Goal: Participate in discussion: Engage in conversation with other users on a specific topic

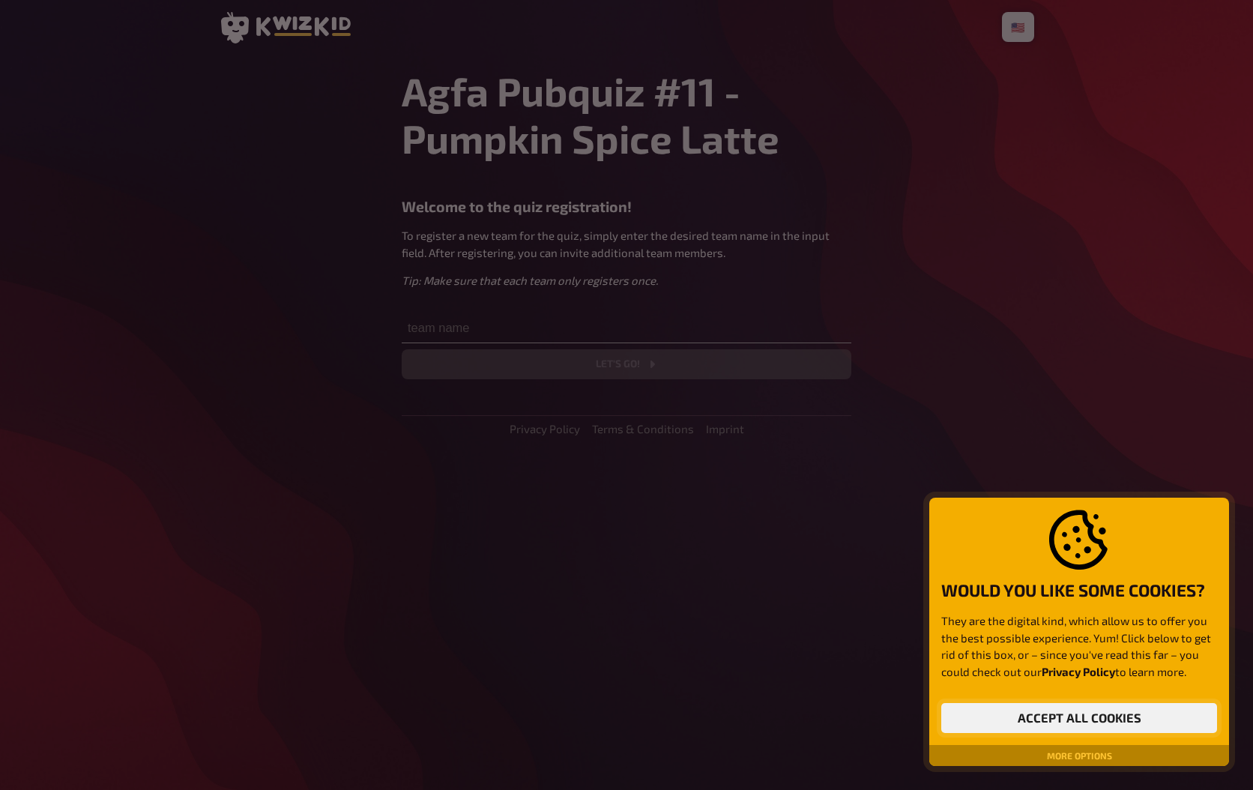
click at [1095, 725] on button "Accept all cookies" at bounding box center [1079, 718] width 276 height 30
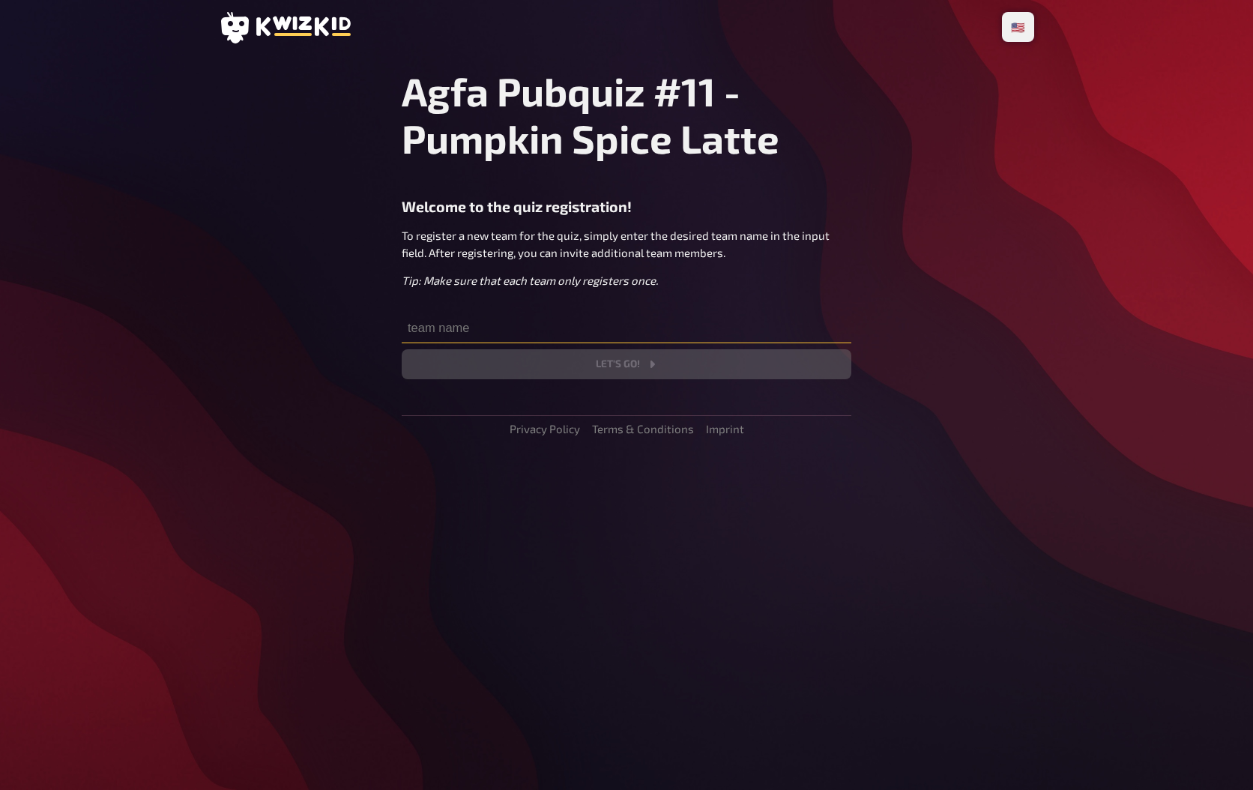
click at [539, 330] on input "text" at bounding box center [627, 328] width 450 height 30
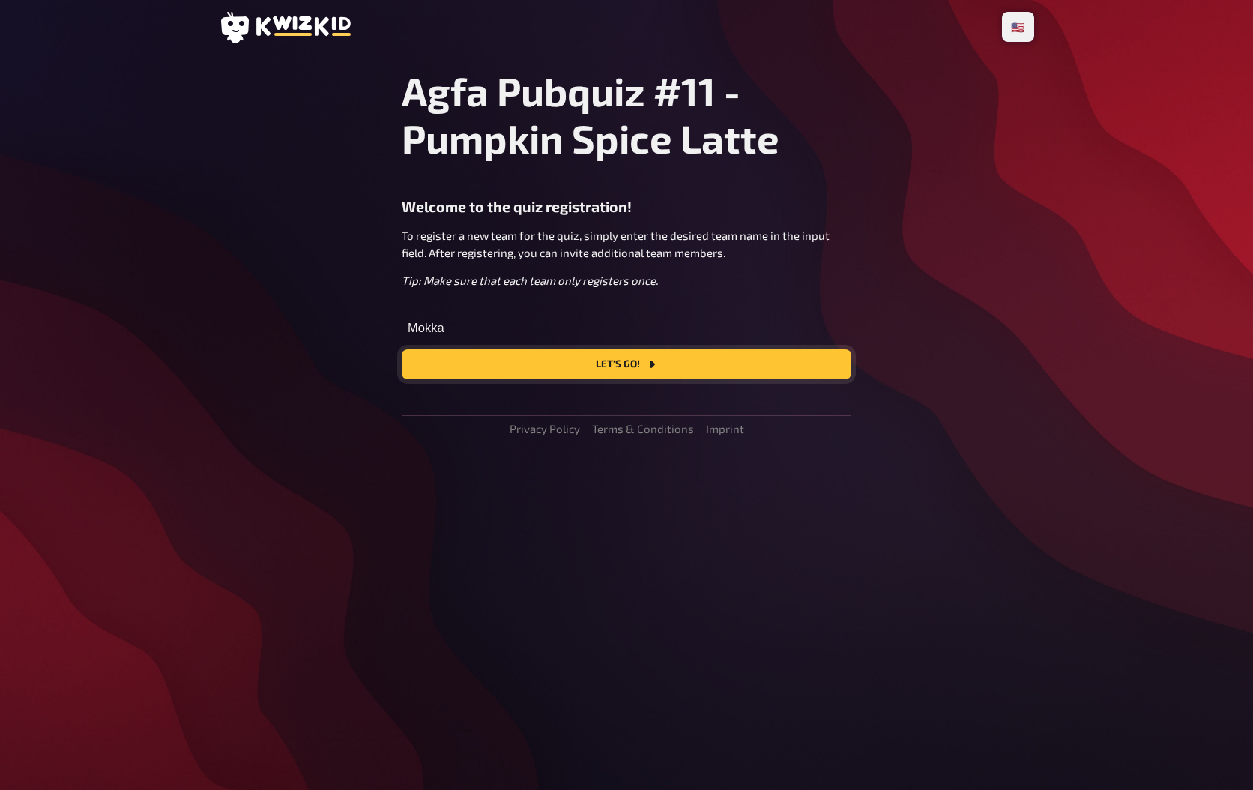
type input "Mokka"
drag, startPoint x: 511, startPoint y: 361, endPoint x: 543, endPoint y: 312, distance: 59.0
click at [543, 312] on div "Agfa Pubquiz #11 - Pumpkin Spice Latte Welcome to the quiz registration! To reg…" at bounding box center [627, 223] width 450 height 312
click at [582, 360] on button "Let's go!" at bounding box center [627, 364] width 450 height 30
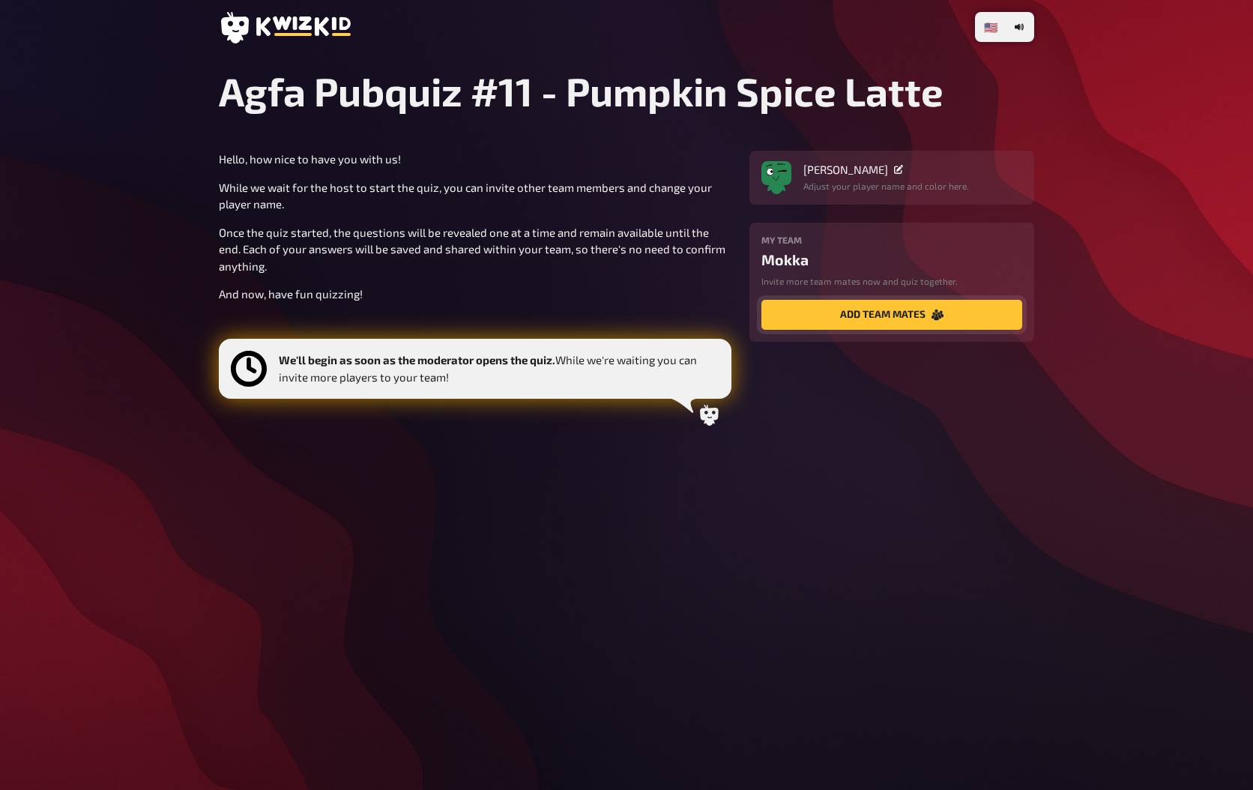
click at [883, 316] on button "add team mates" at bounding box center [891, 315] width 261 height 30
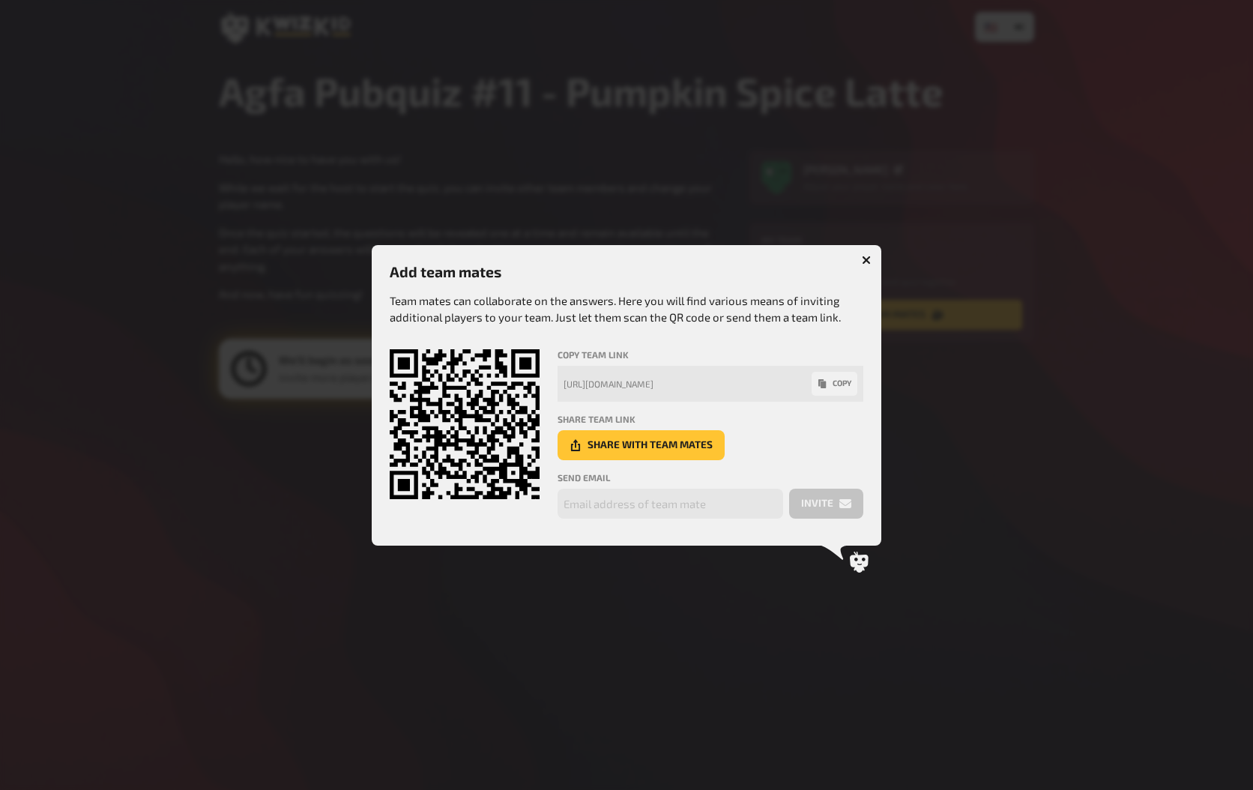
click at [861, 263] on button "button" at bounding box center [866, 260] width 24 height 24
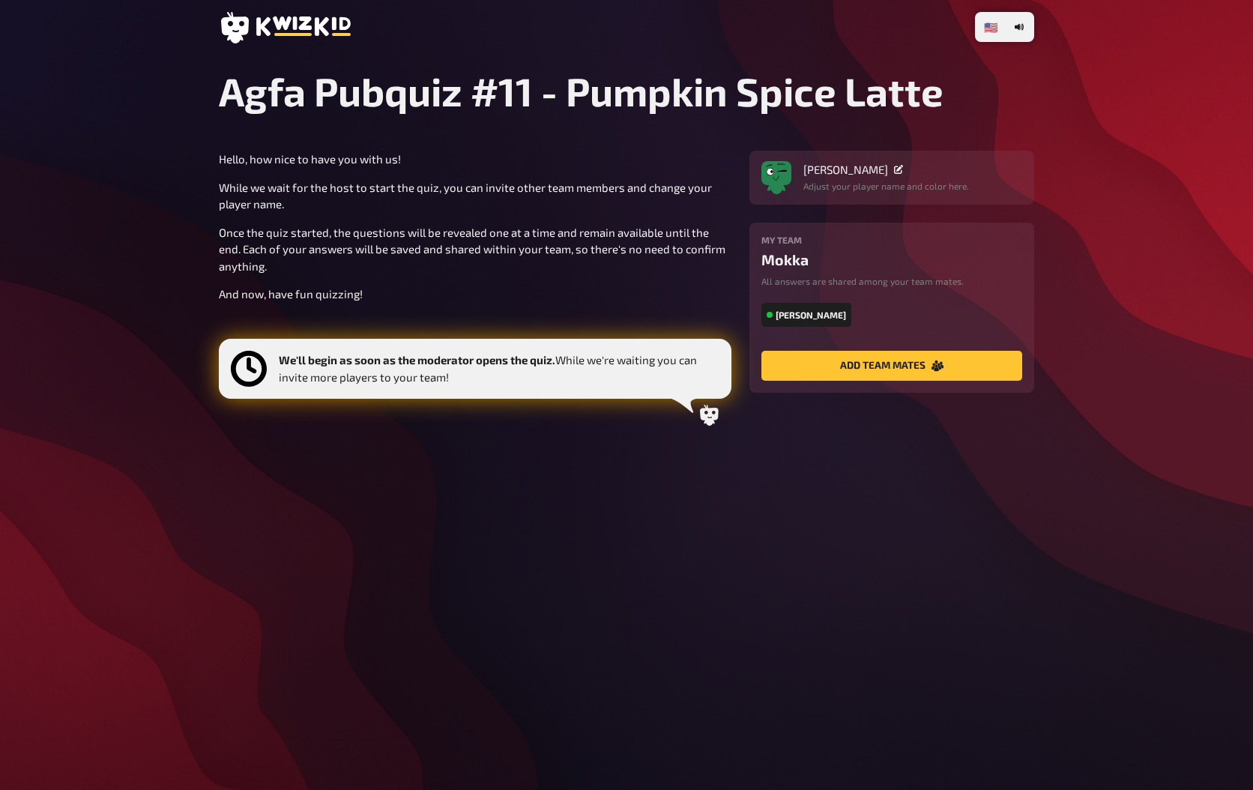
click at [894, 167] on icon at bounding box center [898, 169] width 9 height 9
click at [892, 517] on div "🇩🇪 Deutsch 🇺🇸 English 🇳🇱 Nederlands Agfa Pubquiz #11 - Pumpkin Spice Latte Hell…" at bounding box center [626, 395] width 839 height 790
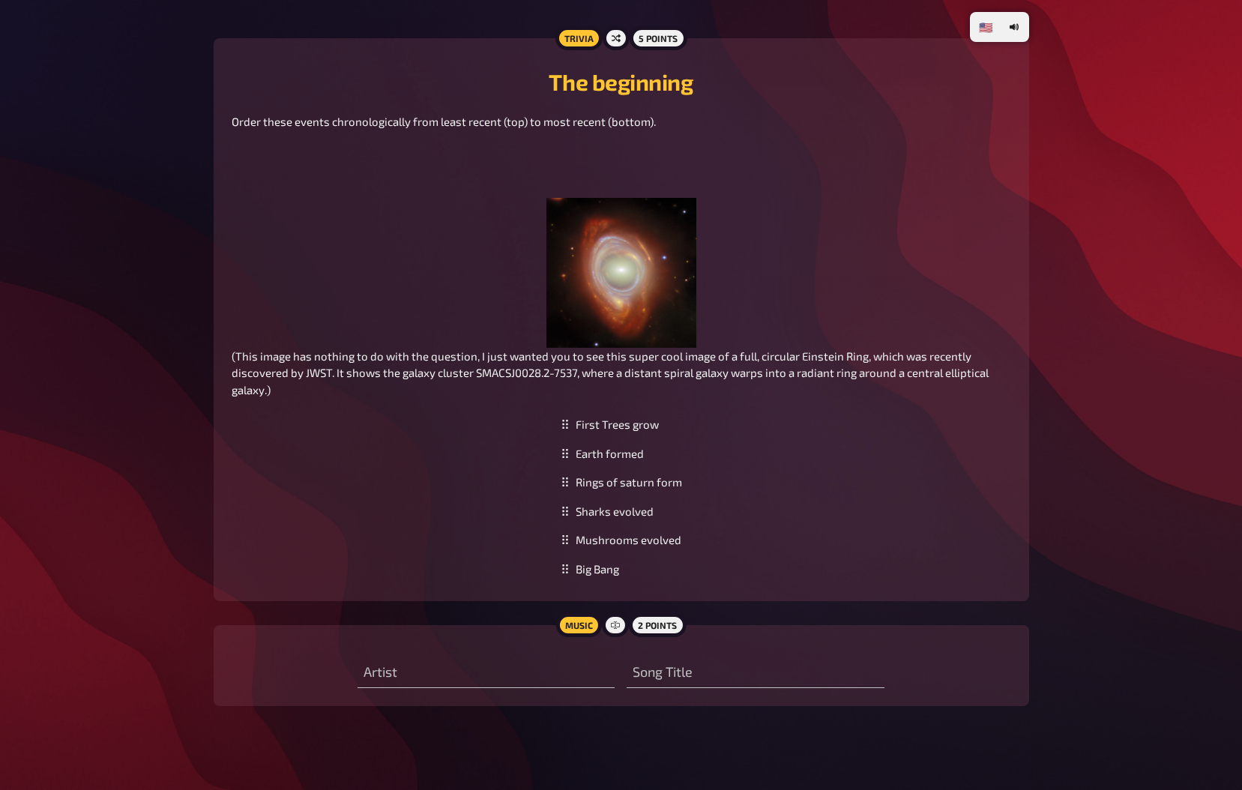
scroll to position [487, 0]
drag, startPoint x: 641, startPoint y: 457, endPoint x: 647, endPoint y: 423, distance: 35.1
click at [647, 423] on div "Earth formed" at bounding box center [621, 418] width 133 height 29
drag, startPoint x: 650, startPoint y: 489, endPoint x: 659, endPoint y: 426, distance: 62.8
click at [659, 426] on div "Rings of saturn form" at bounding box center [621, 421] width 133 height 29
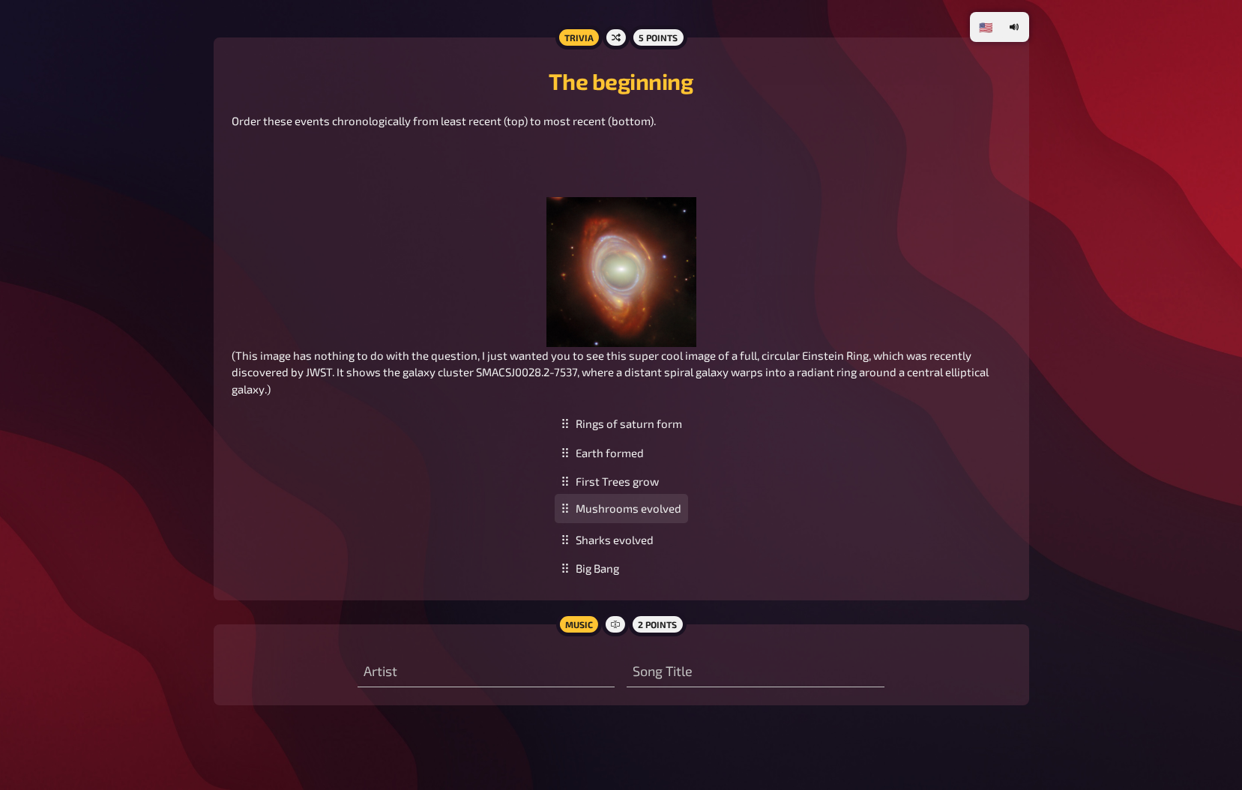
drag, startPoint x: 627, startPoint y: 547, endPoint x: 637, endPoint y: 516, distance: 32.2
click at [637, 516] on div "Mushrooms evolved" at bounding box center [621, 508] width 133 height 29
drag, startPoint x: 597, startPoint y: 582, endPoint x: 607, endPoint y: 432, distance: 149.4
click at [607, 432] on div "Big Bang" at bounding box center [621, 419] width 133 height 29
drag, startPoint x: 602, startPoint y: 540, endPoint x: 602, endPoint y: 504, distance: 36.0
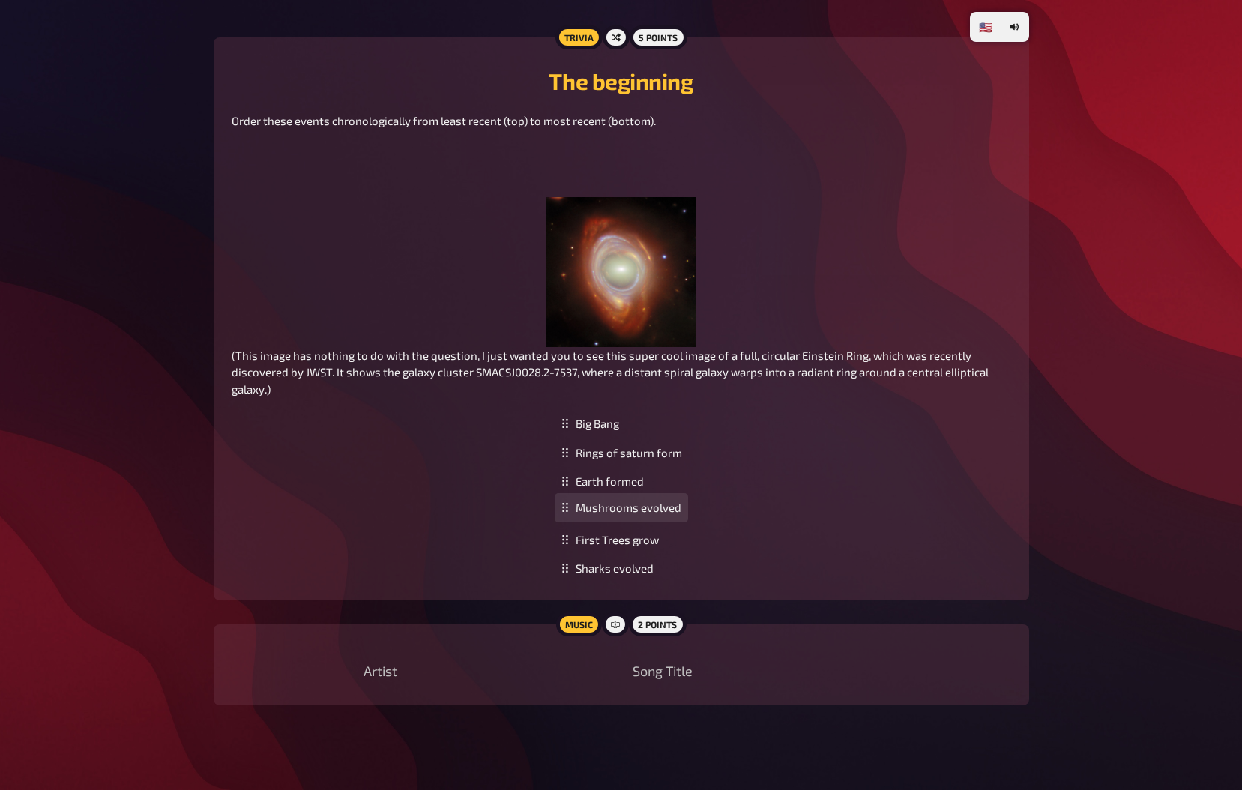
click at [602, 504] on div "Mushrooms evolved" at bounding box center [621, 507] width 133 height 29
drag, startPoint x: 602, startPoint y: 504, endPoint x: 594, endPoint y: 538, distance: 34.5
click at [448, 683] on input "text" at bounding box center [485, 672] width 257 height 30
type input "Green TD"
type input "W"
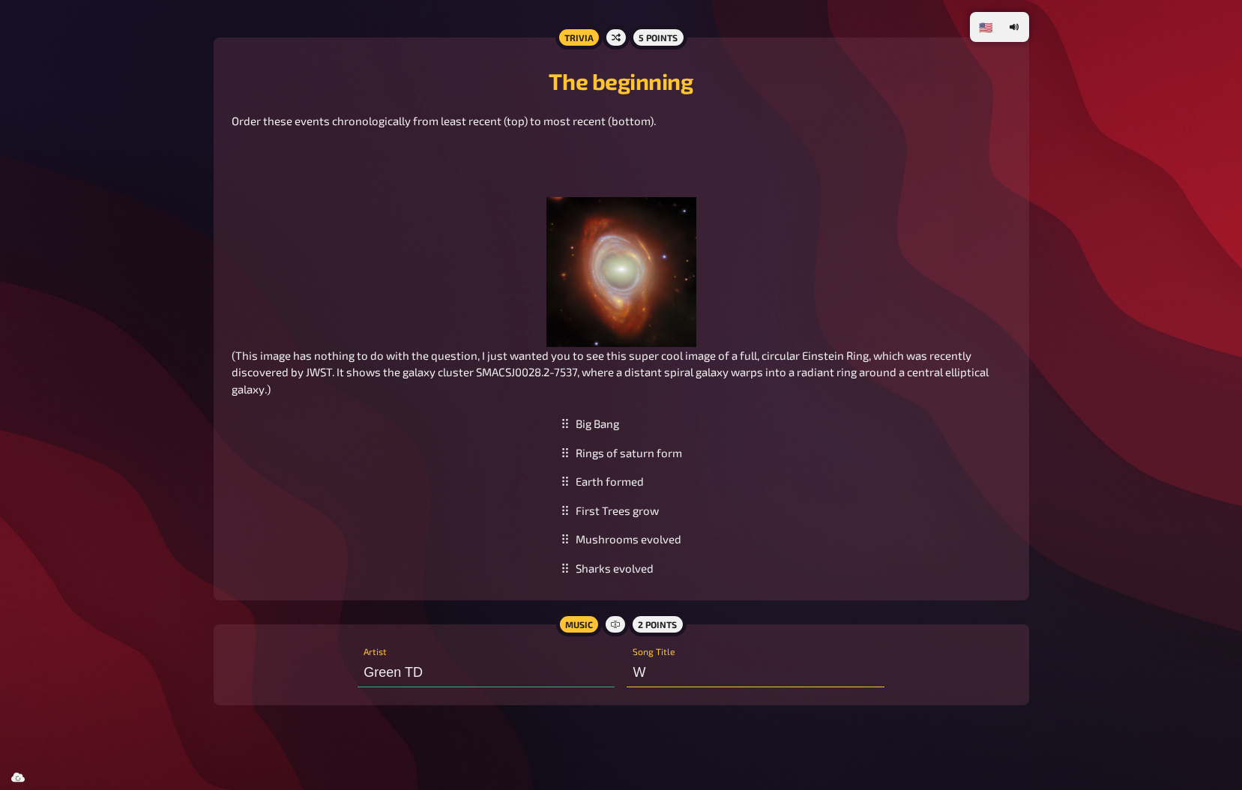
type input "Green T"
type input "Wh"
type input "Green"
type input "[PERSON_NAME] ends"
type input "Green day"
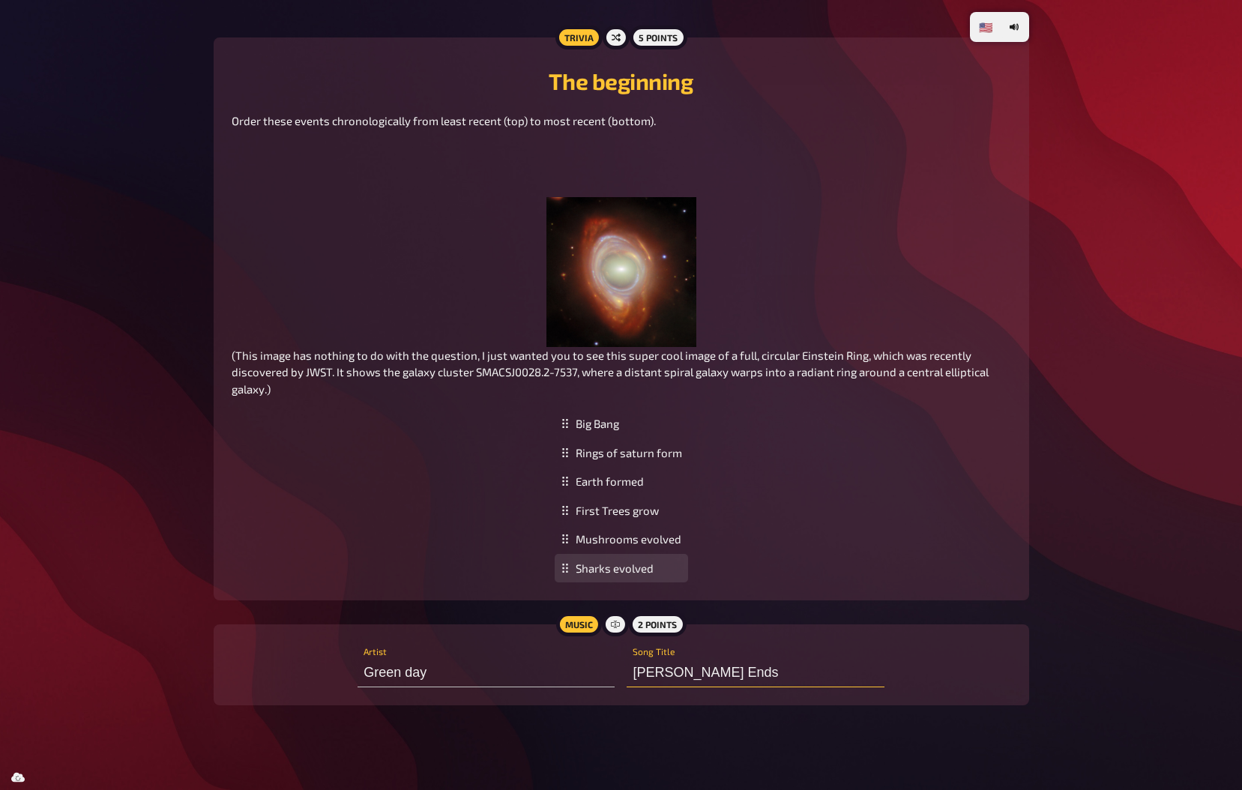
type input "[PERSON_NAME] Ends"
drag, startPoint x: 639, startPoint y: 578, endPoint x: 644, endPoint y: 511, distance: 66.8
click at [644, 511] on div "Sharks evolved" at bounding box center [621, 500] width 133 height 29
drag, startPoint x: 656, startPoint y: 461, endPoint x: 650, endPoint y: 483, distance: 23.3
click at [849, 471] on div "Big Bang Earth formed Rings of saturn form Sharks evolved First Trees grow Mush…" at bounding box center [621, 495] width 779 height 173
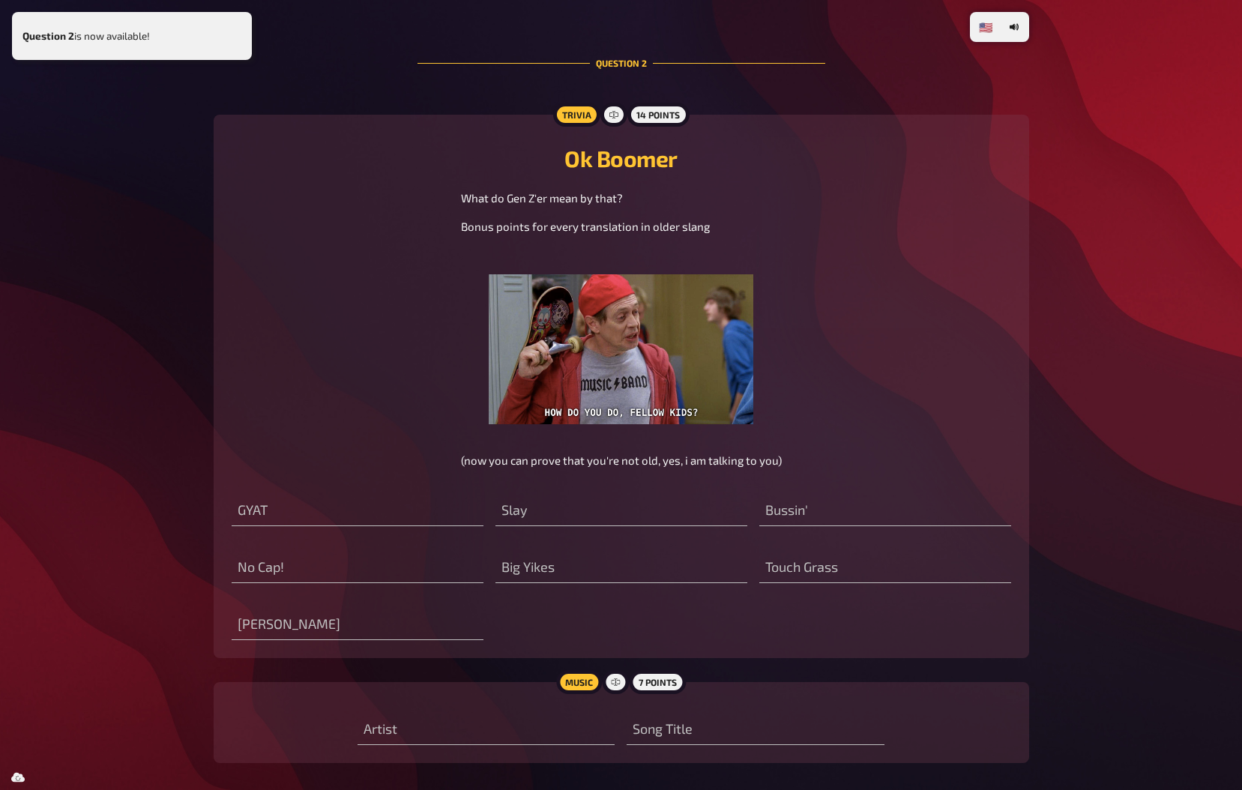
scroll to position [1221, 0]
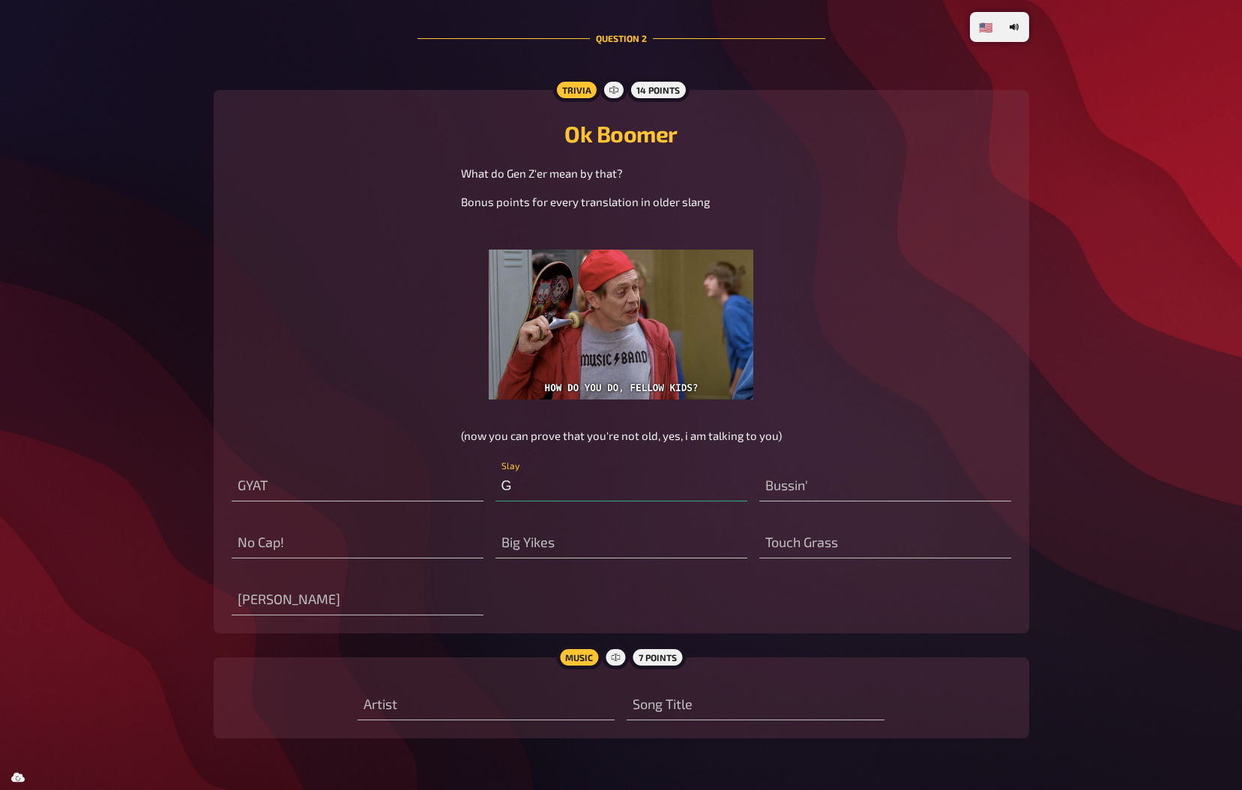
type input "Go"
type input "True"
type input "Gross"
type input "Check back with reality"
type input "Super fan"
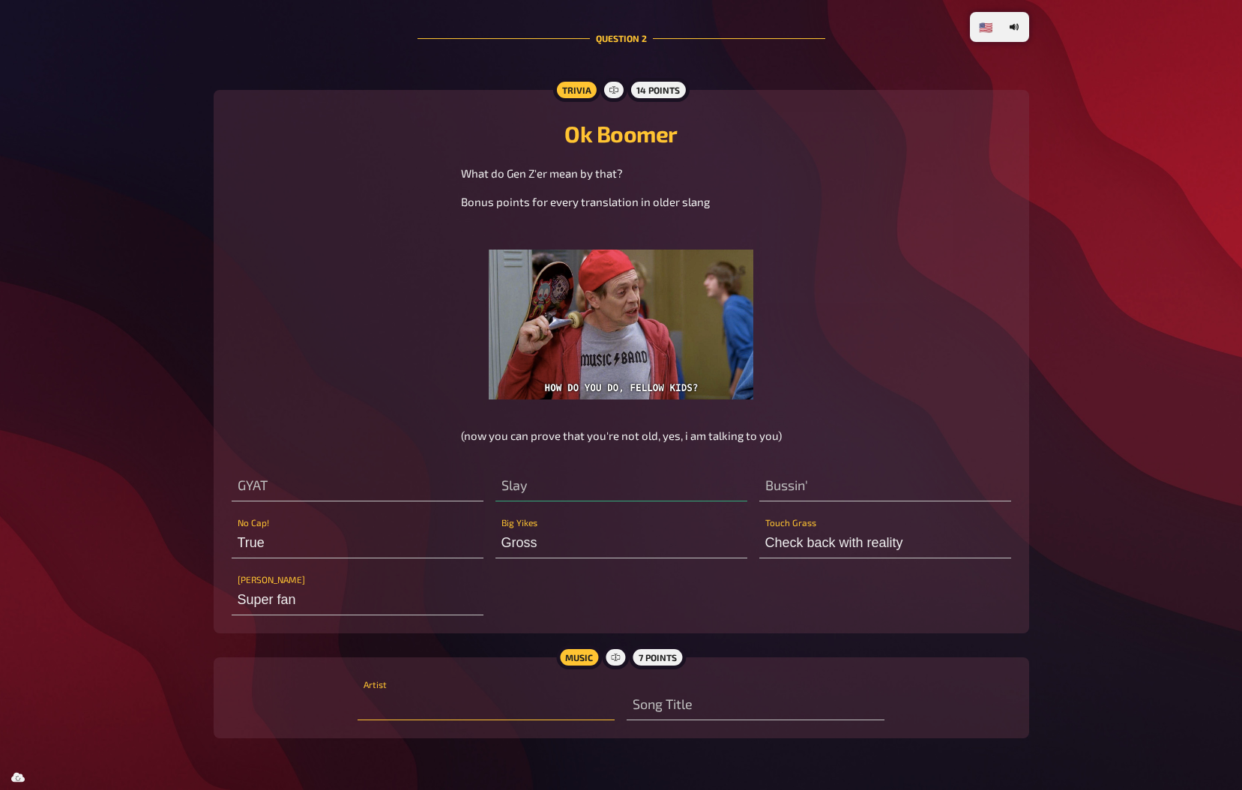
click at [608, 710] on input "text" at bounding box center [485, 705] width 257 height 30
type input "Go!"
click at [856, 485] on input "text" at bounding box center [885, 486] width 252 height 30
type input "Chilling"
type input "G"
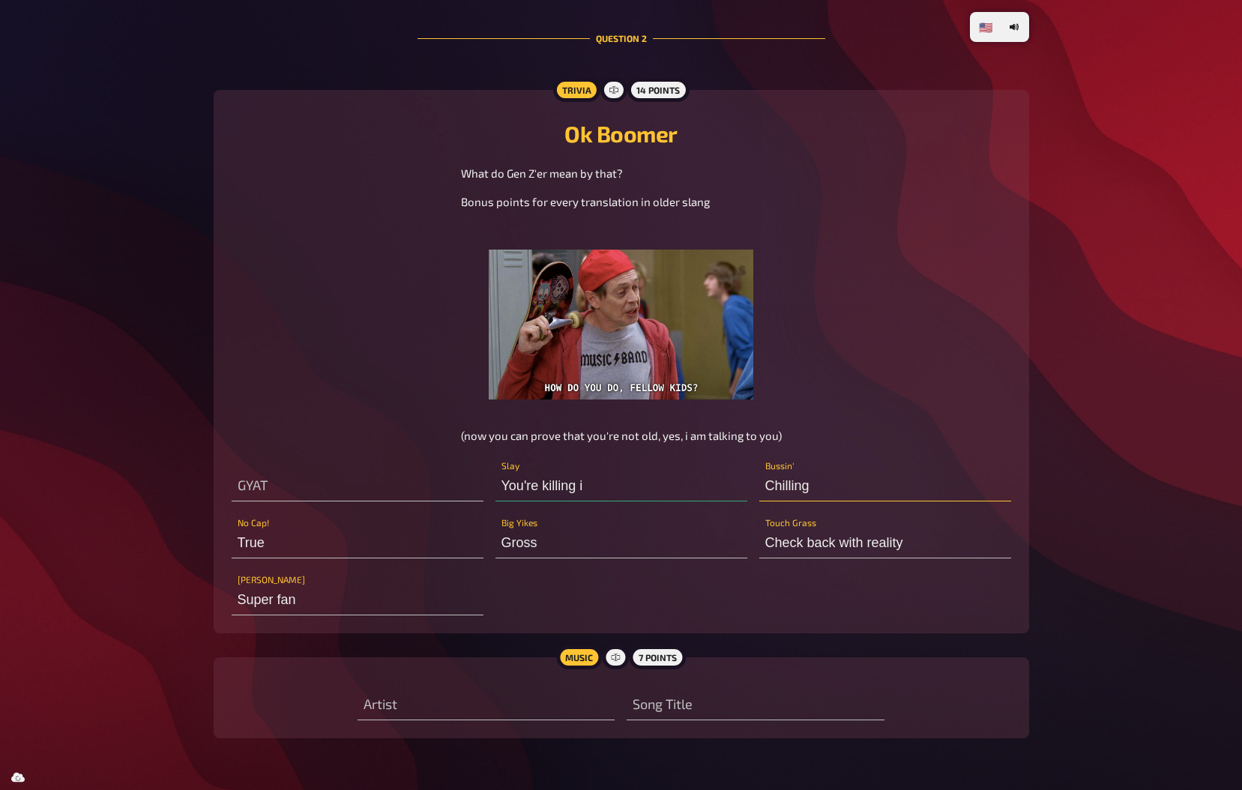
type input "You're killing it"
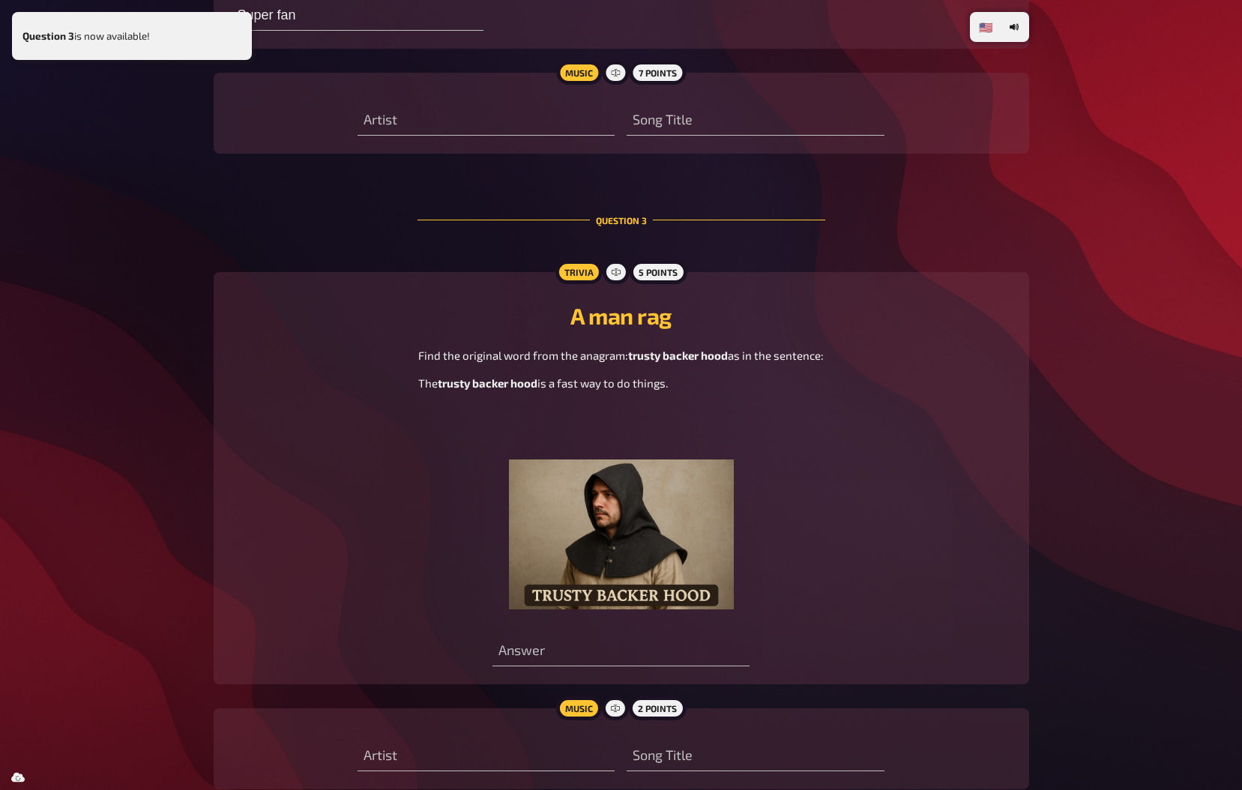
scroll to position [1900, 0]
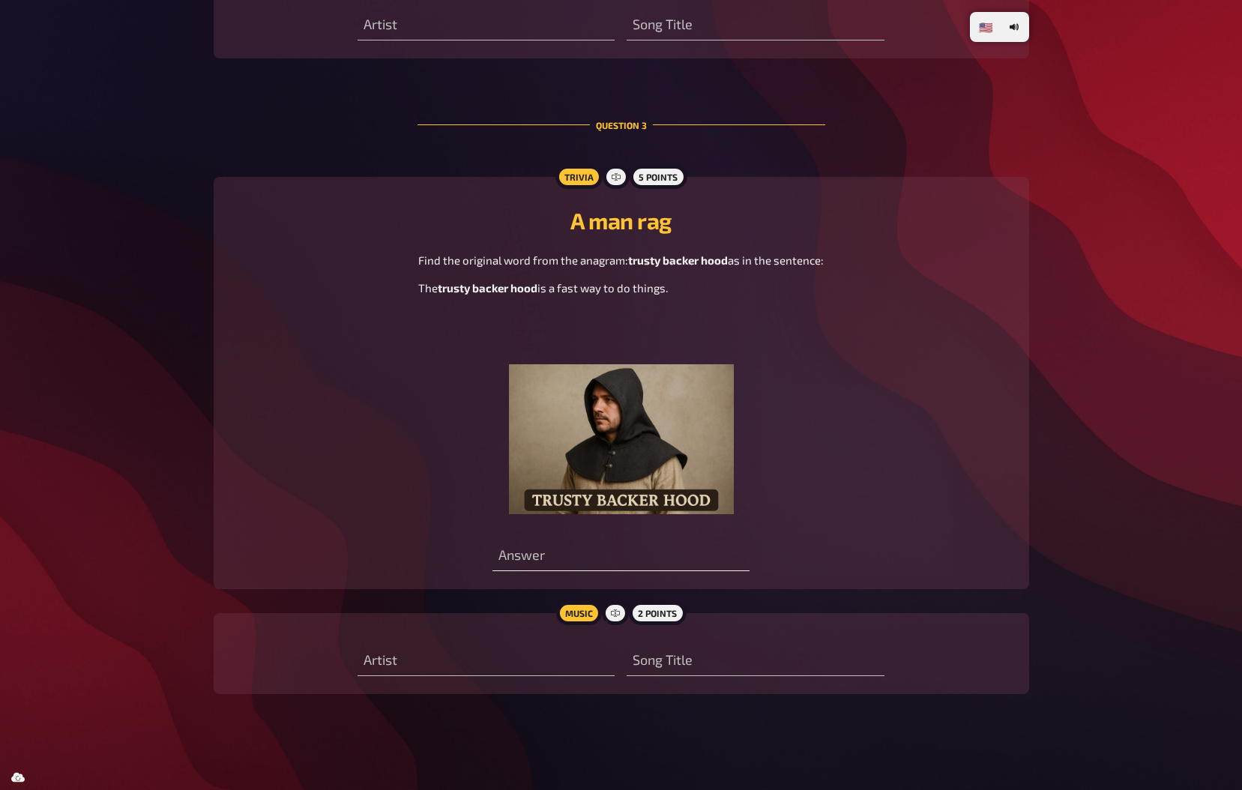
type input "Chilling"
click at [551, 554] on input "text" at bounding box center [620, 556] width 257 height 30
type input "Human"
type input "Ragnbroke?"
type input "racer sturdy hacker tracker rush"
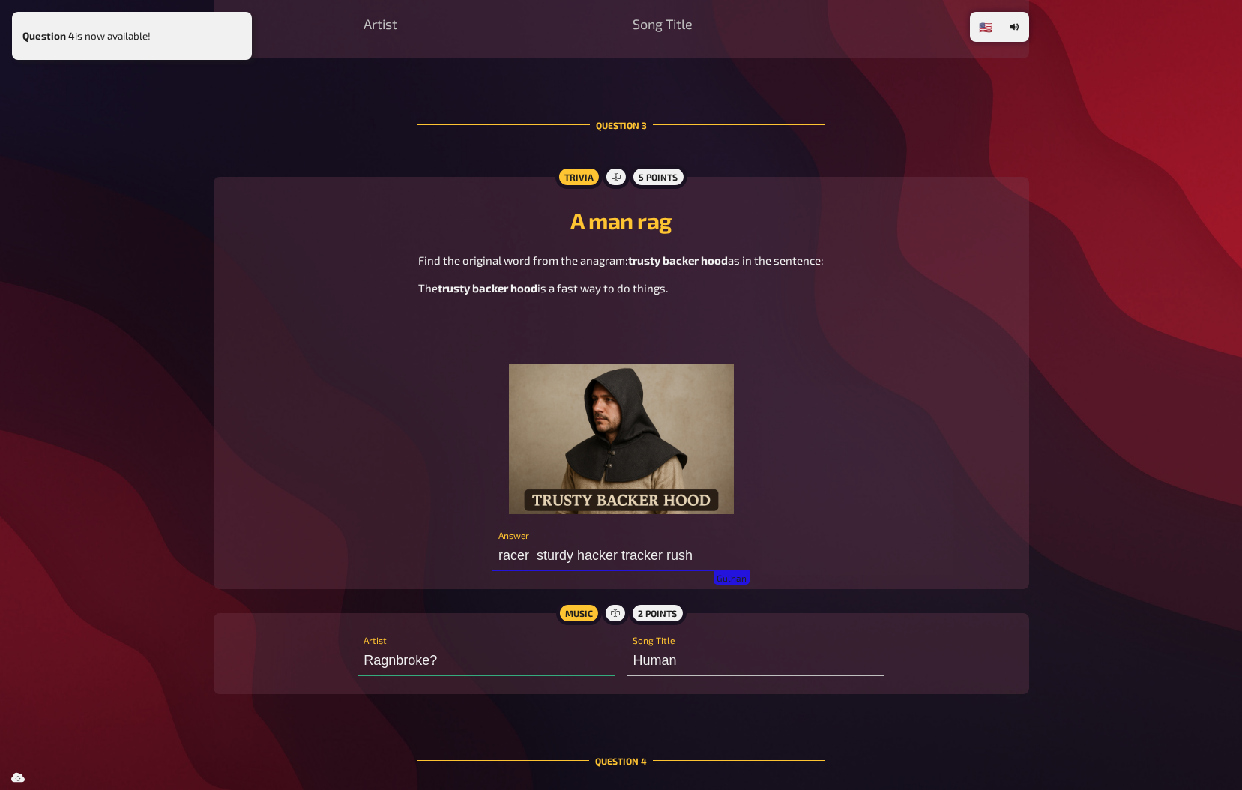
type input "Ragnbroke"
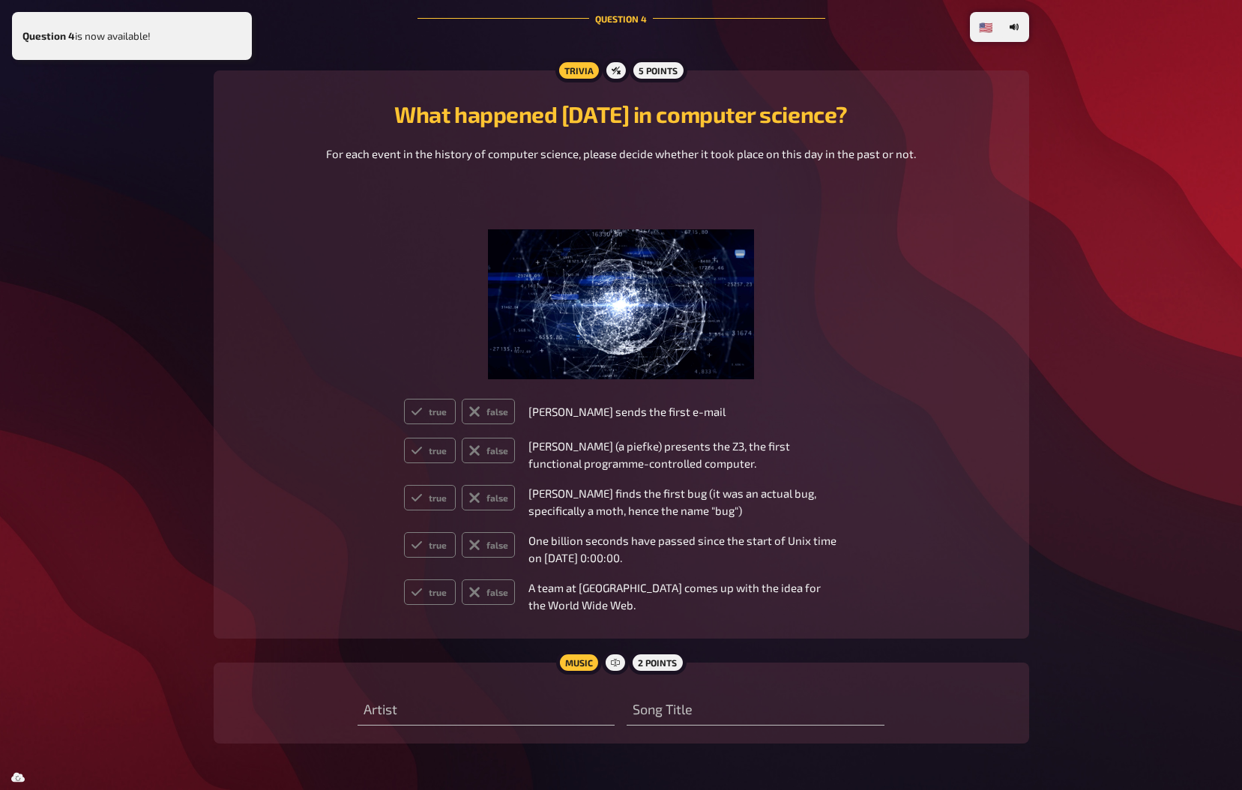
scroll to position [2641, 0]
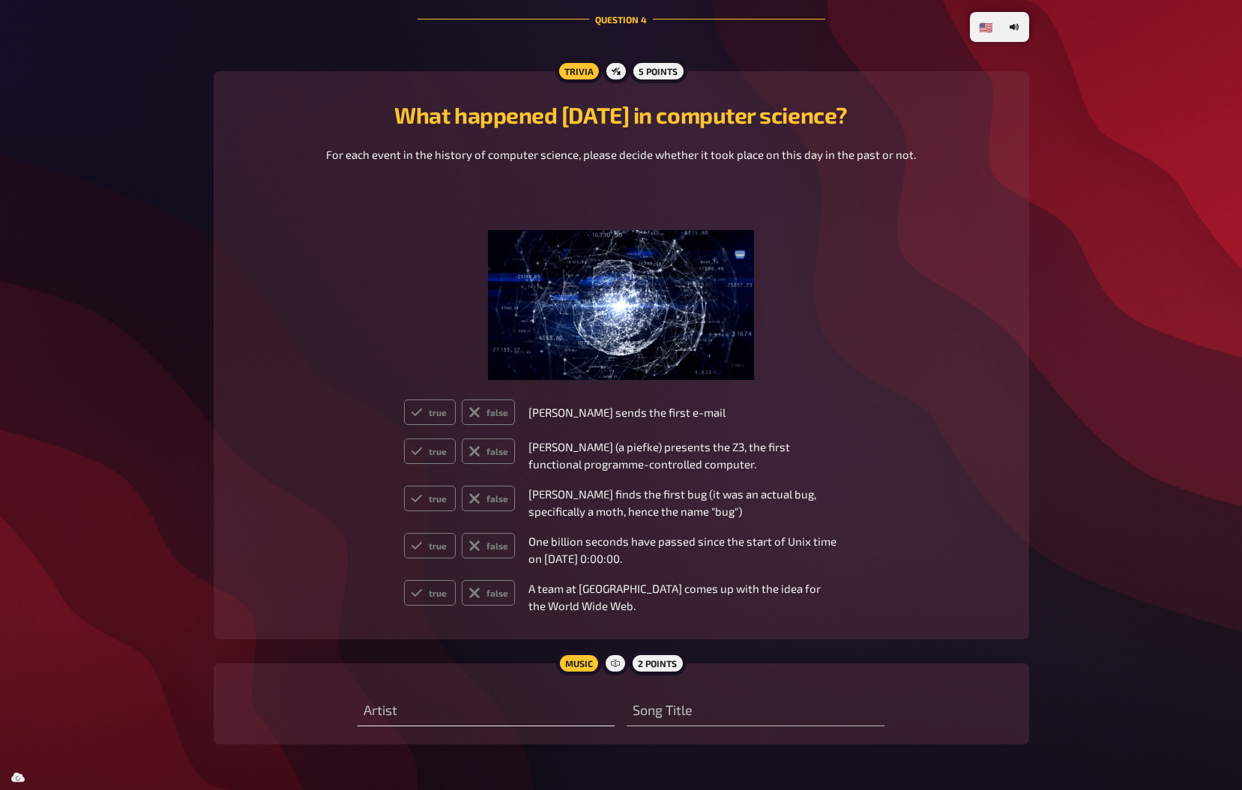
type input "racer sturdy hacker tracker rush"
click at [516, 713] on input "text" at bounding box center [485, 711] width 257 height 30
type input "My heart goes on"
paste input "My heart goes on"
type input "My heart goes on"
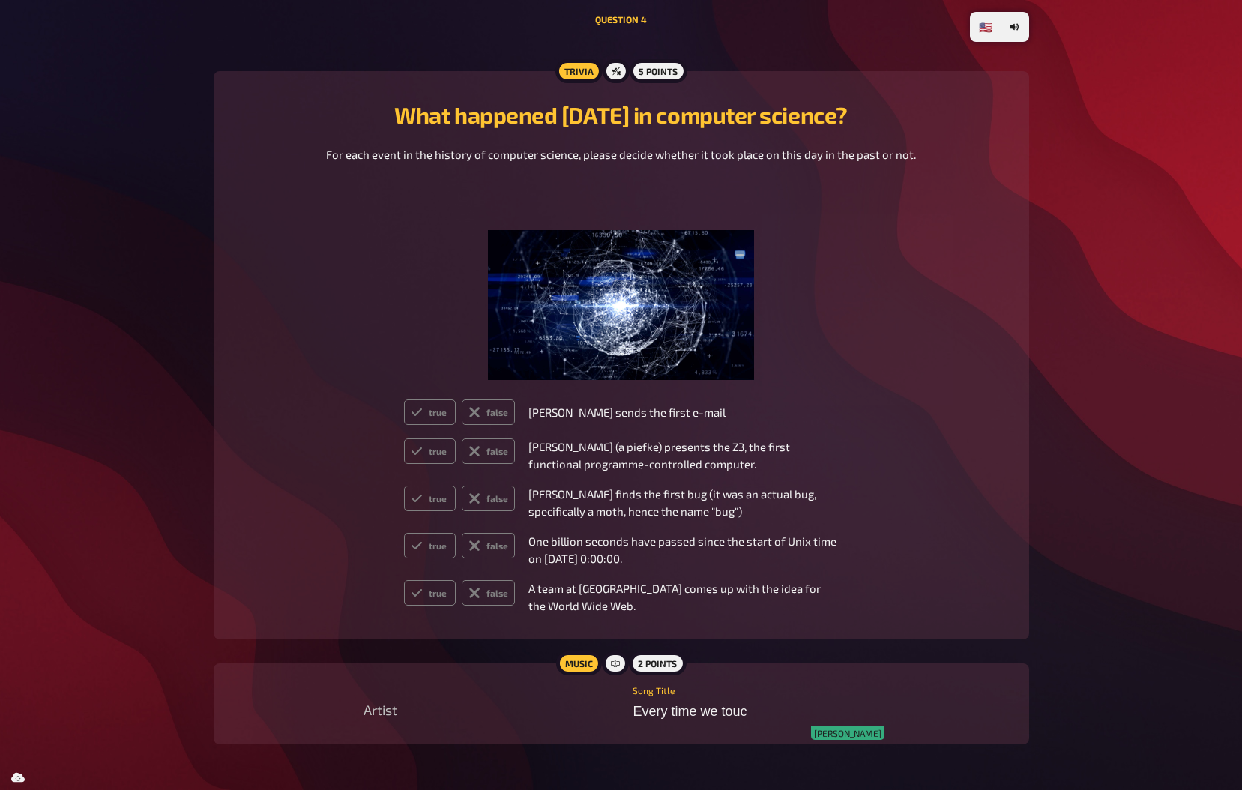
type input "Every time we touch"
type input "Cascade"
type input "Every time we touch"
click at [669, 468] on p "[PERSON_NAME] (a piefke) presents the Z3, the first functional programme-contro…" at bounding box center [683, 455] width 310 height 34
type input "Cascade?"
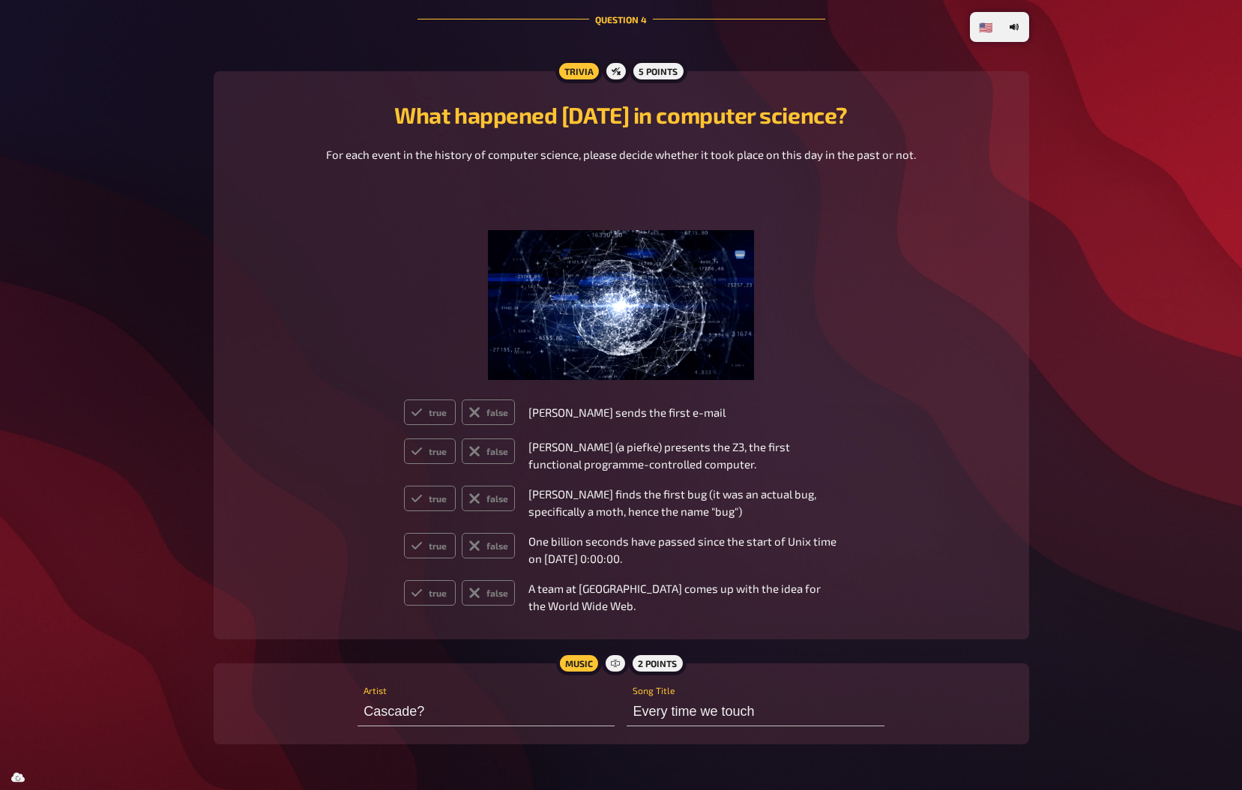
click at [567, 541] on p "One billion seconds have passed since the start of Unix time on [DATE] 0:00:00." at bounding box center [683, 550] width 310 height 34
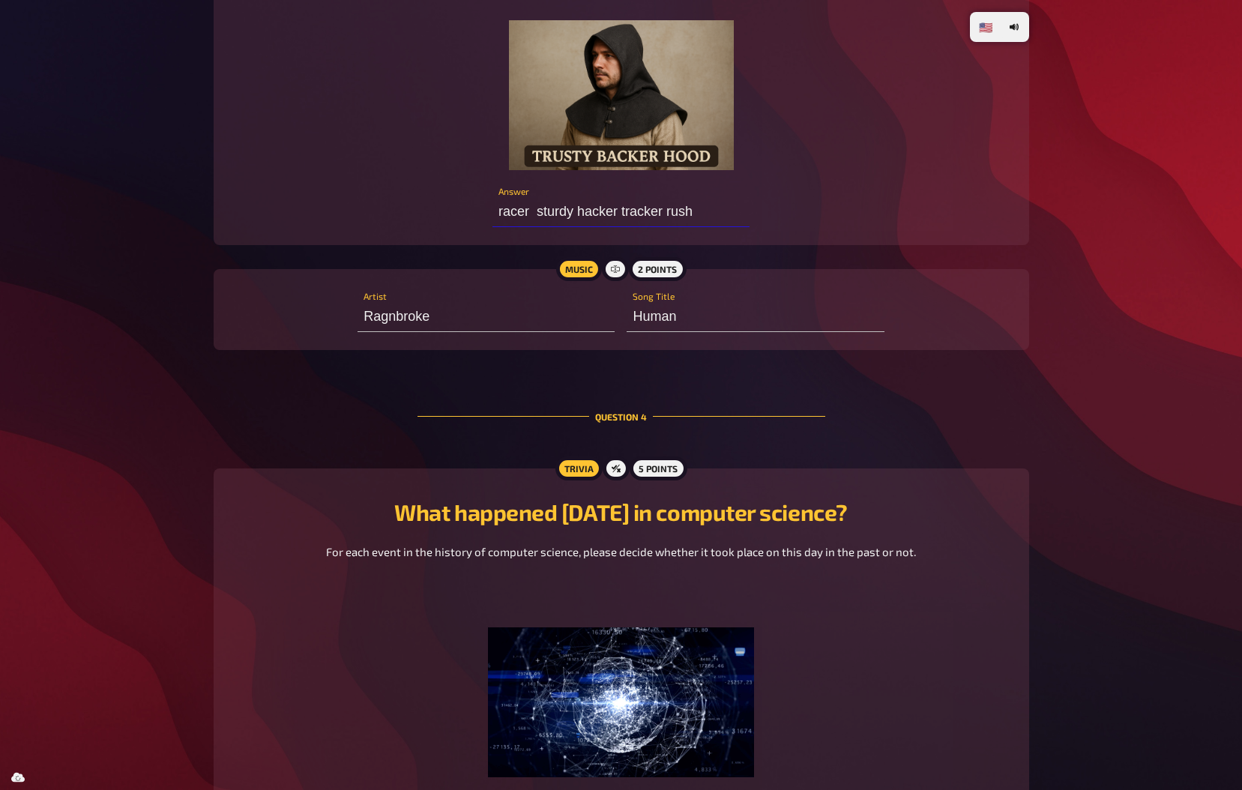
scroll to position [2241, 0]
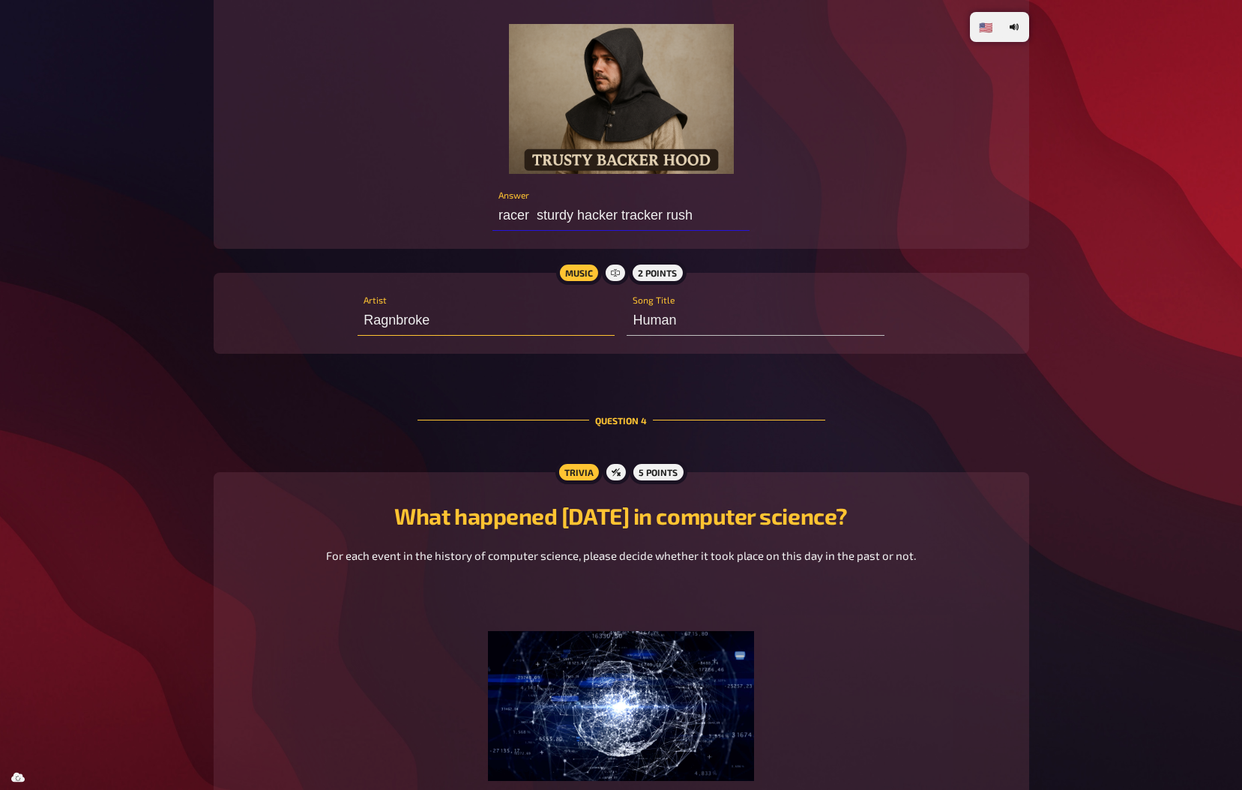
type input "Ragnbroke"
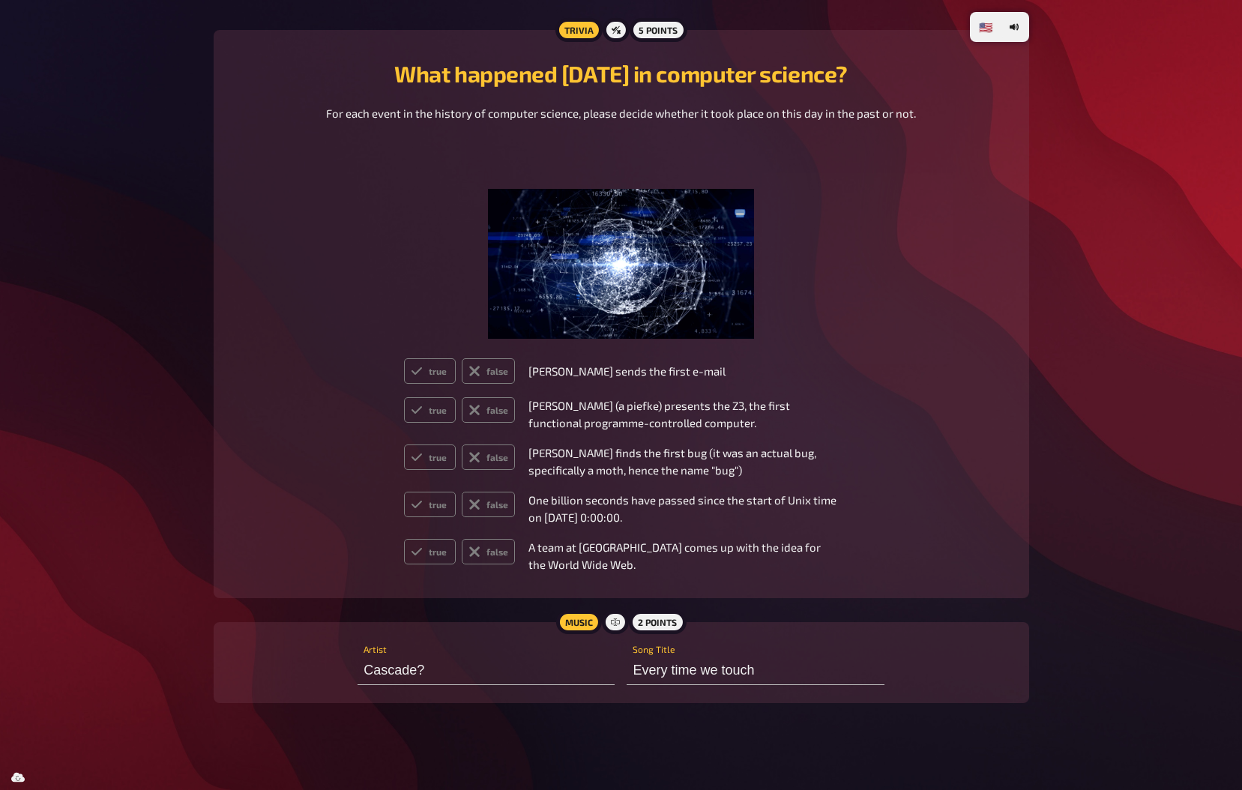
scroll to position [2692, 0]
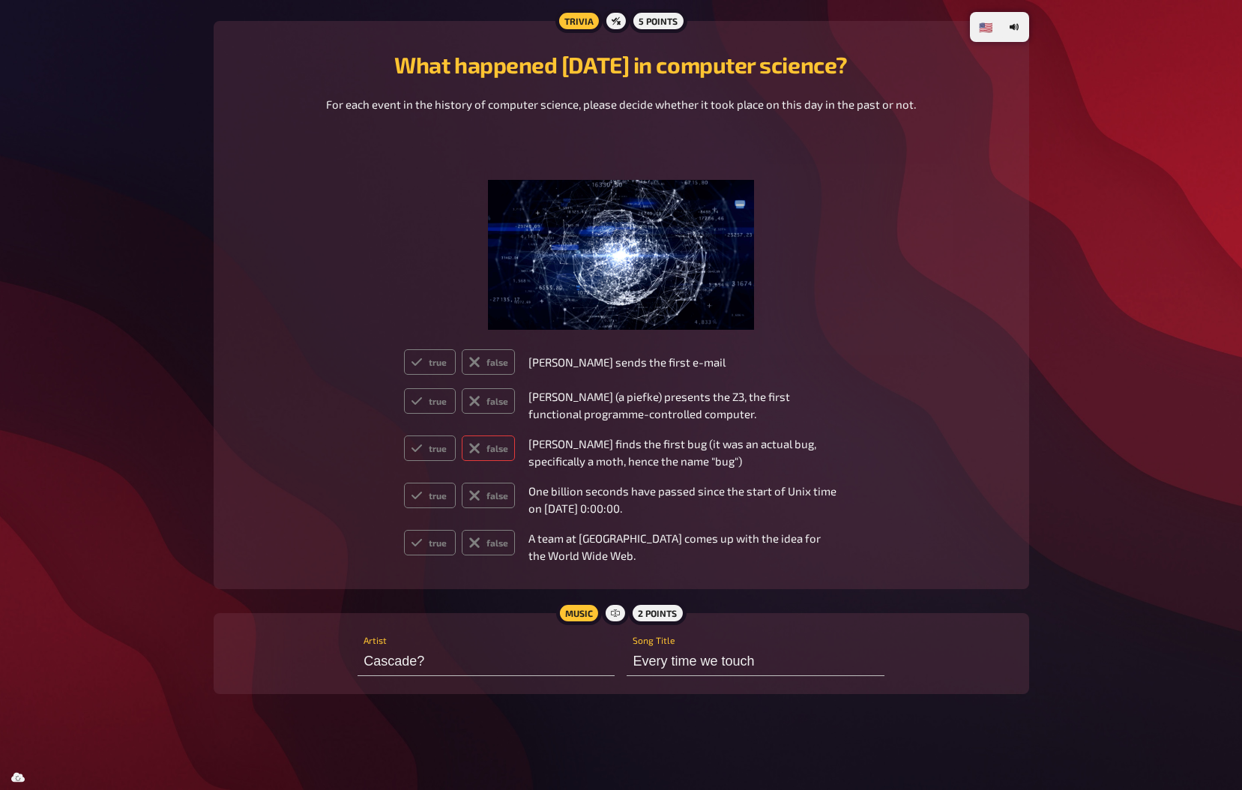
type input "racer sturdy hacker tracker dash"
click at [426, 495] on label "true" at bounding box center [430, 495] width 52 height 25
click at [404, 483] on input "true" at bounding box center [403, 482] width 1 height 1
radio input "true"
click at [503, 453] on label "false" at bounding box center [488, 447] width 53 height 25
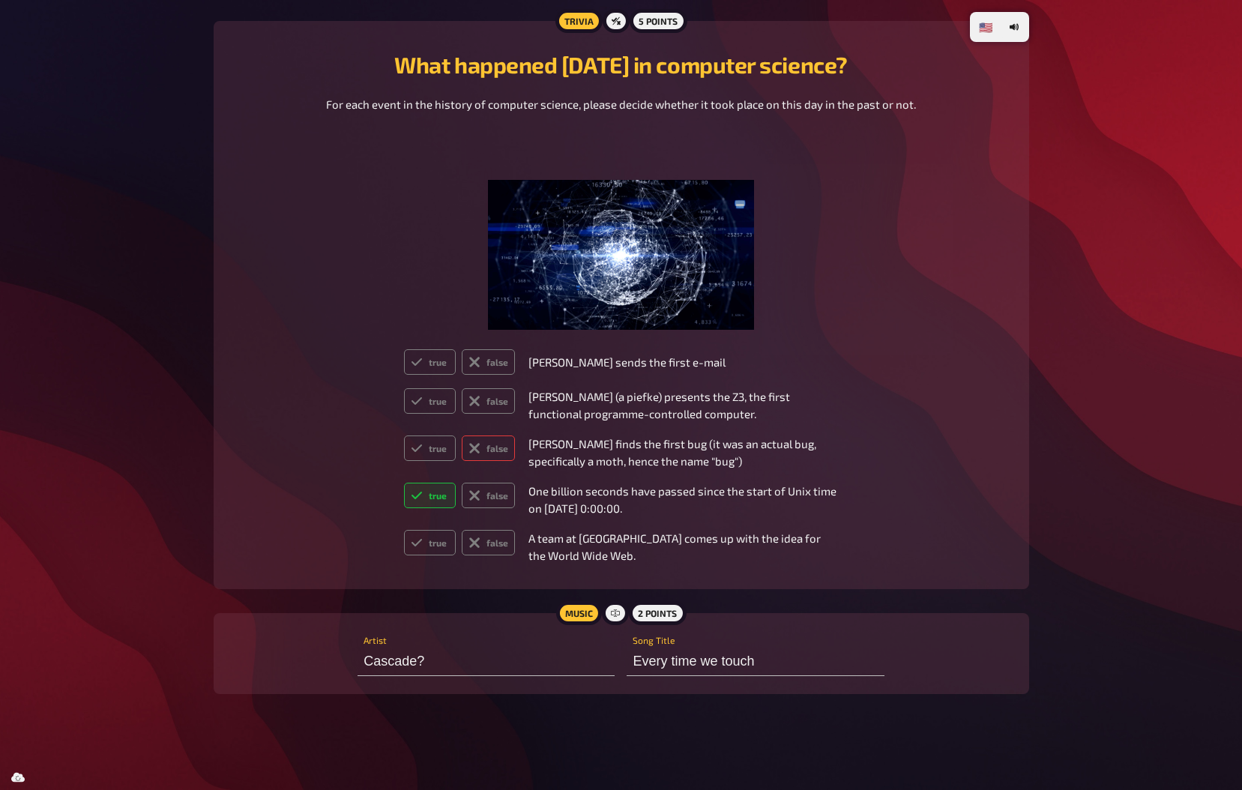
click at [404, 435] on input "false" at bounding box center [403, 435] width 1 height 1
radio input "true"
click at [494, 408] on label "false" at bounding box center [488, 400] width 53 height 25
click at [404, 388] on input "false" at bounding box center [403, 387] width 1 height 1
radio input "true"
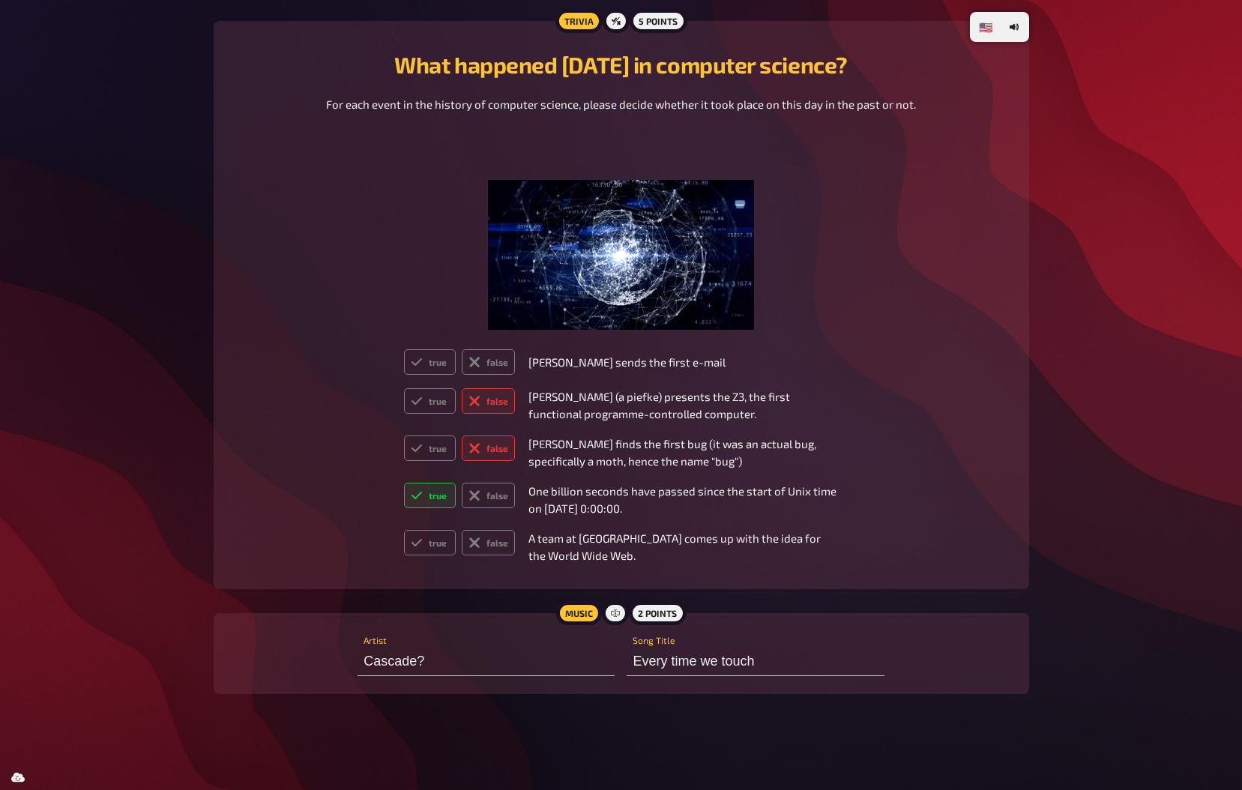
click at [426, 348] on td "true false" at bounding box center [459, 361] width 123 height 37
click at [420, 360] on icon at bounding box center [416, 361] width 10 height 7
click at [404, 349] on input "true" at bounding box center [403, 348] width 1 height 1
radio input "true"
click at [446, 539] on label "true" at bounding box center [430, 542] width 52 height 25
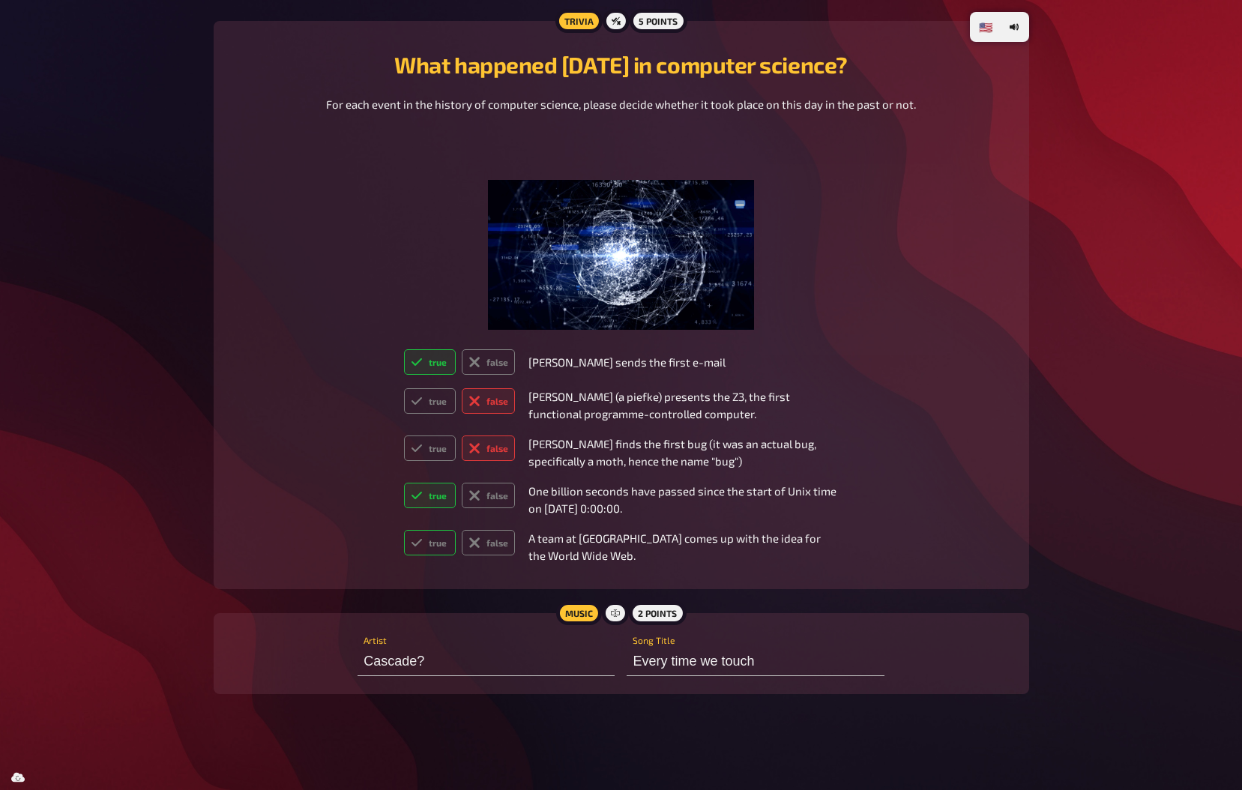
click at [404, 530] on input "true" at bounding box center [403, 529] width 1 height 1
radio input "true"
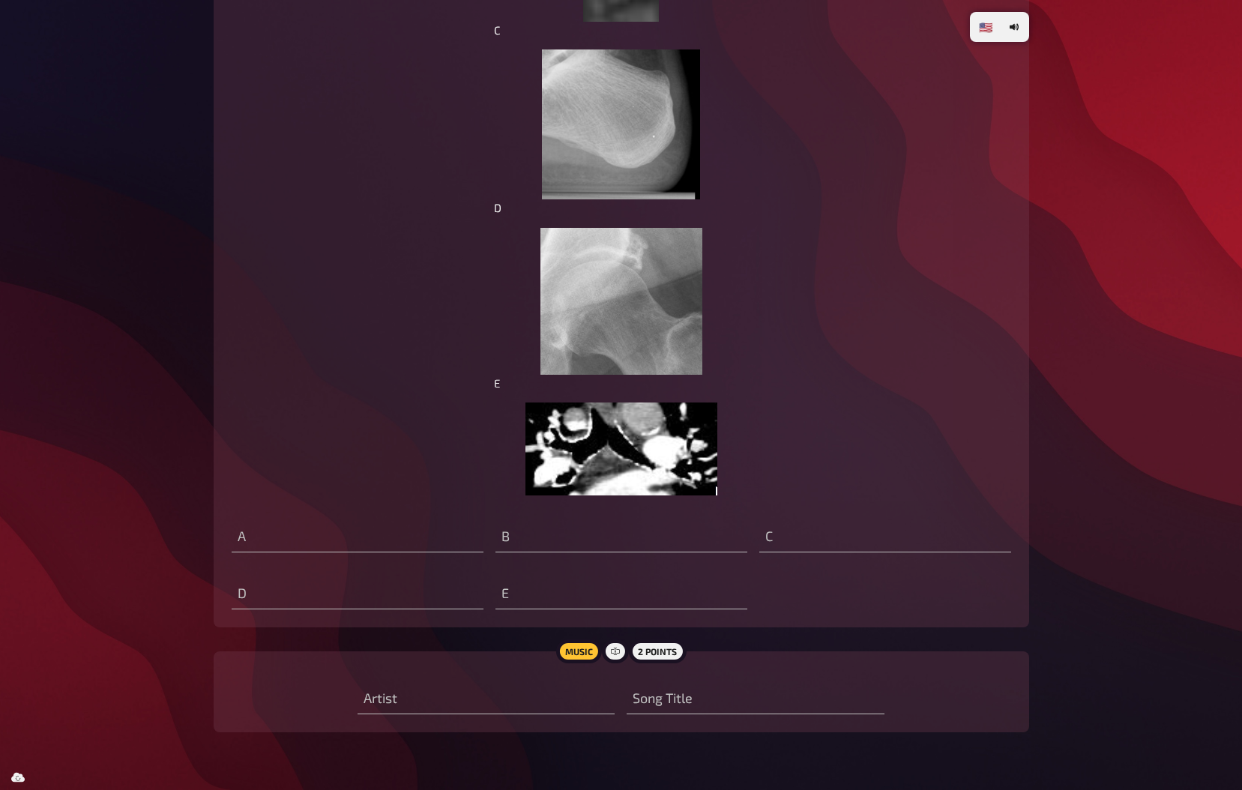
scroll to position [3899, 0]
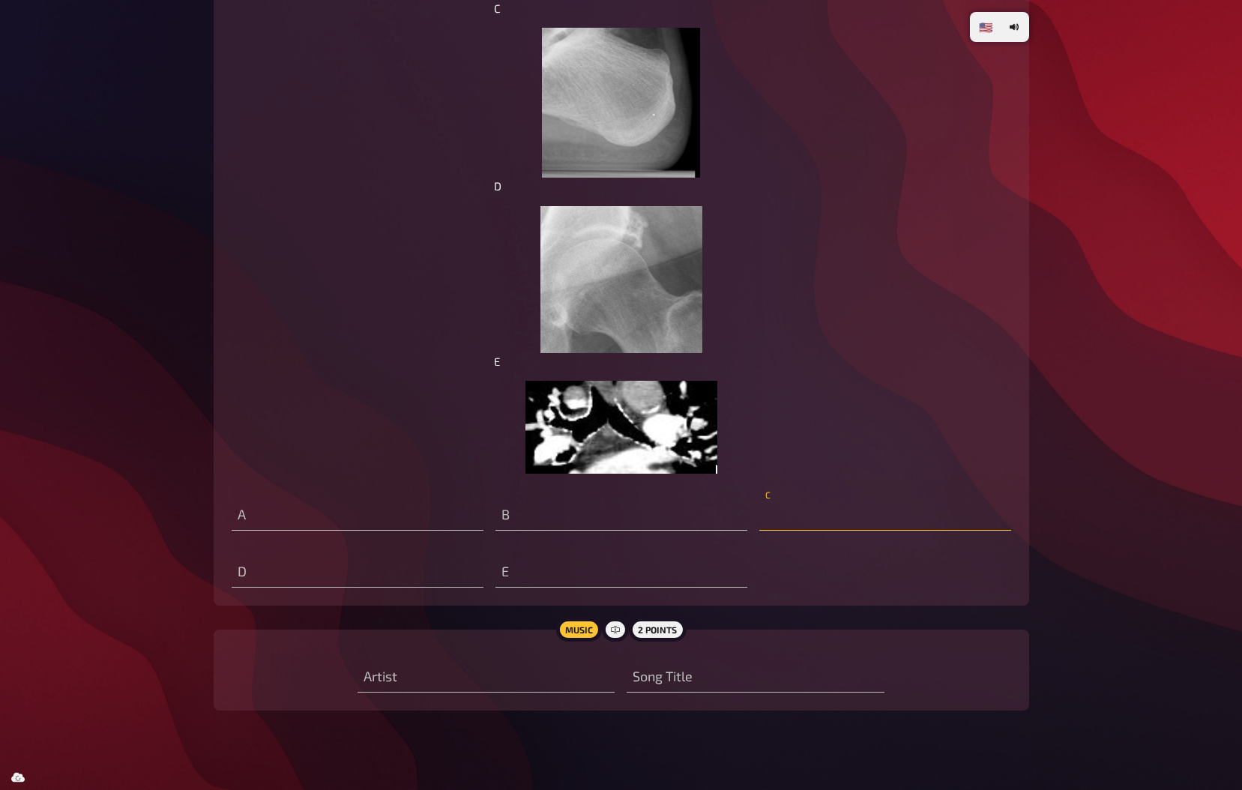
click at [842, 528] on input "text" at bounding box center [885, 516] width 252 height 30
type input "G"
type input "HEEL"
click at [552, 556] on div "E" at bounding box center [621, 565] width 252 height 45
click at [549, 567] on input "text" at bounding box center [621, 573] width 252 height 30
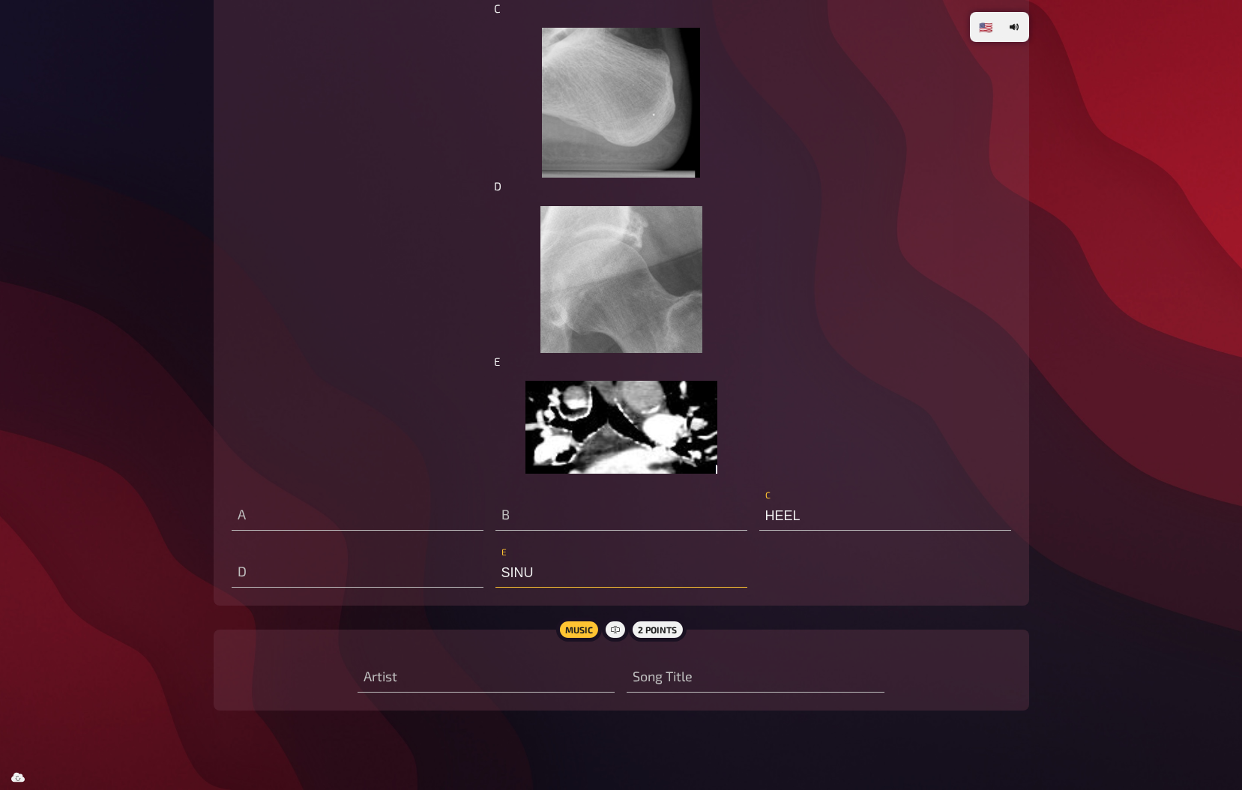
type input "SINUS"
type input "H"
type input "SINUS"
type input "Hip"
click at [347, 573] on input "Hip" at bounding box center [358, 573] width 252 height 30
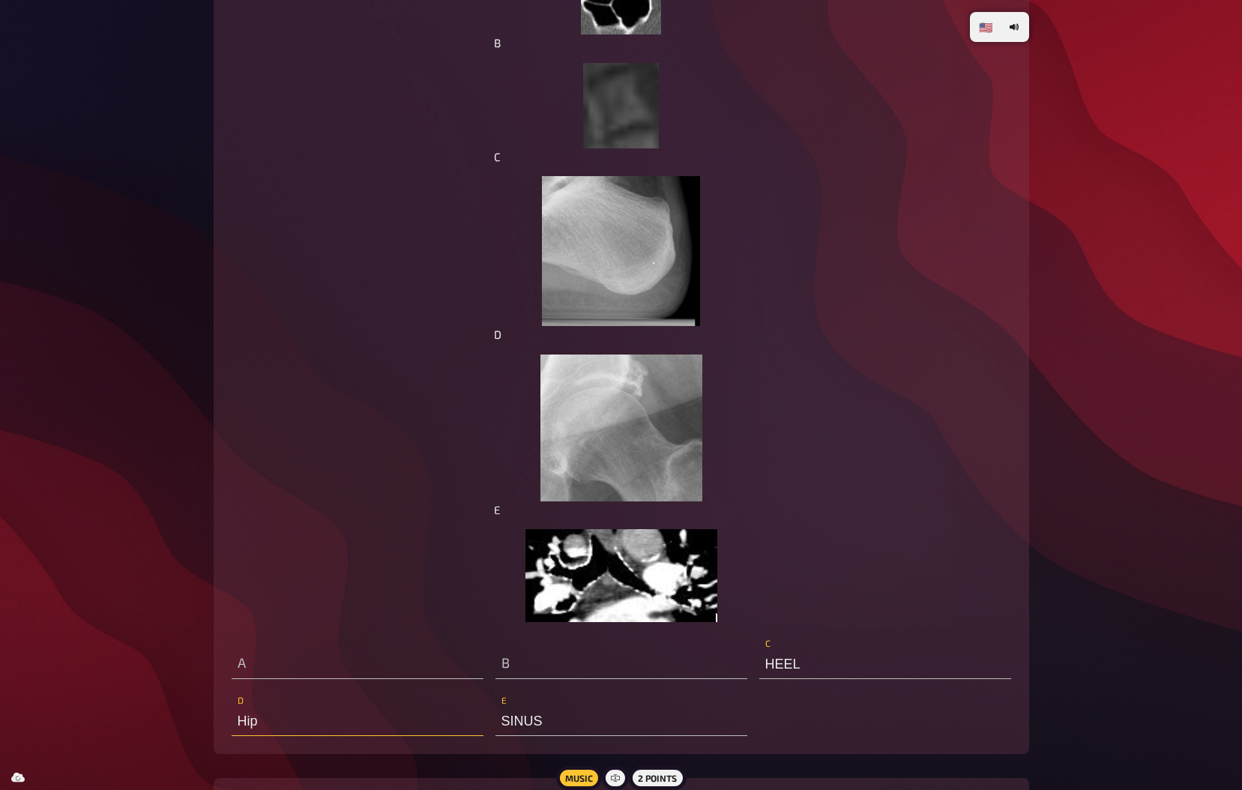
scroll to position [3752, 0]
click at [350, 650] on input "text" at bounding box center [358, 662] width 252 height 30
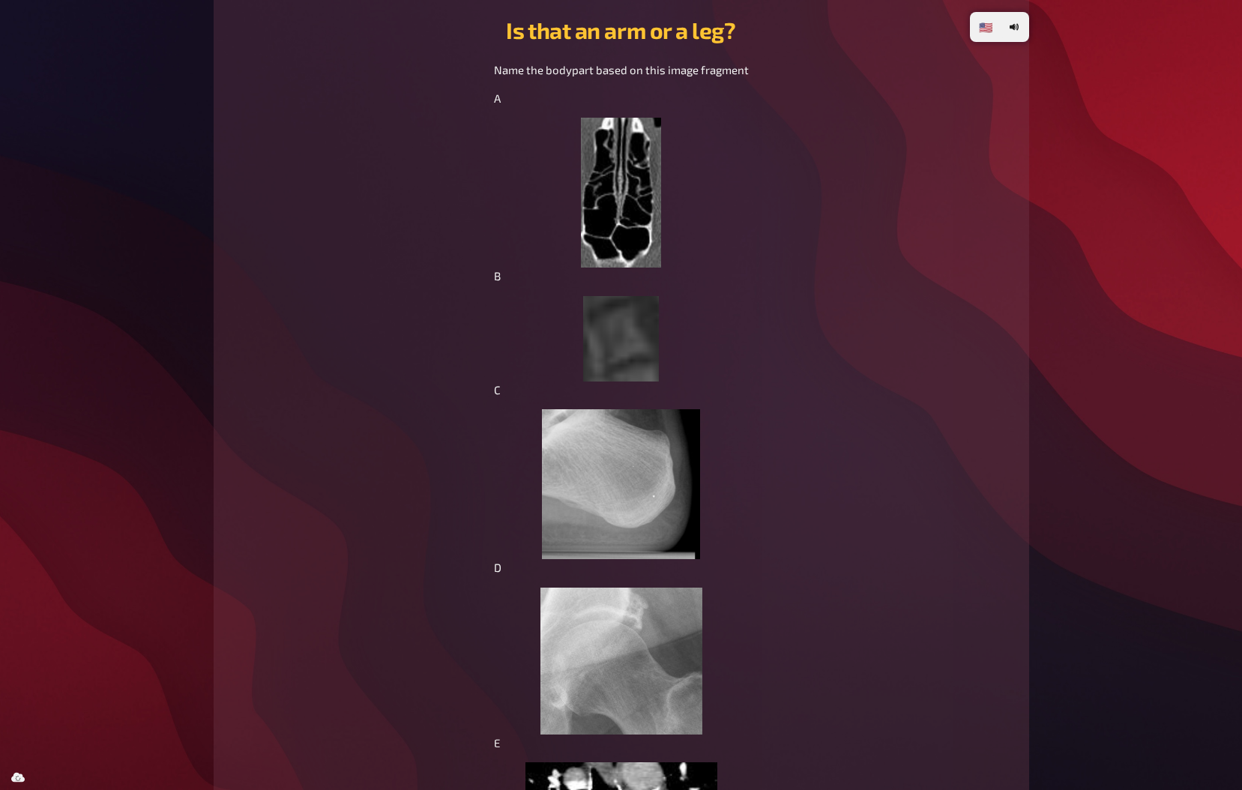
scroll to position [3517, 0]
type input "sinus"
click at [624, 344] on img at bounding box center [621, 339] width 76 height 85
click at [620, 324] on img at bounding box center [621, 339] width 76 height 85
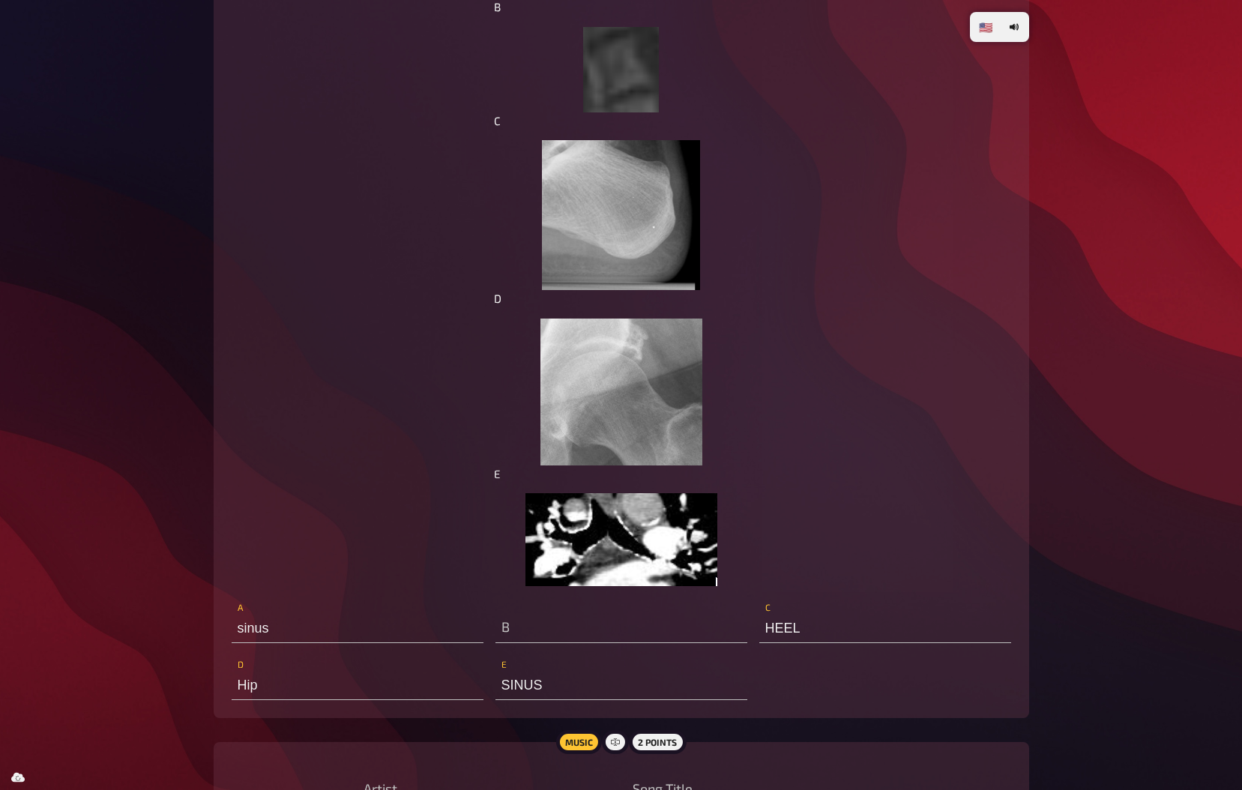
scroll to position [3787, 0]
click at [590, 626] on input "text" at bounding box center [621, 627] width 252 height 30
type input "m"
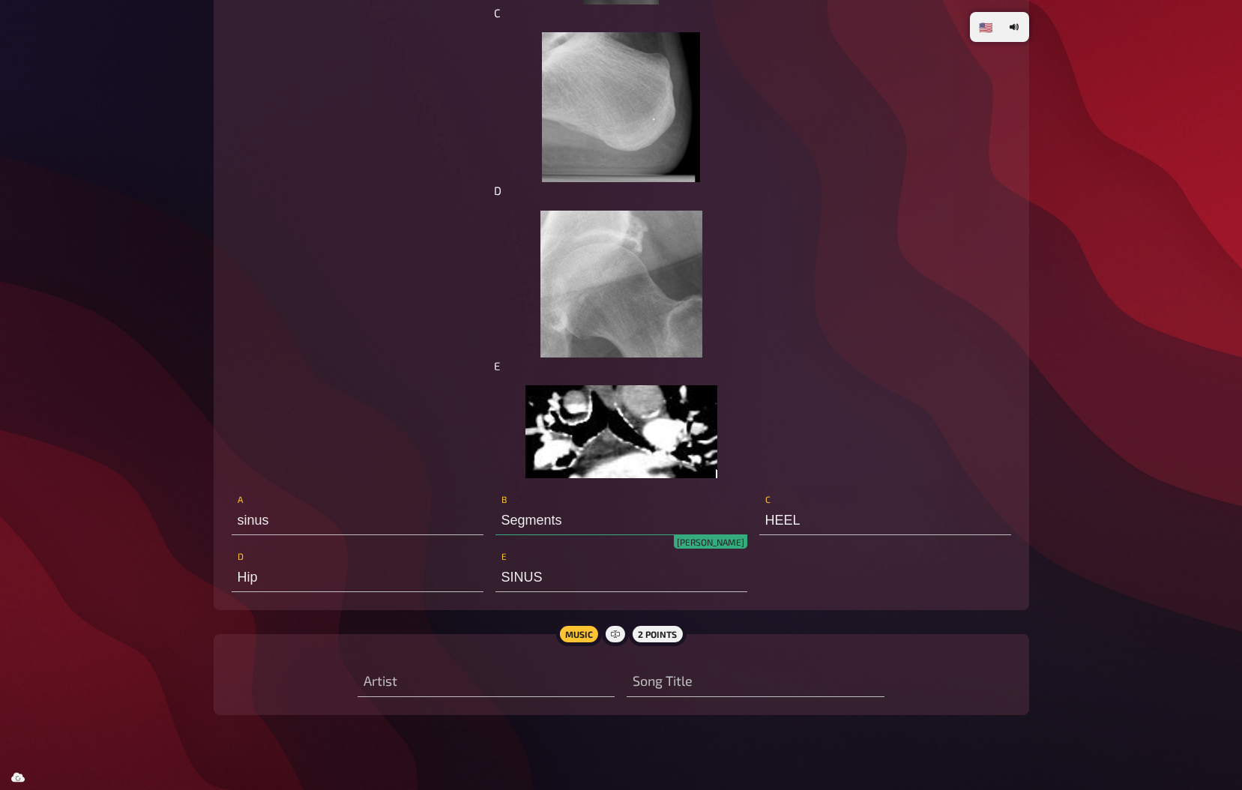
scroll to position [3913, 0]
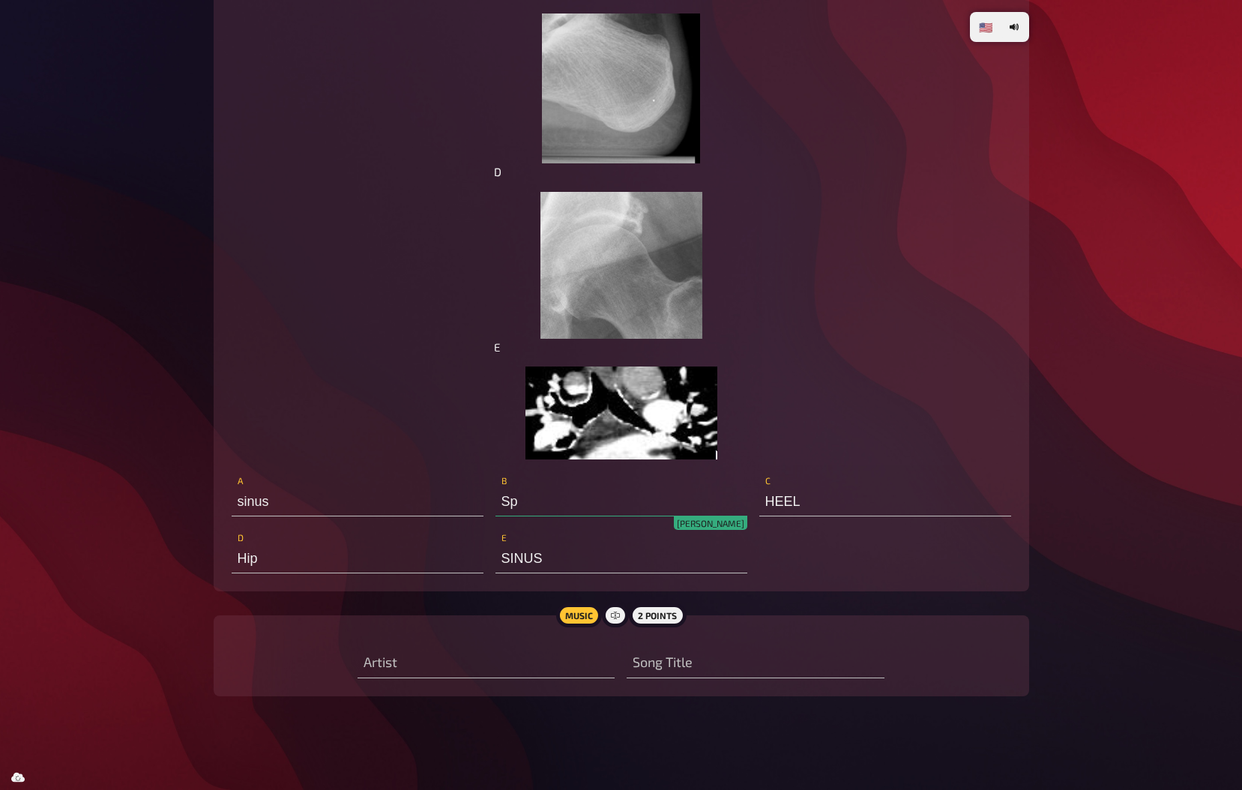
type input "S"
type input "Vertebrae"
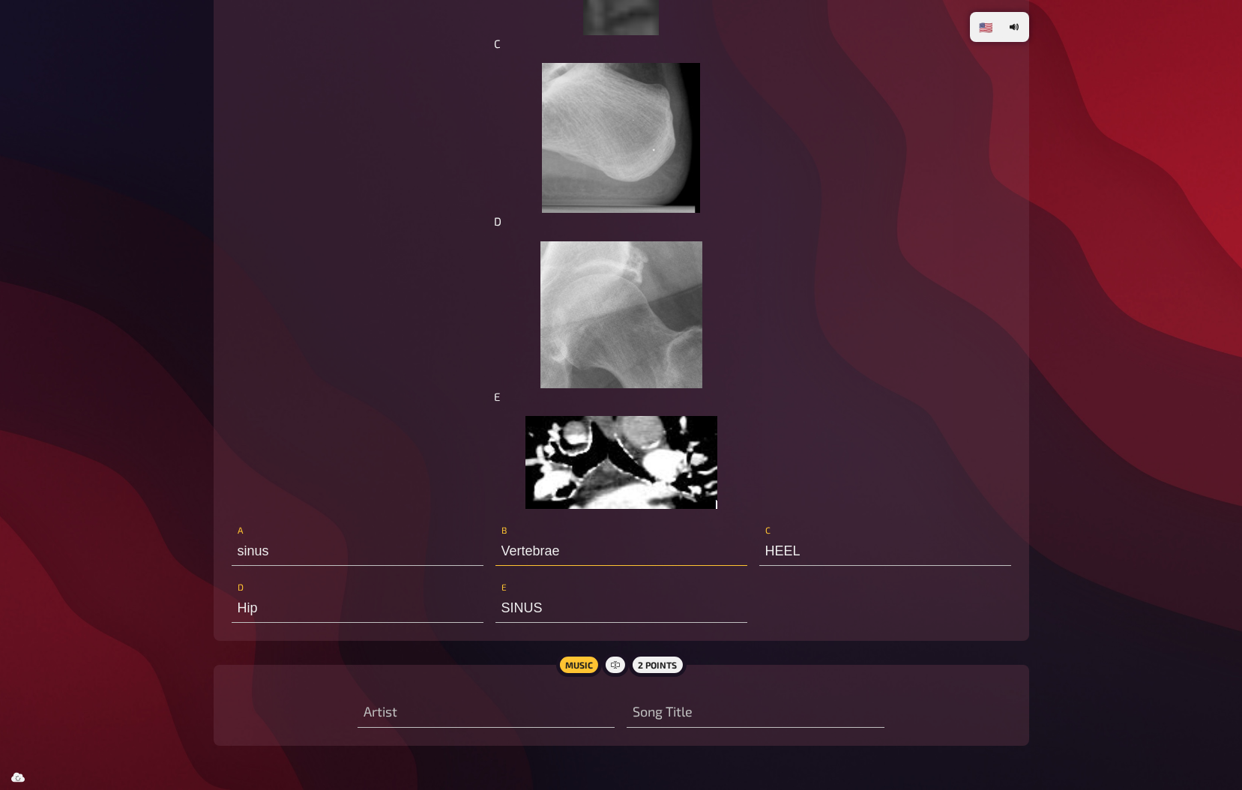
scroll to position [3864, 0]
type input "Better with you"
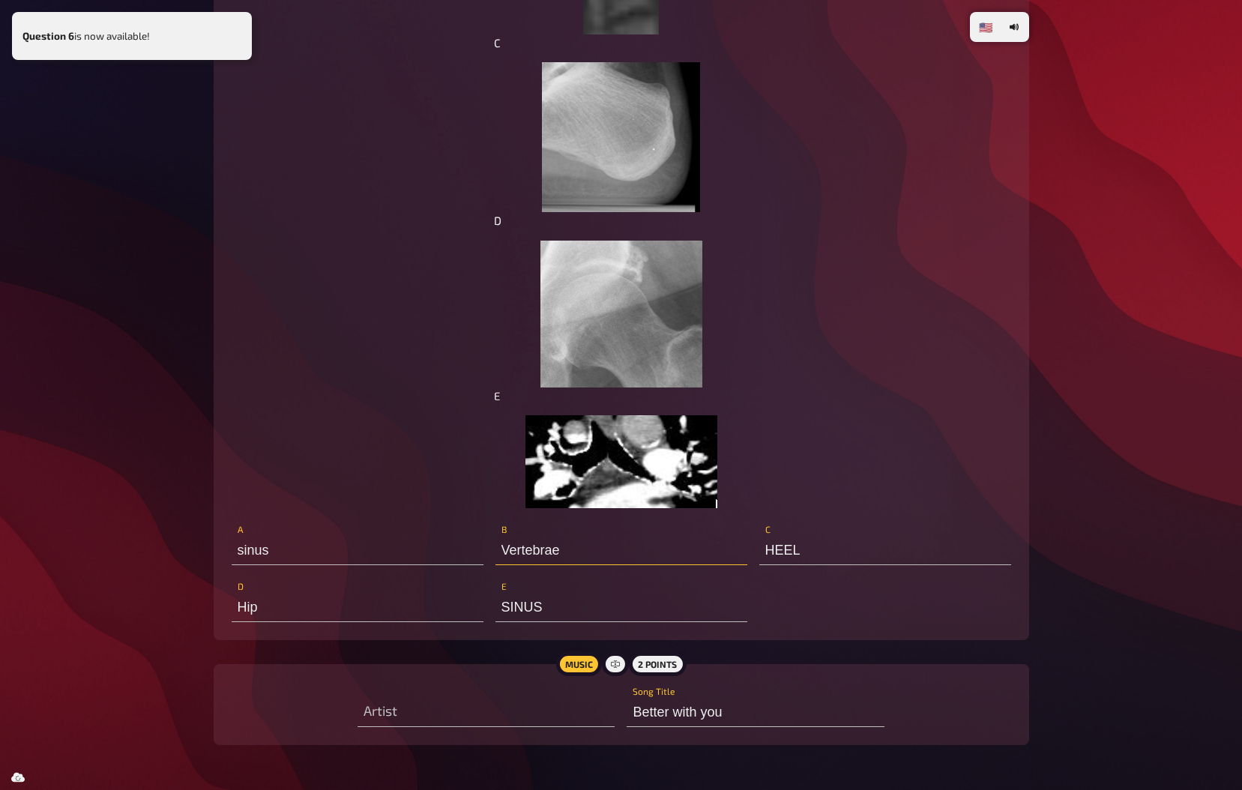
scroll to position [4363, 0]
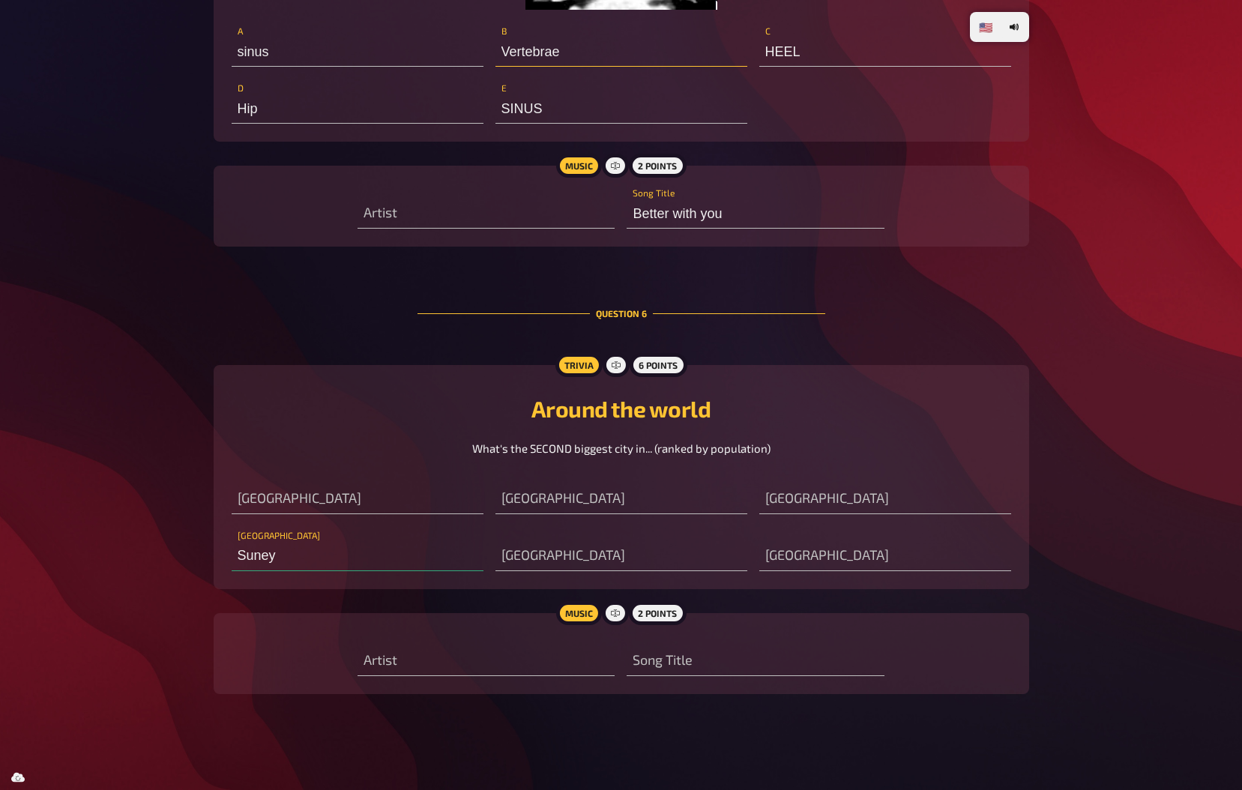
type input "Sney"
type input "S"
type input "[GEOGRAPHIC_DATA]"
type input "Vertebrae"
click at [306, 562] on input "[GEOGRAPHIC_DATA]" at bounding box center [358, 556] width 252 height 30
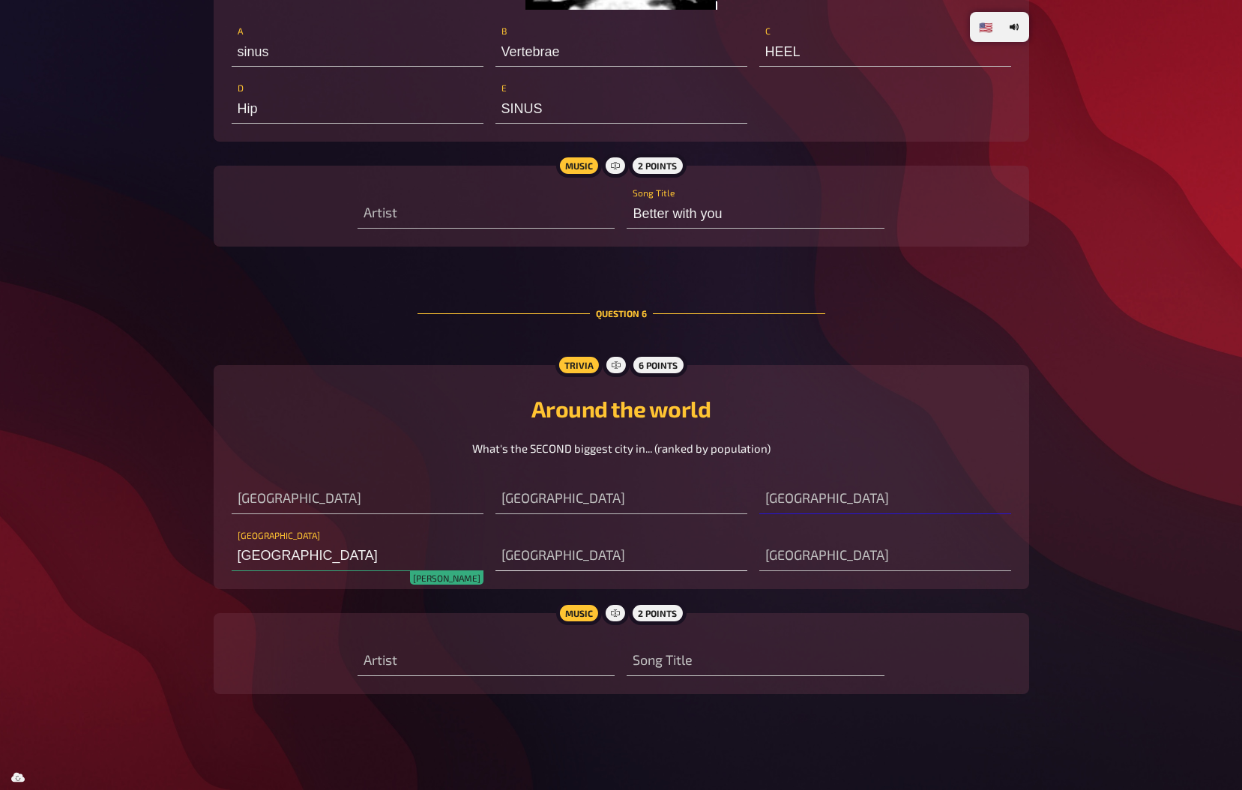
type input "[GEOGRAPHIC_DATA]"
click at [522, 541] on input "text" at bounding box center [621, 556] width 252 height 30
type input "She"
type input "L"
type input "[GEOGRAPHIC_DATA]"
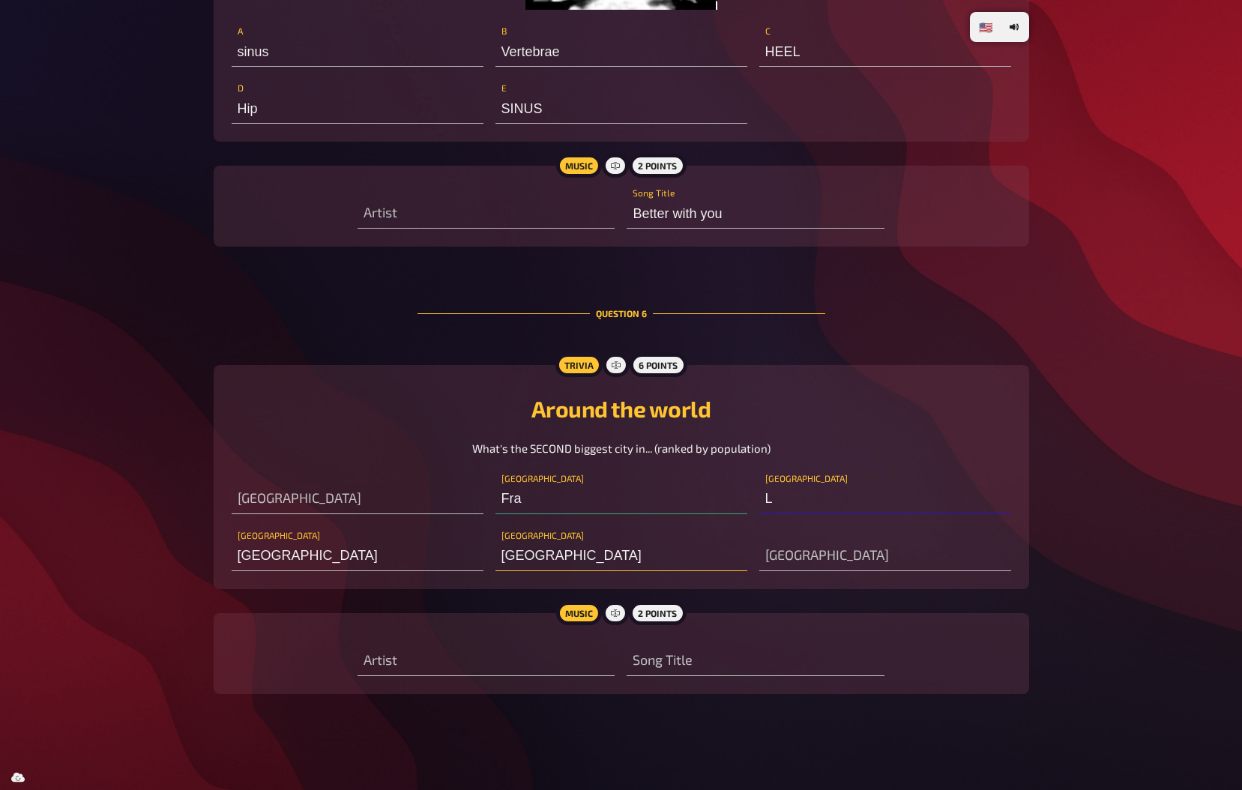
type input "[PERSON_NAME]"
type input "[GEOGRAPHIC_DATA]"
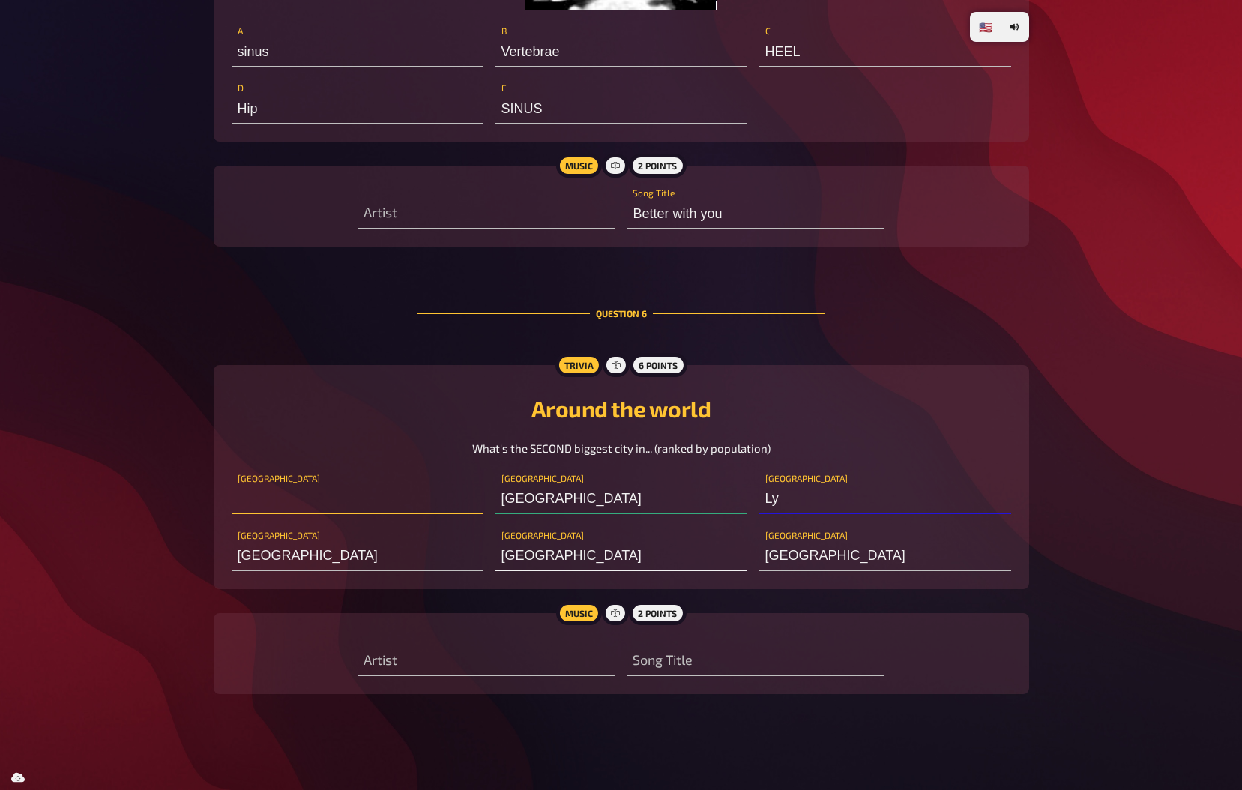
type input "L"
type input "j"
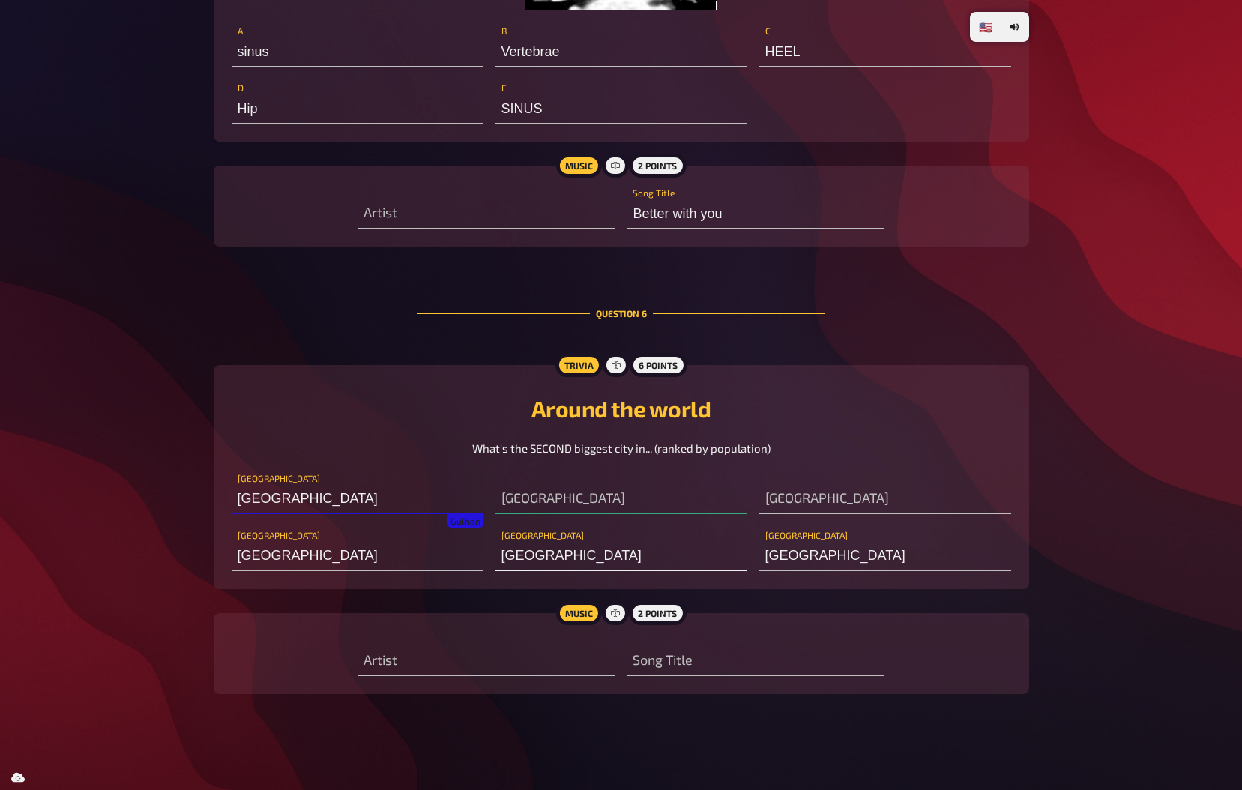
type input "[GEOGRAPHIC_DATA]"
type input "H"
type input "I"
type input "[GEOGRAPHIC_DATA]"
click at [540, 485] on input "text" at bounding box center [621, 499] width 252 height 30
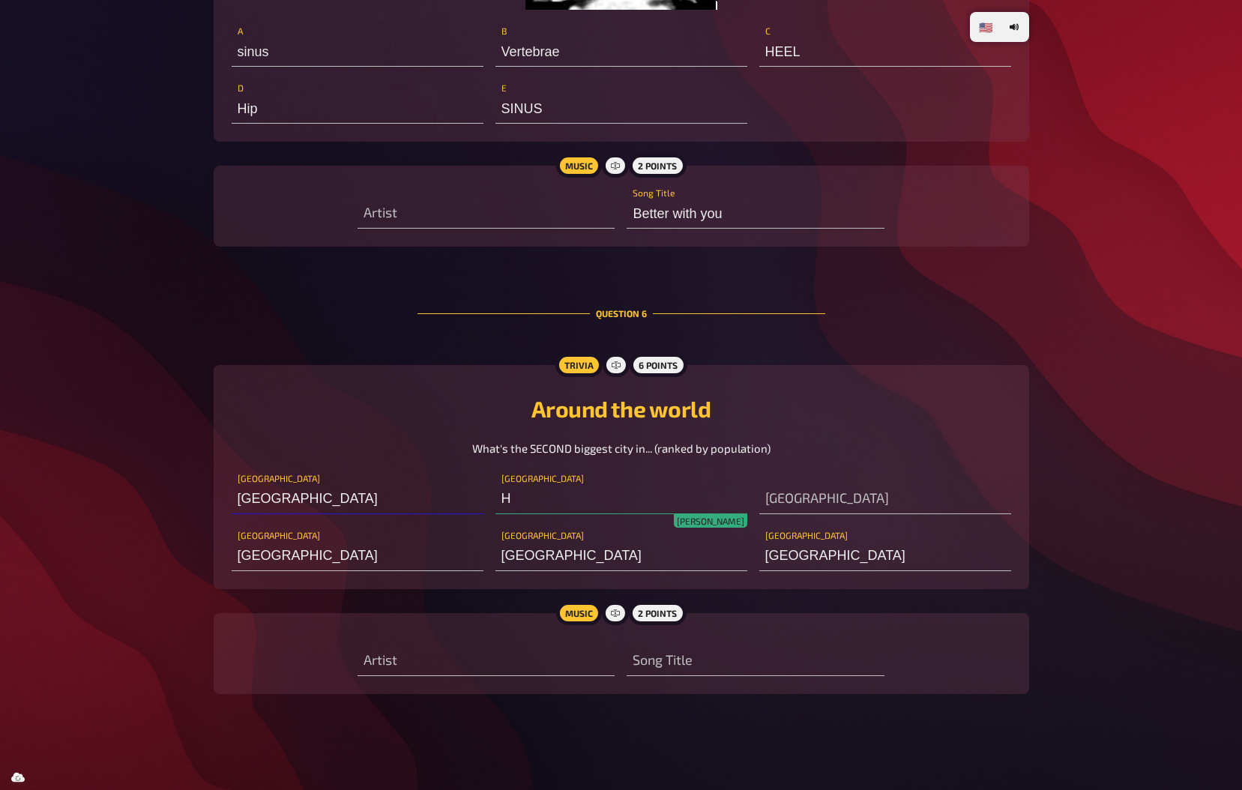
type input "Ha"
type input "m"
type input "[GEOGRAPHIC_DATA]"
type input "K"
type input "[GEOGRAPHIC_DATA]"
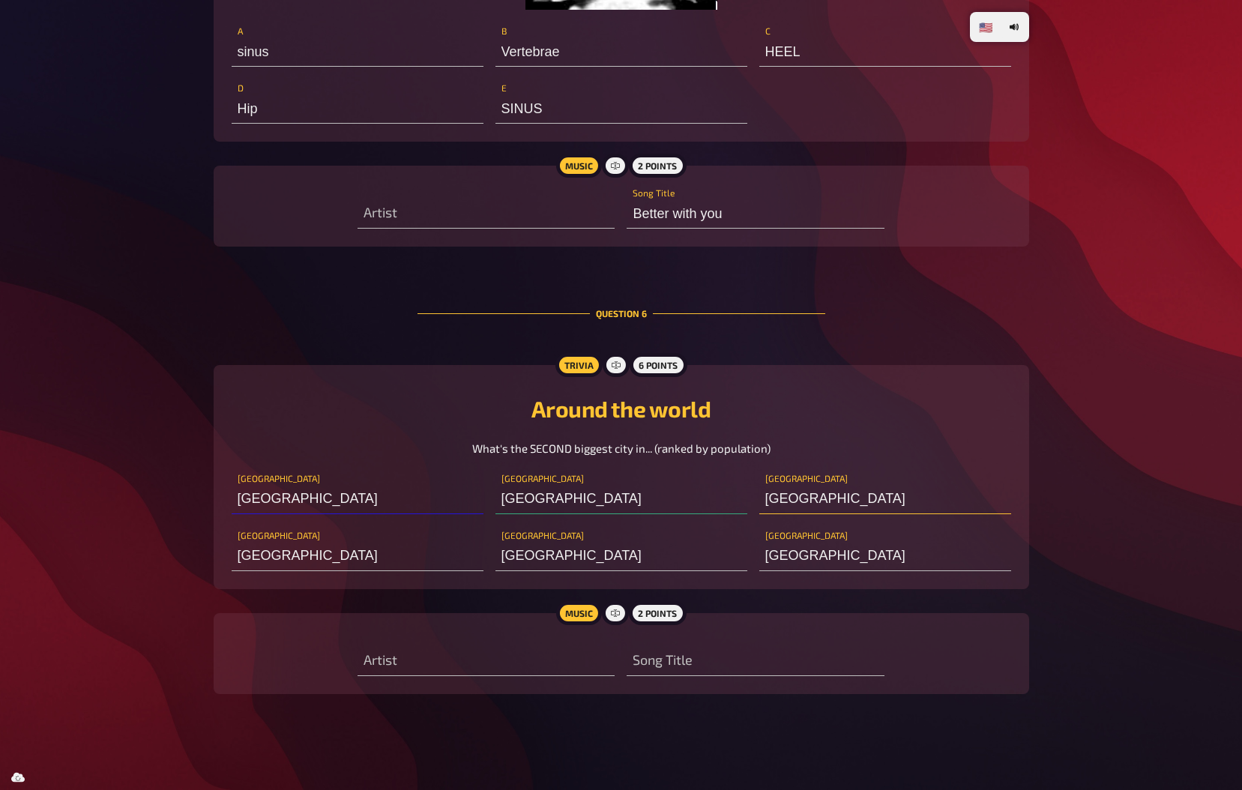
type input "[GEOGRAPHIC_DATA]"
type input "[GEOGRAPHIC_DATA]?"
type input "Frankfurt Hambur"
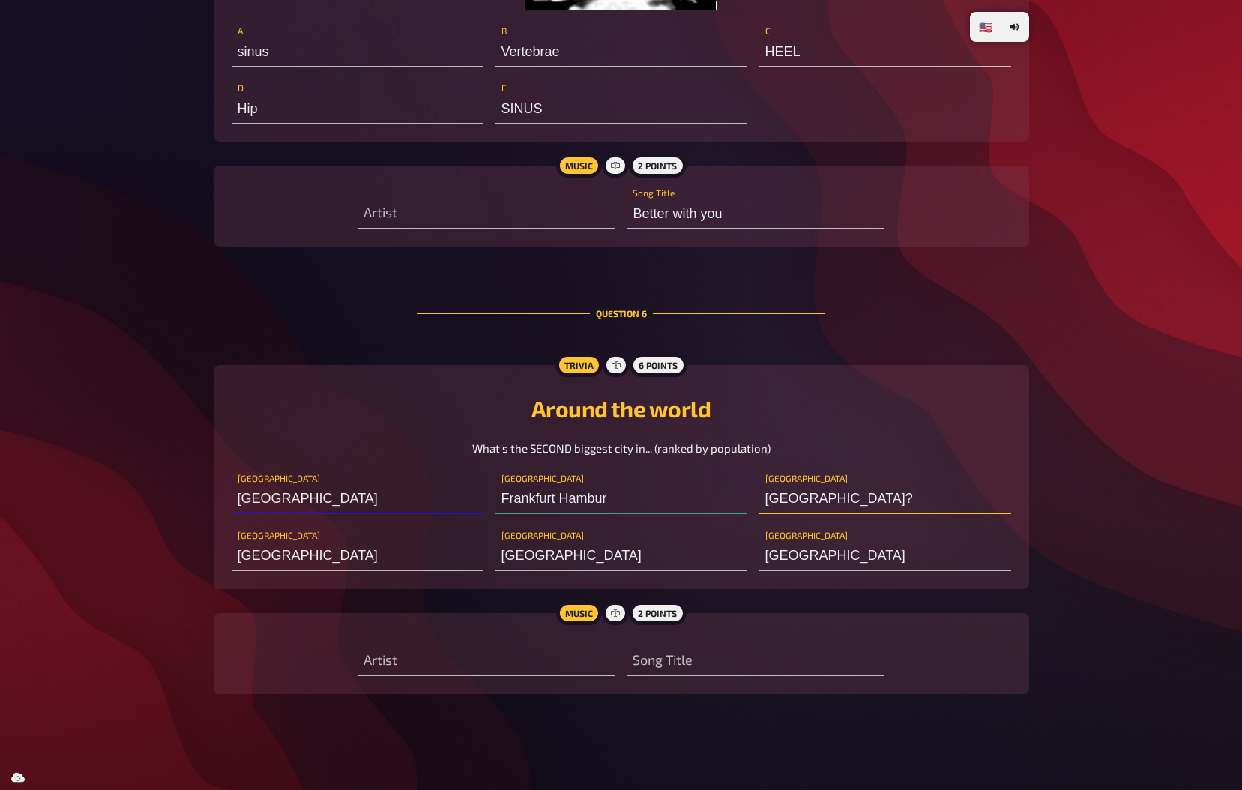
type input "[GEOGRAPHIC_DATA]"
type input "Lyo"
type input "[GEOGRAPHIC_DATA] [GEOGRAPHIC_DATA]"
type input "[GEOGRAPHIC_DATA]"
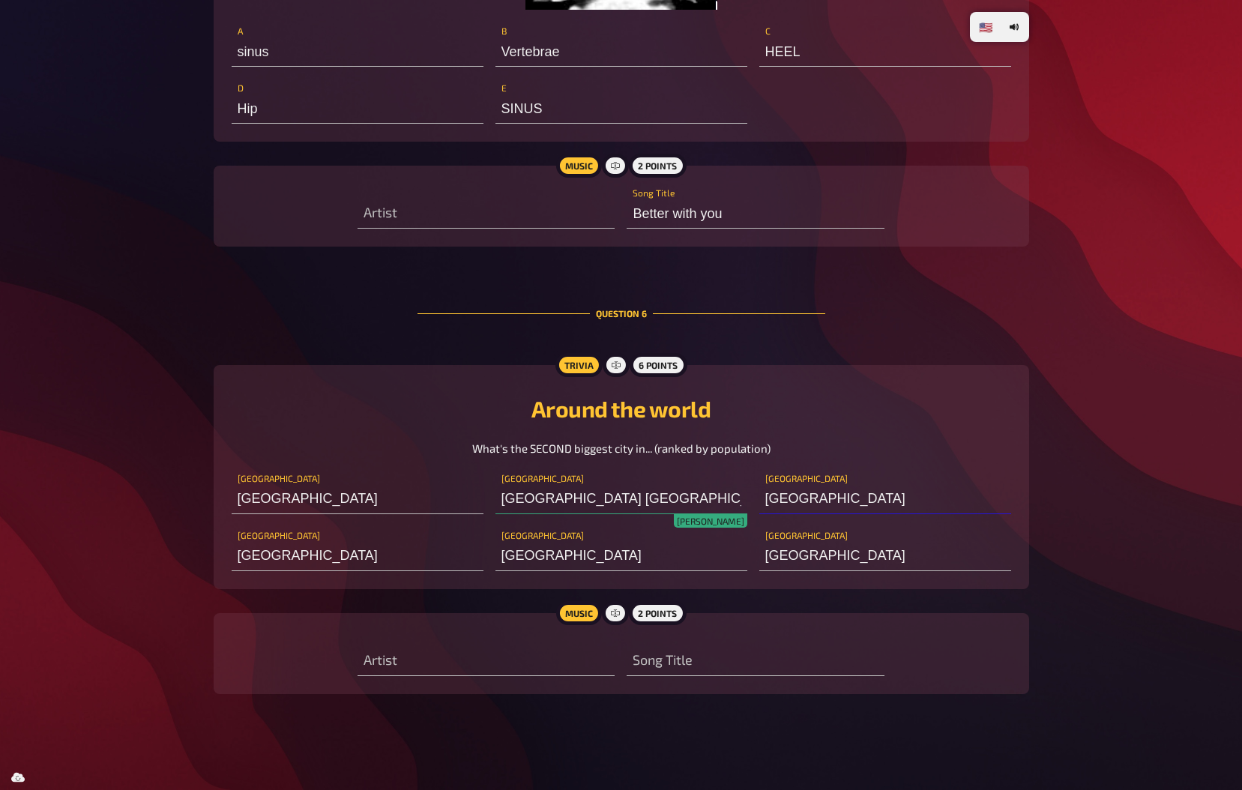
click at [633, 489] on input "[GEOGRAPHIC_DATA] [GEOGRAPHIC_DATA]" at bounding box center [621, 499] width 252 height 30
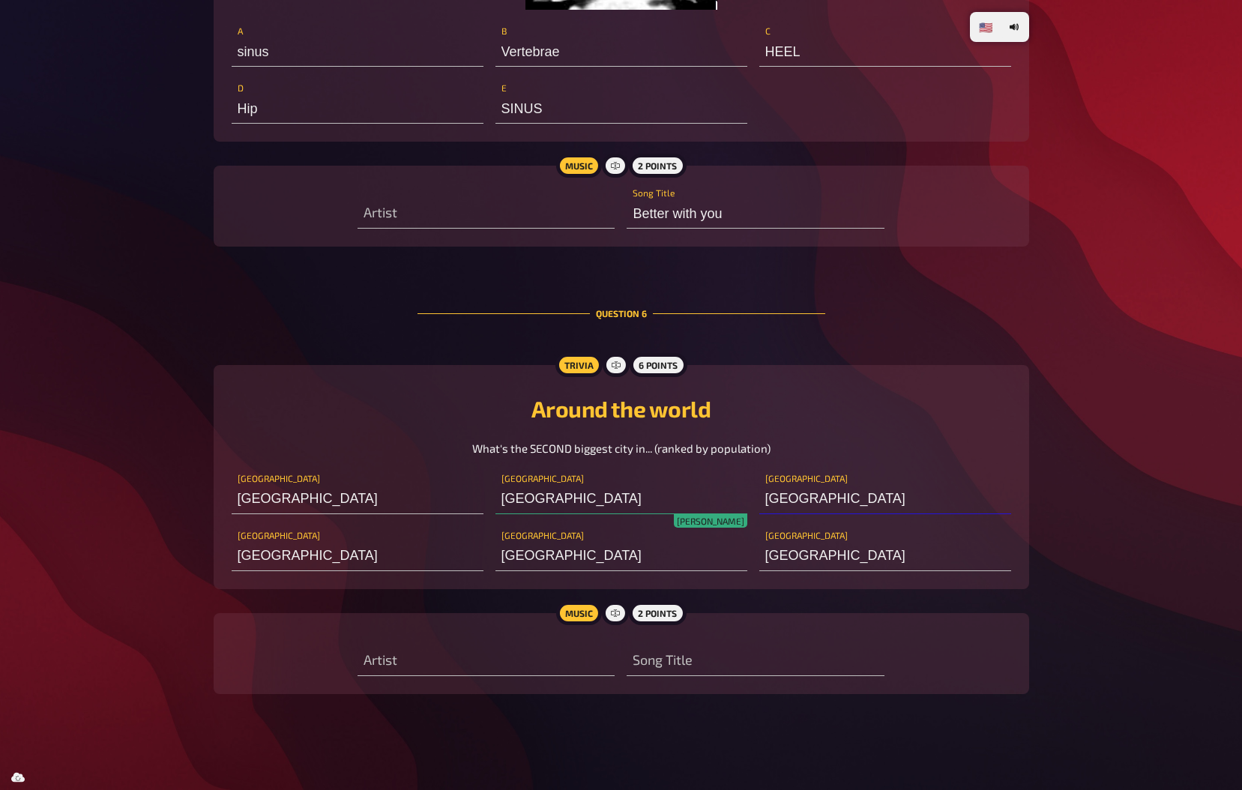
click at [543, 492] on input "[GEOGRAPHIC_DATA]" at bounding box center [621, 499] width 252 height 30
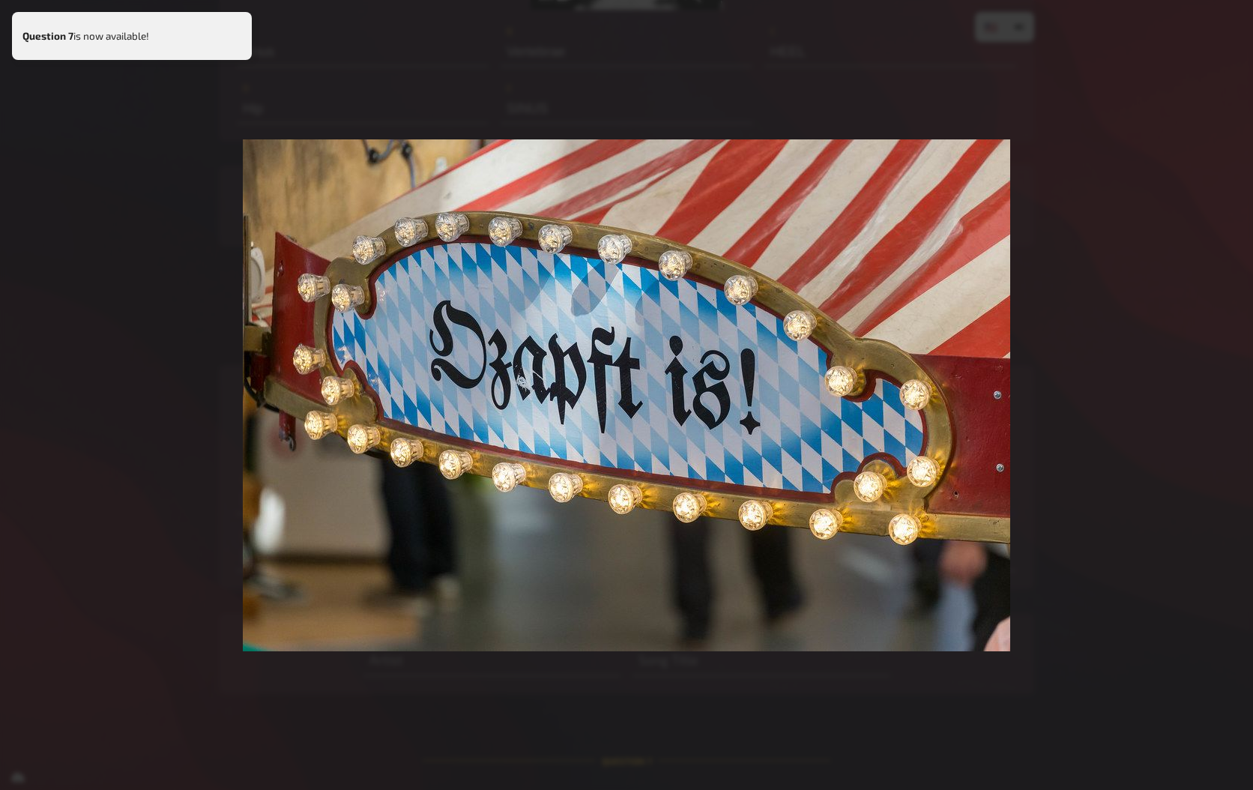
type input "[GEOGRAPHIC_DATA]"
click at [689, 297] on div at bounding box center [626, 395] width 1253 height 790
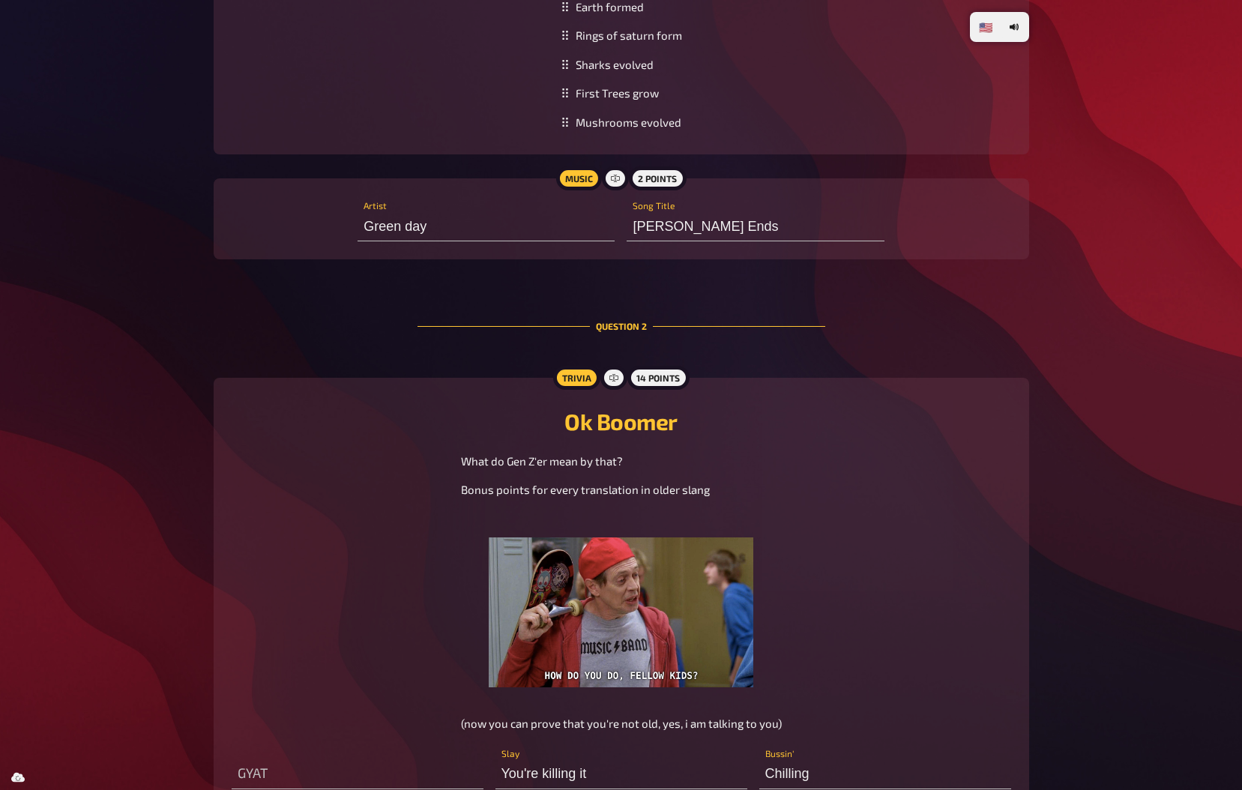
scroll to position [932, 0]
click at [632, 223] on input "[PERSON_NAME] Ends" at bounding box center [754, 227] width 257 height 30
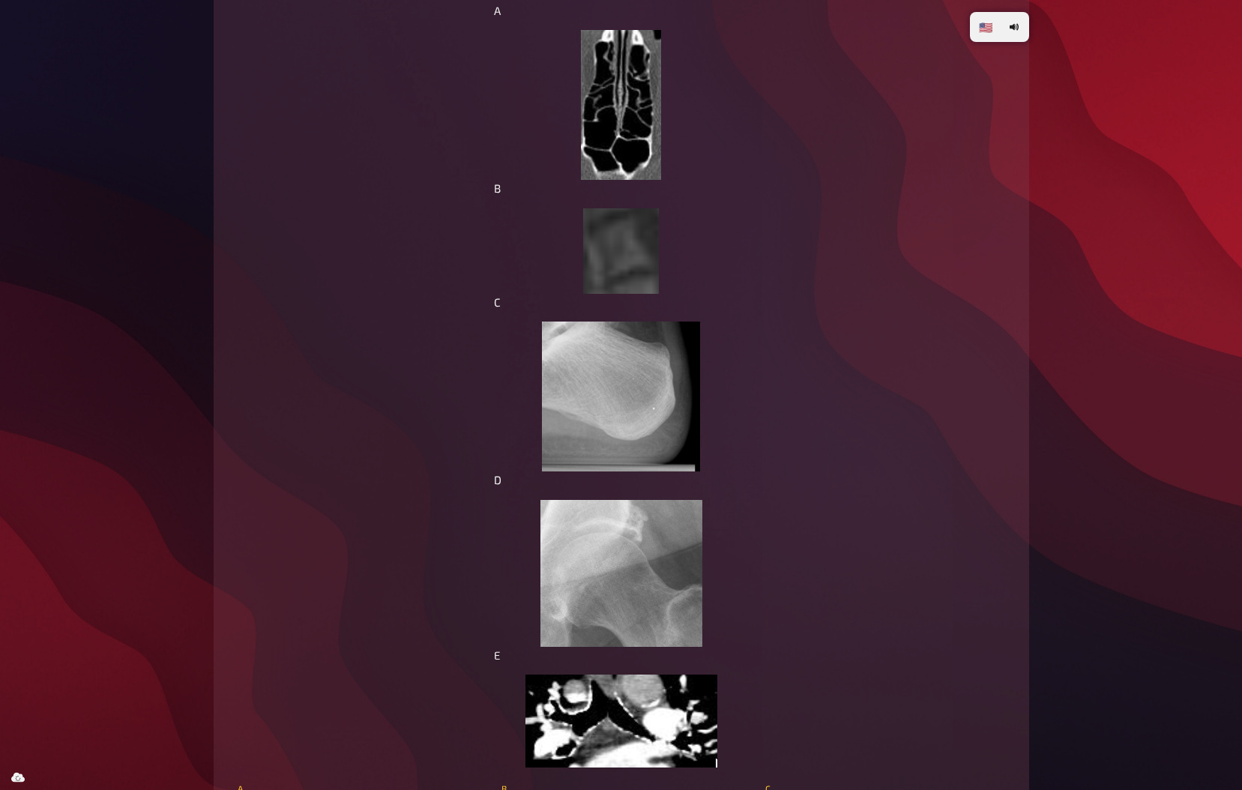
scroll to position [4797, 0]
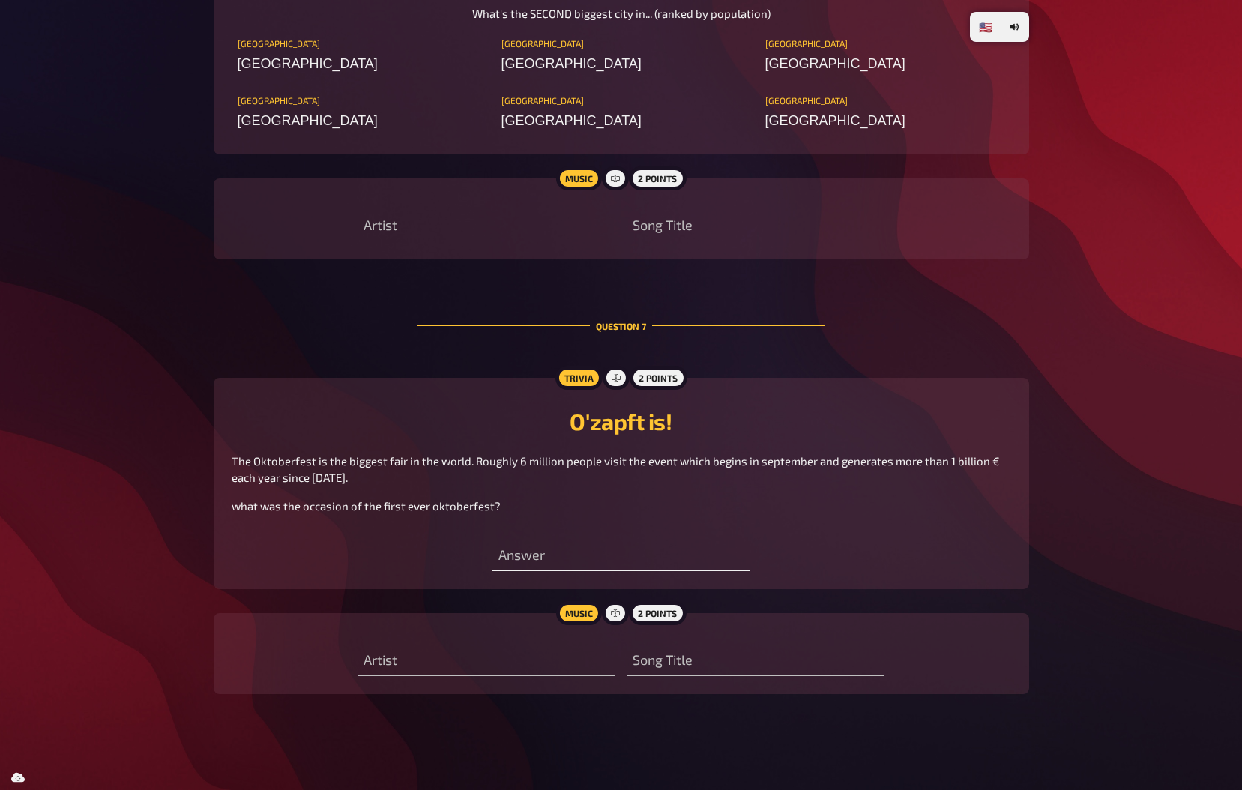
type input "Wake me up [PERSON_NAME] Ends"
click at [536, 565] on input "text" at bounding box center [620, 556] width 257 height 30
type input "harvest"
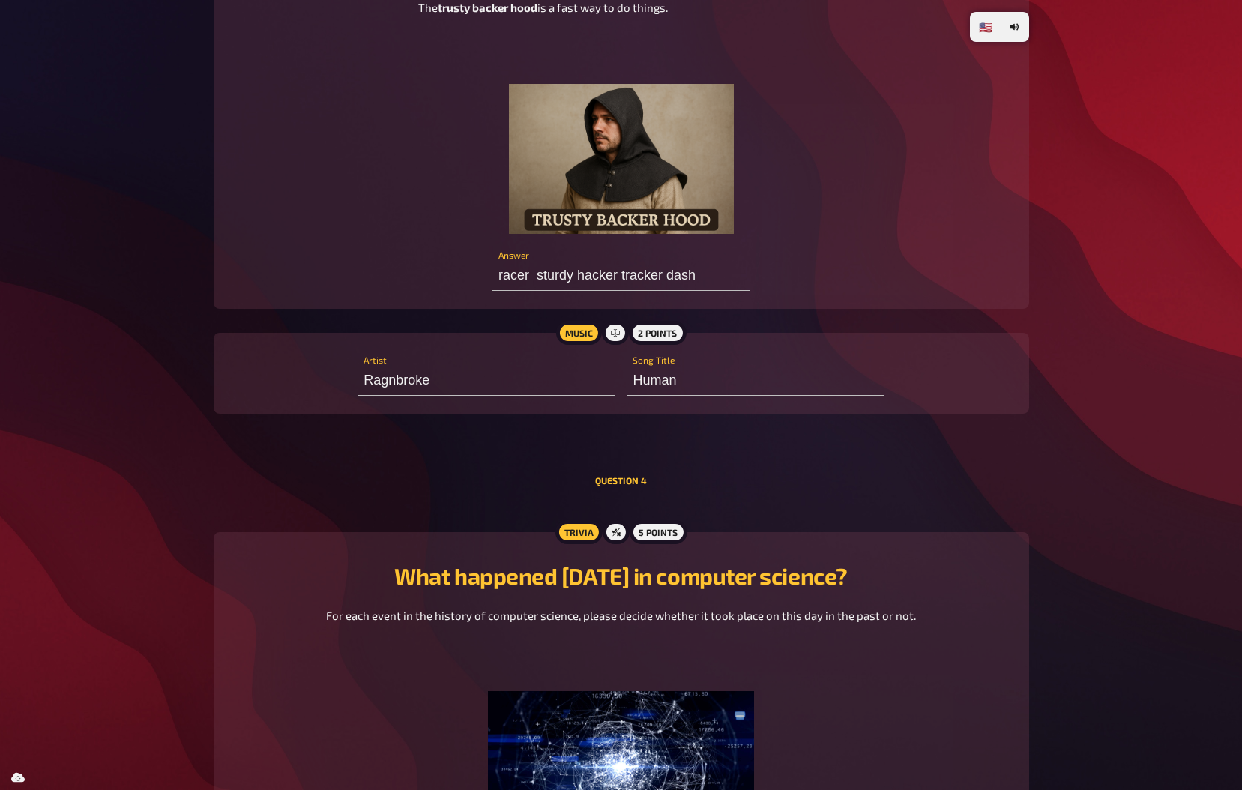
scroll to position [5222, 0]
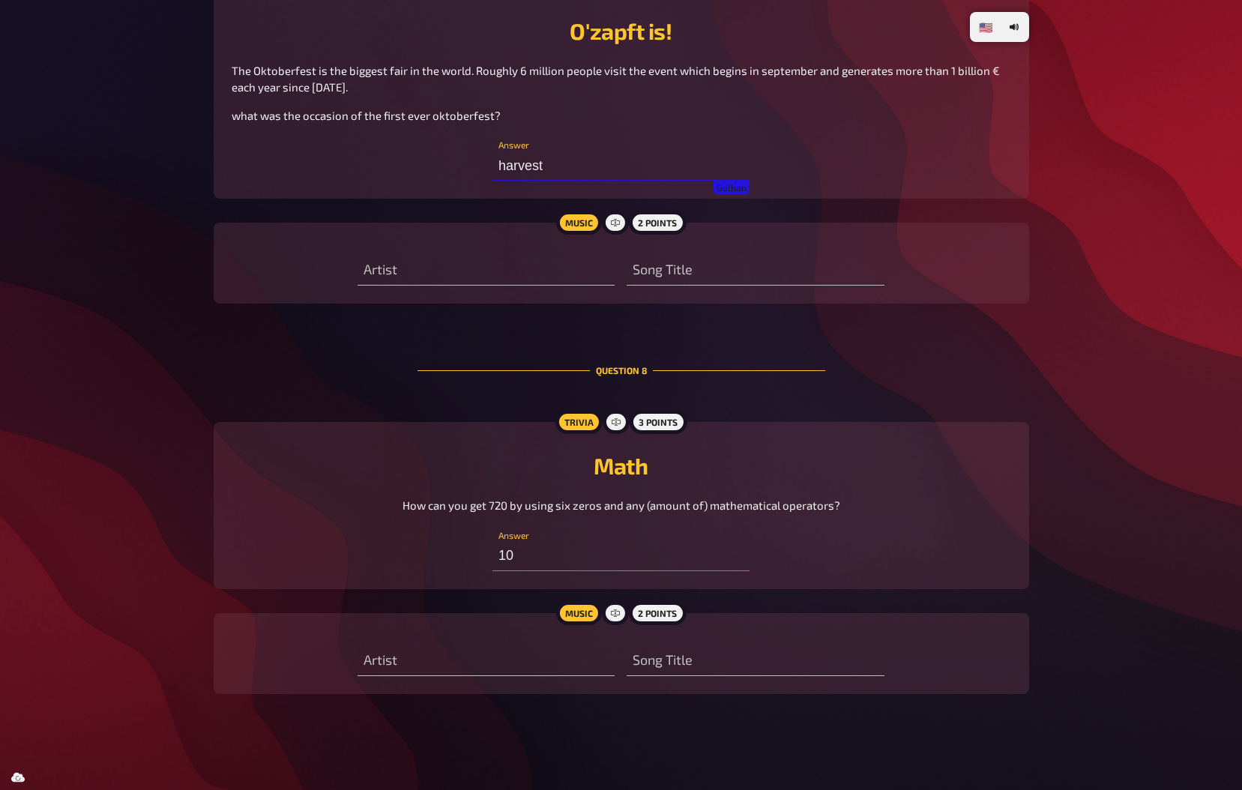
type input "1"
type input "harvest"
click at [503, 570] on span "Answer" at bounding box center [620, 548] width 257 height 45
click at [509, 561] on input "text" at bounding box center [620, 556] width 257 height 30
type input "(0!+0!+0!+0!+0!+0!)!"
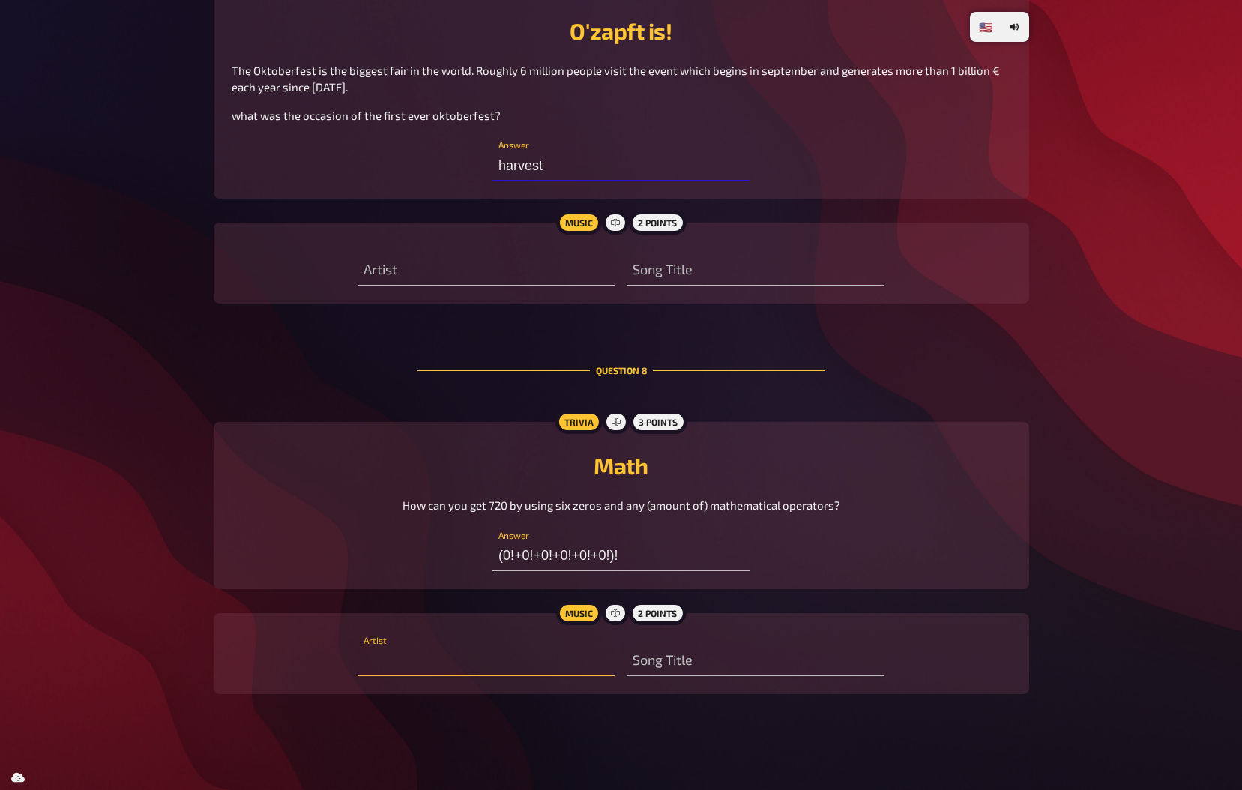
click at [449, 656] on input "text" at bounding box center [485, 661] width 257 height 30
type input "Harder"
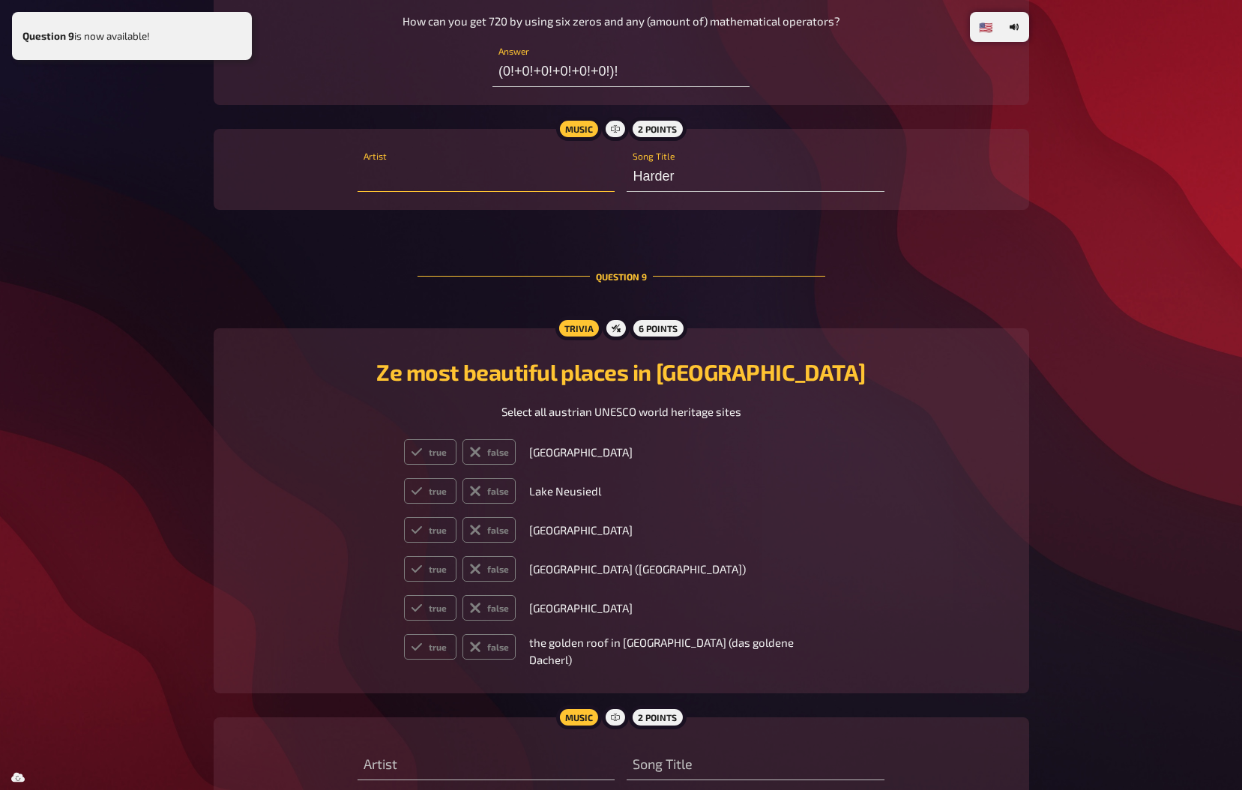
scroll to position [5673, 0]
click at [457, 464] on label "true" at bounding box center [430, 450] width 53 height 25
click at [404, 438] on input "true" at bounding box center [403, 438] width 1 height 1
radio input "true"
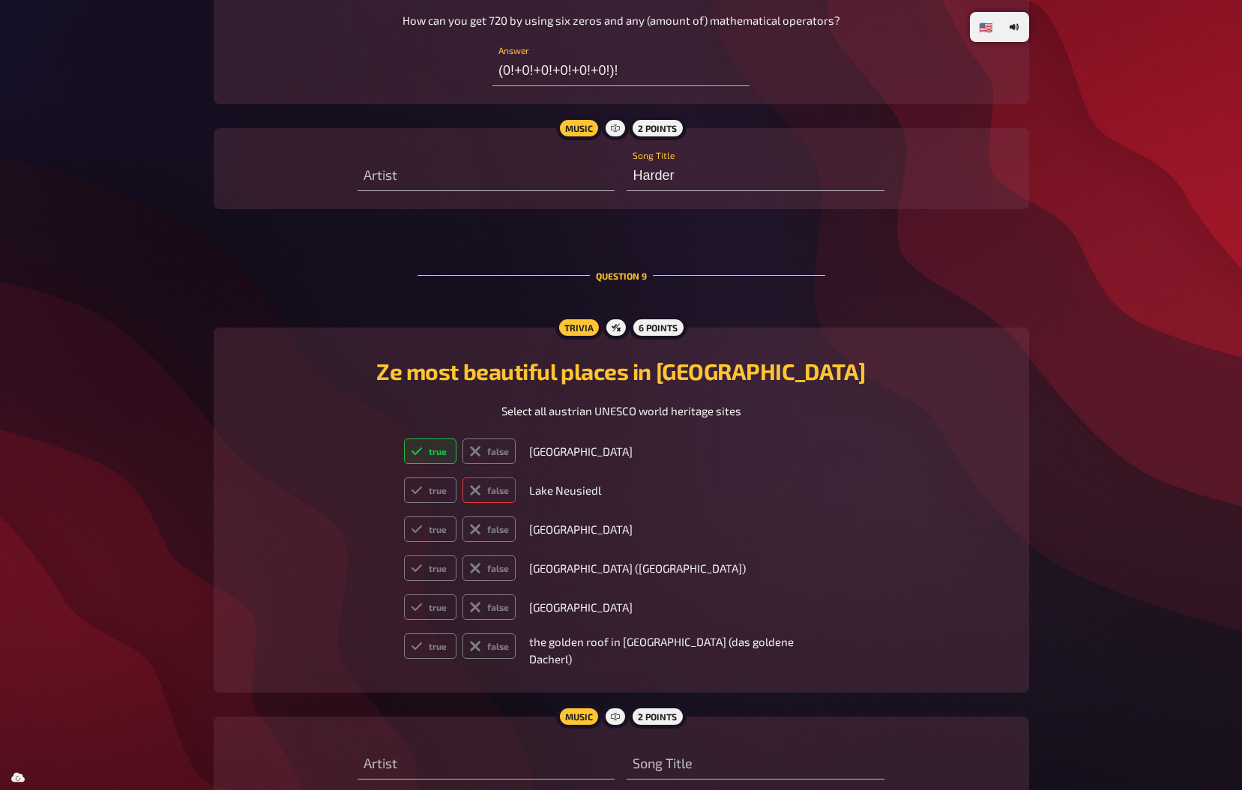
click at [516, 503] on label "false" at bounding box center [488, 489] width 53 height 25
click at [404, 477] on input "false" at bounding box center [403, 477] width 1 height 1
radio input "true"
click at [451, 542] on label "true" at bounding box center [430, 528] width 53 height 25
click at [404, 516] on input "true" at bounding box center [403, 516] width 1 height 1
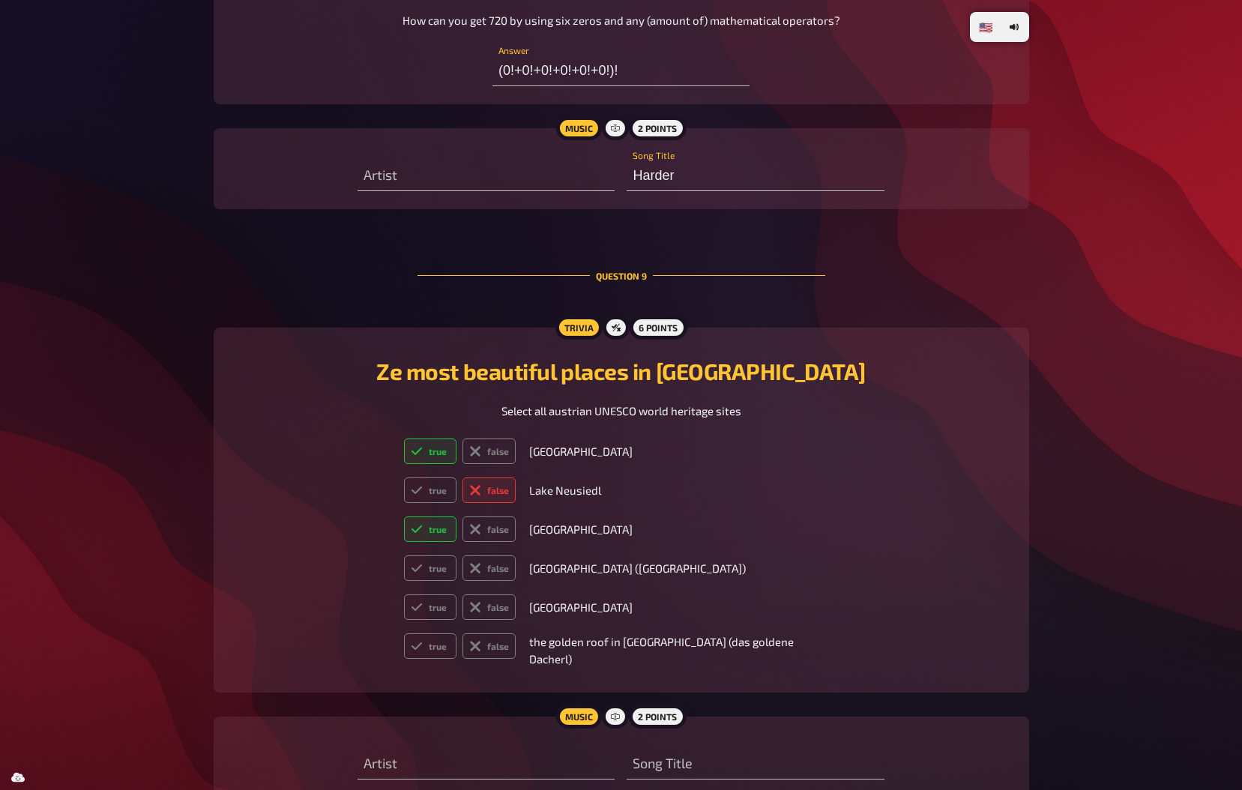
radio input "true"
click at [452, 581] on label "true" at bounding box center [430, 567] width 53 height 25
click at [404, 555] on input "true" at bounding box center [403, 555] width 1 height 1
radio input "true"
click at [457, 620] on label "true" at bounding box center [430, 606] width 53 height 25
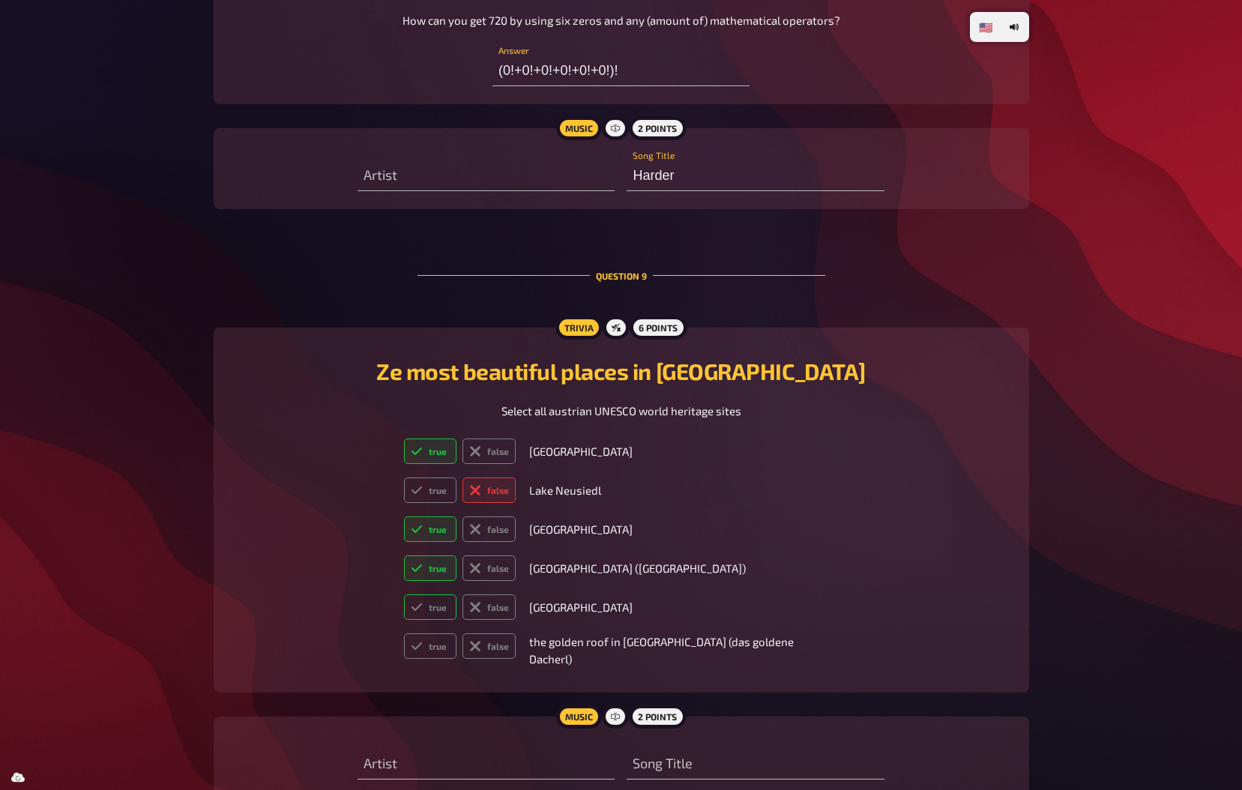
click at [404, 594] on input "true" at bounding box center [403, 593] width 1 height 1
radio input "true"
click at [457, 659] on label "true" at bounding box center [430, 645] width 53 height 25
click at [404, 633] on input "true" at bounding box center [403, 632] width 1 height 1
radio input "true"
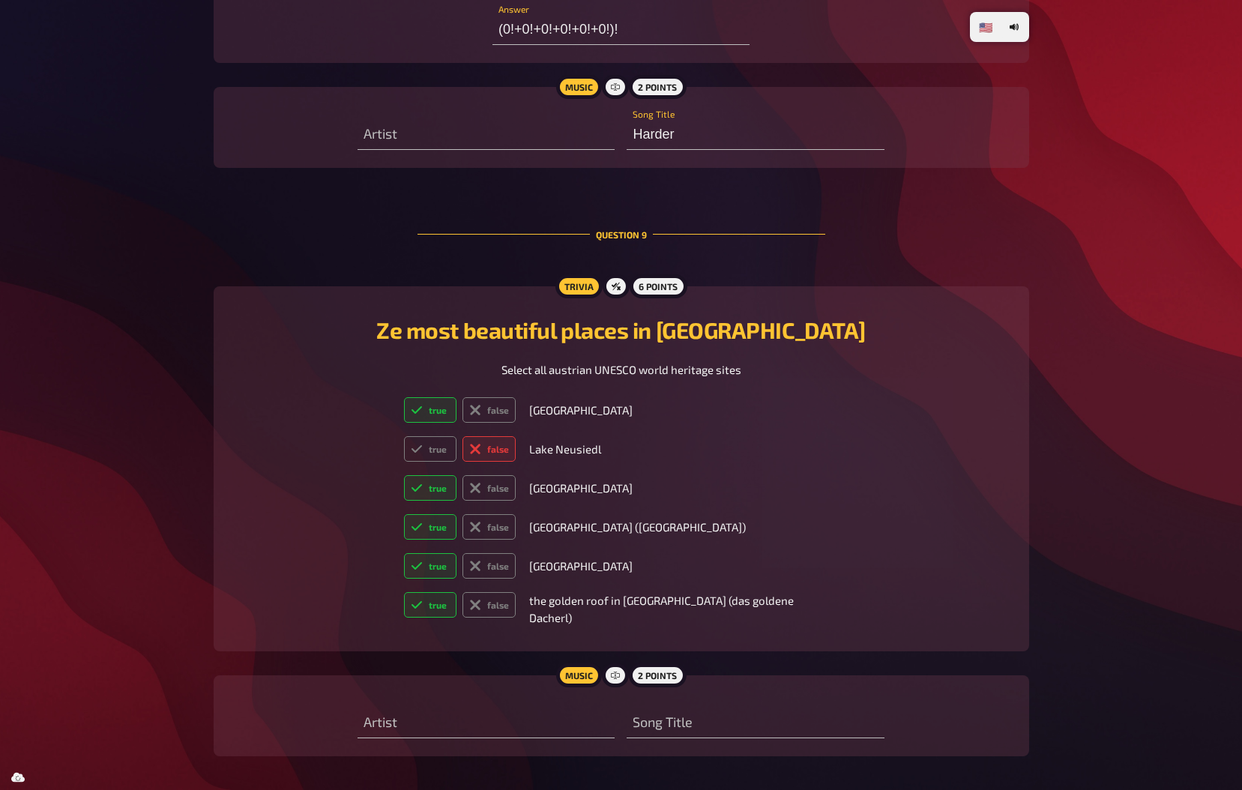
scroll to position [5715, 0]
click at [485, 613] on icon at bounding box center [475, 603] width 19 height 19
click at [404, 591] on input "false" at bounding box center [403, 590] width 1 height 1
radio input "true"
click at [452, 617] on label "true" at bounding box center [430, 603] width 53 height 25
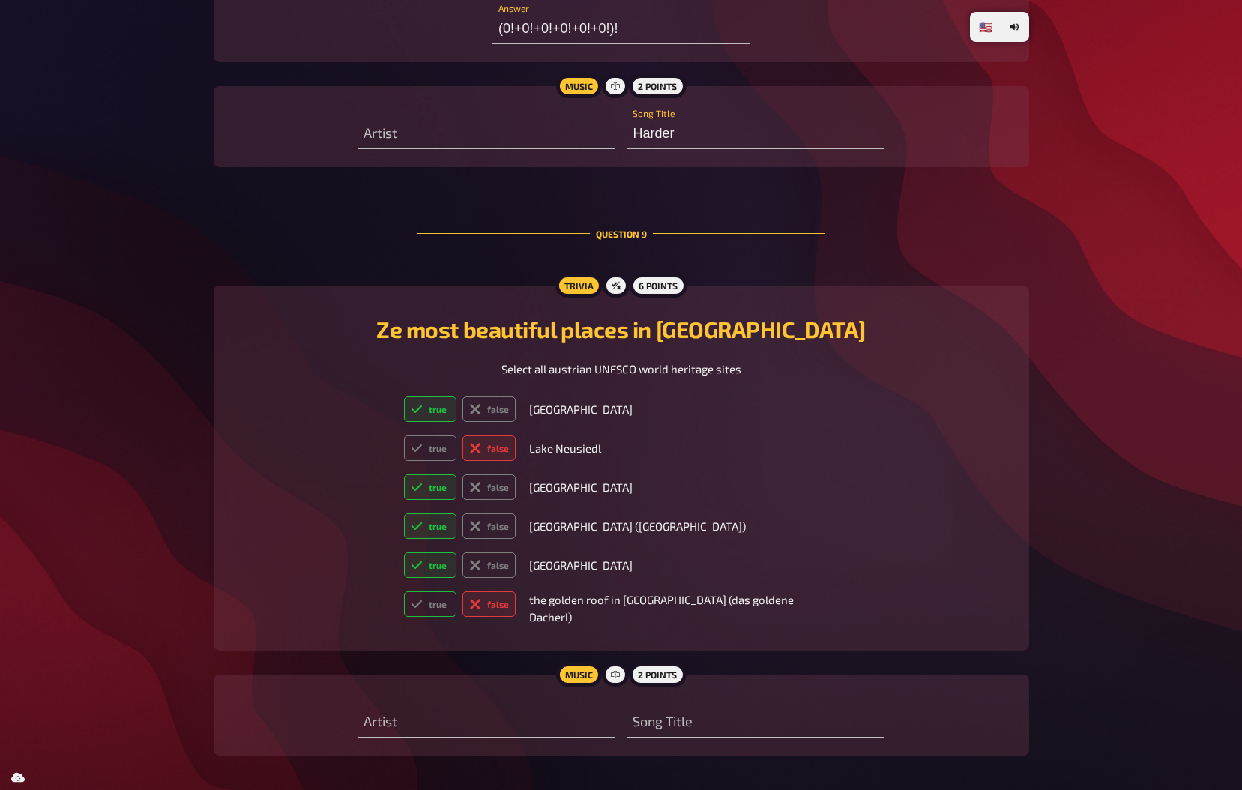
click at [404, 591] on input "true" at bounding box center [403, 590] width 1 height 1
radio input "true"
click at [507, 617] on label "false" at bounding box center [488, 603] width 53 height 25
click at [404, 591] on input "false" at bounding box center [403, 590] width 1 height 1
radio input "true"
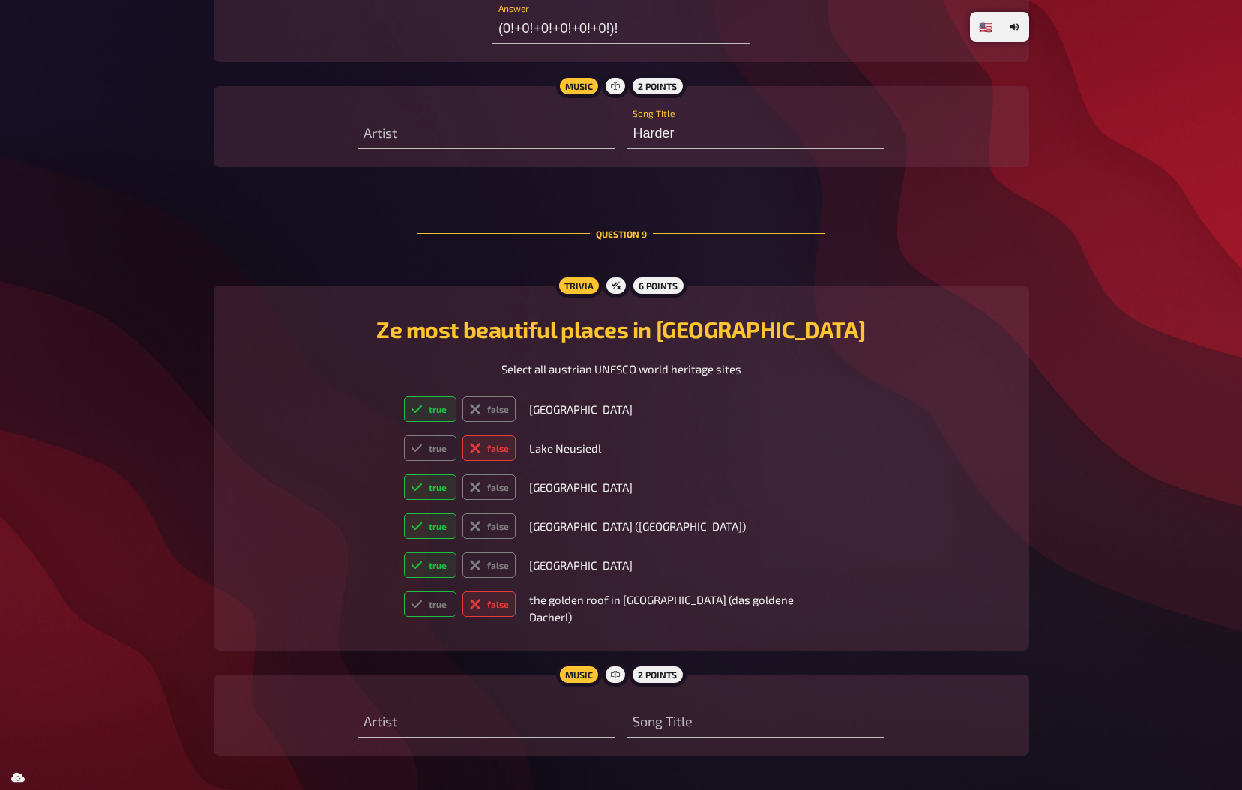
click at [455, 617] on label "true" at bounding box center [430, 603] width 53 height 25
click at [404, 591] on input "true" at bounding box center [403, 590] width 1 height 1
radio input "true"
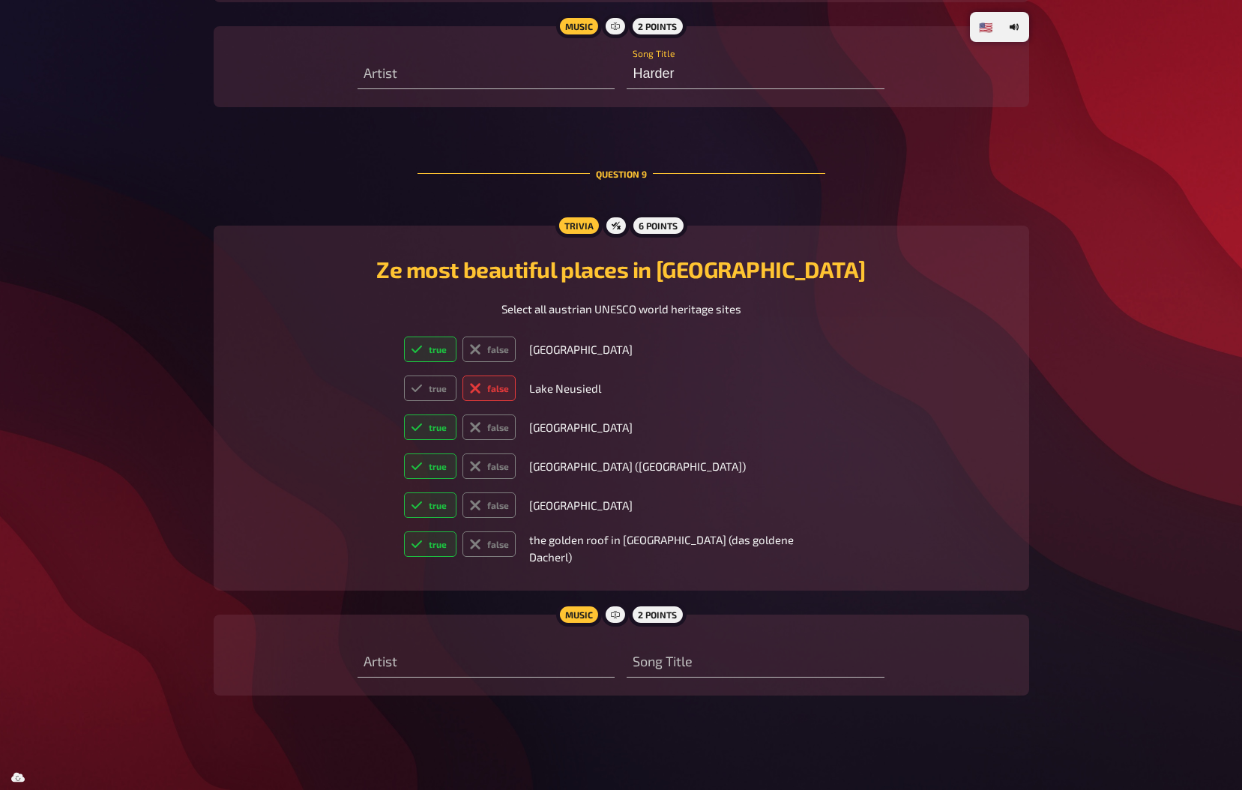
scroll to position [5775, 0]
click at [508, 556] on label "false" at bounding box center [488, 543] width 53 height 25
click at [404, 531] on input "false" at bounding box center [403, 530] width 1 height 1
radio input "true"
click at [457, 556] on label "true" at bounding box center [430, 543] width 53 height 25
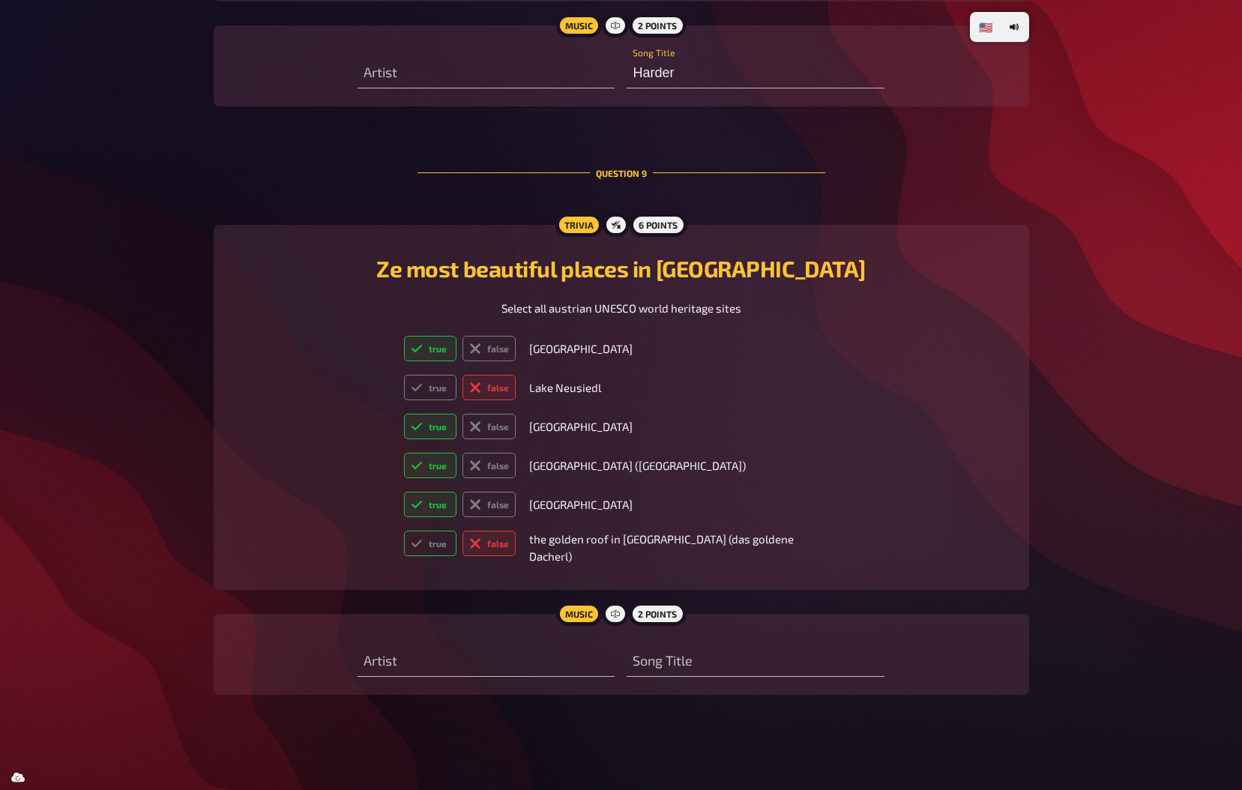
click at [404, 531] on input "true" at bounding box center [403, 530] width 1 height 1
radio input "true"
drag, startPoint x: 468, startPoint y: 572, endPoint x: 463, endPoint y: 327, distance: 244.3
click at [463, 327] on div "Ze most beautiful places in [GEOGRAPHIC_DATA] Select all austrian UNESCO world …" at bounding box center [621, 408] width 779 height 330
click at [723, 677] on input "text" at bounding box center [754, 662] width 257 height 30
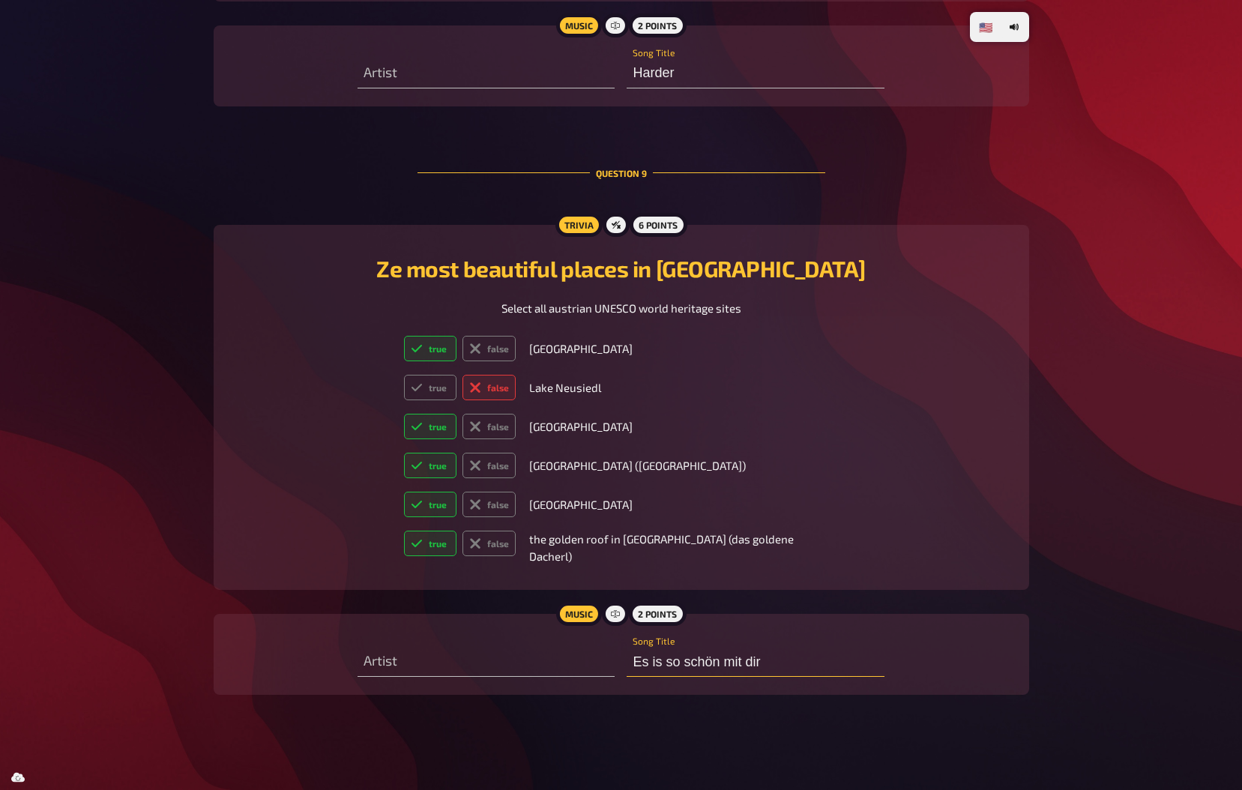
type input "Es is so schön mit dir"
type input "Bilderbuc"
type input "[PERSON_NAME]"
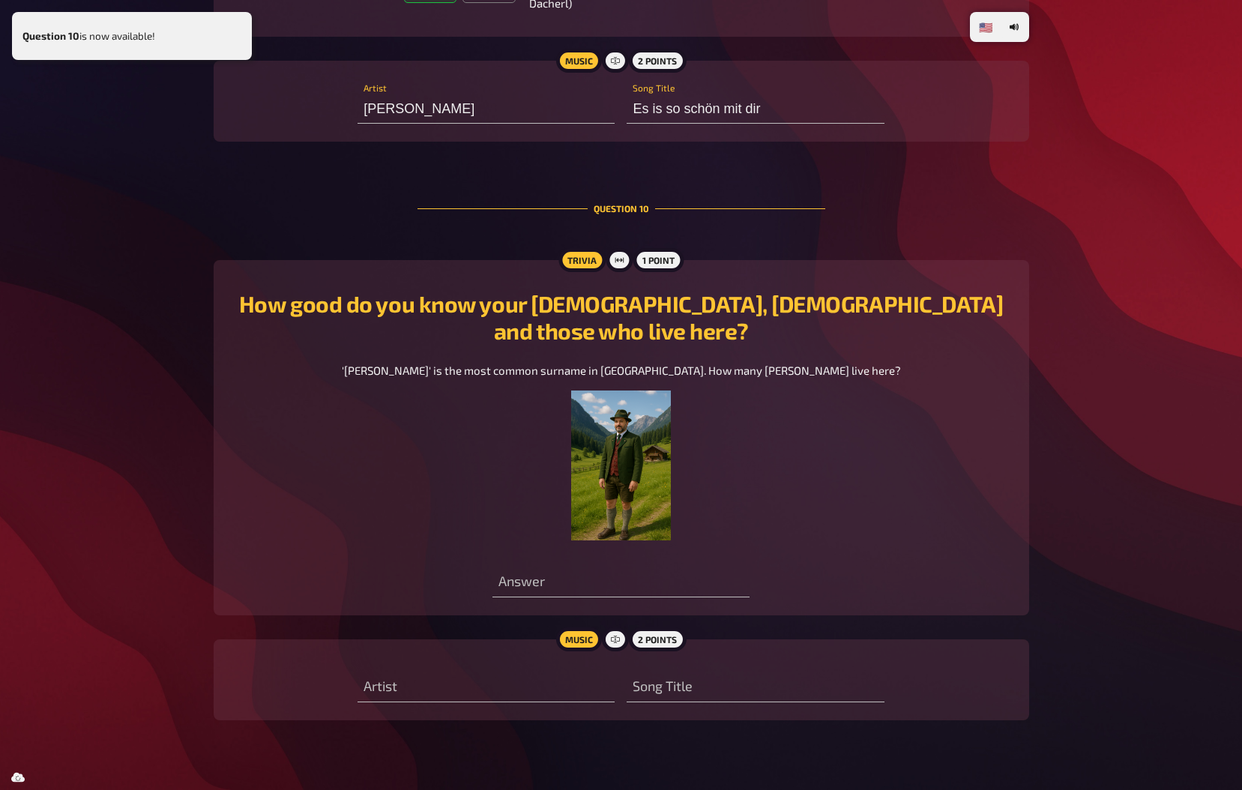
scroll to position [6353, 0]
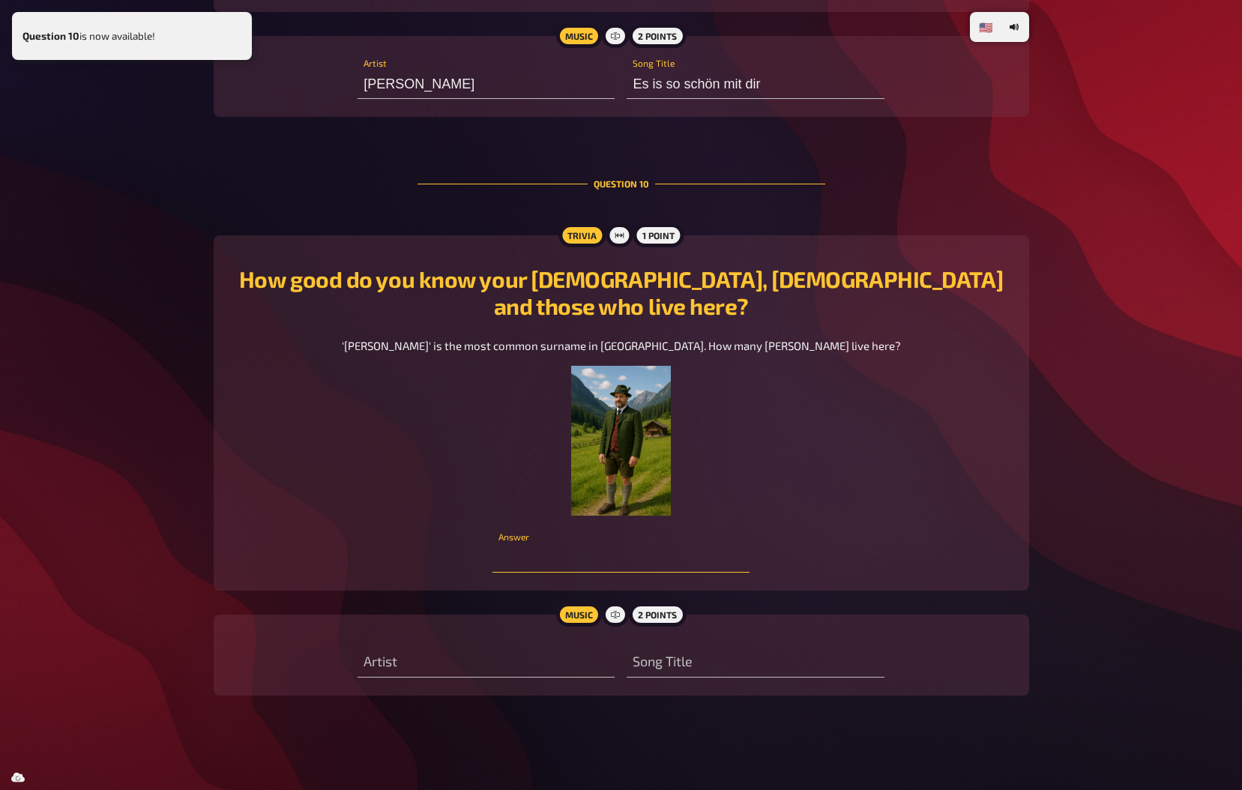
click at [599, 554] on input "number" at bounding box center [620, 558] width 257 height 30
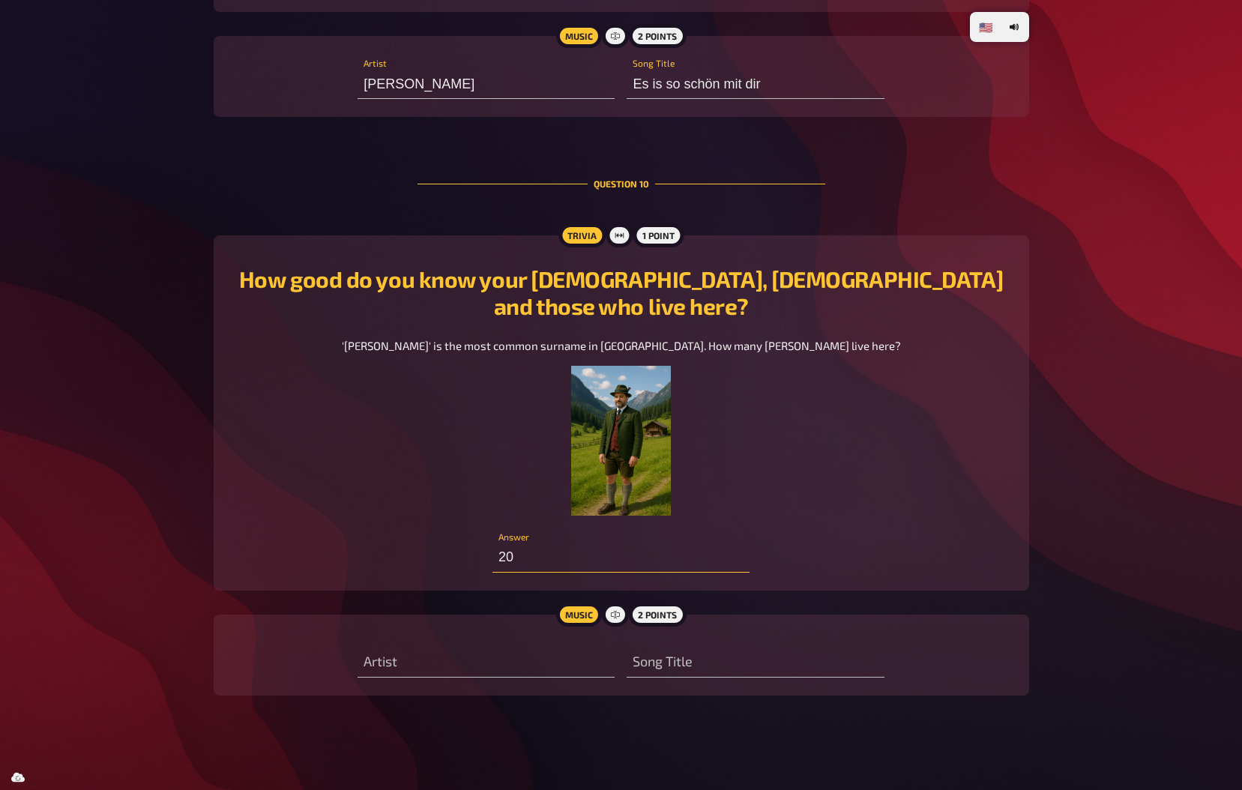
type input "2"
click at [502, 546] on input "80000" at bounding box center [620, 558] width 257 height 30
click at [507, 664] on input "text" at bounding box center [485, 662] width 257 height 30
click at [504, 550] on input "50000" at bounding box center [620, 558] width 257 height 30
type input "40000"
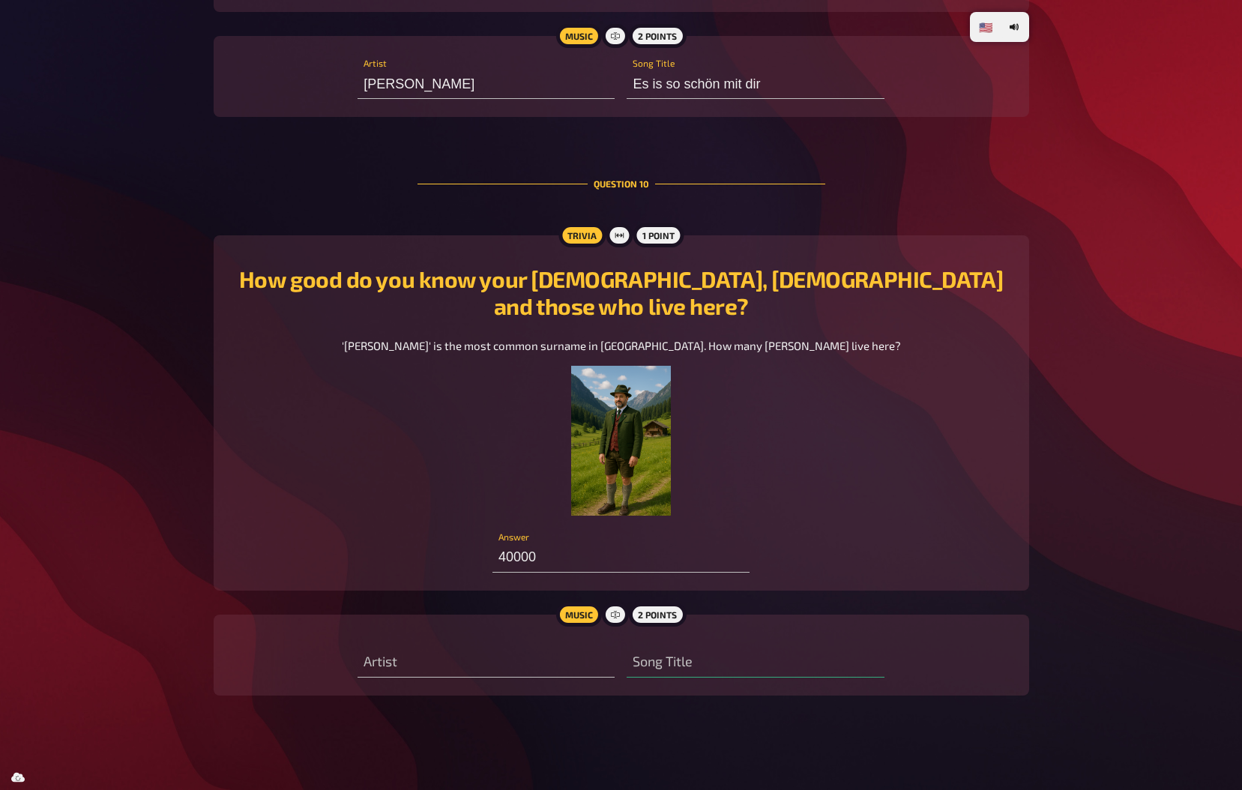
click at [488, 644] on div "Artist" at bounding box center [485, 654] width 257 height 45
click at [440, 640] on div "Artist" at bounding box center [485, 654] width 257 height 45
click at [435, 653] on input "text" at bounding box center [485, 662] width 257 height 30
type input "Falco"
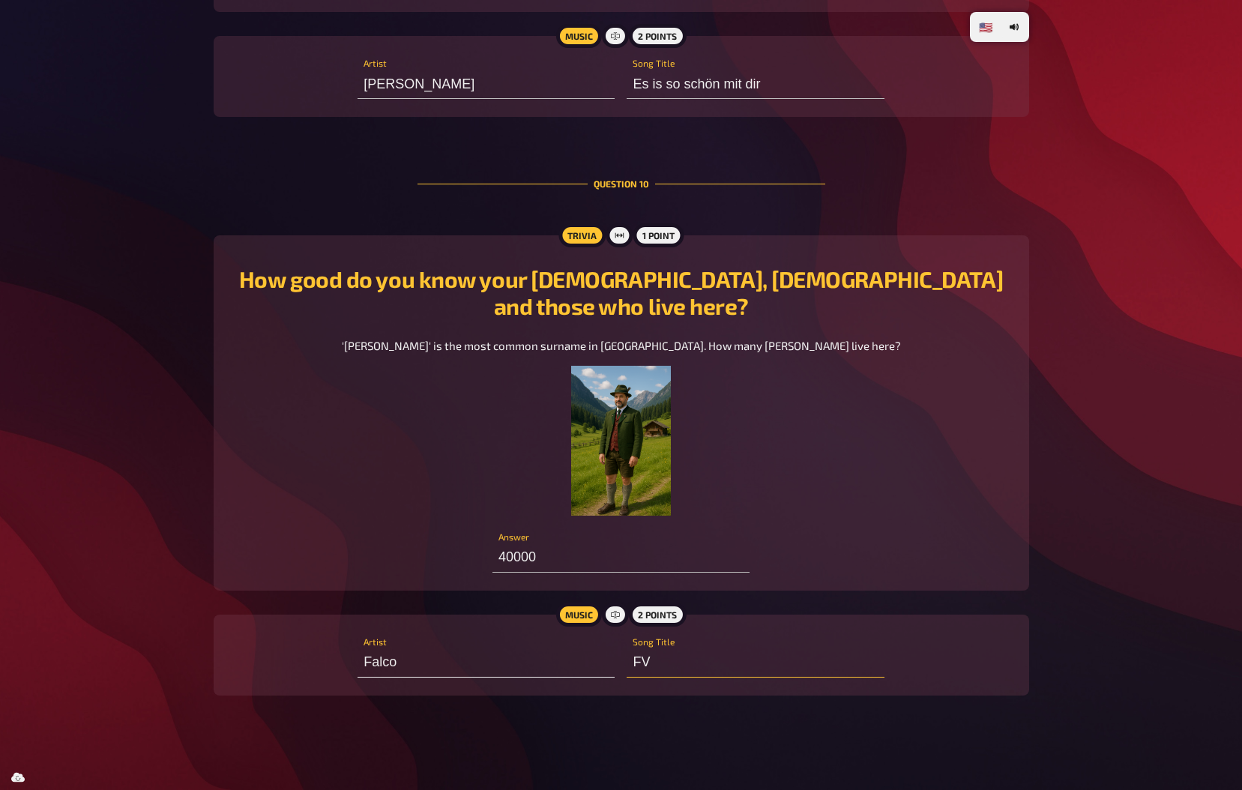
type input "F"
type input "Vienna calling"
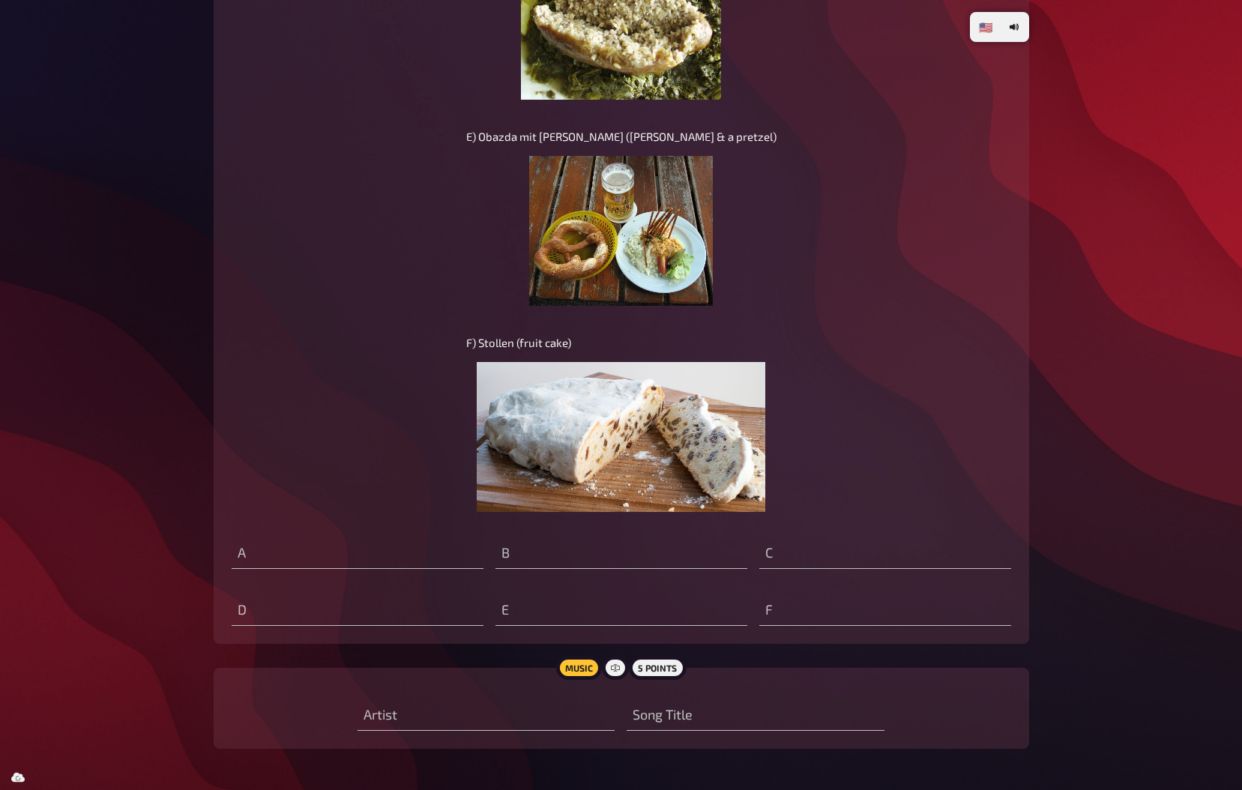
scroll to position [7991, 0]
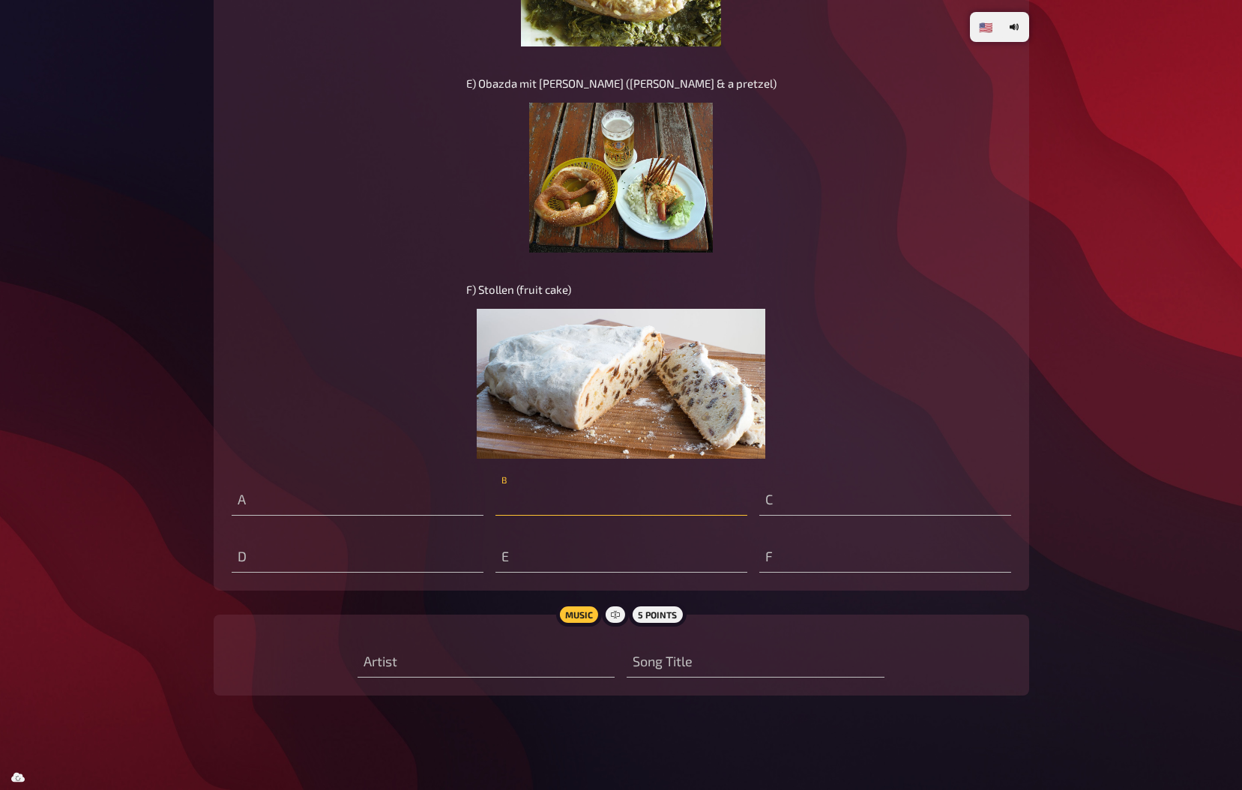
click at [558, 498] on input "text" at bounding box center [621, 501] width 252 height 30
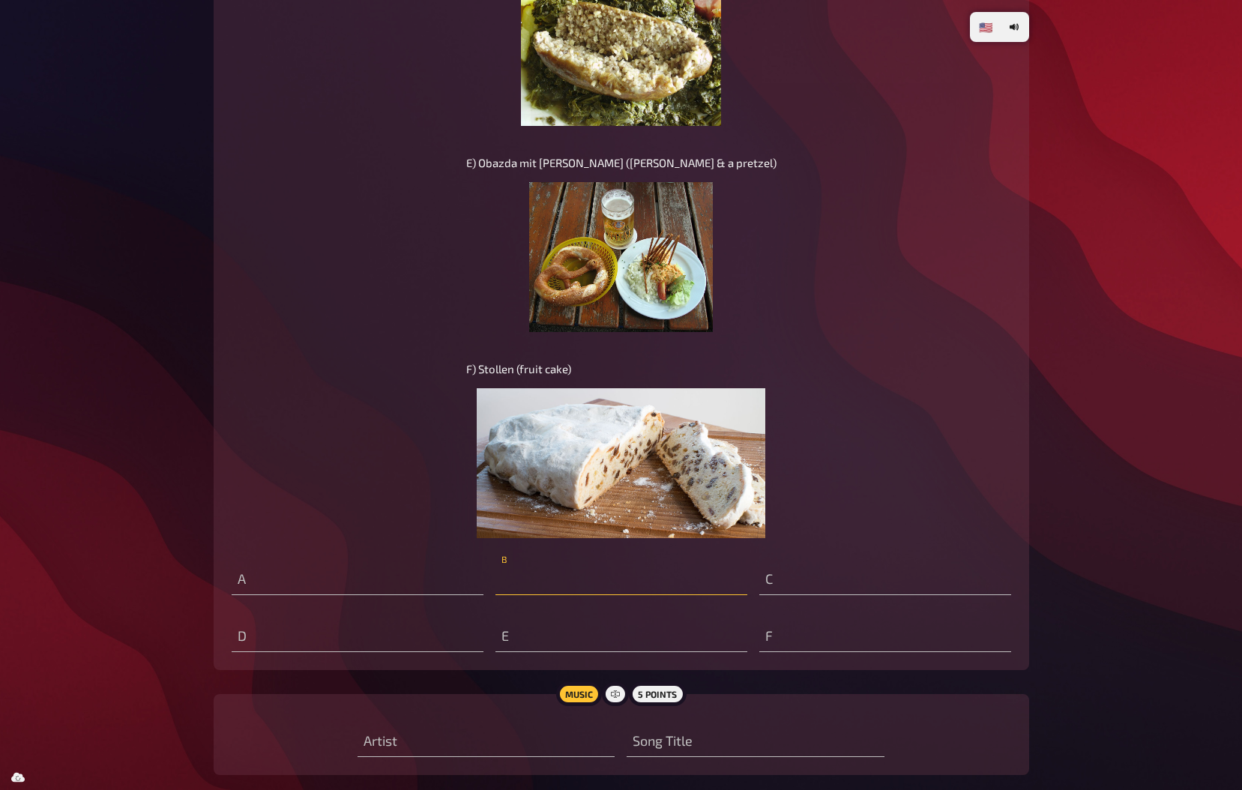
scroll to position [7913, 0]
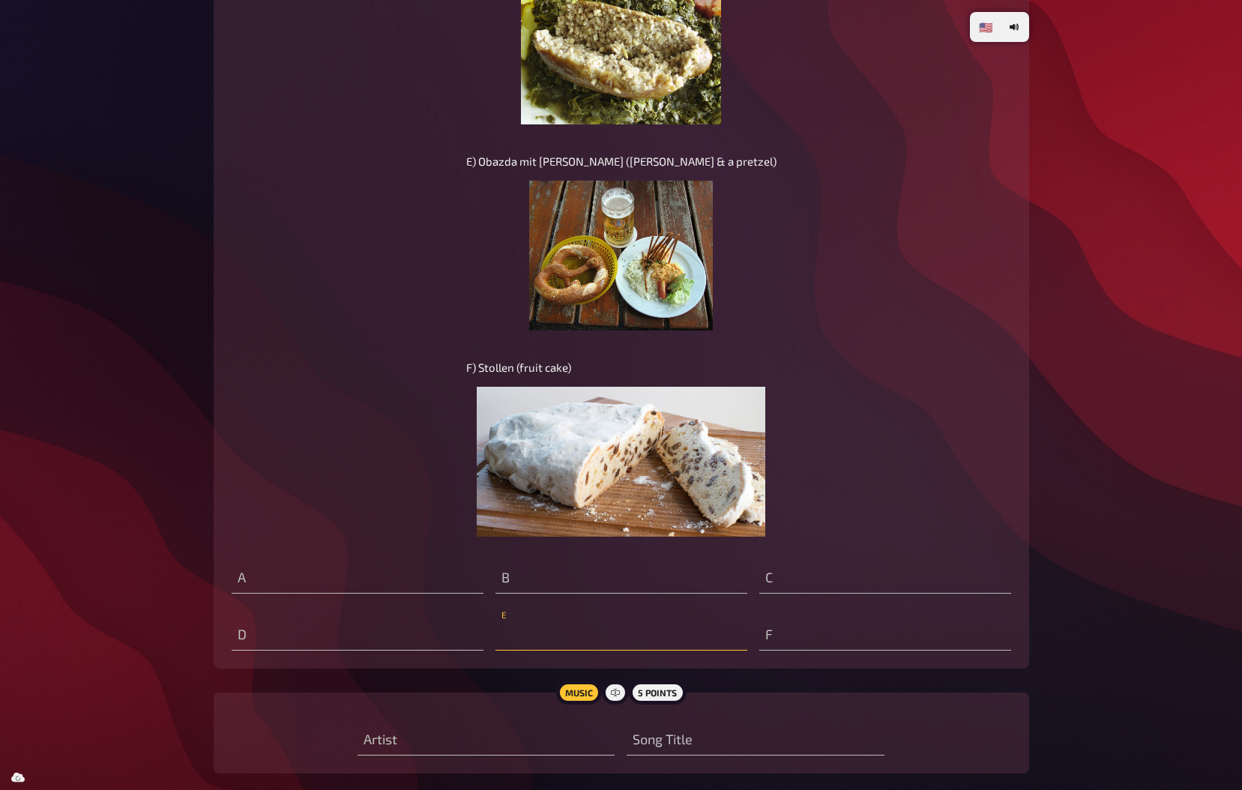
click at [651, 630] on input "text" at bounding box center [621, 635] width 252 height 30
type input "[GEOGRAPHIC_DATA]"
click at [663, 584] on input "text" at bounding box center [621, 579] width 252 height 30
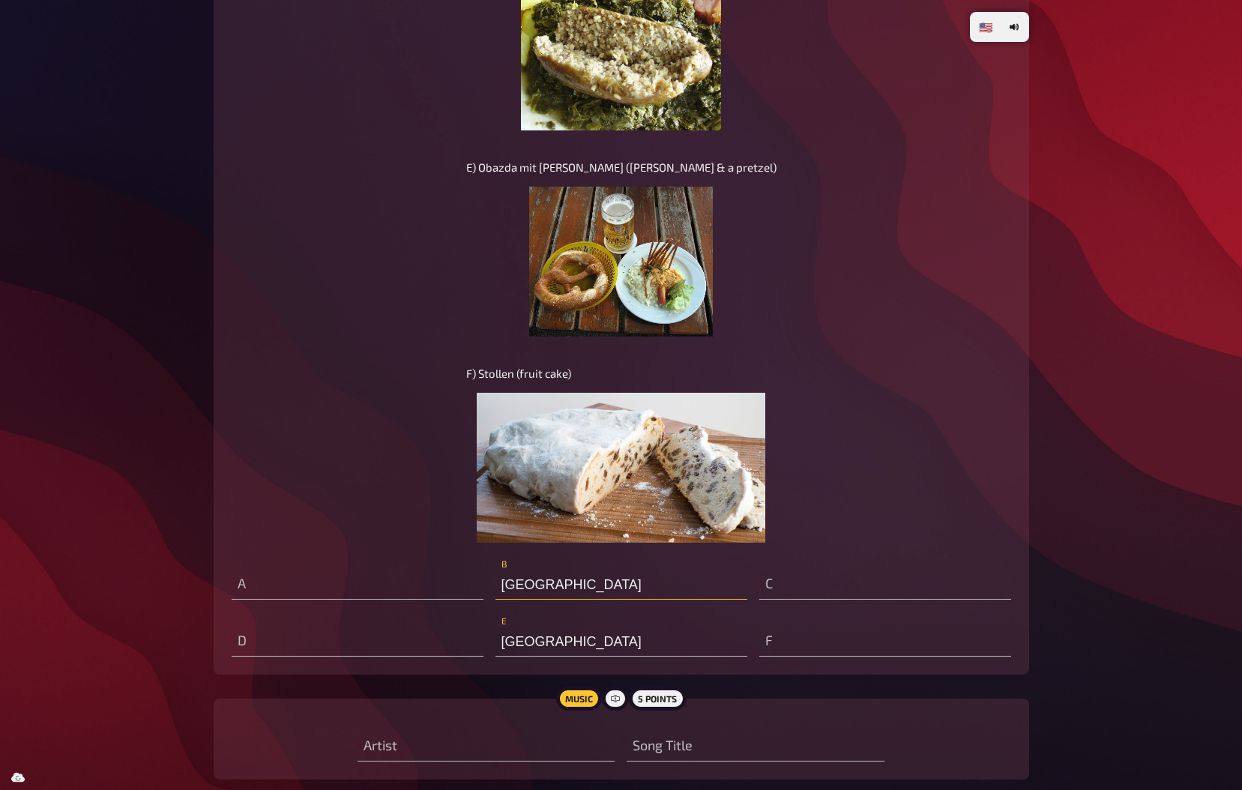
scroll to position [7912, 0]
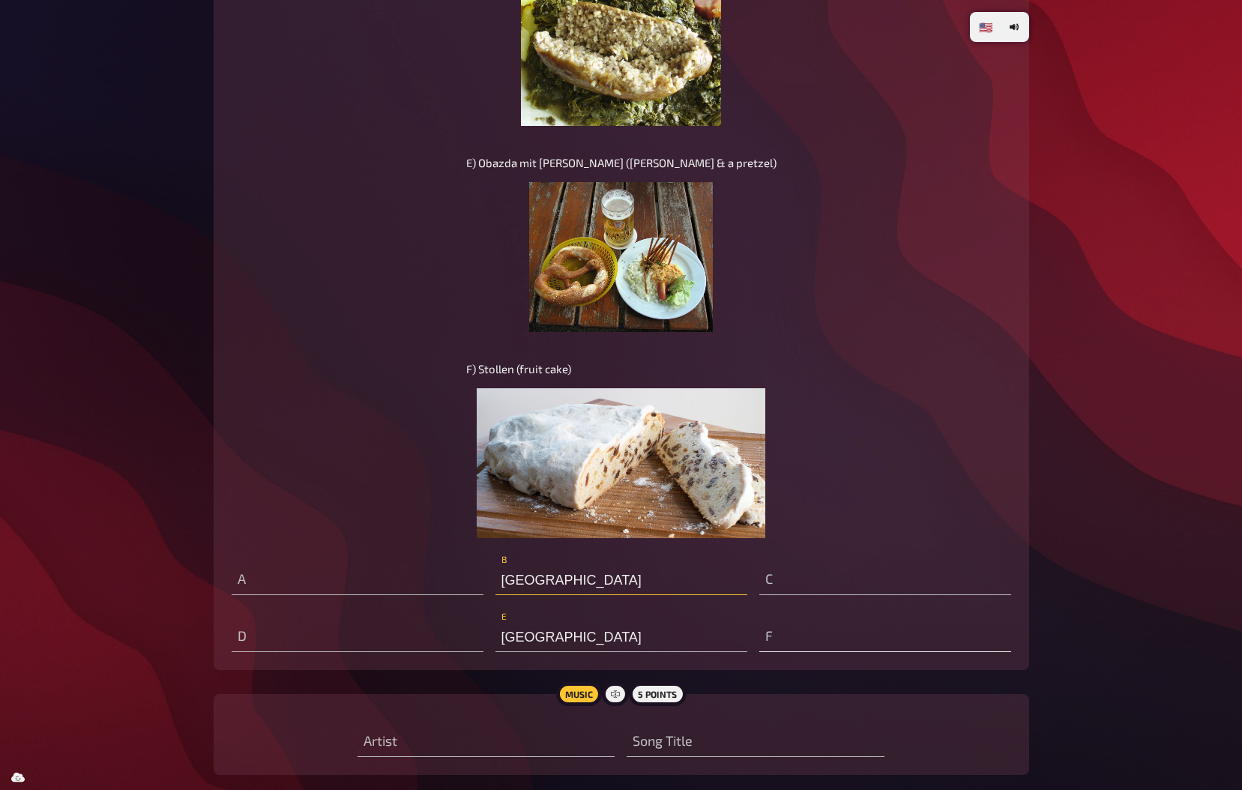
type input "[GEOGRAPHIC_DATA]"
click at [803, 637] on input "text" at bounding box center [885, 637] width 252 height 30
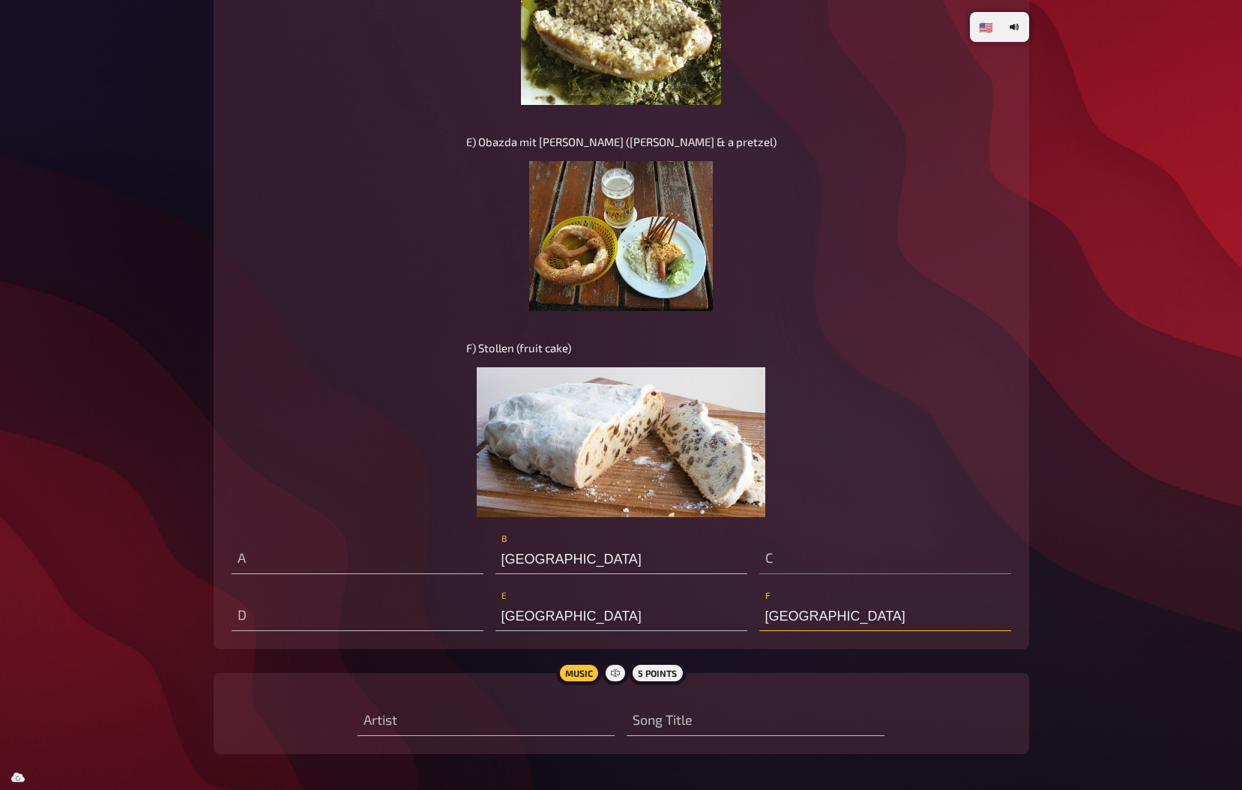
scroll to position [7991, 0]
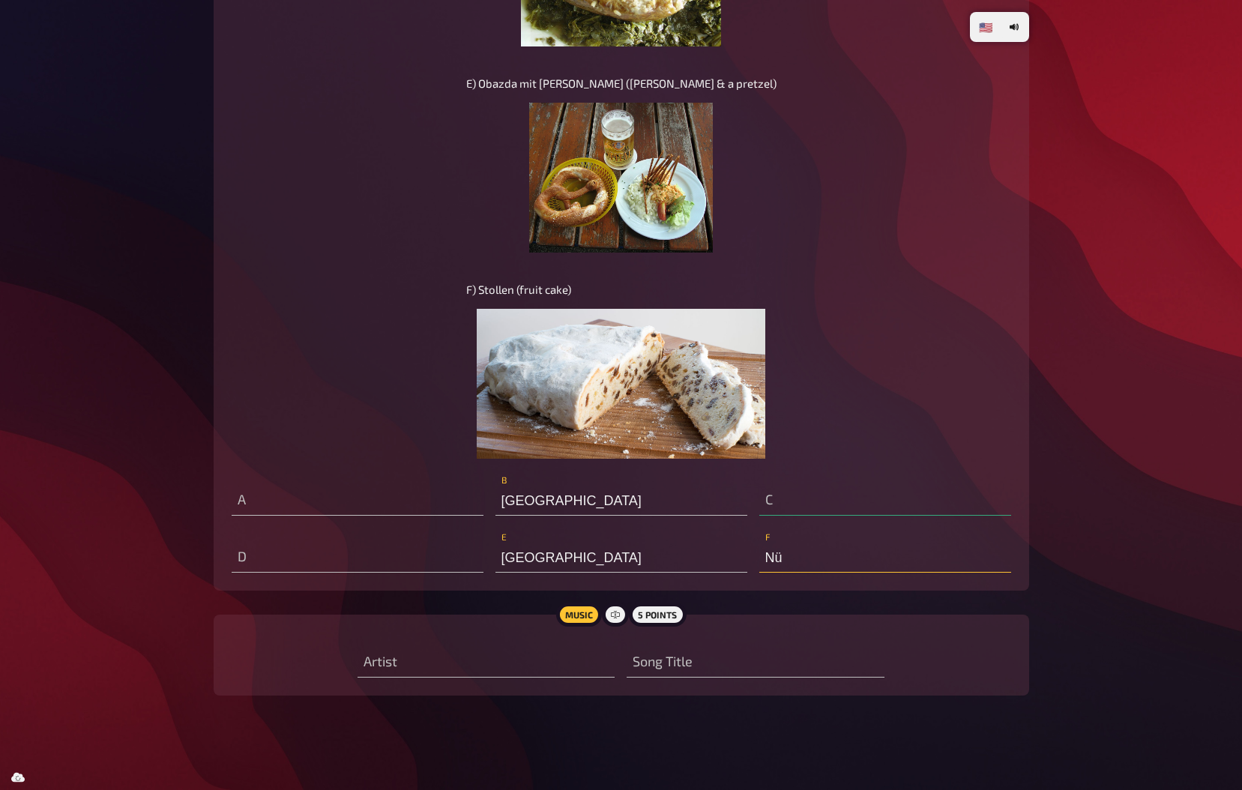
type input "N"
type input "Annekeymarie"
type input "[GEOGRAPHIC_DATA]"
type input "Toms dinner"
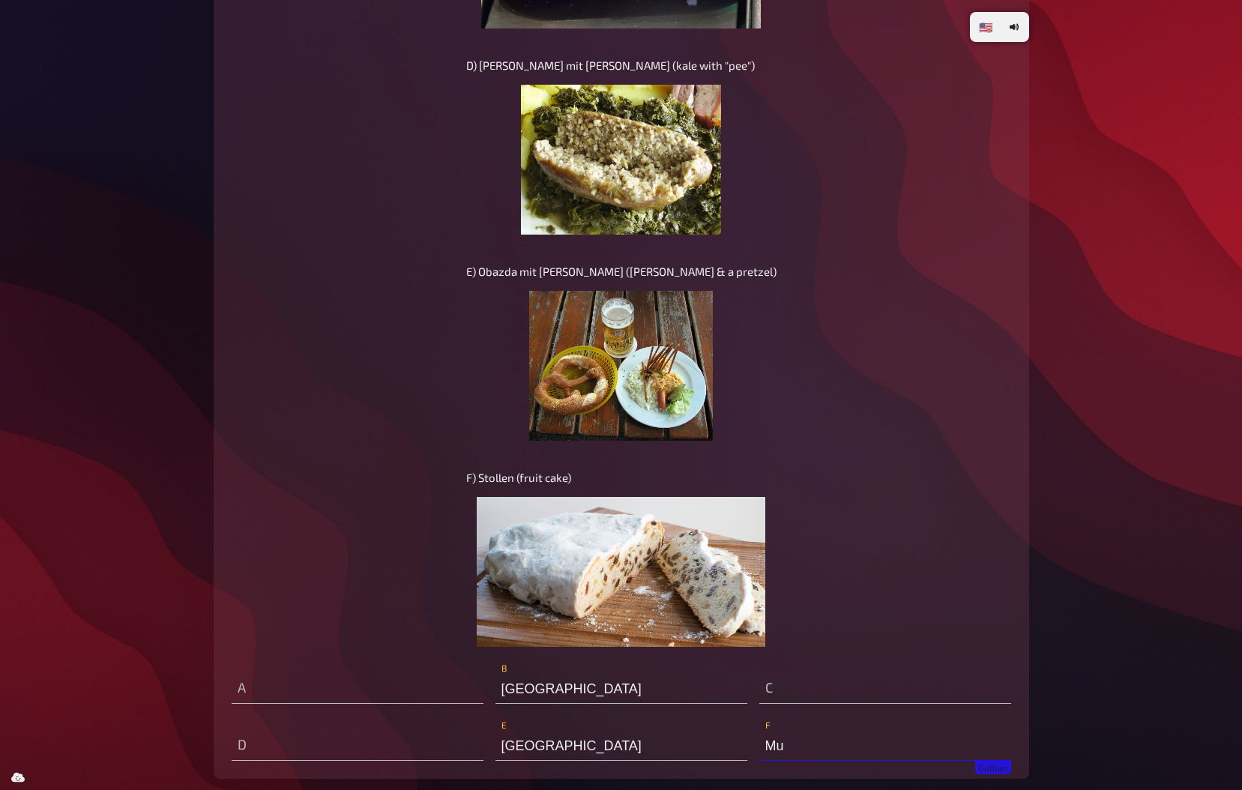
type input "M"
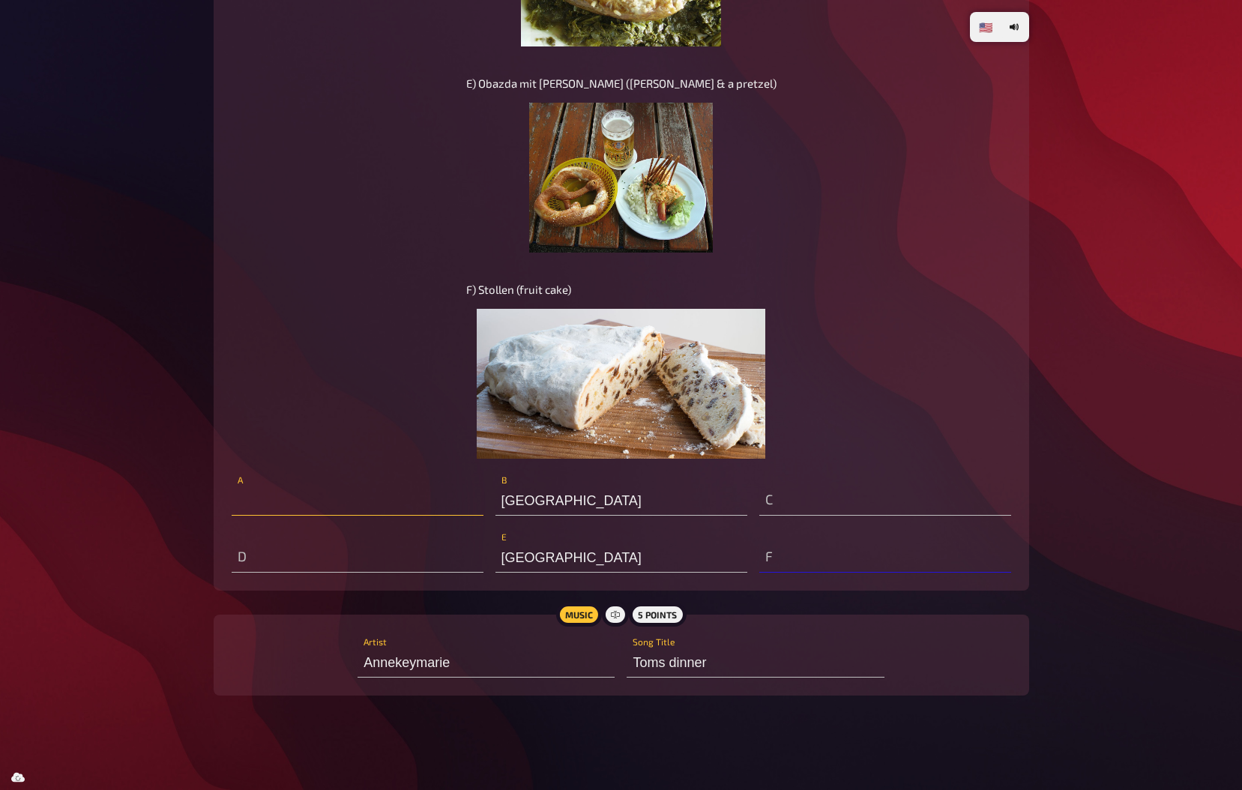
click at [258, 492] on input "text" at bounding box center [358, 501] width 252 height 30
type input "[GEOGRAPHIC_DATA]"
type input "Sachsen"
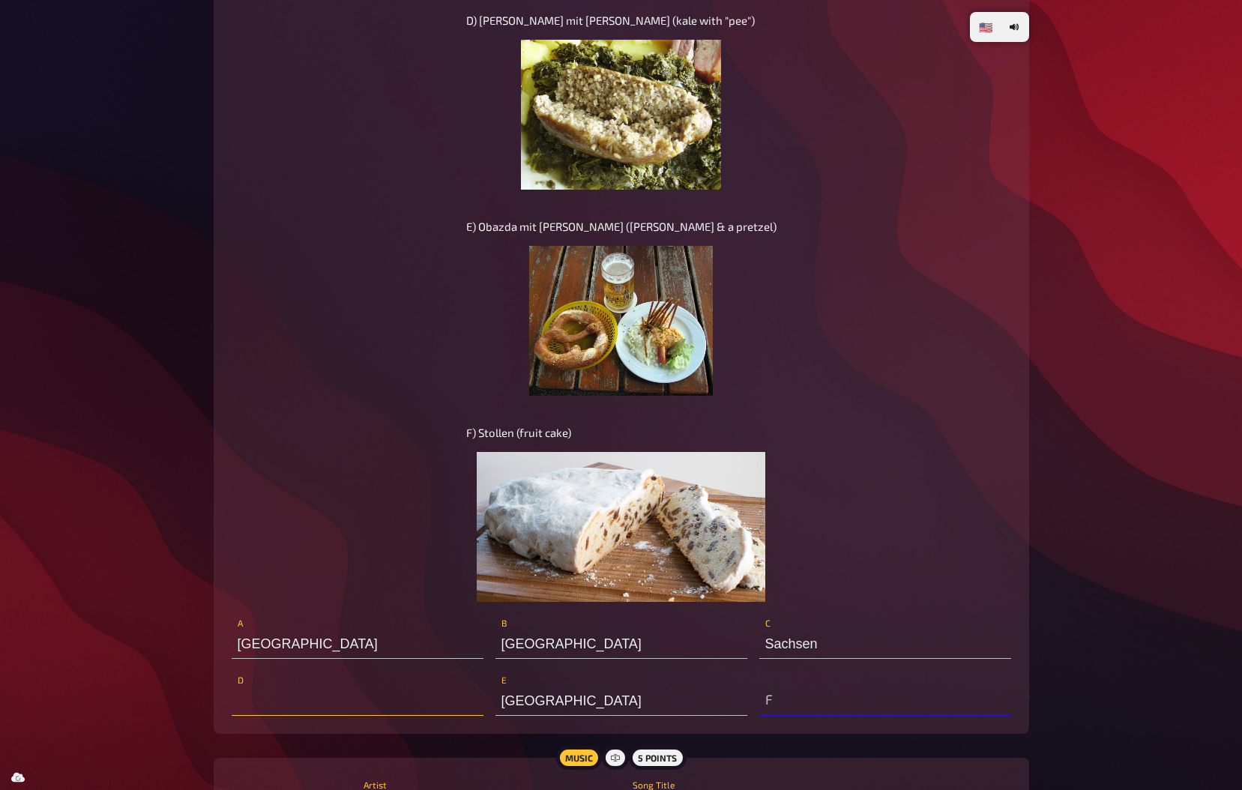
scroll to position [7847, 0]
click at [801, 635] on input "Sachsen" at bounding box center [885, 644] width 252 height 30
click at [777, 707] on input "text" at bounding box center [885, 701] width 252 height 30
paste input "Sachsen"
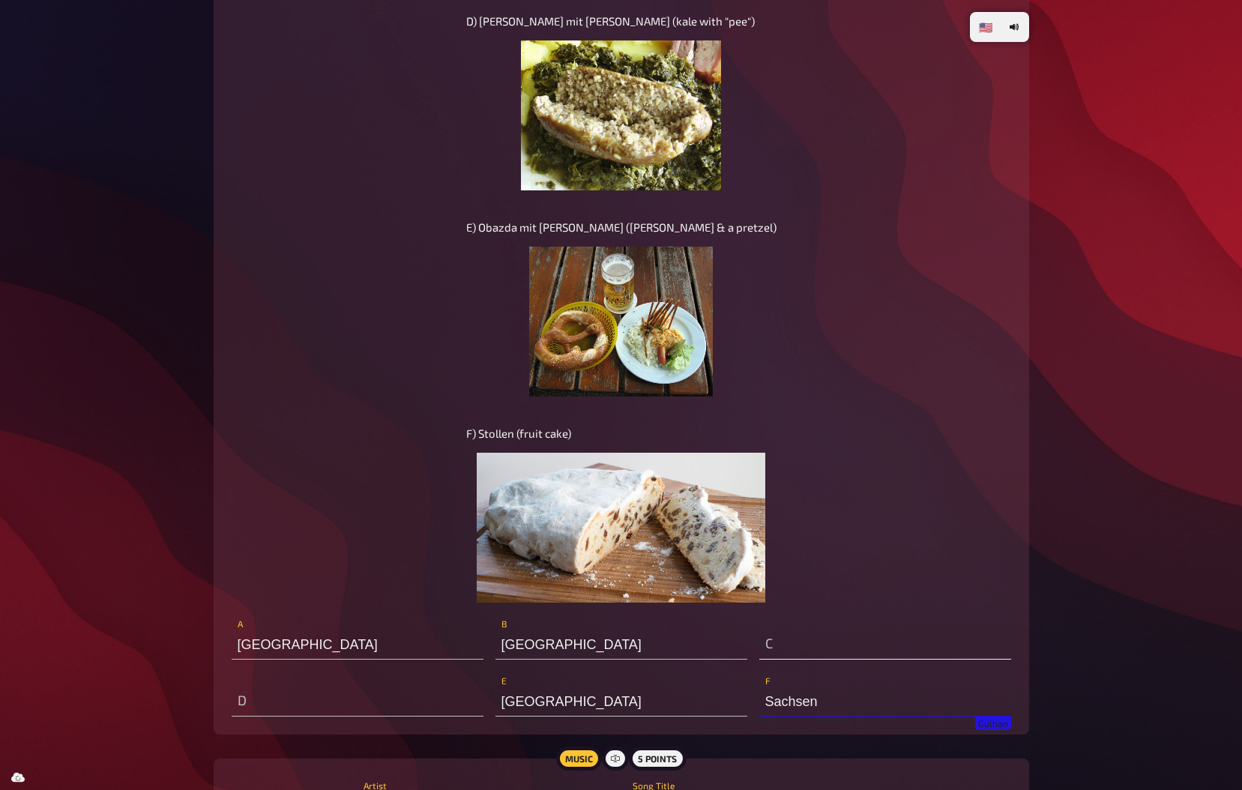
type input "Sachsen"
click at [800, 642] on input "text" at bounding box center [885, 644] width 252 height 30
type input "Baden-Würtemberg"
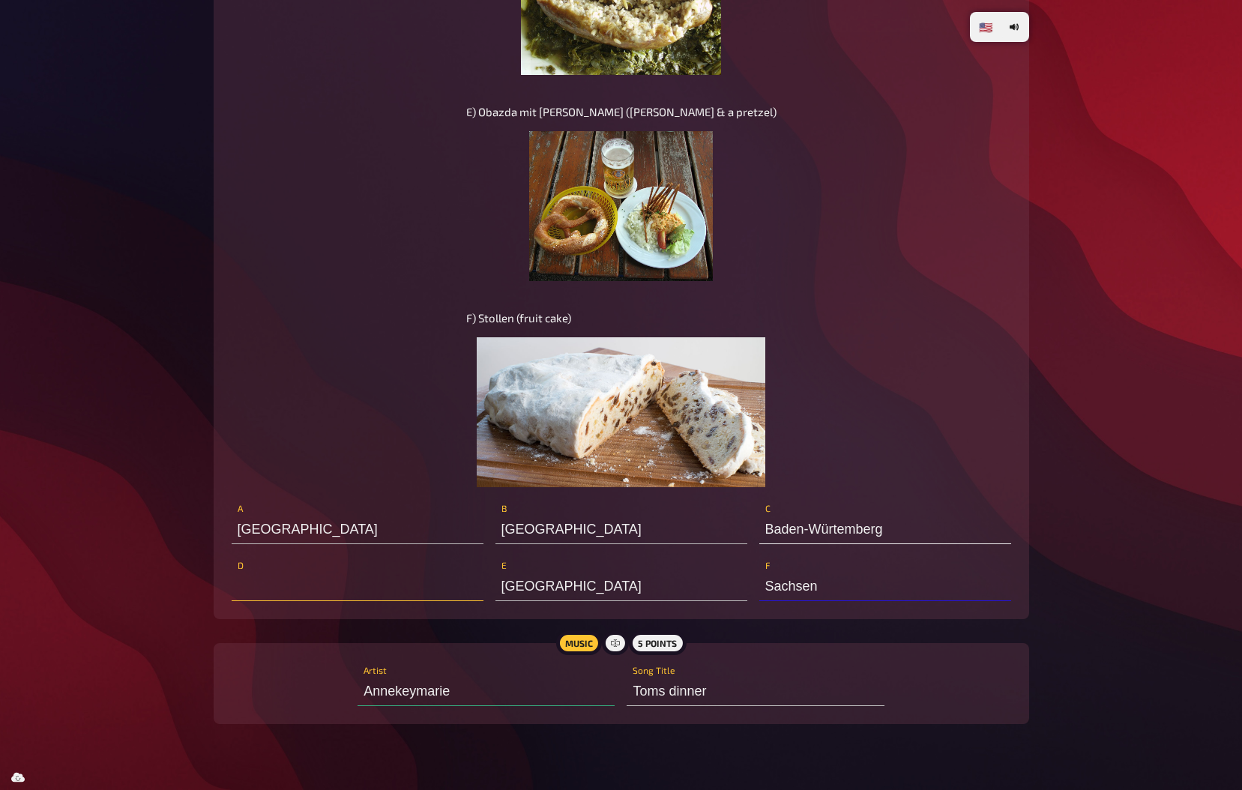
scroll to position [7963, 0]
click at [280, 583] on input "text" at bounding box center [358, 585] width 252 height 30
type input "[PERSON_NAME]"
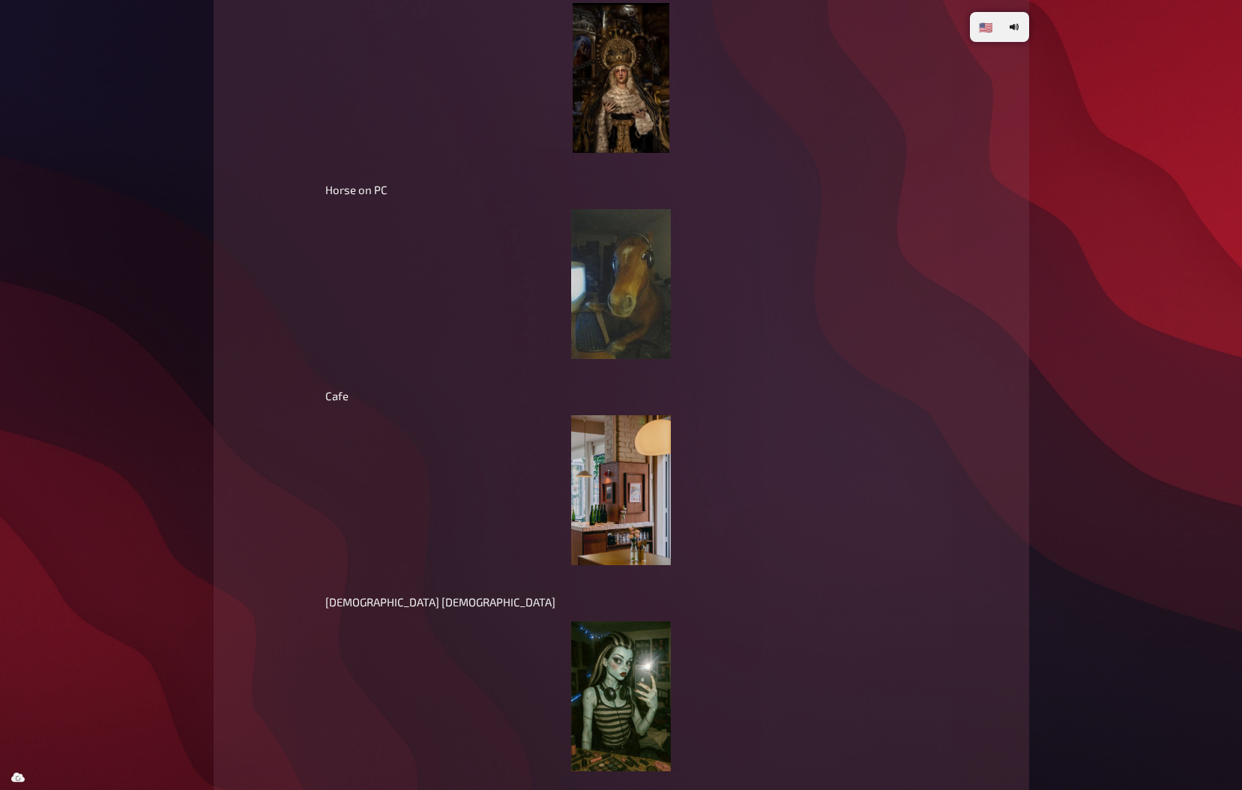
scroll to position [8991, 0]
click at [609, 45] on img at bounding box center [621, 76] width 96 height 150
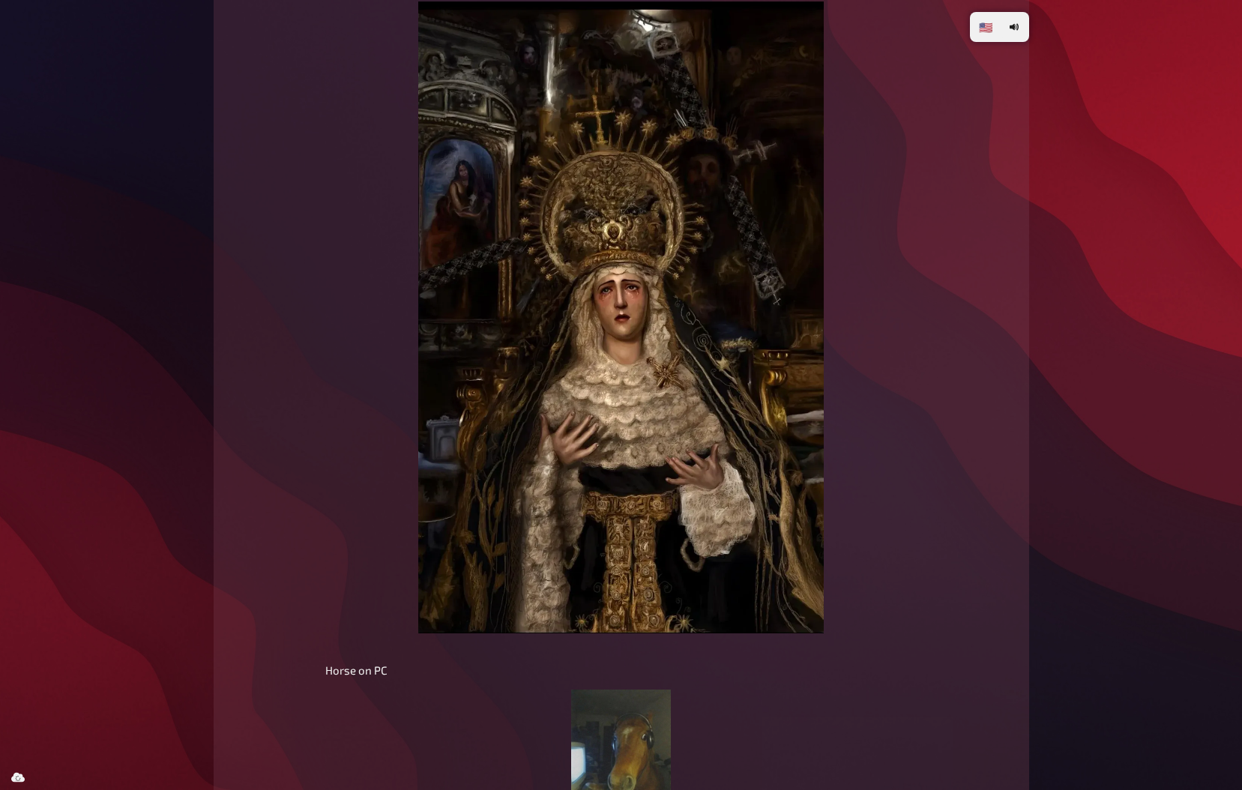
click at [405, 398] on figure at bounding box center [621, 317] width 592 height 632
click at [647, 713] on img at bounding box center [621, 764] width 100 height 150
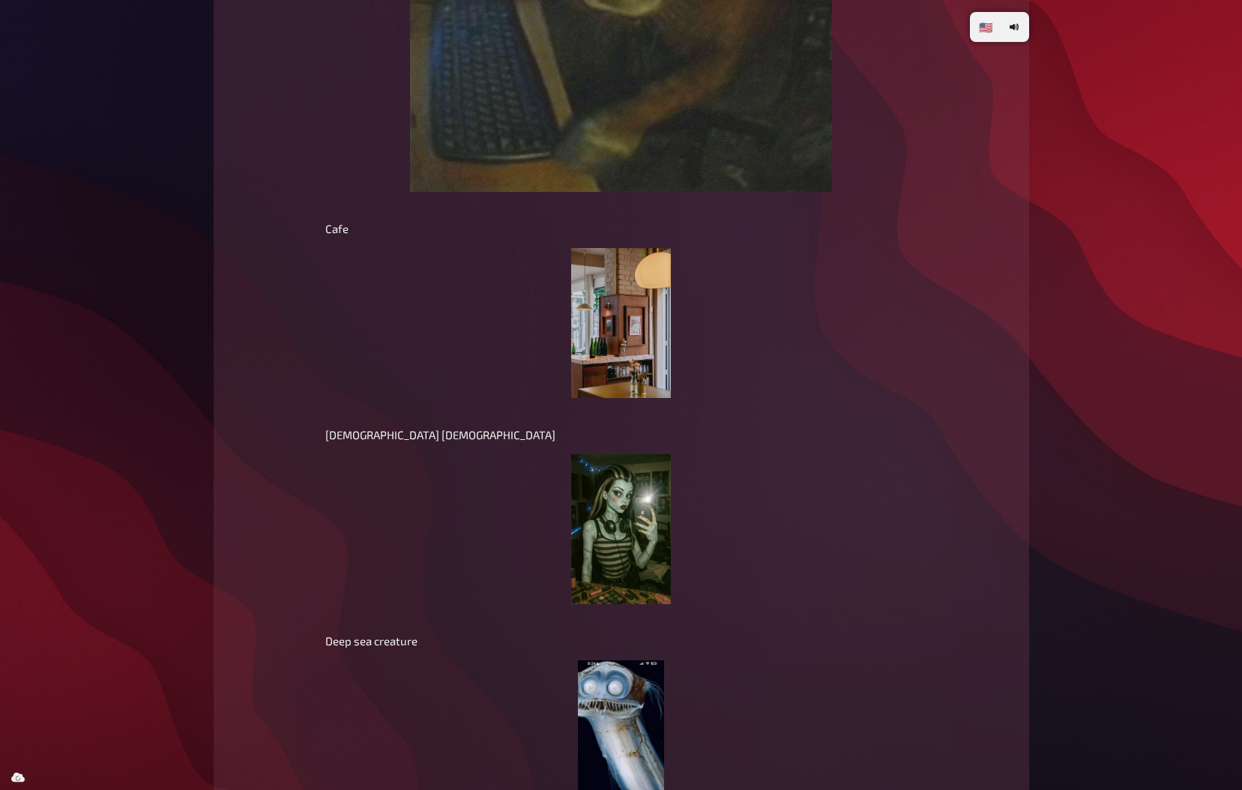
scroll to position [10204, 0]
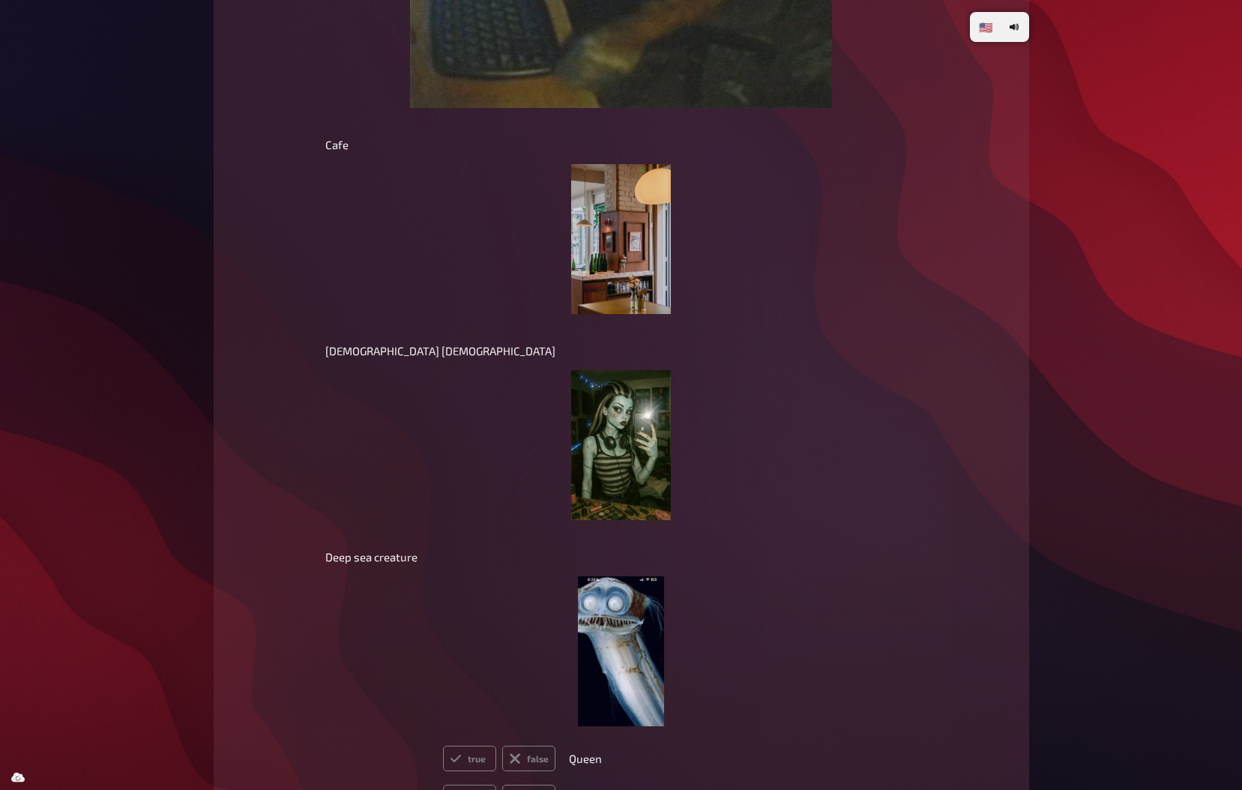
click at [608, 229] on img at bounding box center [621, 239] width 100 height 150
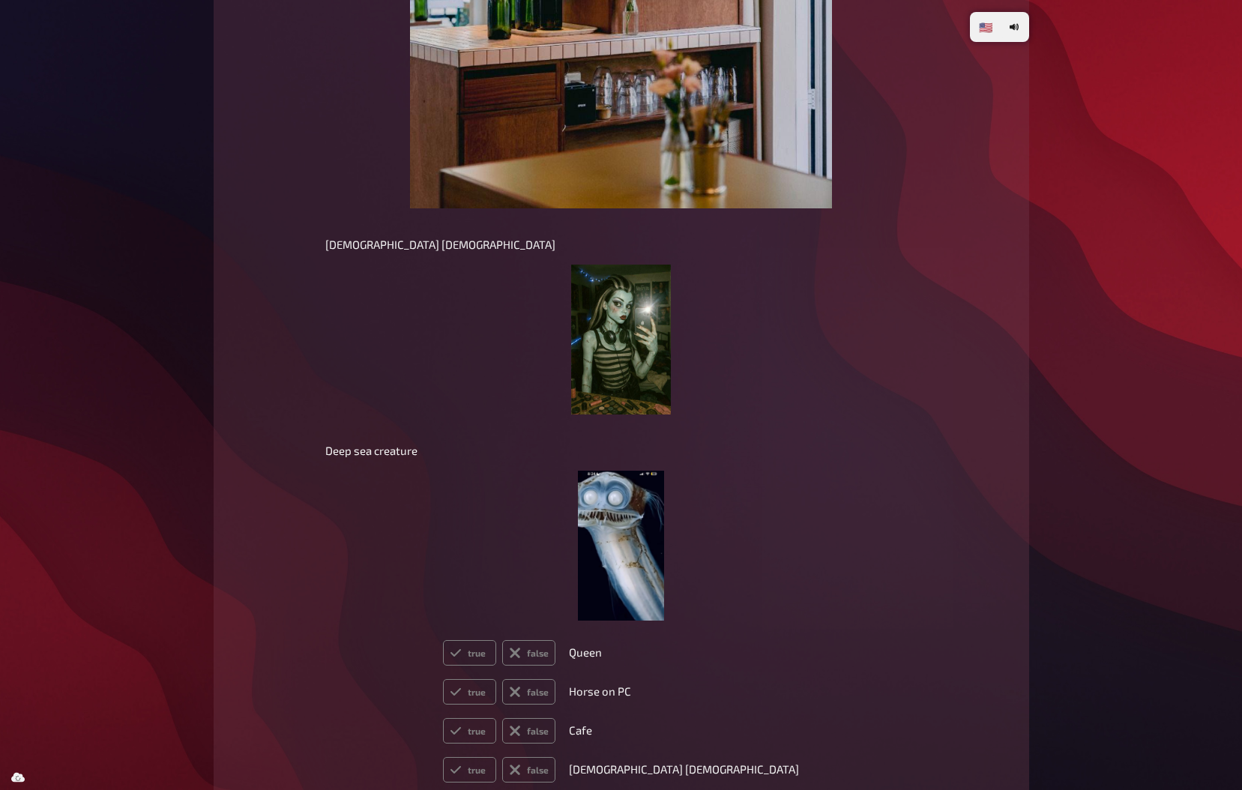
scroll to position [10793, 0]
click at [621, 323] on img at bounding box center [621, 339] width 100 height 150
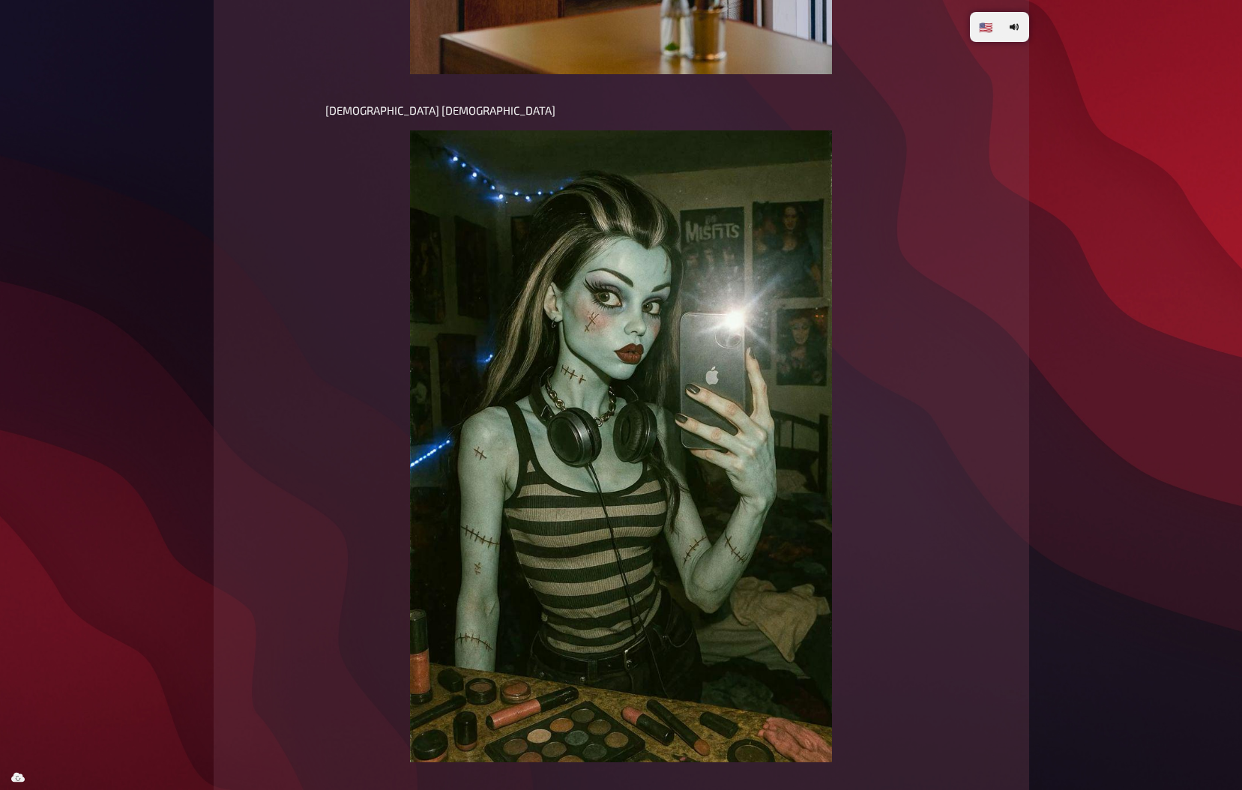
scroll to position [10966, 0]
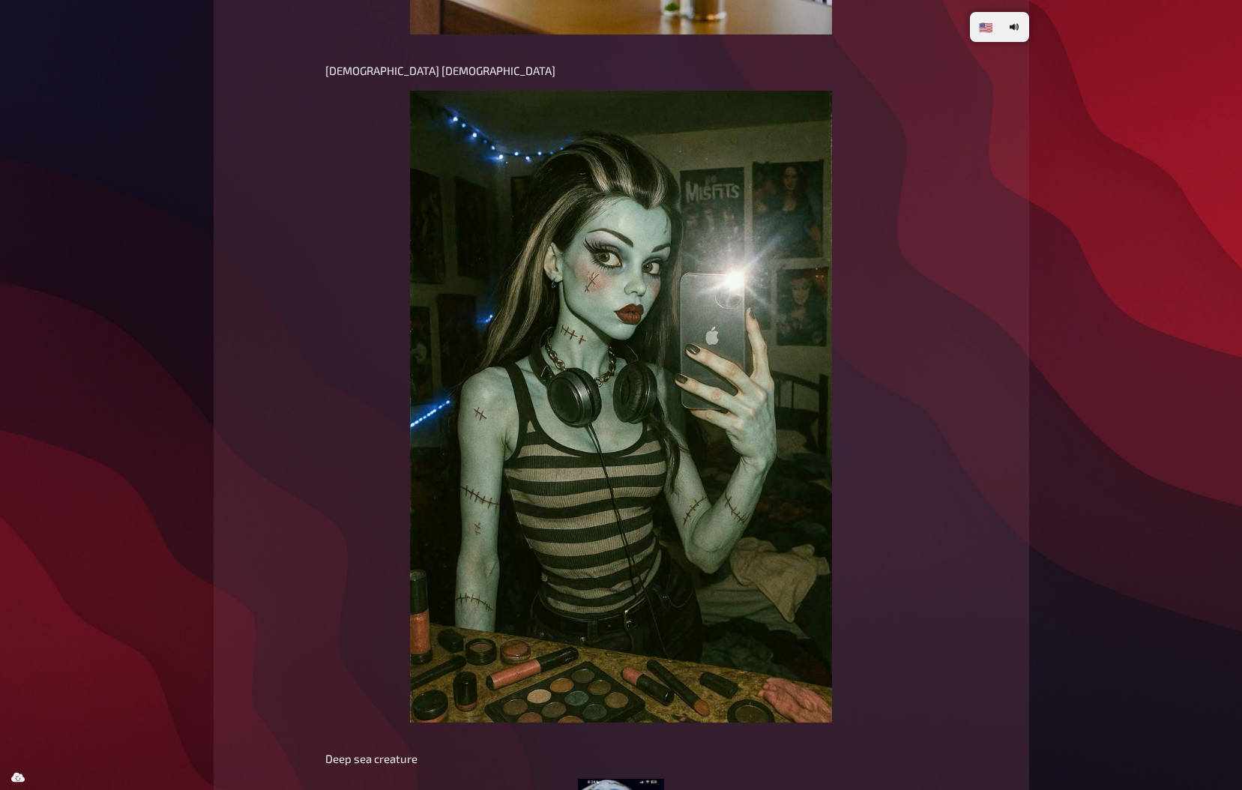
radio input "true"
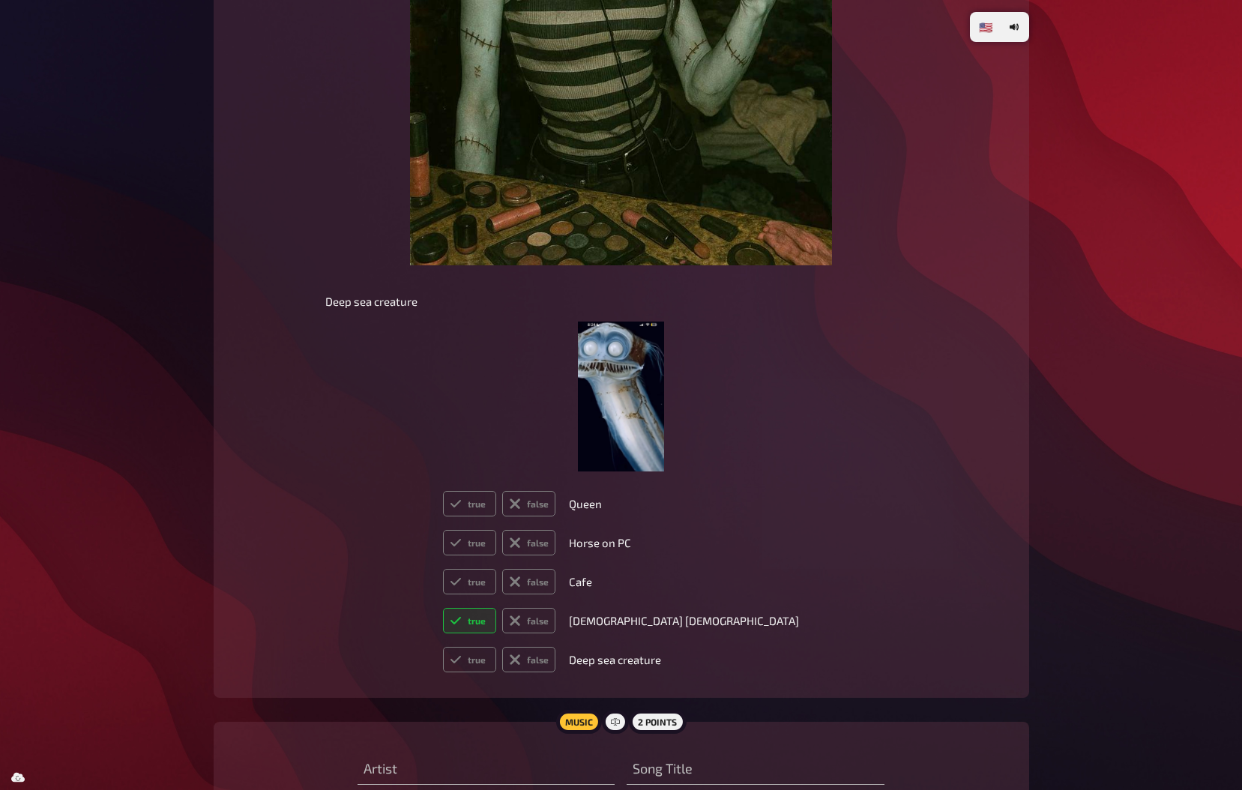
scroll to position [11425, 0]
click at [627, 378] on img at bounding box center [620, 395] width 85 height 150
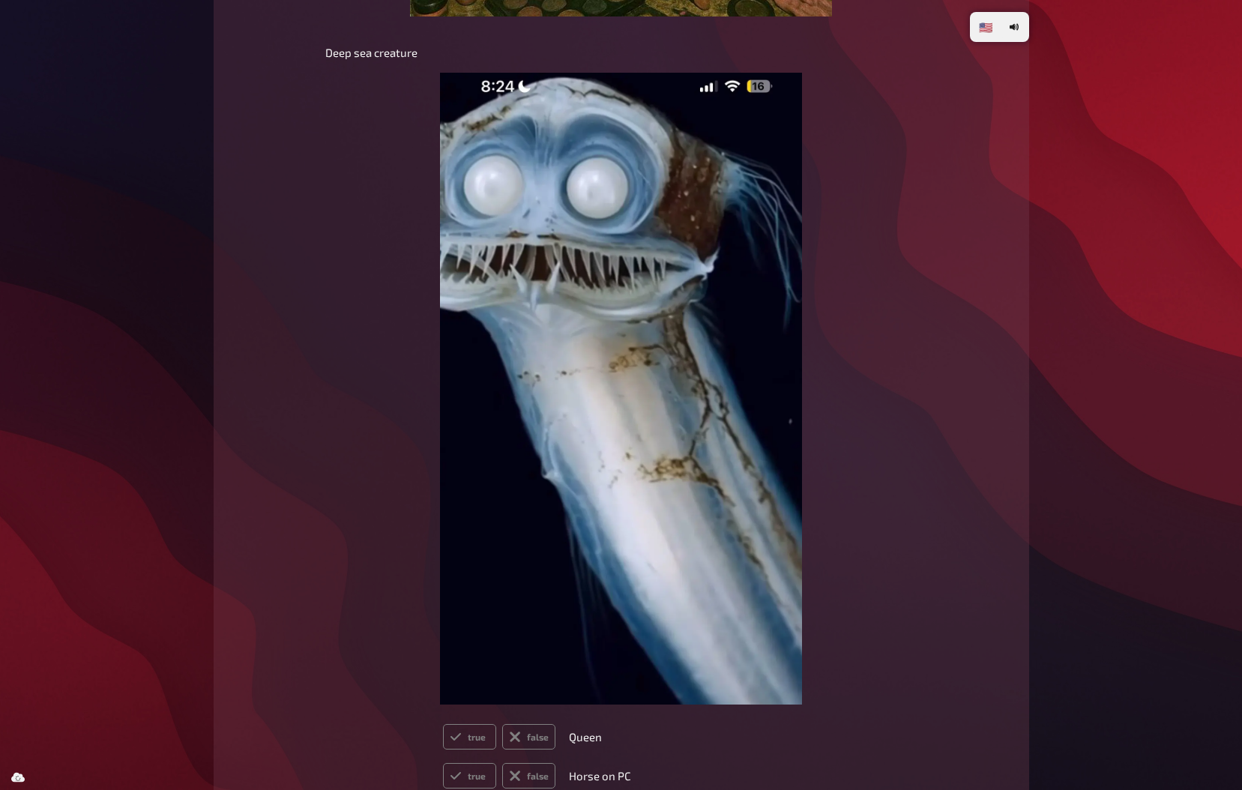
scroll to position [12012, 0]
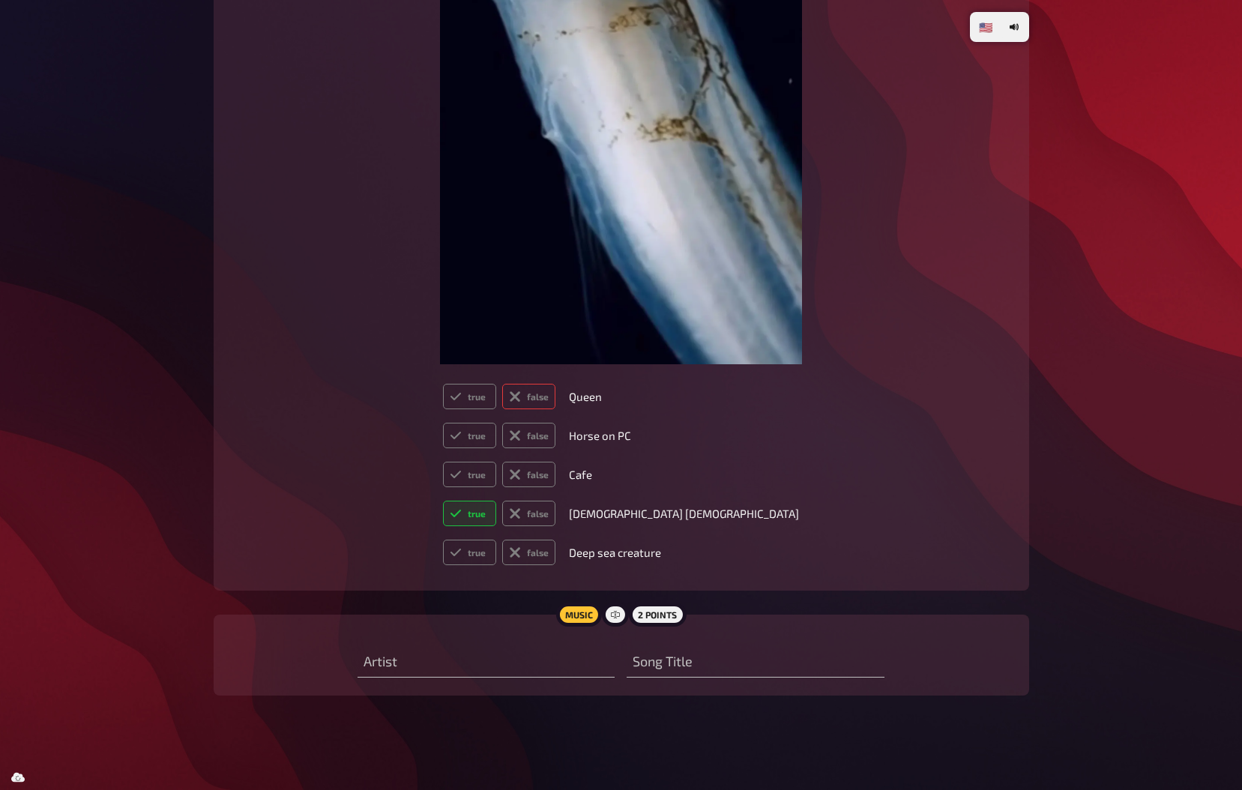
click at [555, 385] on label "false" at bounding box center [528, 396] width 53 height 25
click at [443, 384] on input "false" at bounding box center [442, 383] width 1 height 1
radio input "true"
click at [555, 424] on label "false" at bounding box center [528, 435] width 53 height 25
click at [443, 423] on input "false" at bounding box center [442, 422] width 1 height 1
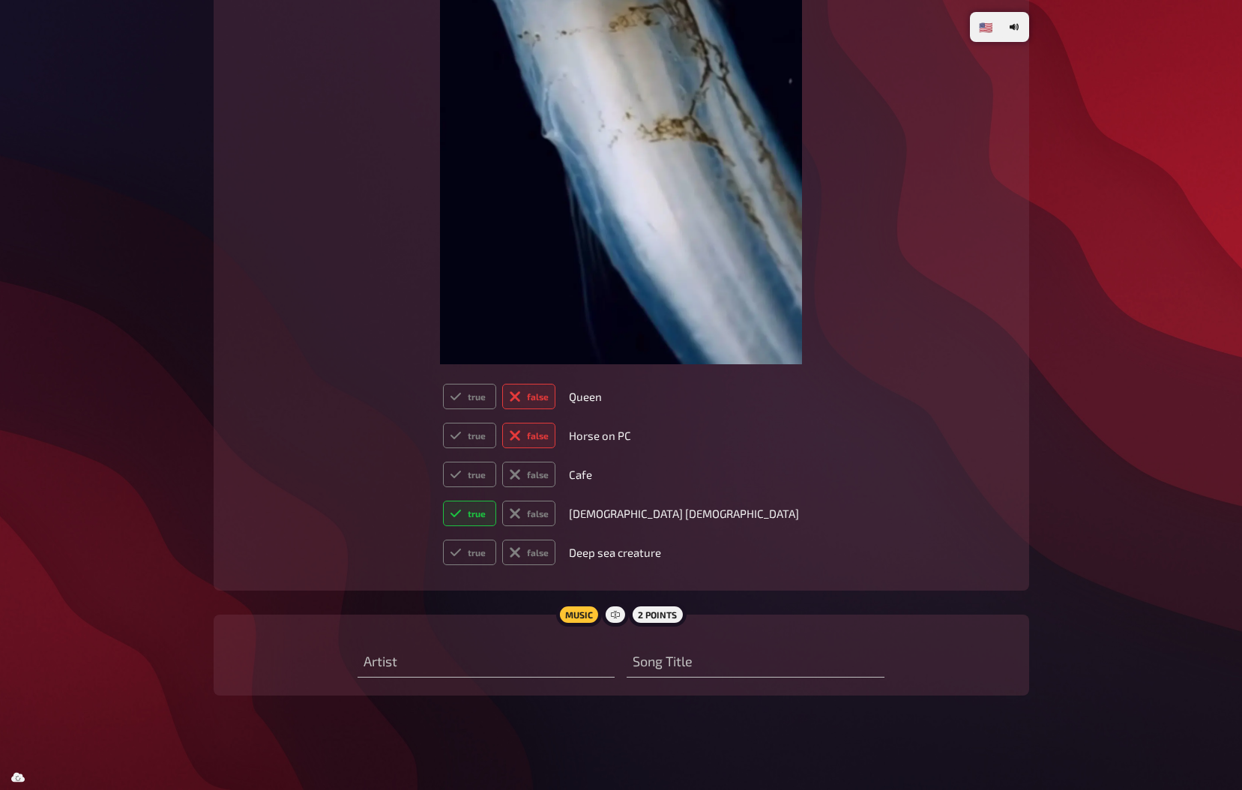
radio input "true"
click at [555, 484] on label "false" at bounding box center [528, 474] width 53 height 25
click at [443, 462] on input "false" at bounding box center [442, 461] width 1 height 1
radio input "true"
click at [555, 551] on label "false" at bounding box center [528, 552] width 53 height 25
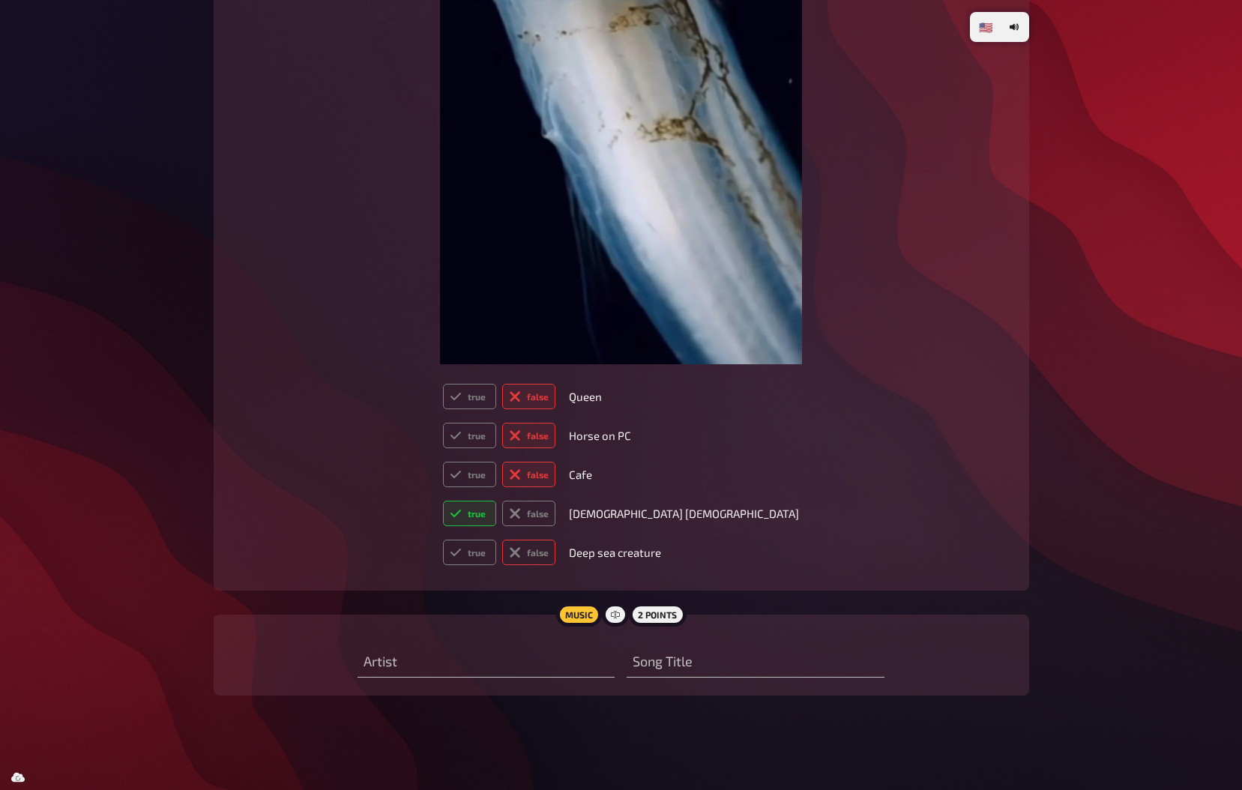
click at [443, 540] on input "false" at bounding box center [442, 539] width 1 height 1
radio input "true"
click at [555, 506] on label "false" at bounding box center [528, 513] width 53 height 25
click at [443, 501] on input "false" at bounding box center [442, 500] width 1 height 1
radio input "true"
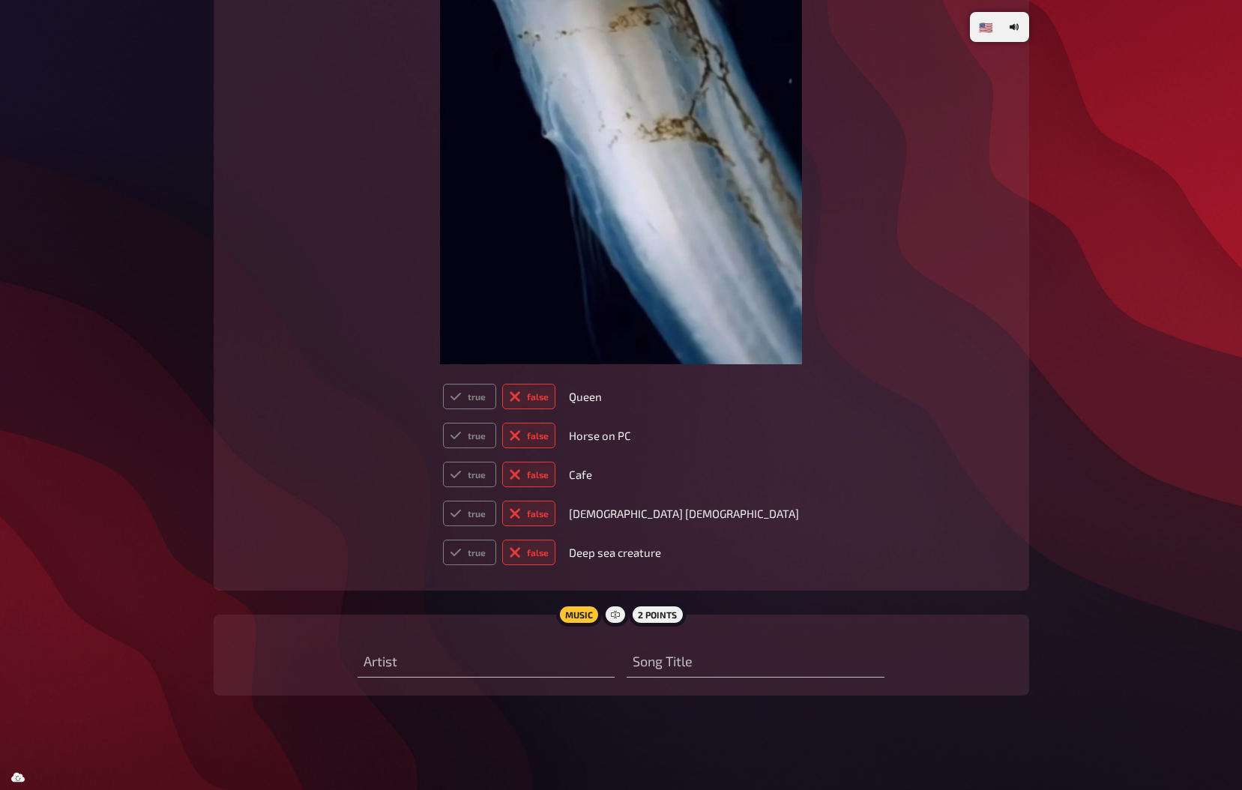
radio input "true"
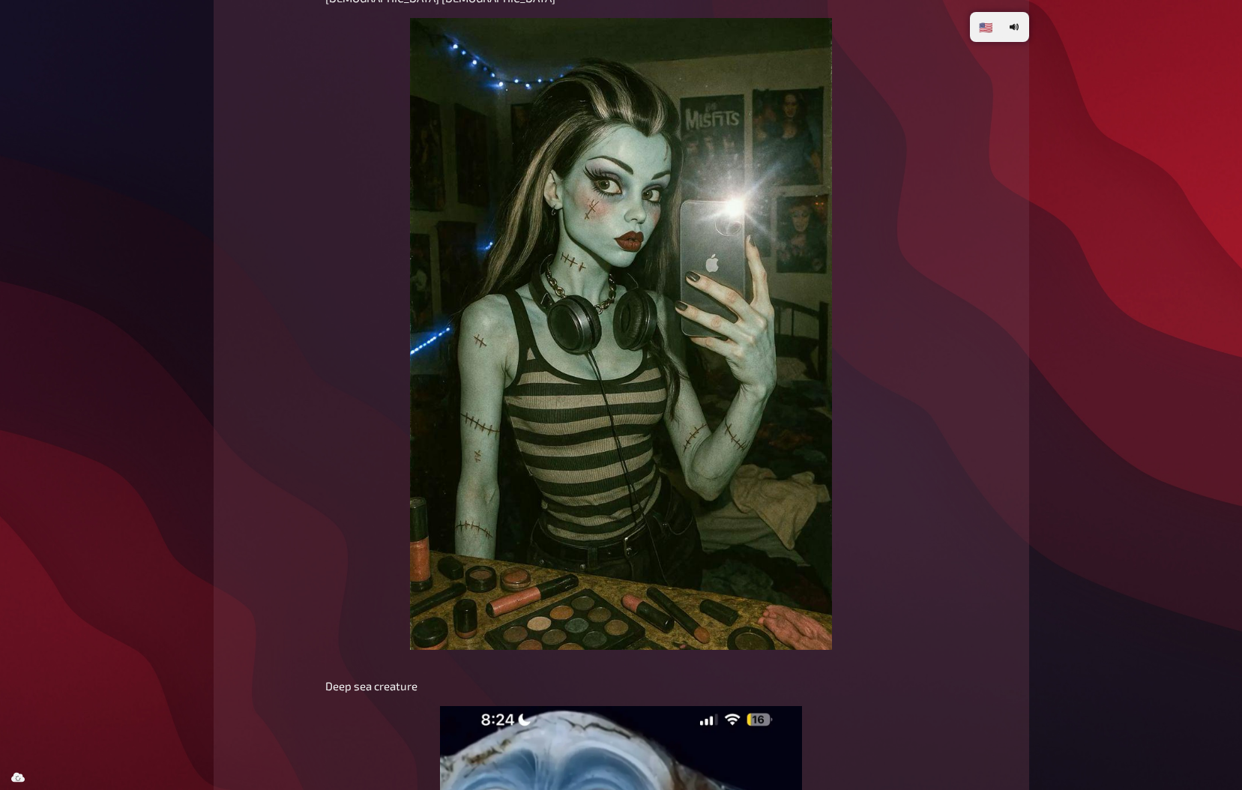
scroll to position [11037, 0]
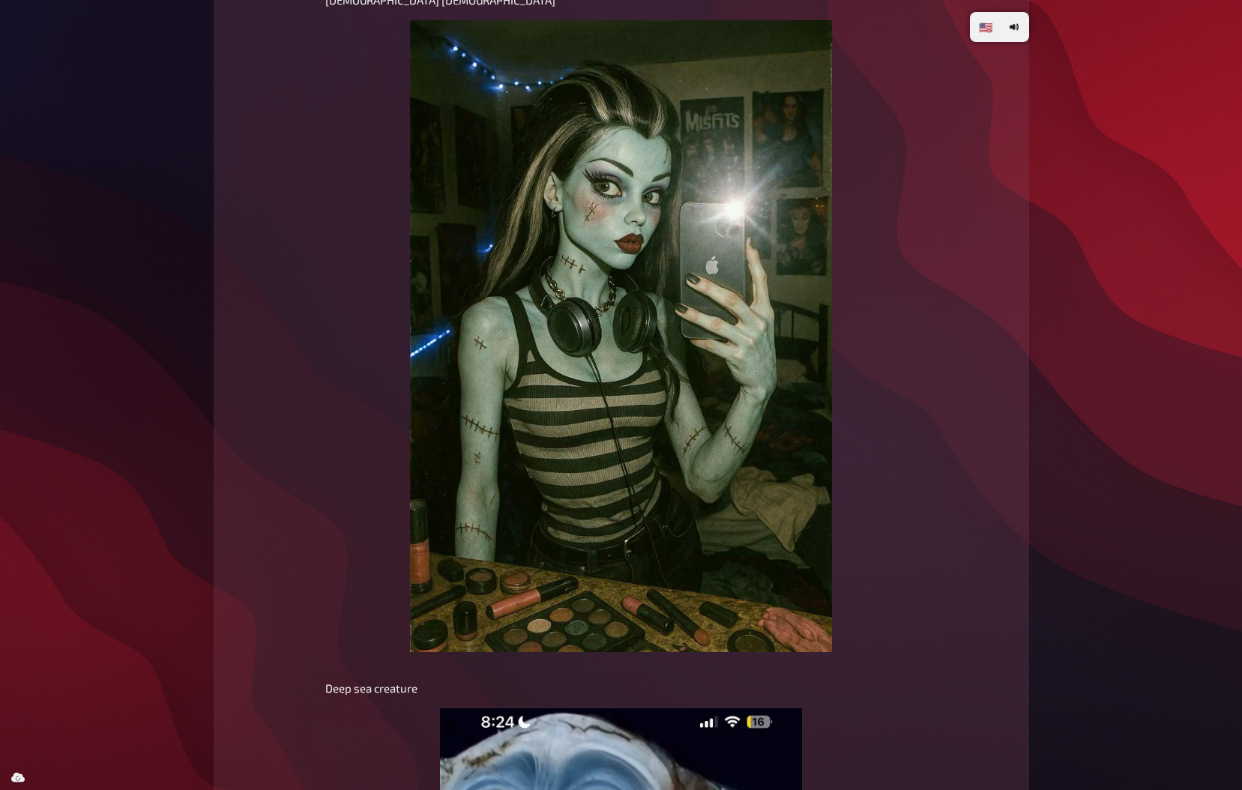
click at [707, 201] on img at bounding box center [620, 336] width 421 height 632
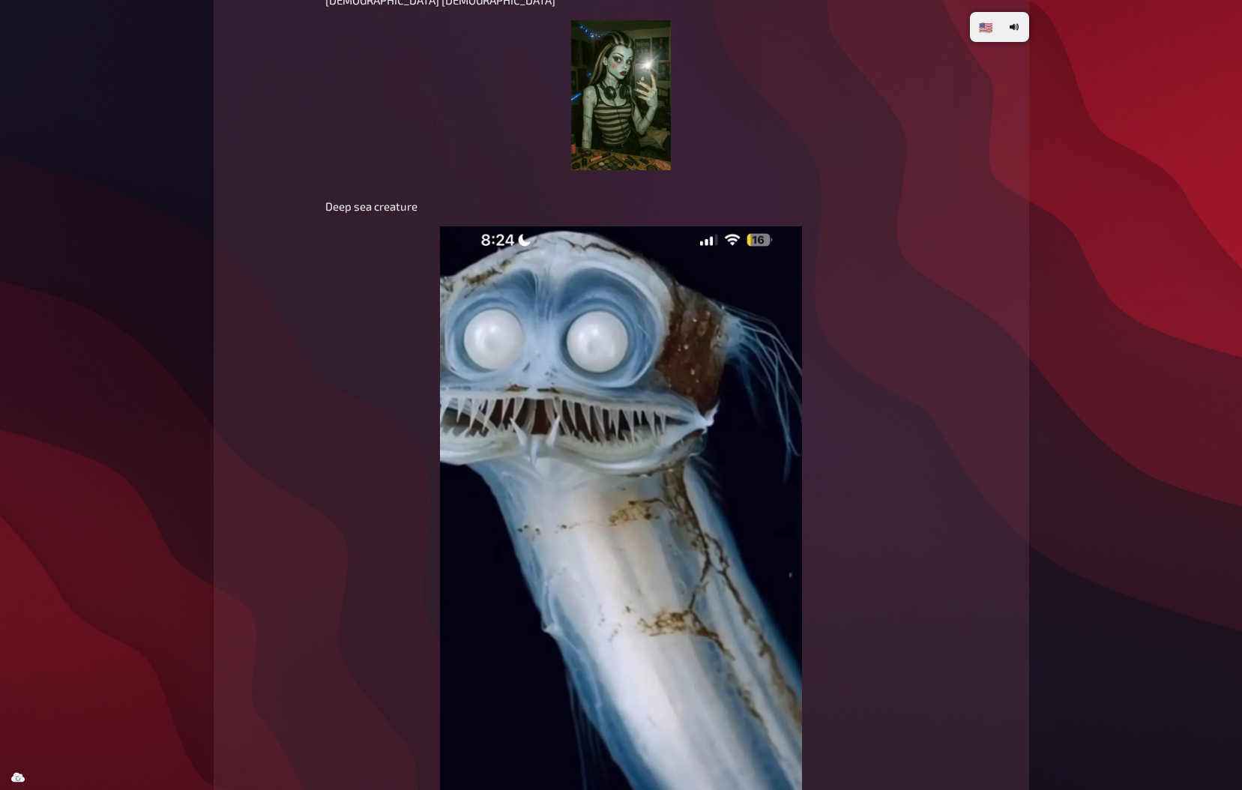
click at [707, 201] on p "Deep sea creature" at bounding box center [621, 206] width 592 height 17
click at [617, 127] on img at bounding box center [621, 95] width 100 height 150
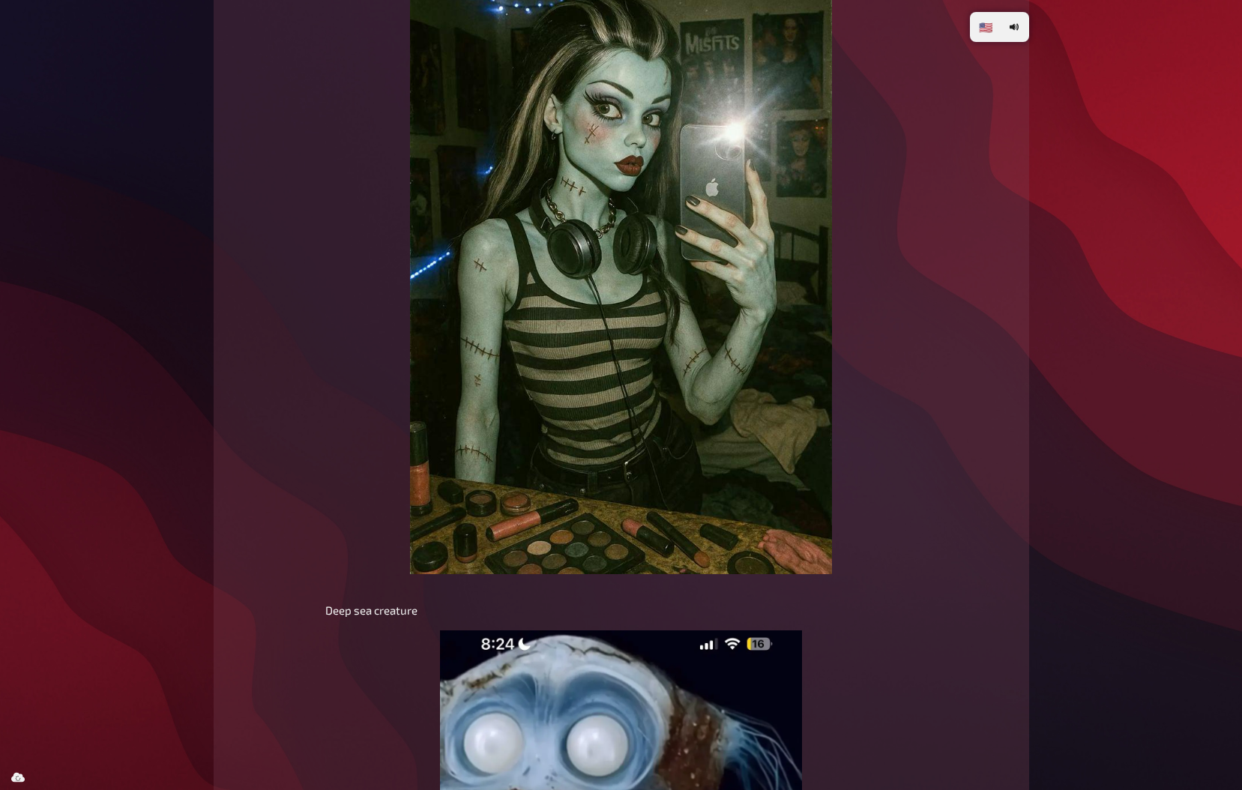
scroll to position [11114, 0]
click at [623, 101] on img at bounding box center [620, 259] width 421 height 632
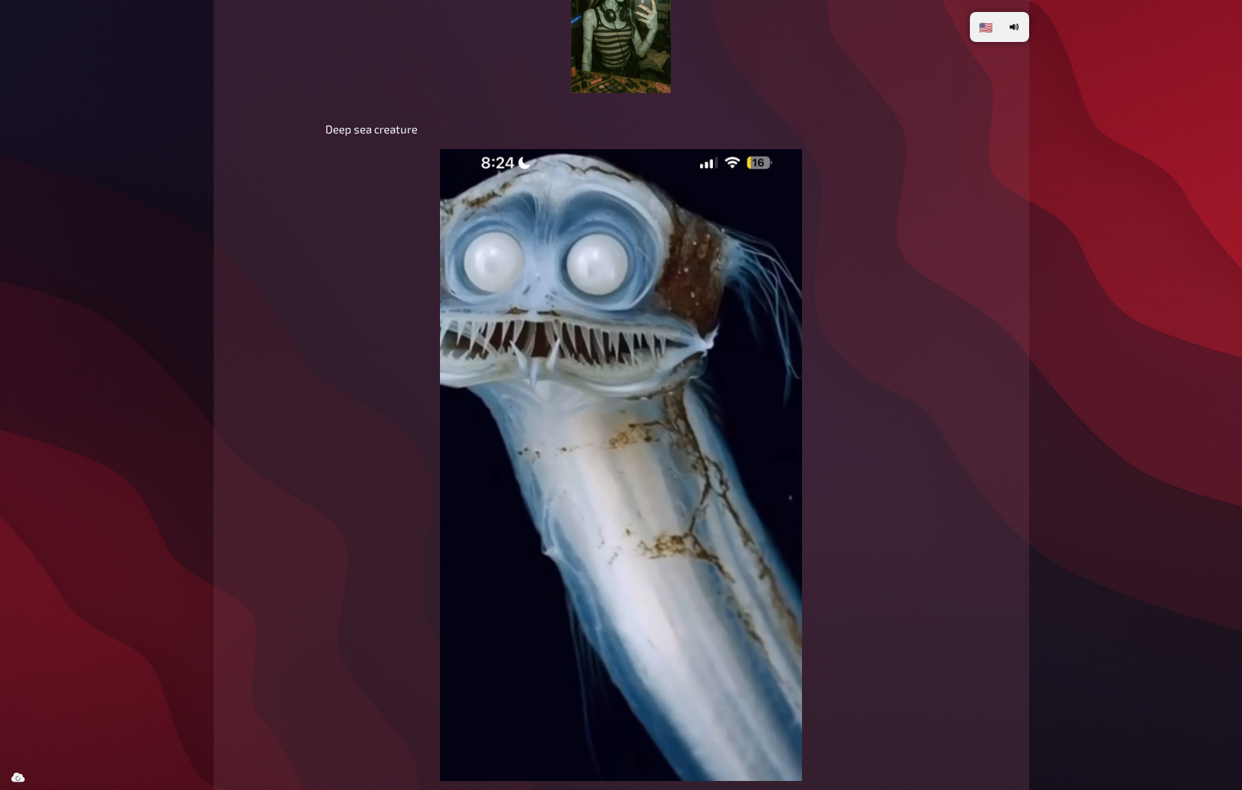
click at [613, 42] on img at bounding box center [621, 18] width 100 height 150
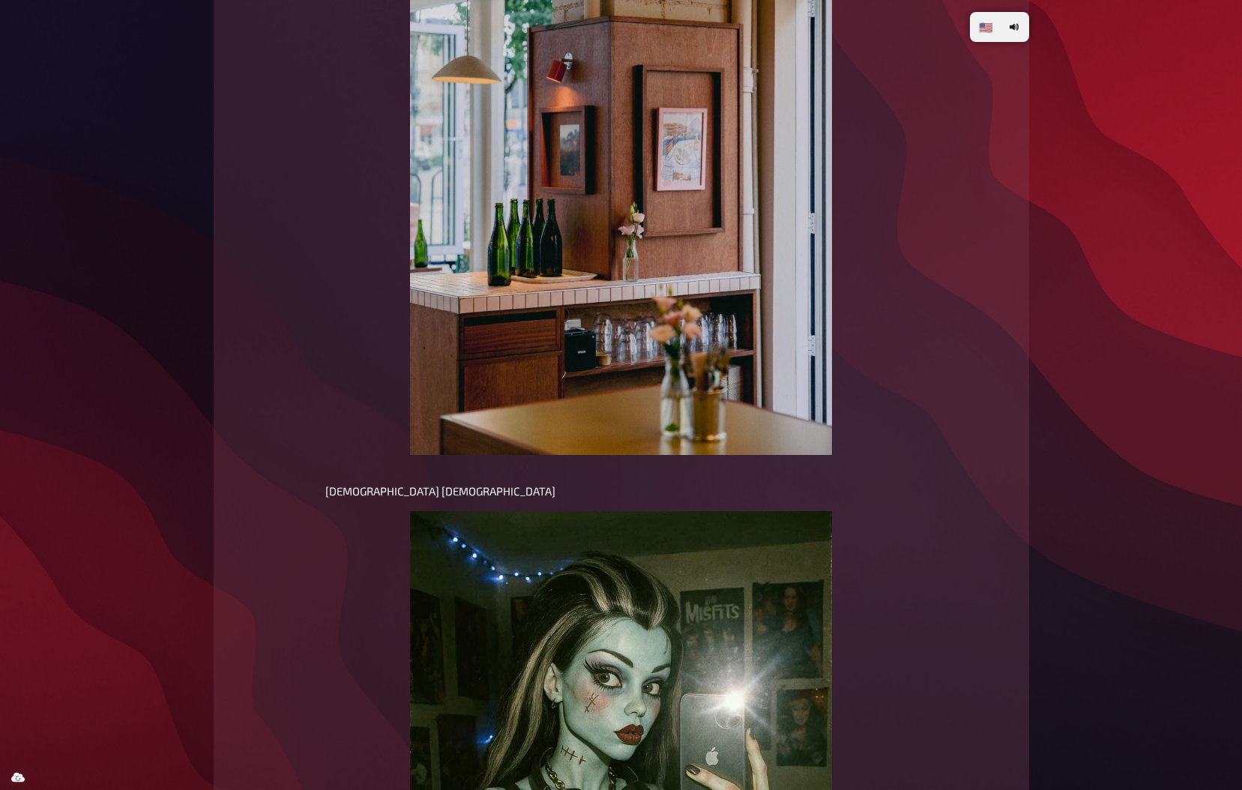
scroll to position [10545, 0]
click at [515, 271] on img at bounding box center [620, 139] width 421 height 632
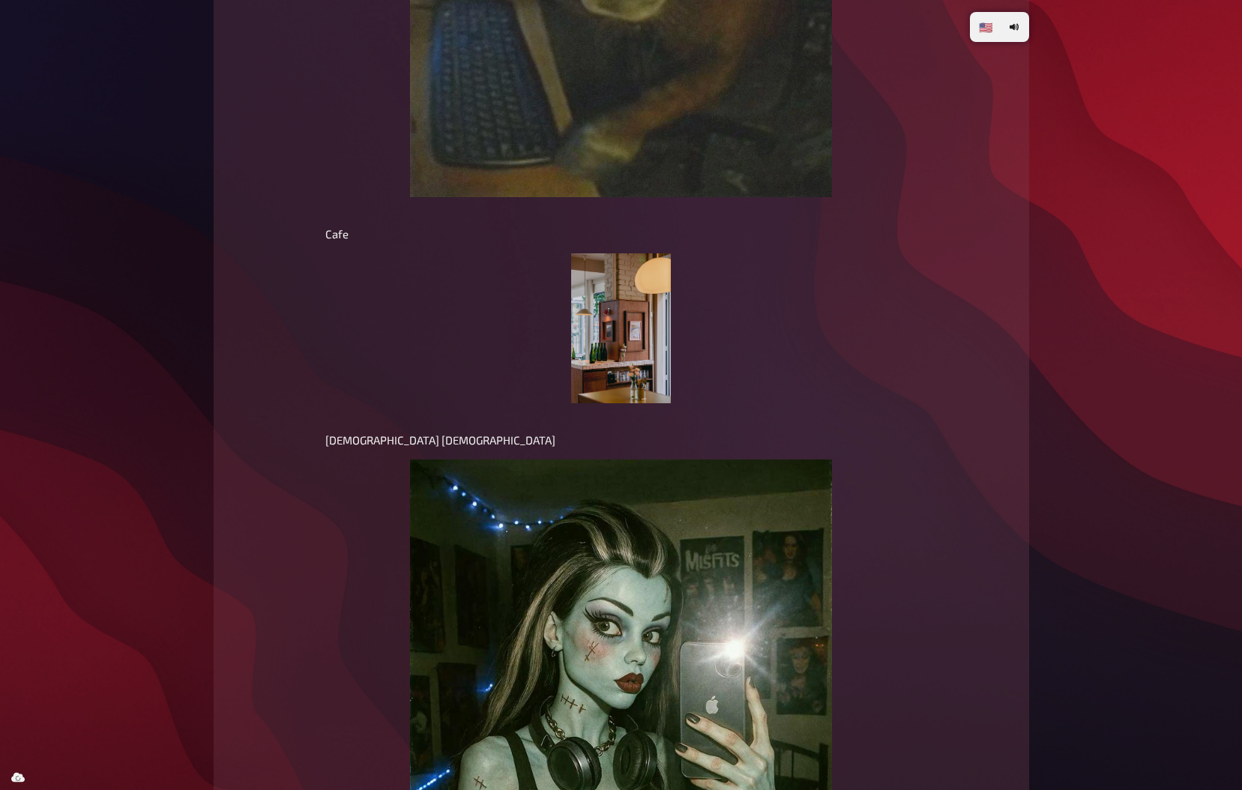
scroll to position [10113, 0]
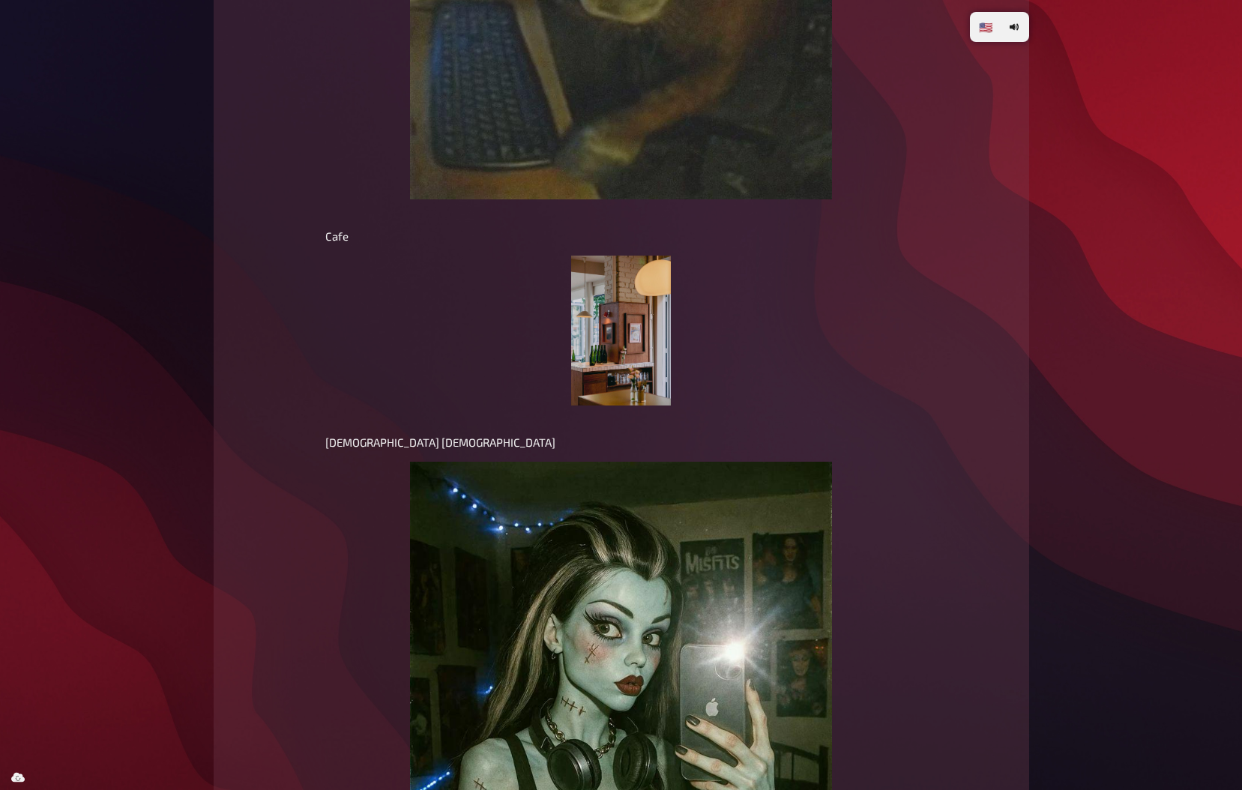
click at [653, 353] on img at bounding box center [621, 331] width 100 height 150
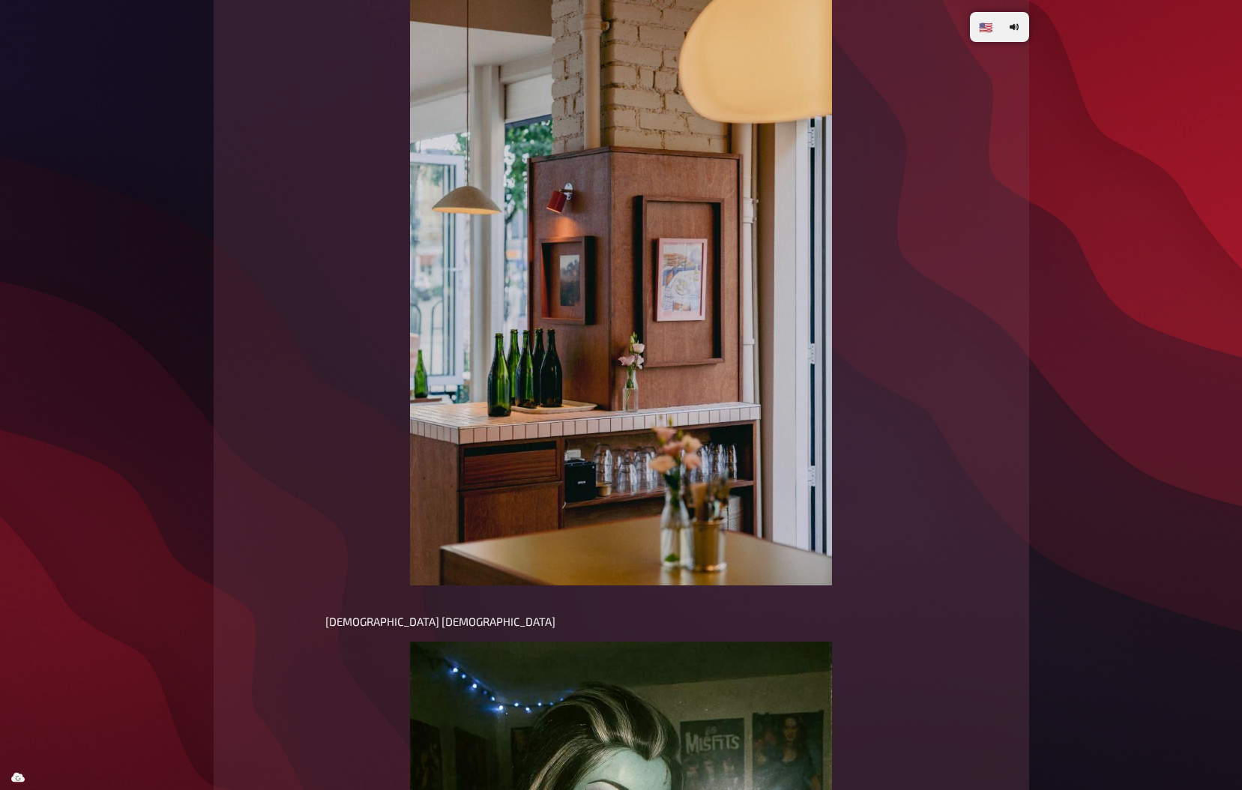
scroll to position [10487, 0]
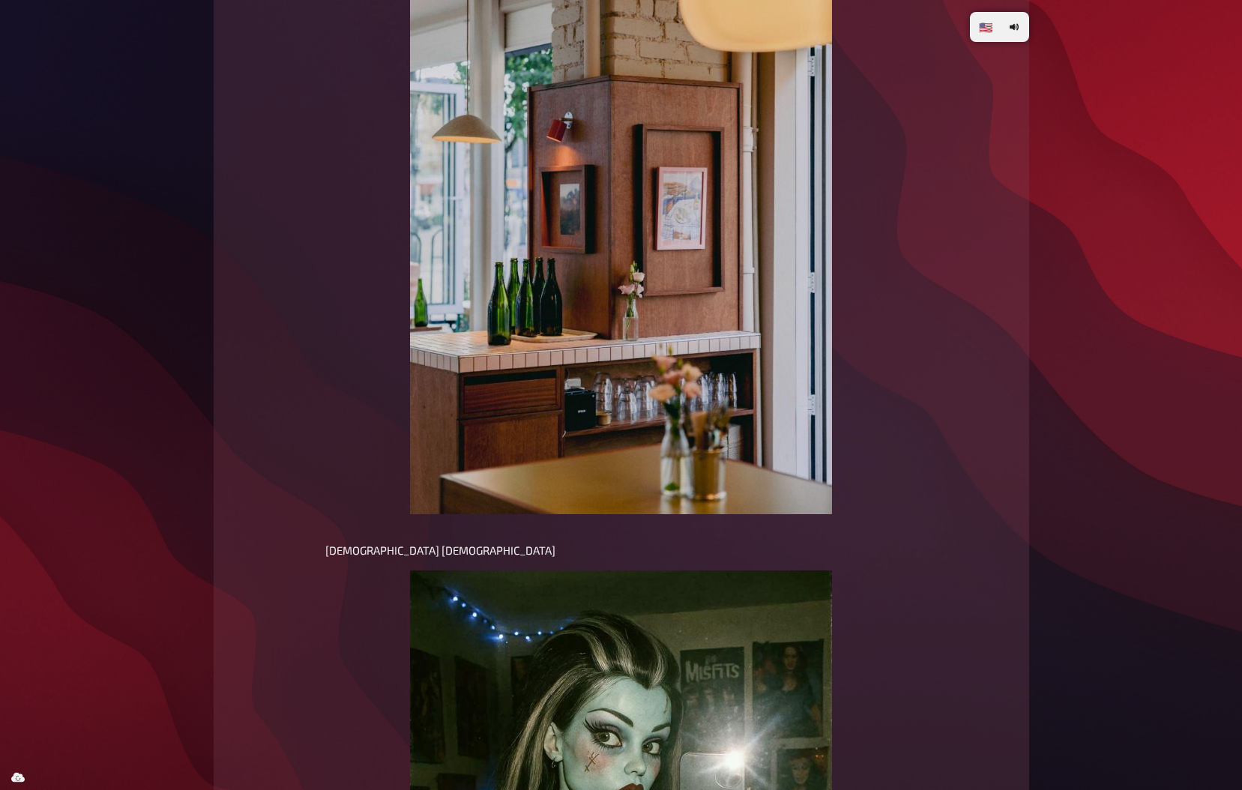
click at [683, 207] on img at bounding box center [620, 198] width 421 height 632
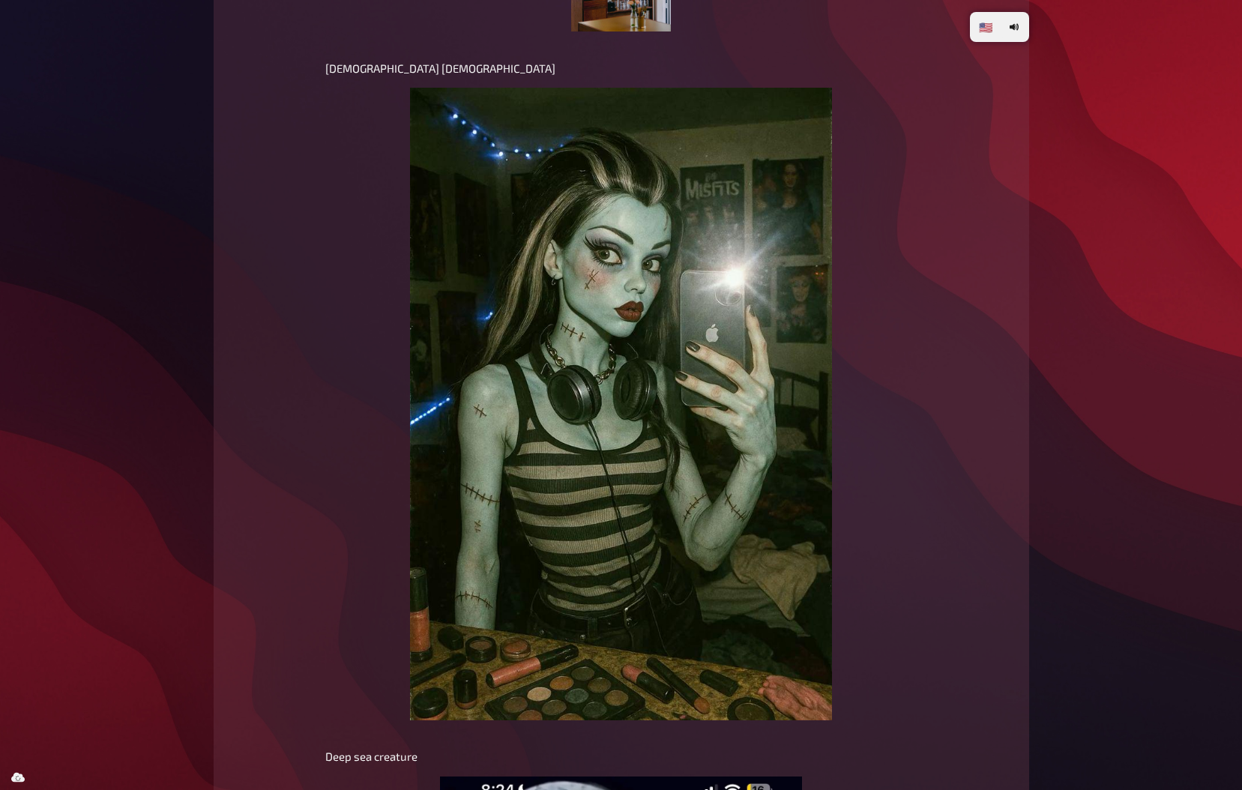
click at [683, 207] on img at bounding box center [620, 404] width 421 height 632
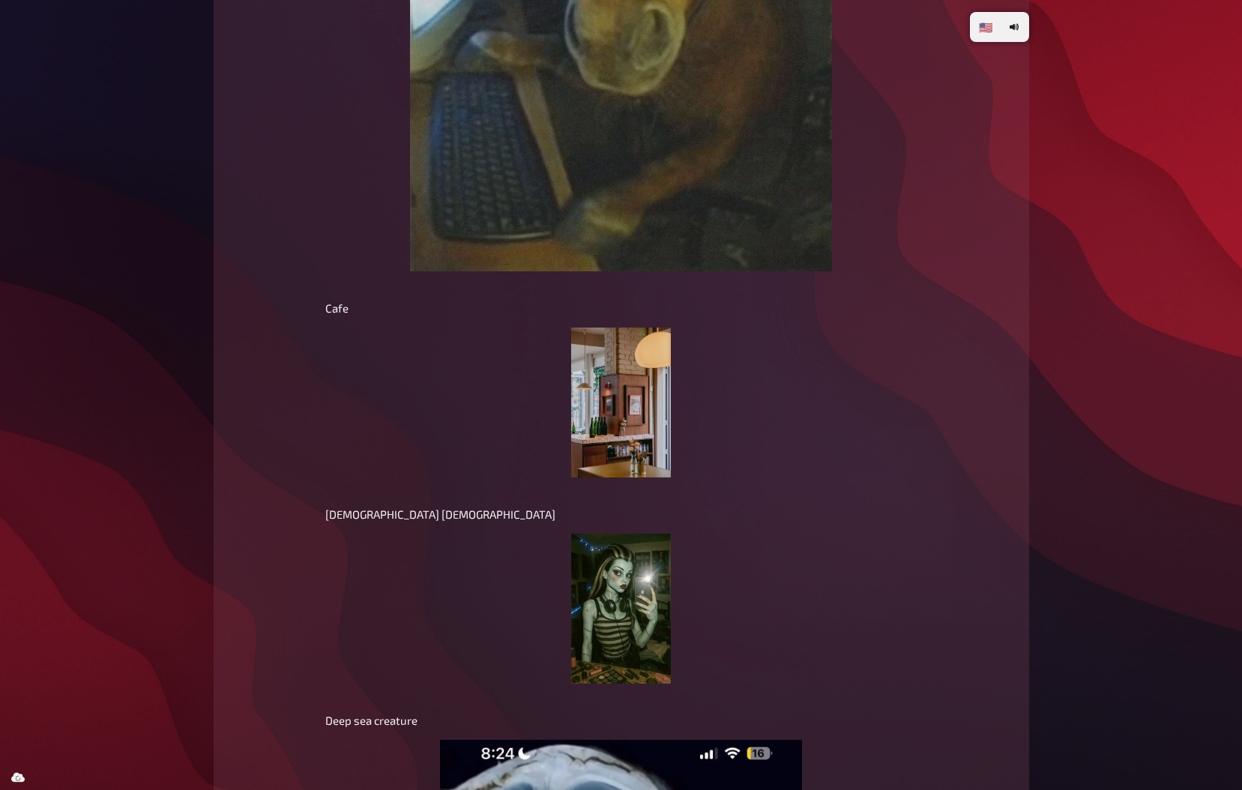
scroll to position [10013, 0]
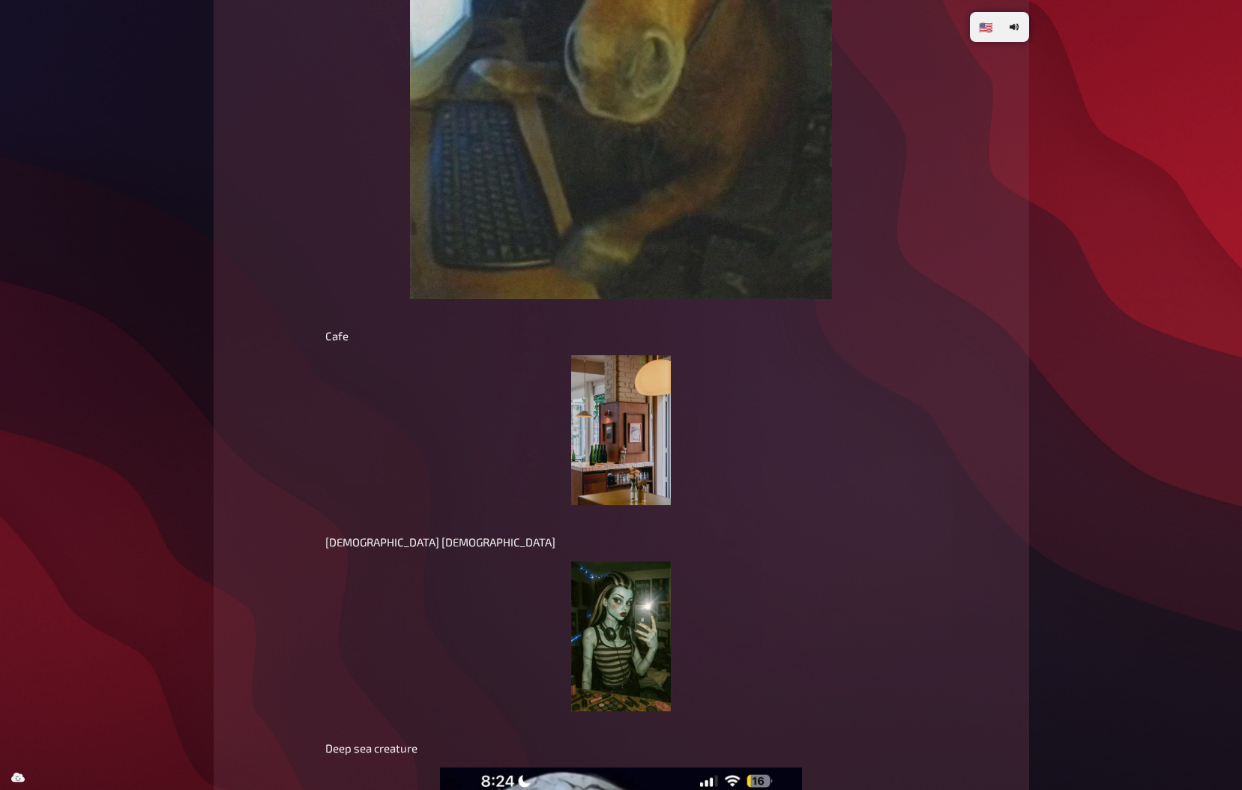
click at [662, 443] on img at bounding box center [621, 430] width 100 height 150
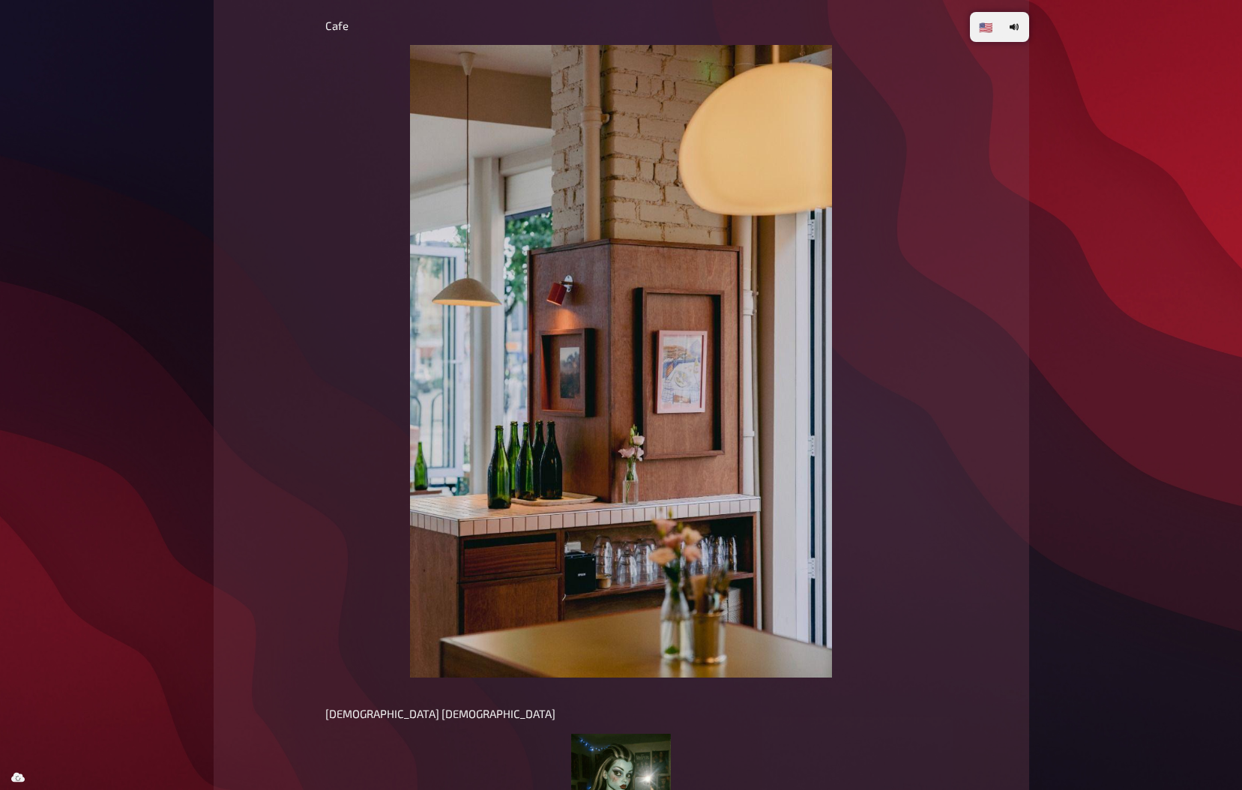
scroll to position [10316, 0]
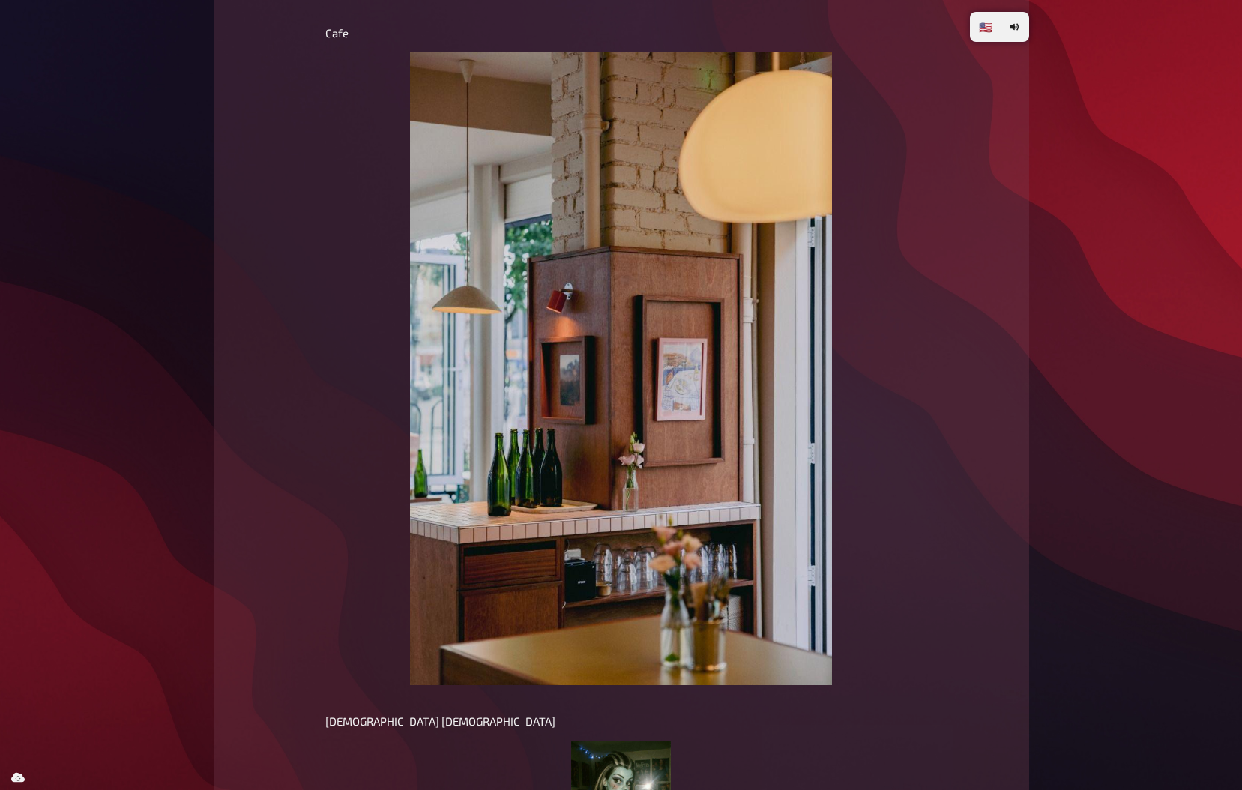
radio input "true"
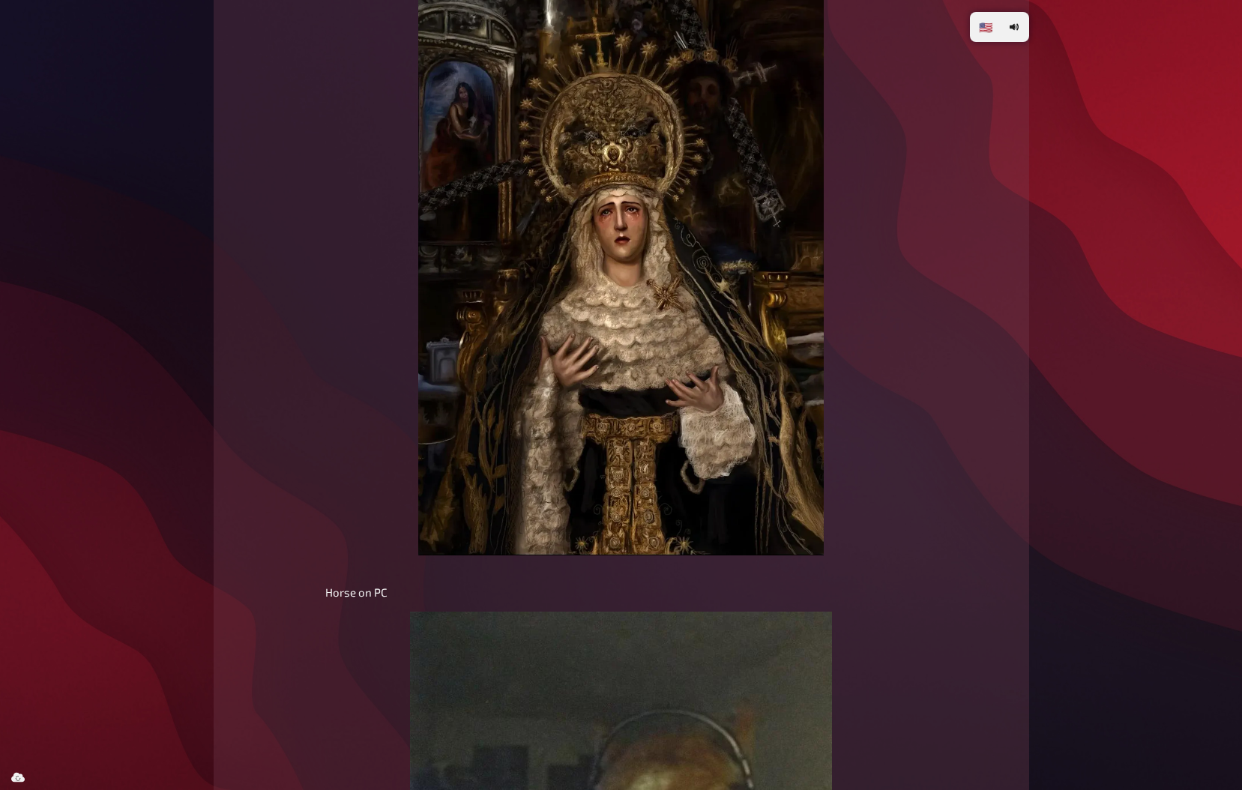
scroll to position [9067, 0]
click at [670, 185] on img at bounding box center [621, 241] width 406 height 632
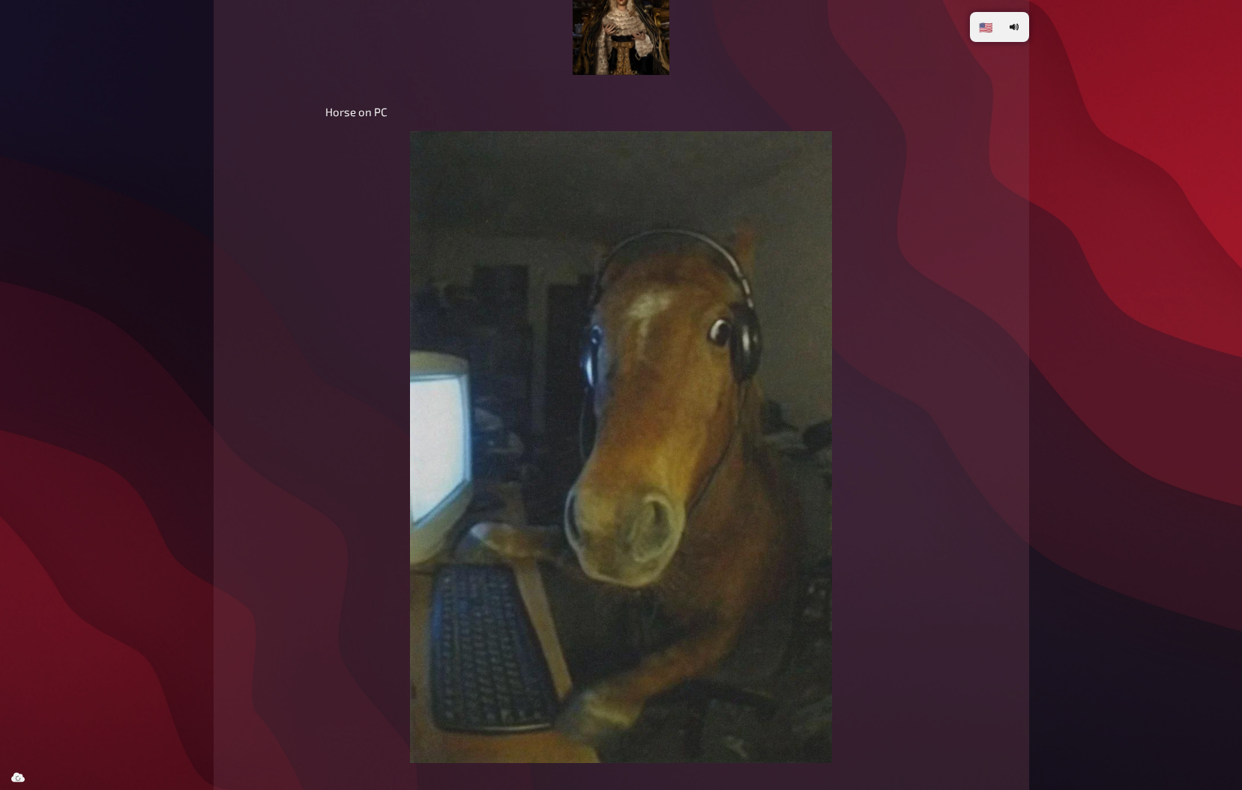
click at [670, 185] on img at bounding box center [620, 447] width 421 height 632
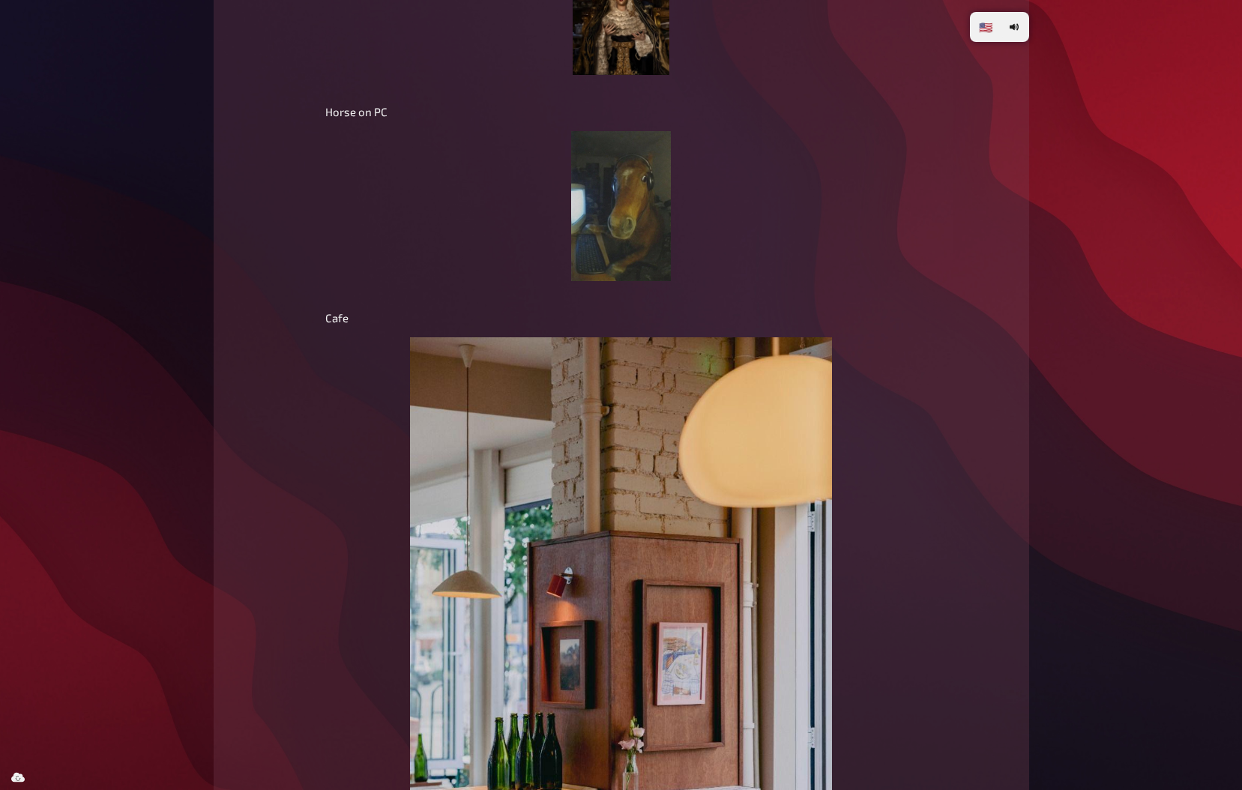
click at [620, 49] on img at bounding box center [621, 0] width 96 height 150
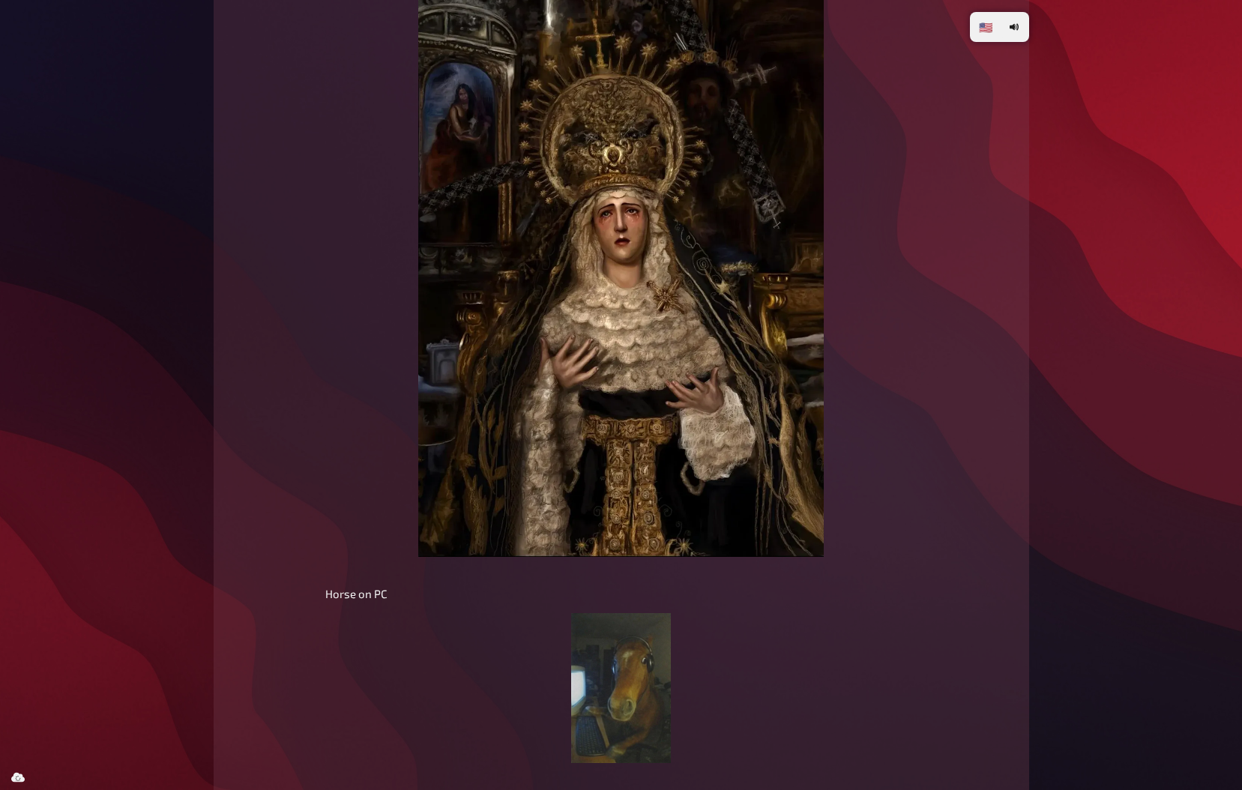
click at [620, 49] on img at bounding box center [621, 241] width 406 height 632
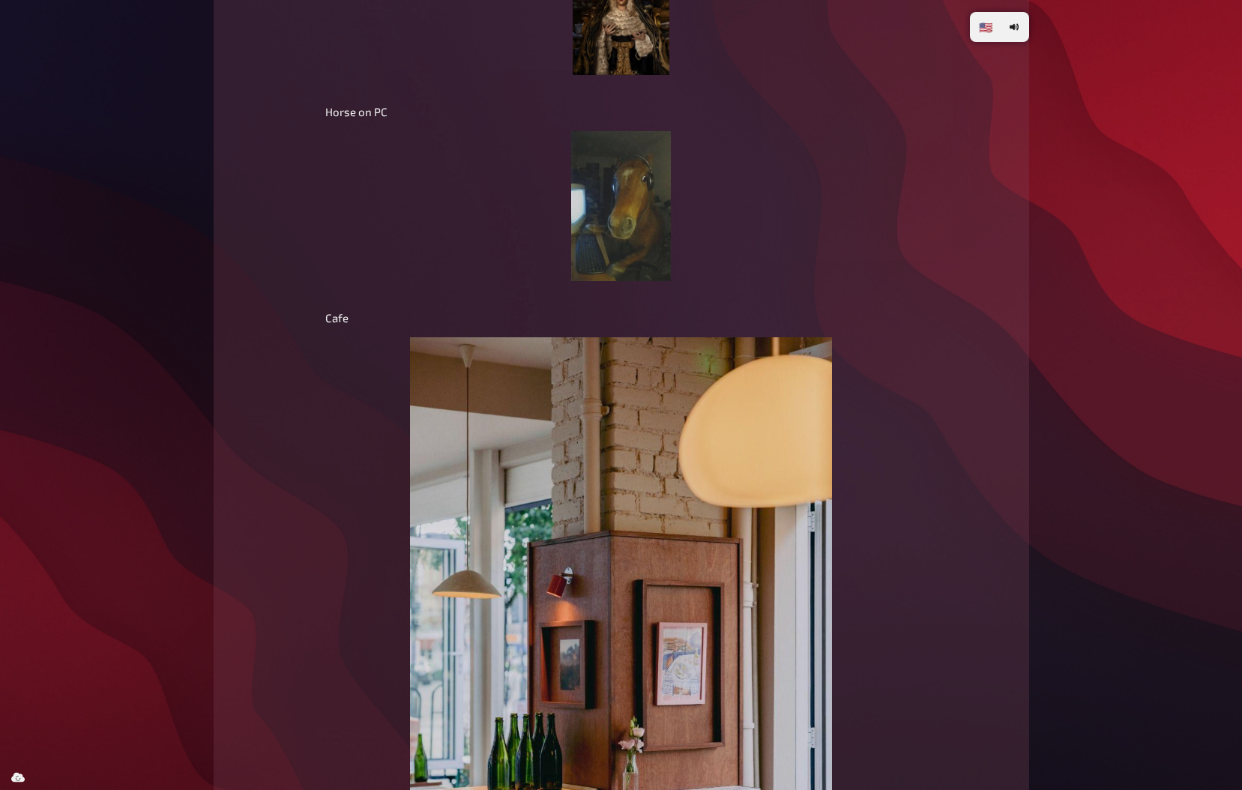
click at [620, 49] on img at bounding box center [621, 0] width 96 height 150
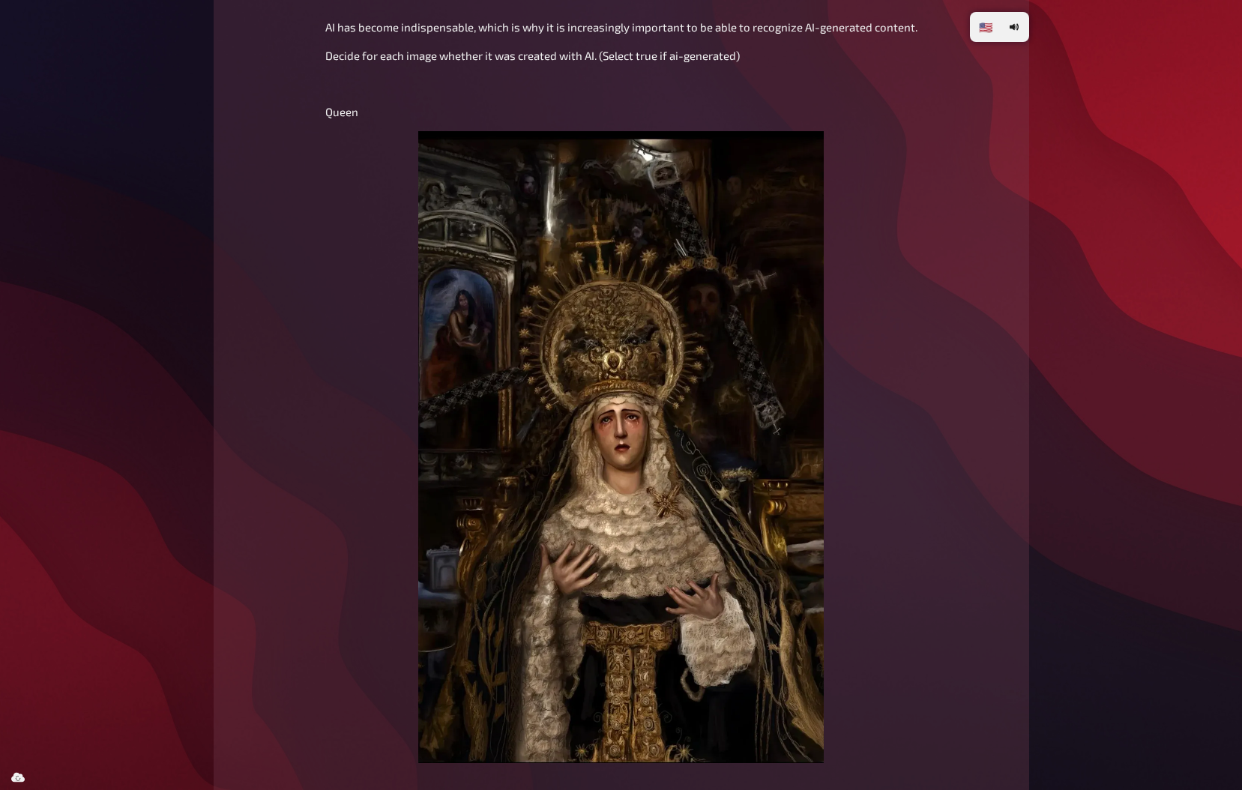
scroll to position [8860, 0]
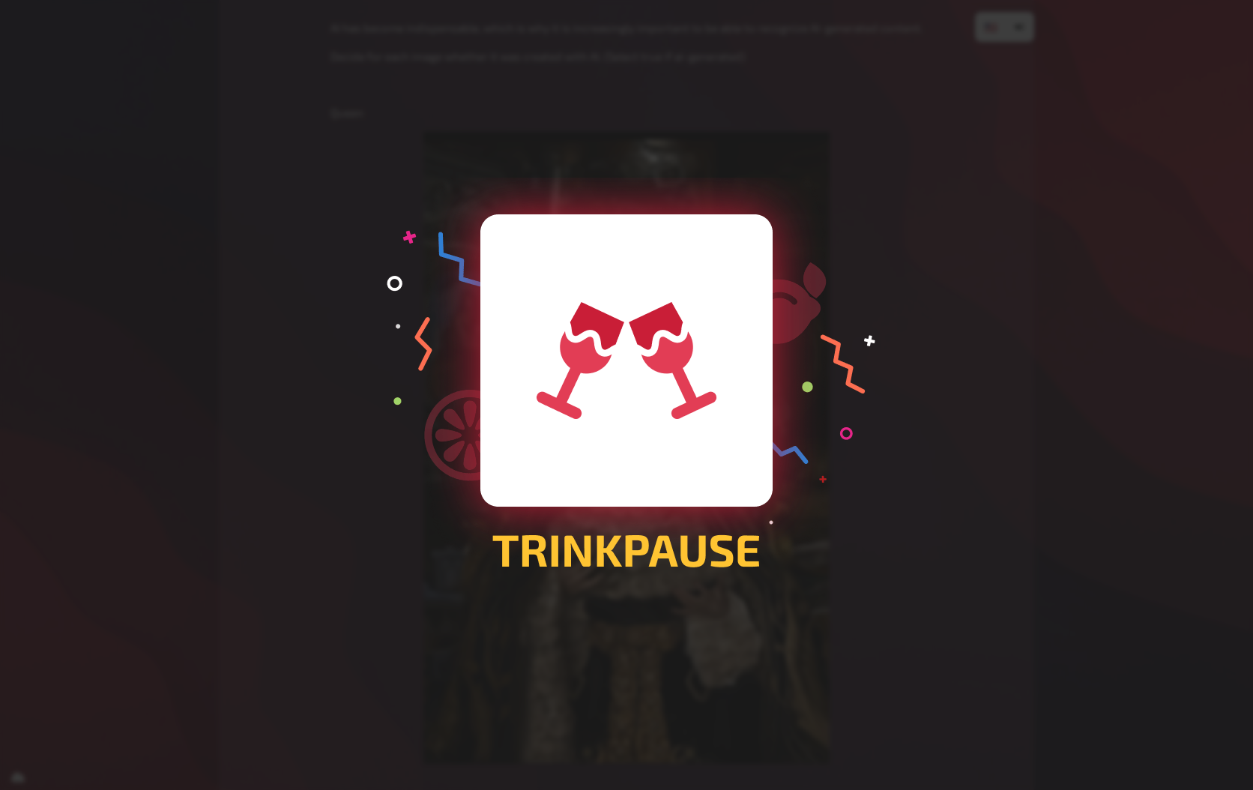
click at [543, 354] on div at bounding box center [626, 395] width 1253 height 790
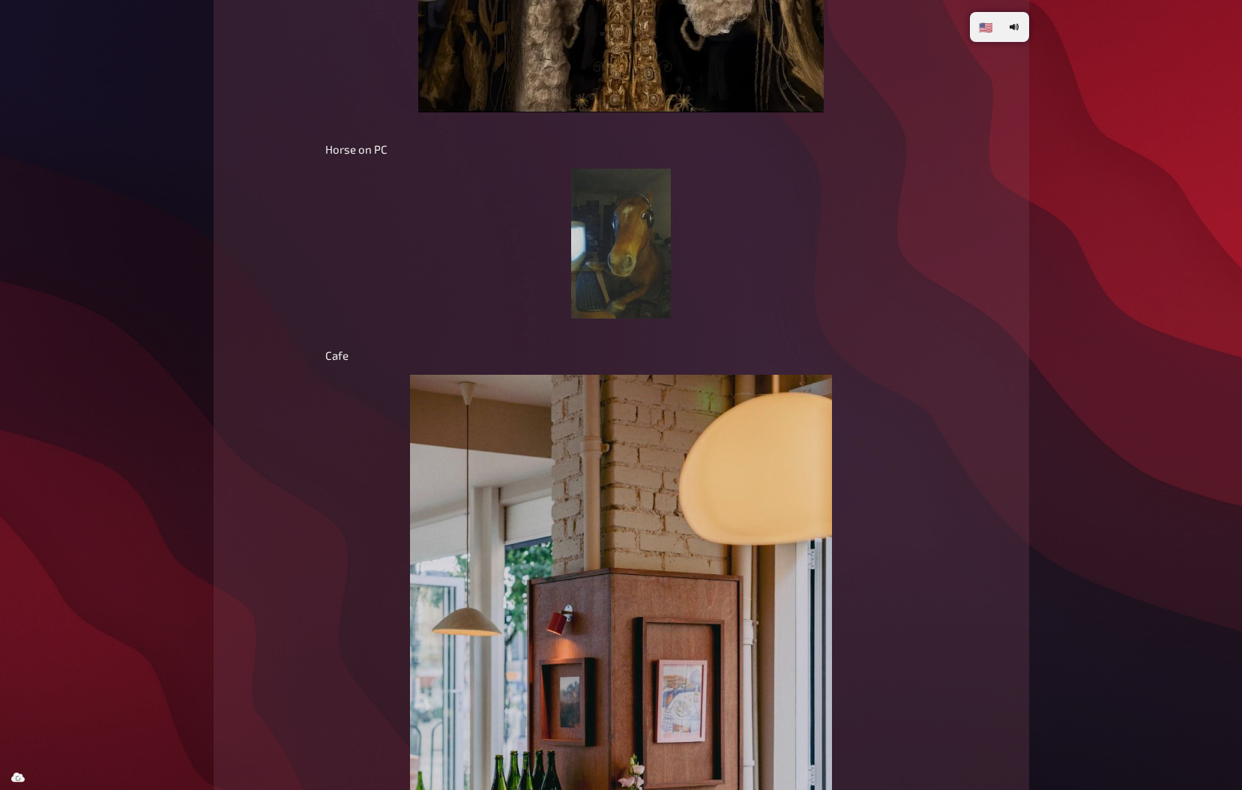
scroll to position [9512, 0]
click at [602, 253] on img at bounding box center [621, 243] width 100 height 150
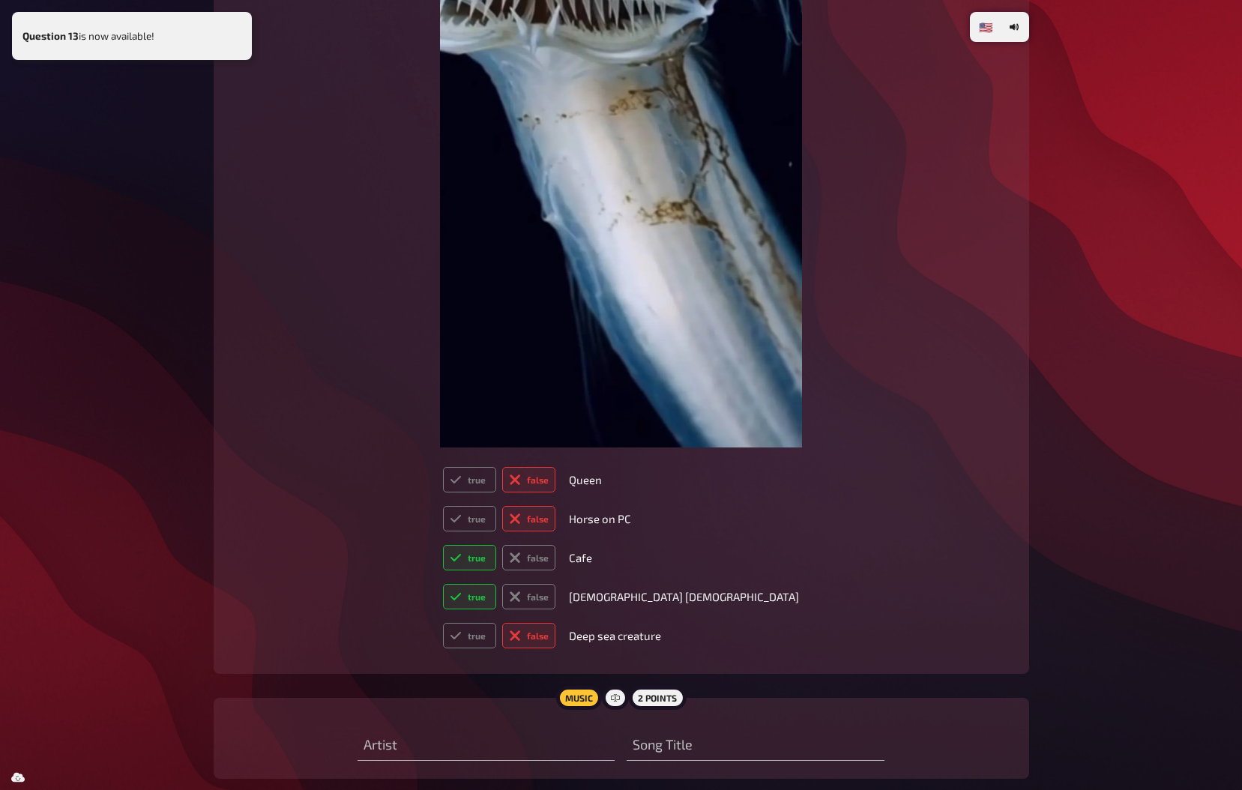
scroll to position [11449, 0]
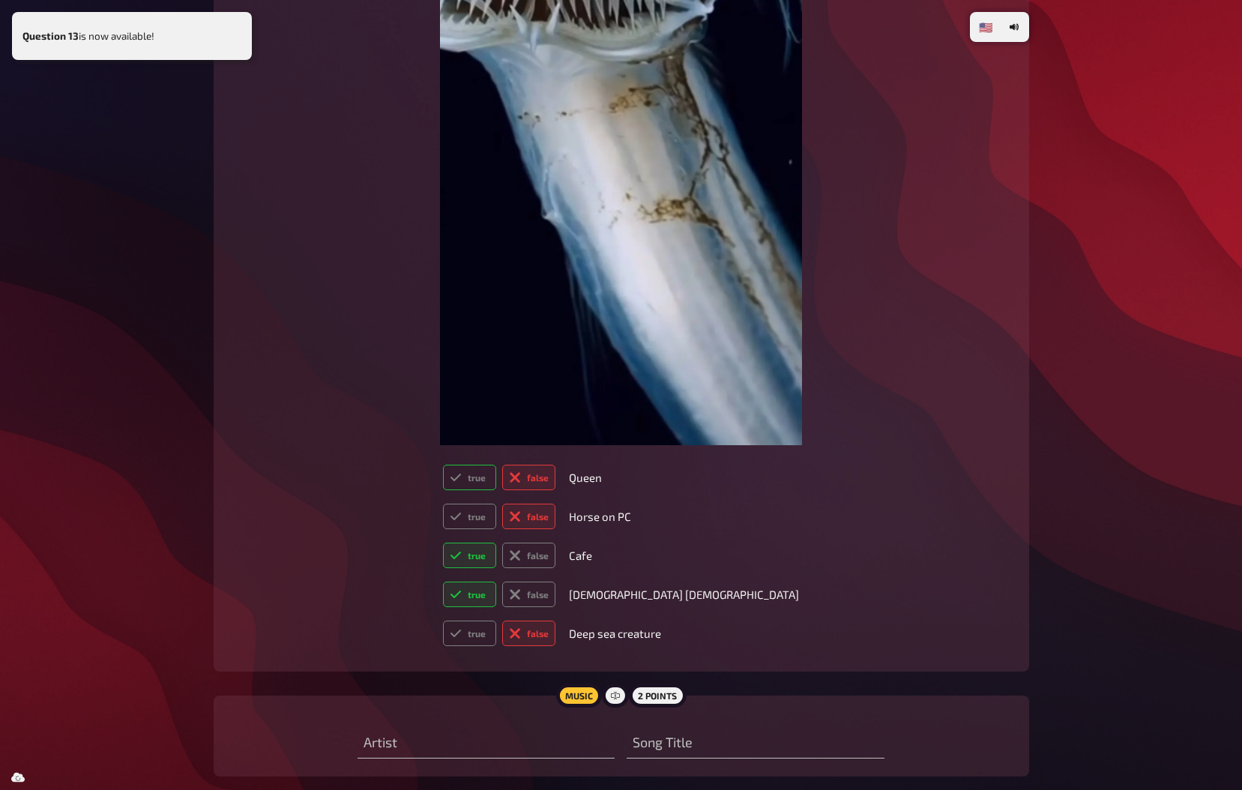
click at [496, 470] on label "true" at bounding box center [469, 477] width 53 height 25
click at [443, 465] on input "true" at bounding box center [442, 464] width 1 height 1
radio input "true"
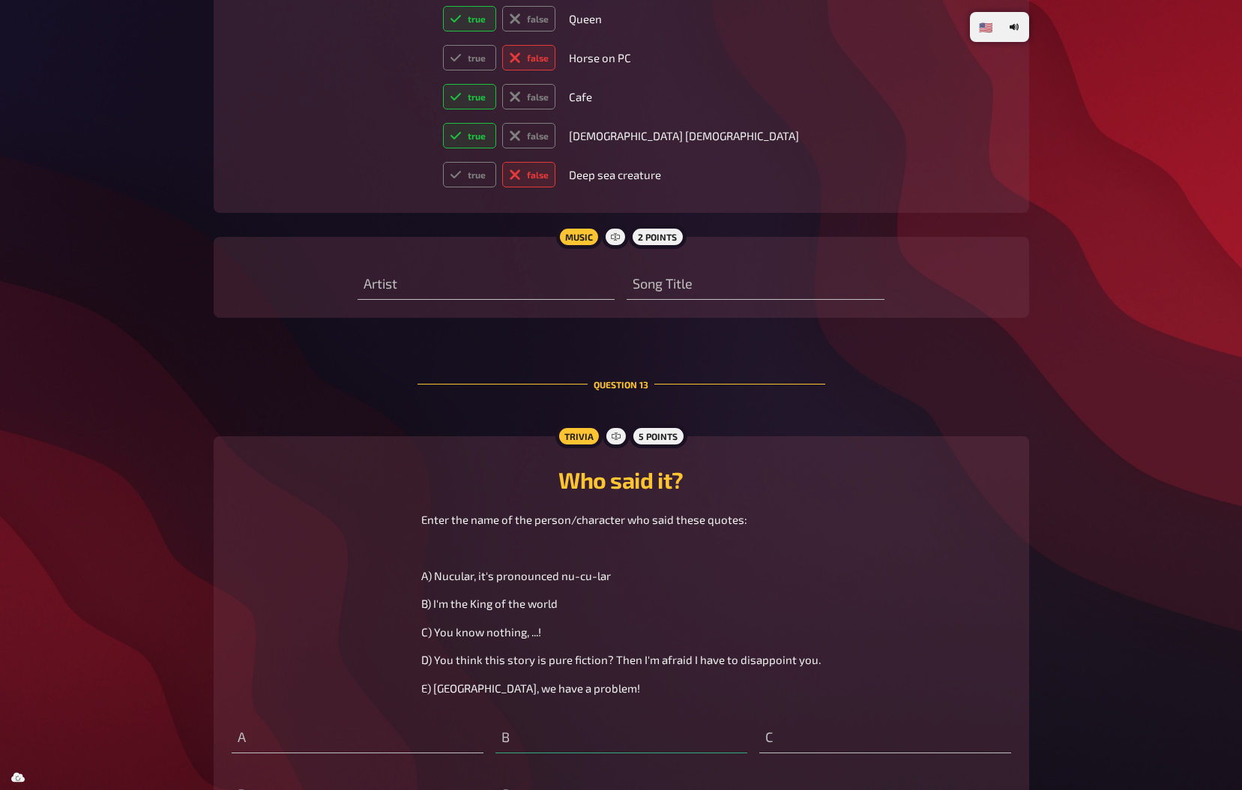
scroll to position [12146, 0]
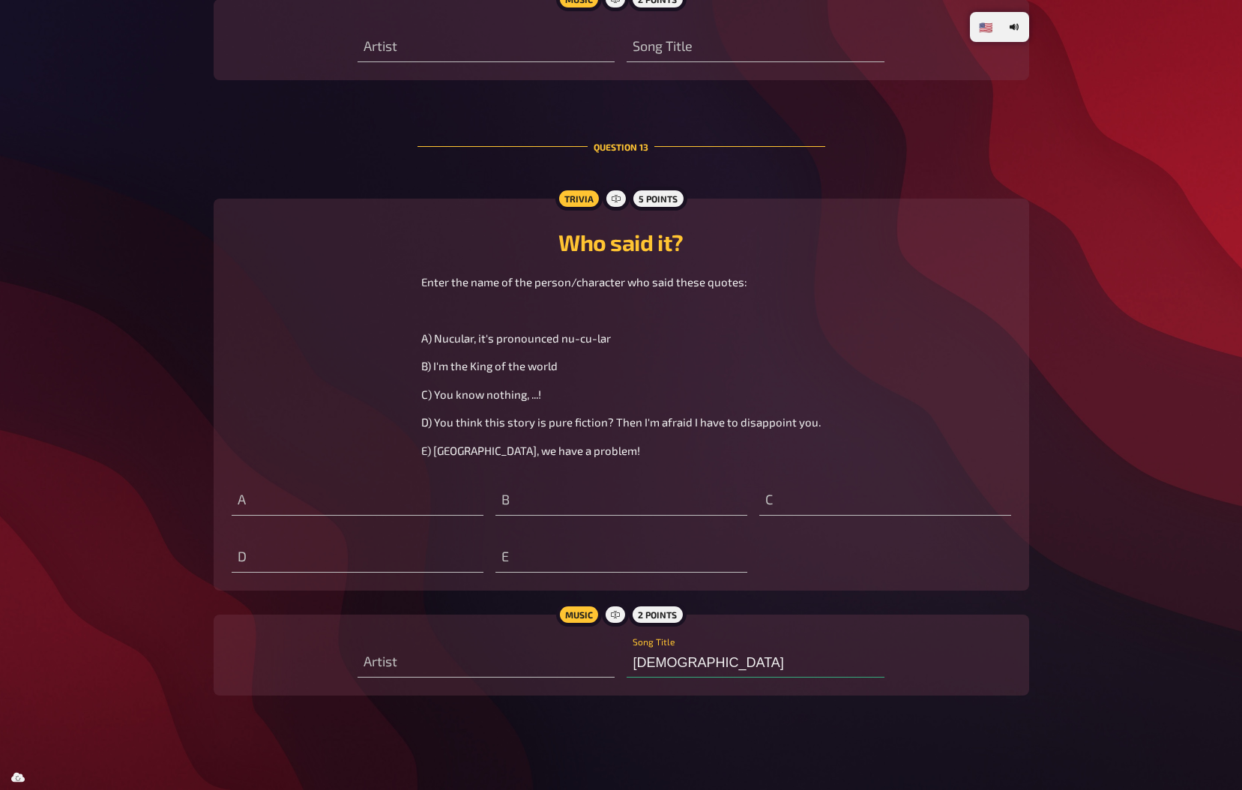
type input "Diamond"
click at [532, 495] on input "text" at bounding box center [621, 501] width 252 height 30
type input "[PERSON_NAME]"
type input "k"
type input "[PERSON_NAME]"
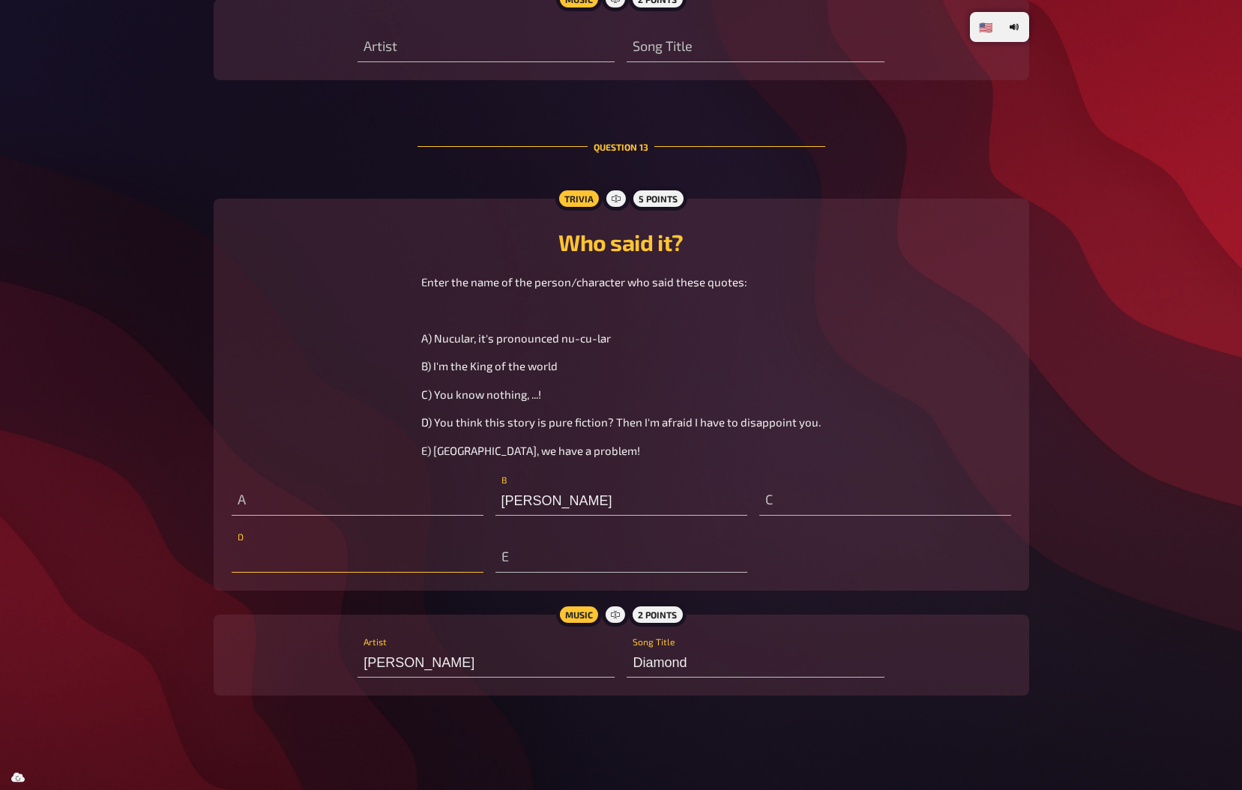
click at [360, 558] on input "text" at bounding box center [358, 558] width 252 height 30
type input "Akte"
click at [360, 558] on input "text" at bounding box center [358, 558] width 252 height 30
type input "Apollo?"
type input "[PERSON_NAME]"
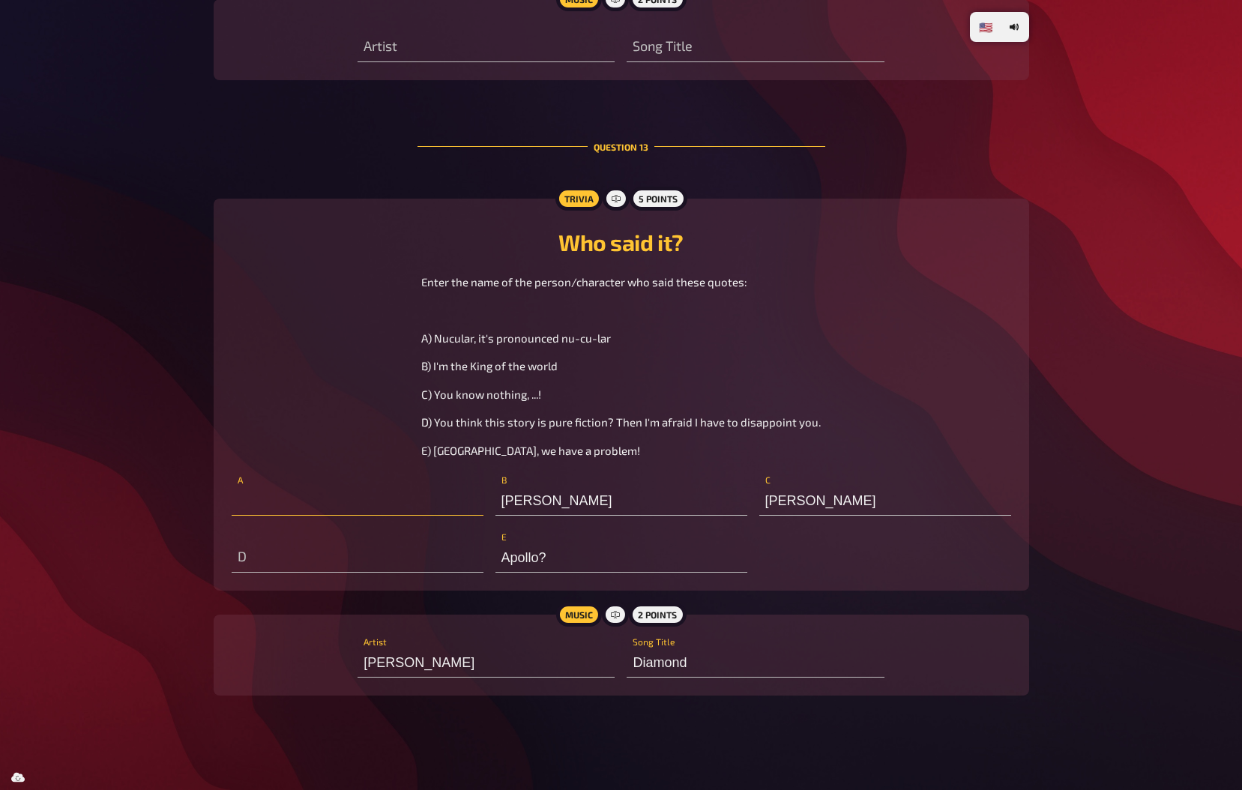
click at [278, 493] on input "text" at bounding box center [358, 501] width 252 height 30
type input "[PERSON_NAME]"
click at [303, 563] on input "text" at bounding box center [358, 558] width 252 height 30
type input "Apollo? [PERSON_NAME]"
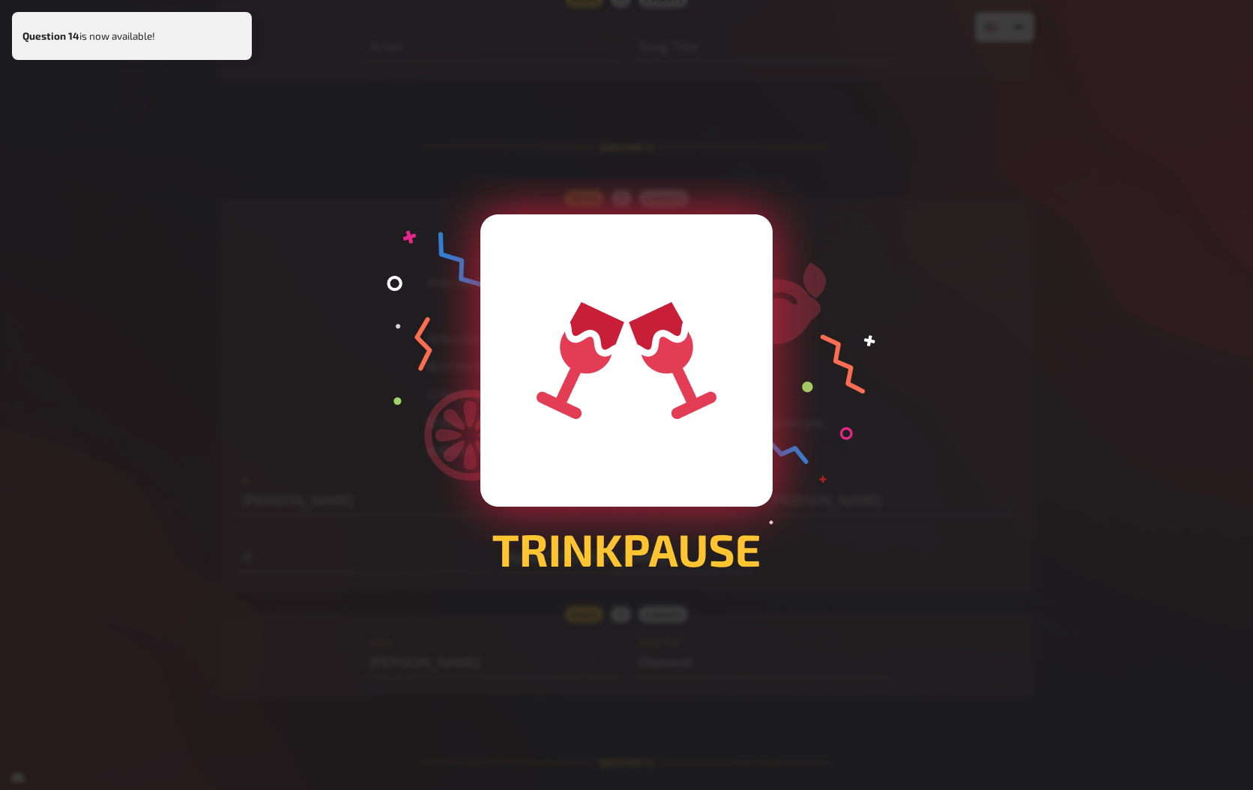
click at [1081, 659] on div at bounding box center [626, 395] width 1253 height 790
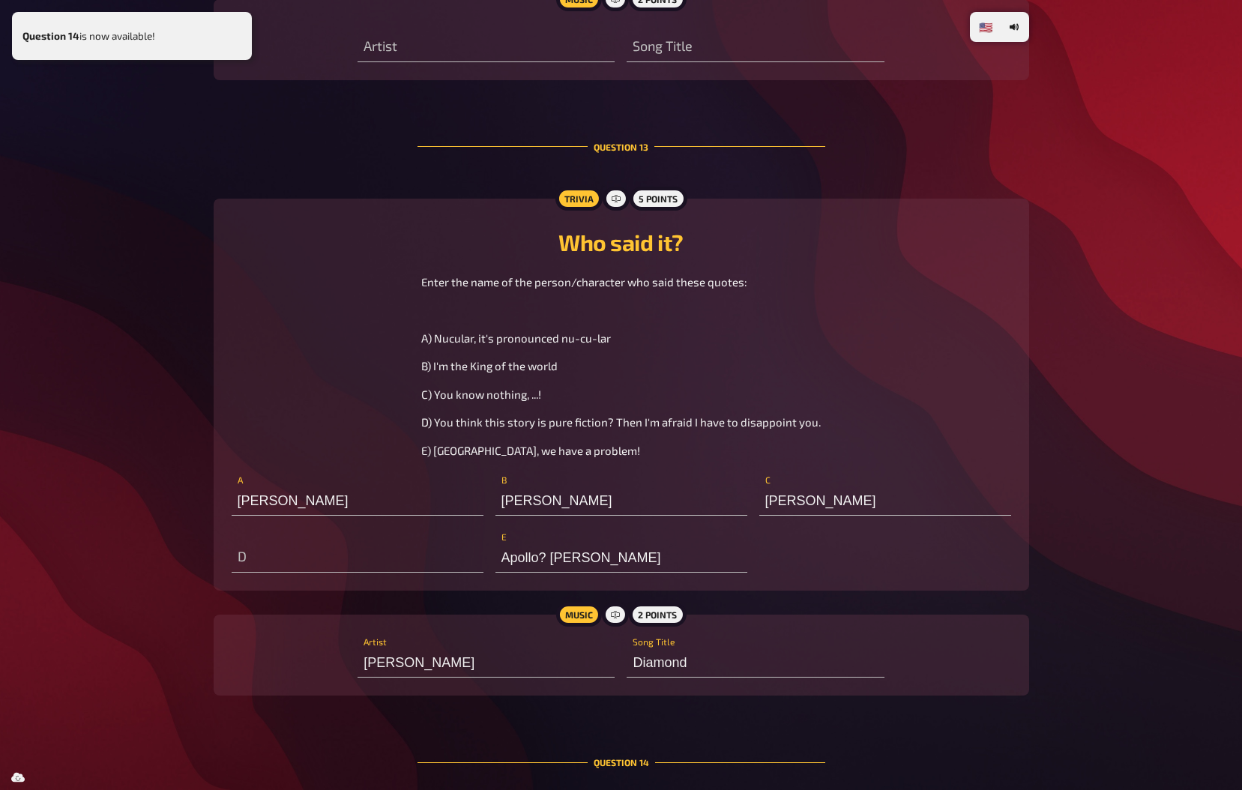
scroll to position [12438, 0]
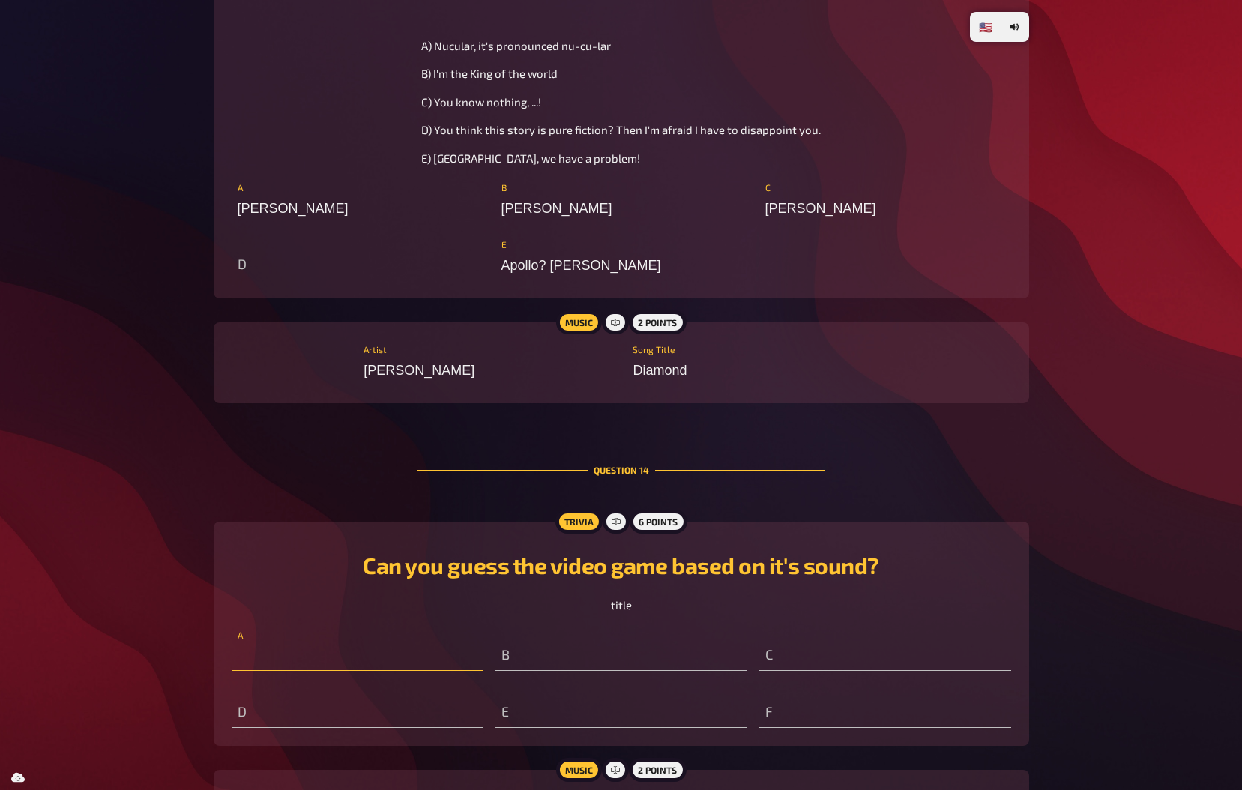
click at [390, 653] on input "text" at bounding box center [358, 656] width 252 height 30
type input "portal 2"
type input "mario kart"
click at [340, 270] on input "text" at bounding box center [358, 265] width 252 height 30
type input "J"
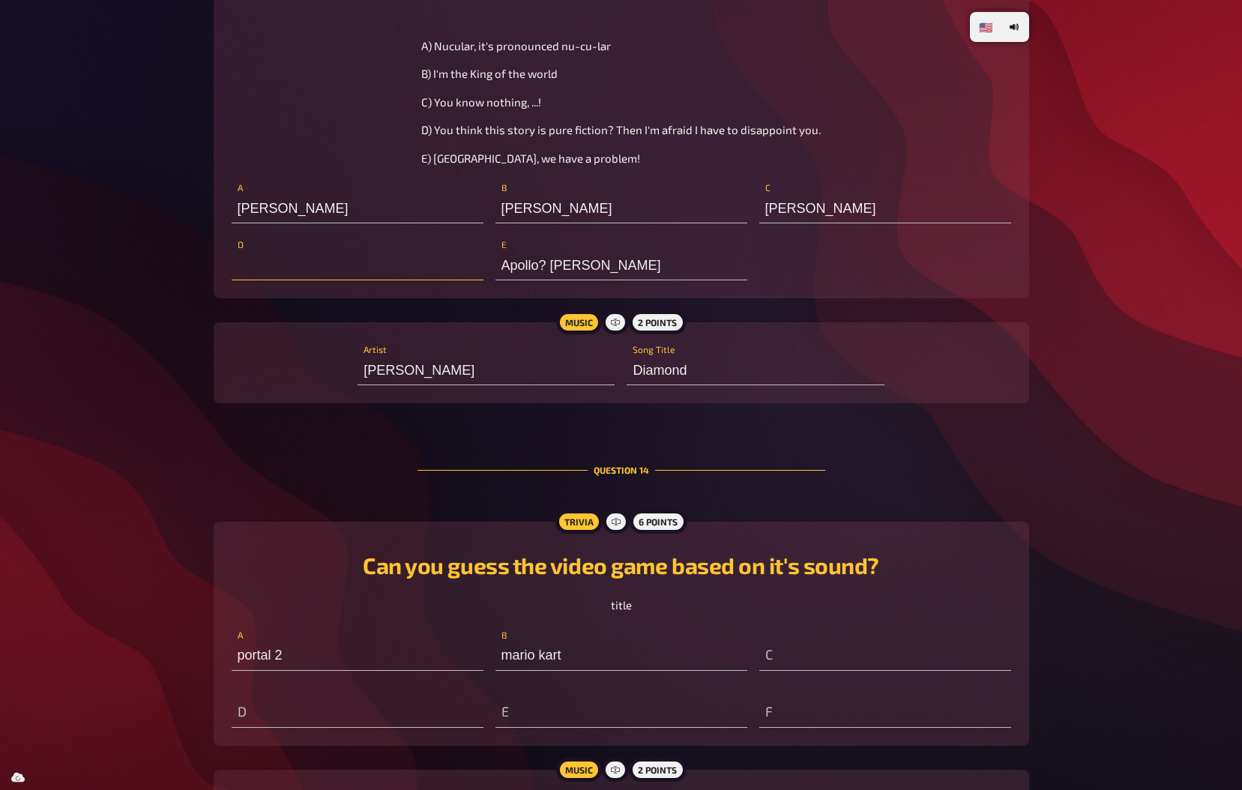
type input "o"
type input "[PERSON_NAME]"
click at [788, 638] on div "C" at bounding box center [885, 648] width 252 height 45
click at [792, 656] on input "text" at bounding box center [885, 656] width 252 height 30
type input "donkey kong"
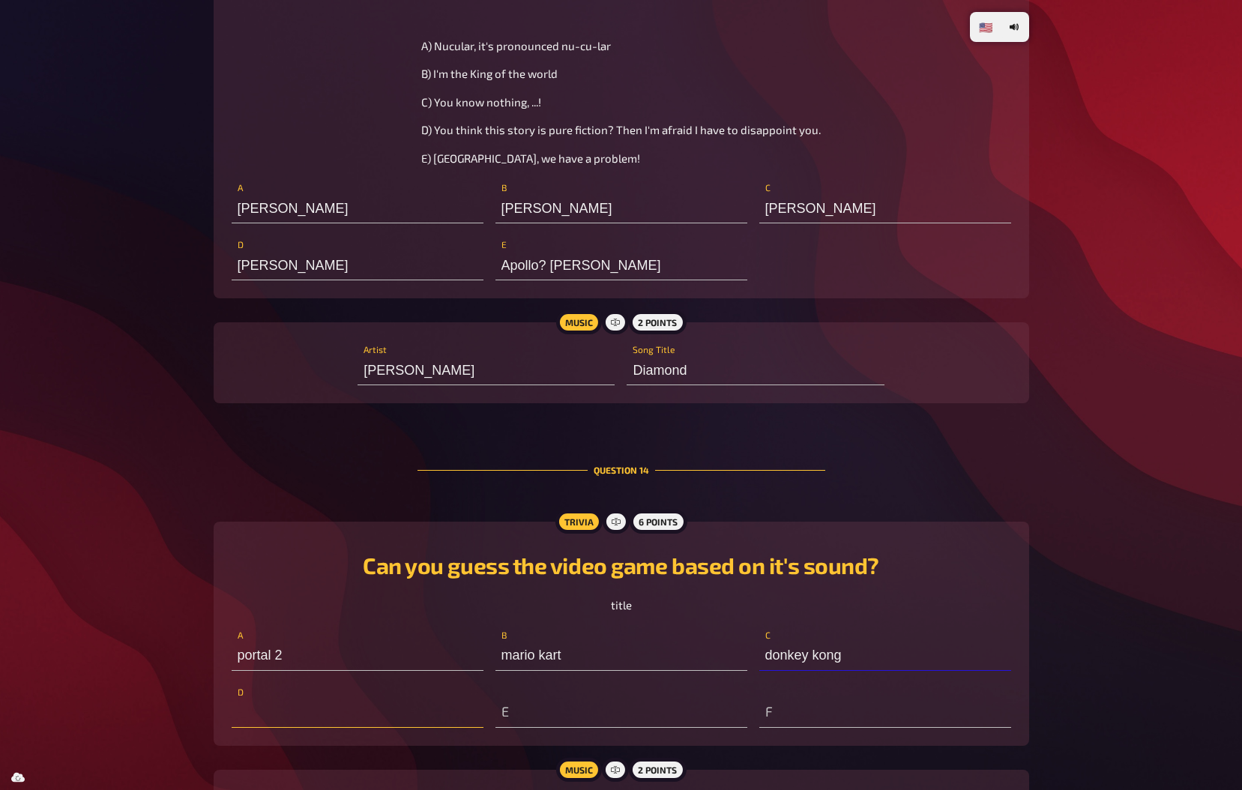
click at [273, 701] on input "text" at bounding box center [358, 713] width 252 height 30
type input "Wolfenstein"
click at [299, 662] on input "portal 2" at bounding box center [358, 656] width 252 height 30
type input "portal"
click at [576, 724] on input "text" at bounding box center [621, 713] width 252 height 30
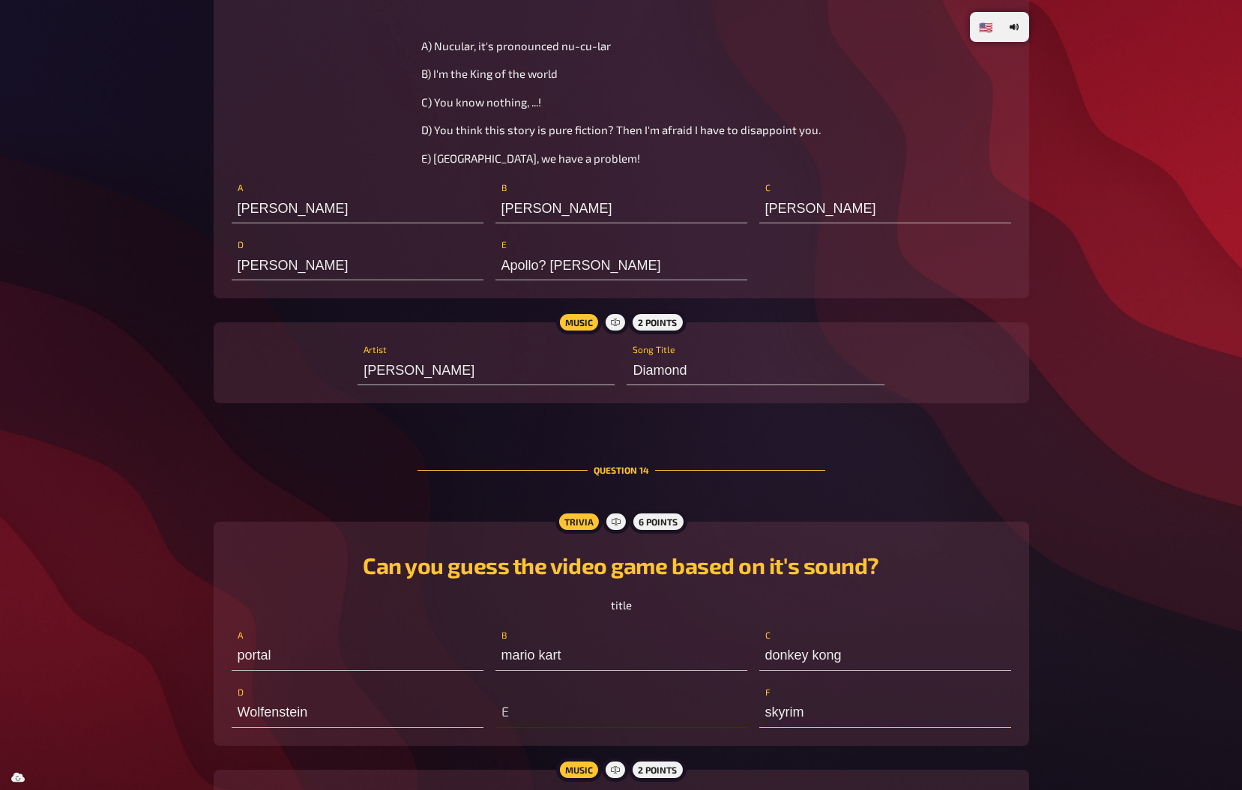
scroll to position [12593, 0]
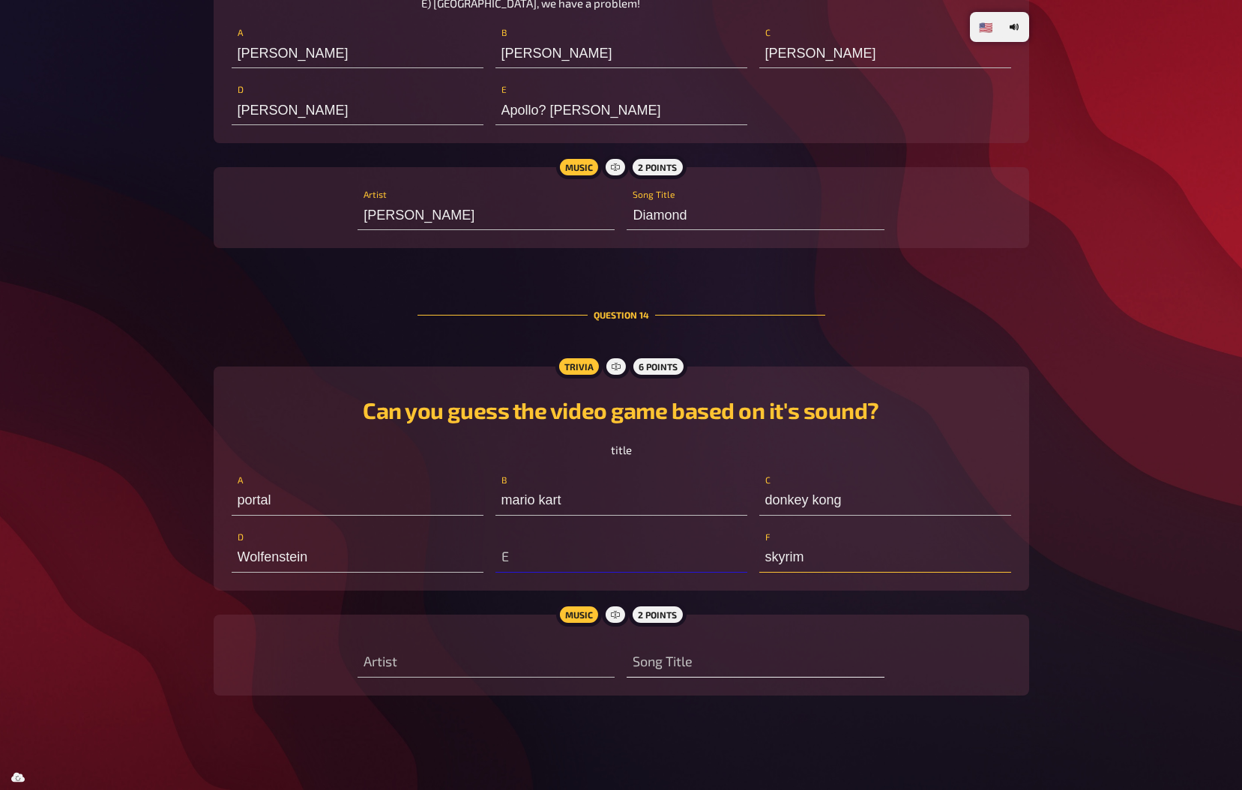
type input "skyrim"
click at [692, 662] on input "text" at bounding box center [754, 662] width 257 height 30
type input "keep a going"
click at [764, 560] on input "skyrim" at bounding box center [885, 558] width 252 height 30
type input "Skyrim"
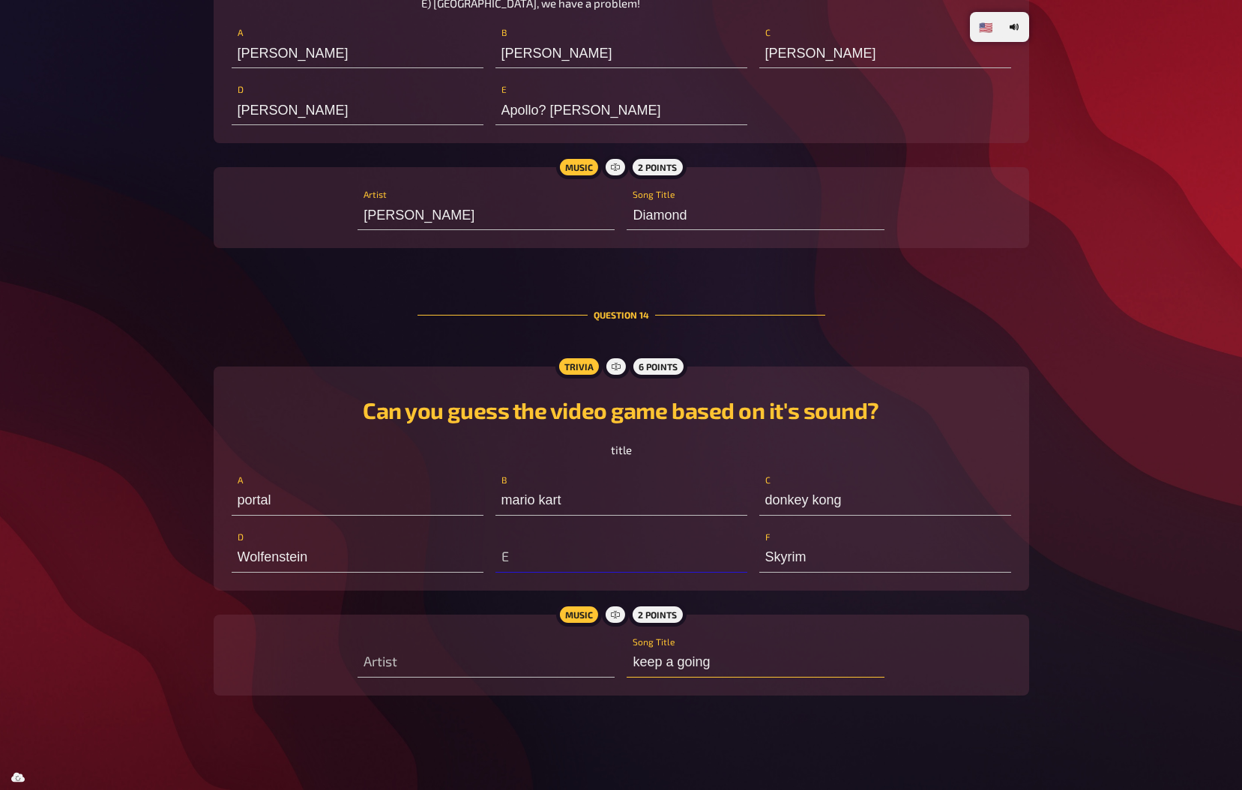
drag, startPoint x: 716, startPoint y: 662, endPoint x: 511, endPoint y: 686, distance: 206.0
click at [511, 686] on div "Music 2 points Artist keep a going Song Title" at bounding box center [621, 654] width 815 height 81
type input "keep the flame on max"
click at [833, 493] on input "donkey kong" at bounding box center [885, 501] width 252 height 30
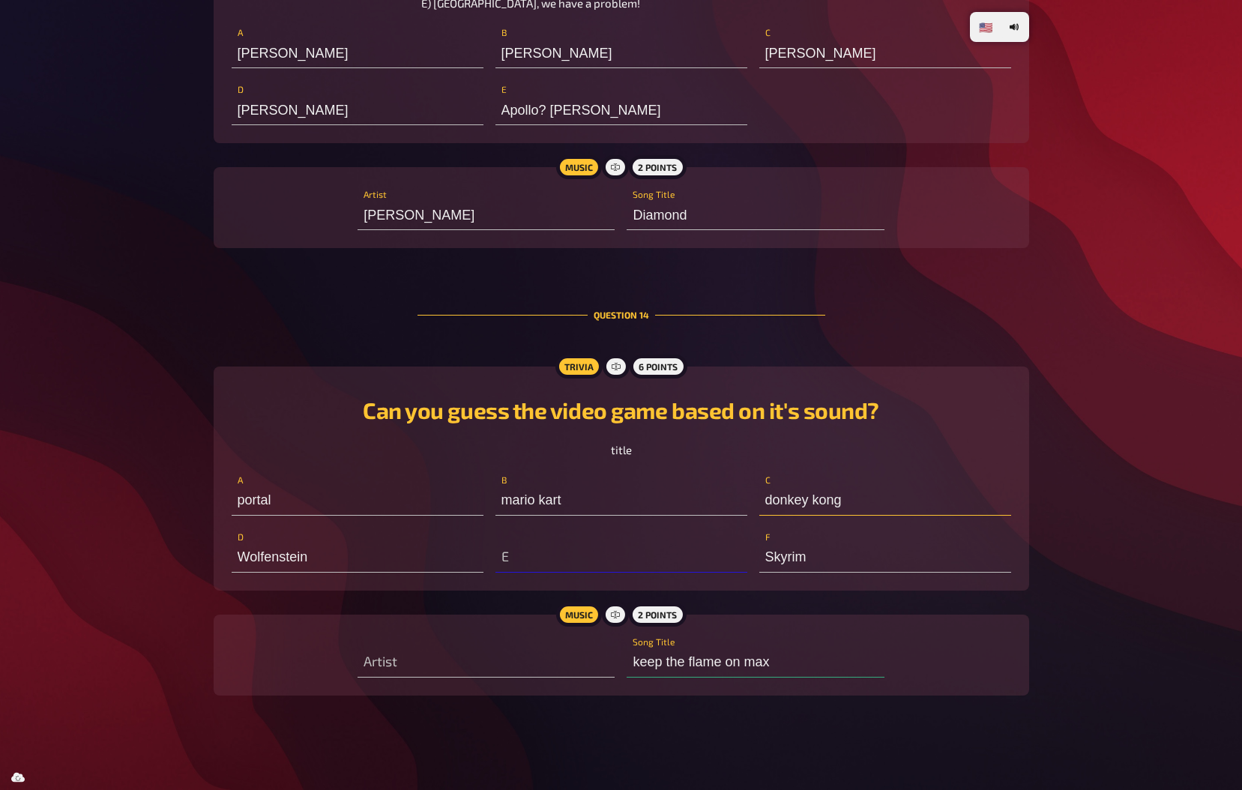
click at [833, 493] on input "donkey kong" at bounding box center [885, 501] width 252 height 30
click at [324, 558] on input "Wolfenstein" at bounding box center [358, 558] width 252 height 30
click at [768, 490] on input "zelda" at bounding box center [885, 501] width 252 height 30
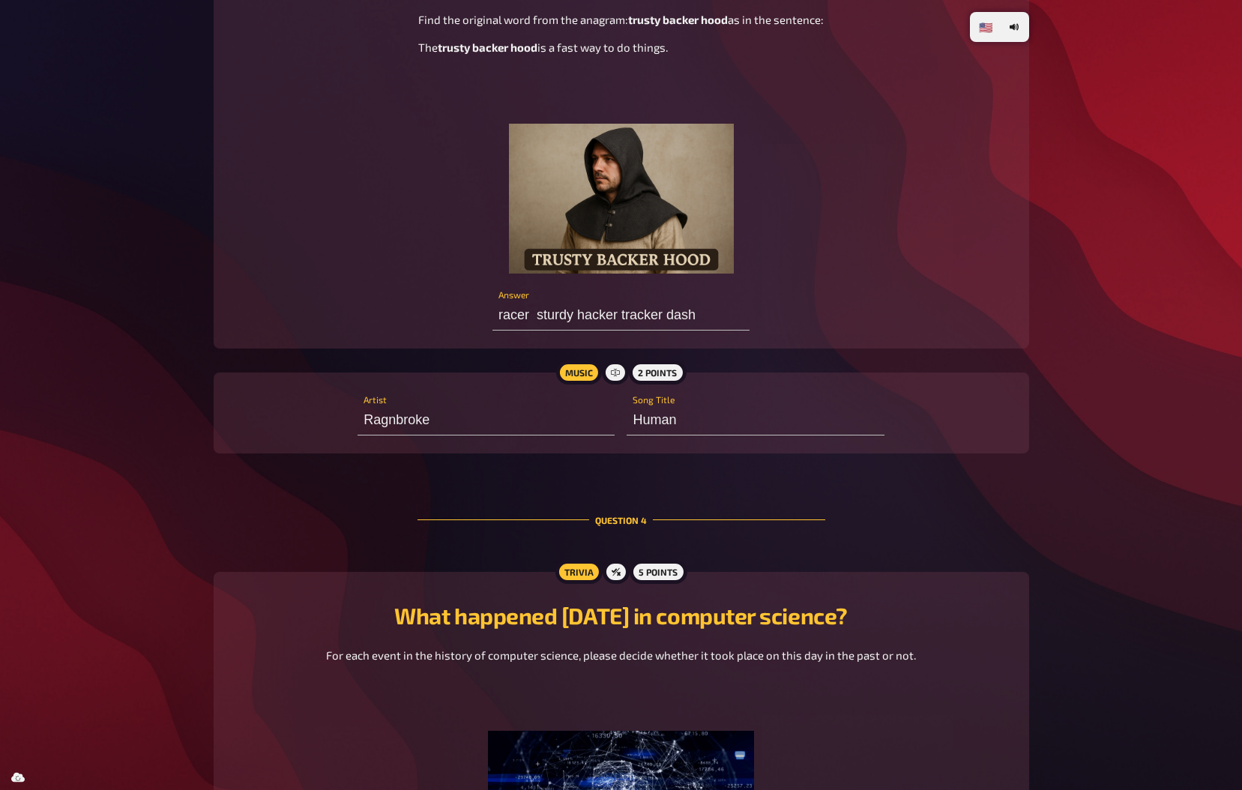
scroll to position [2139, 0]
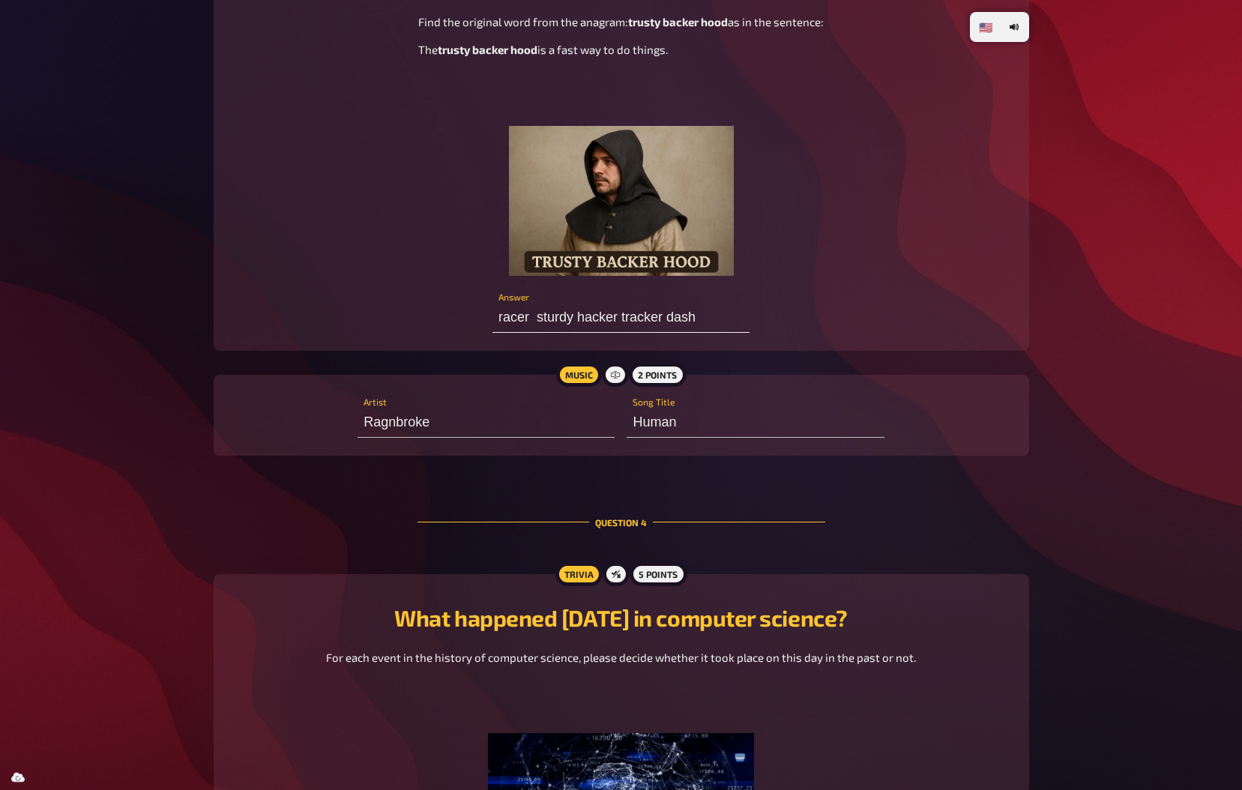
type input "super mario"
click at [588, 316] on input "racer sturdy hacker tracker dash" at bounding box center [620, 318] width 257 height 30
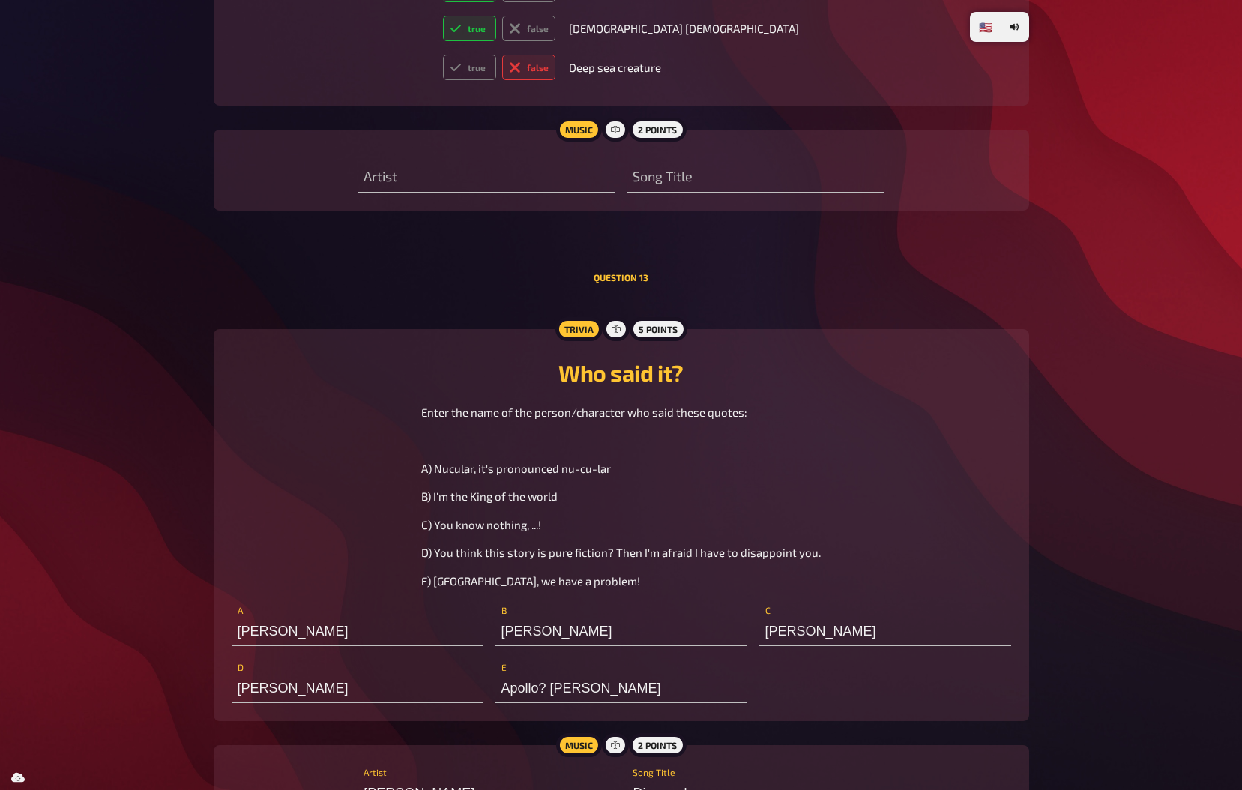
scroll to position [12593, 0]
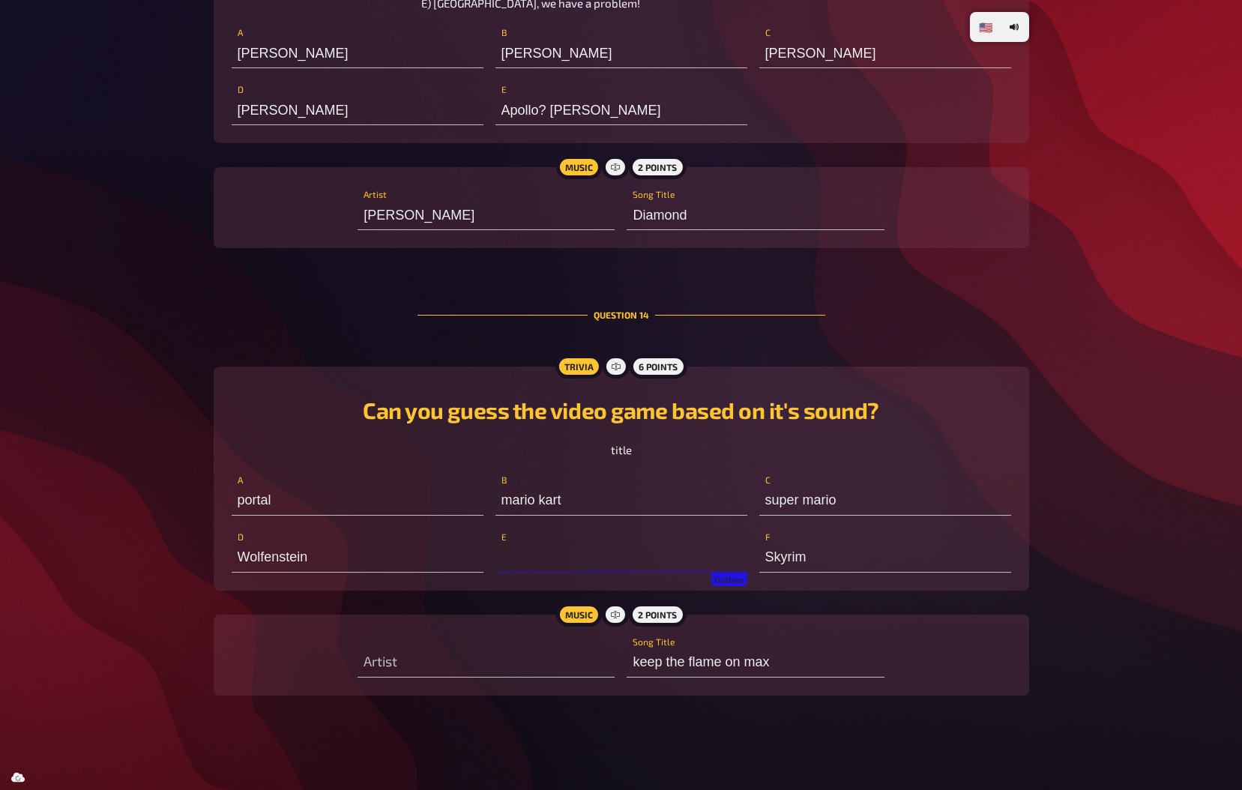
click at [548, 558] on input "text" at bounding box center [621, 558] width 252 height 30
click at [584, 562] on input "text" at bounding box center [621, 558] width 252 height 30
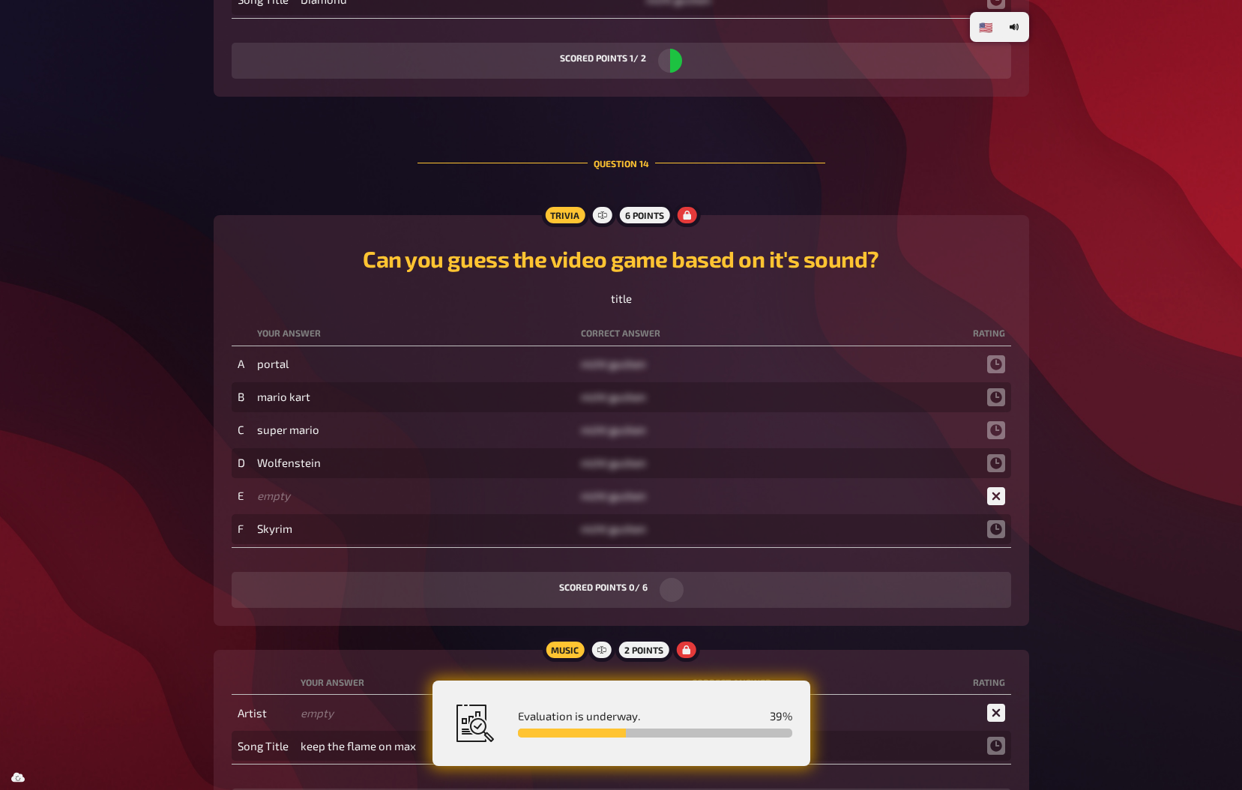
scroll to position [15737, 0]
click at [619, 521] on span "nicht gucken" at bounding box center [613, 527] width 65 height 13
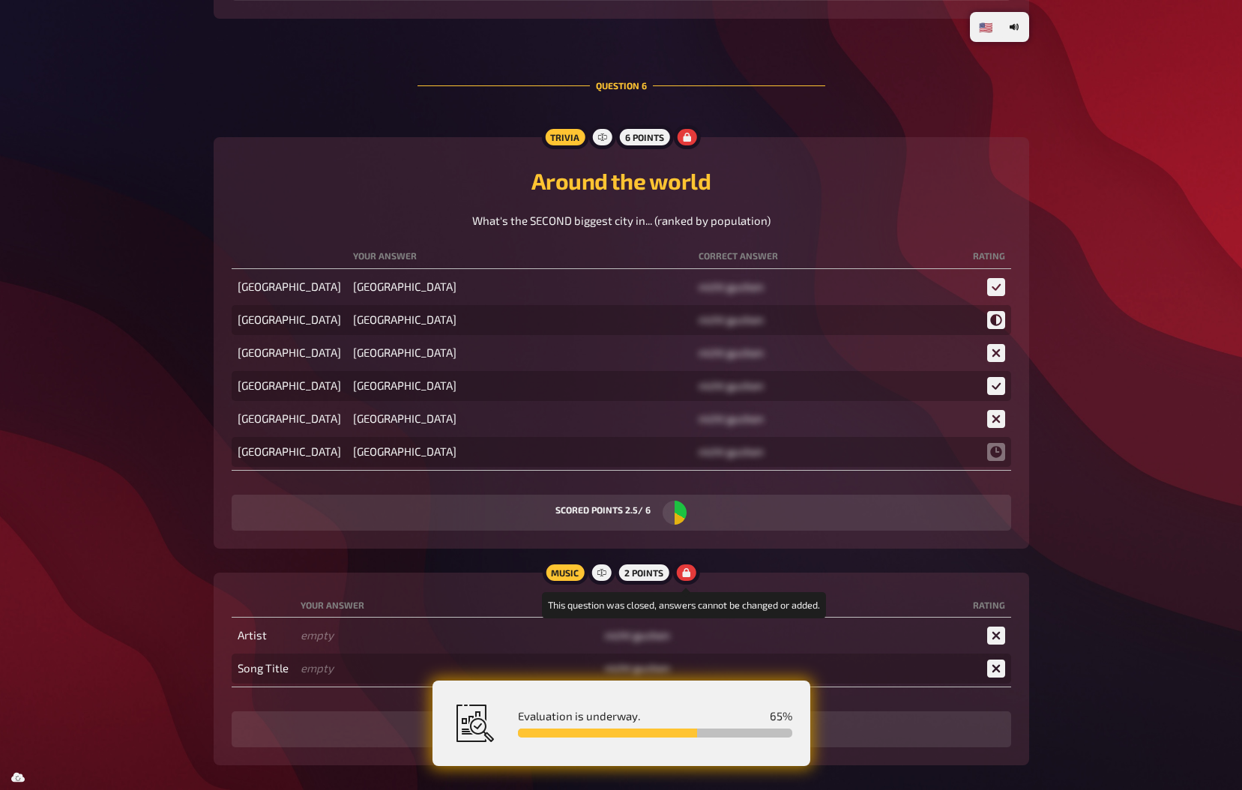
scroll to position [5768, 0]
click at [680, 567] on div at bounding box center [685, 571] width 27 height 24
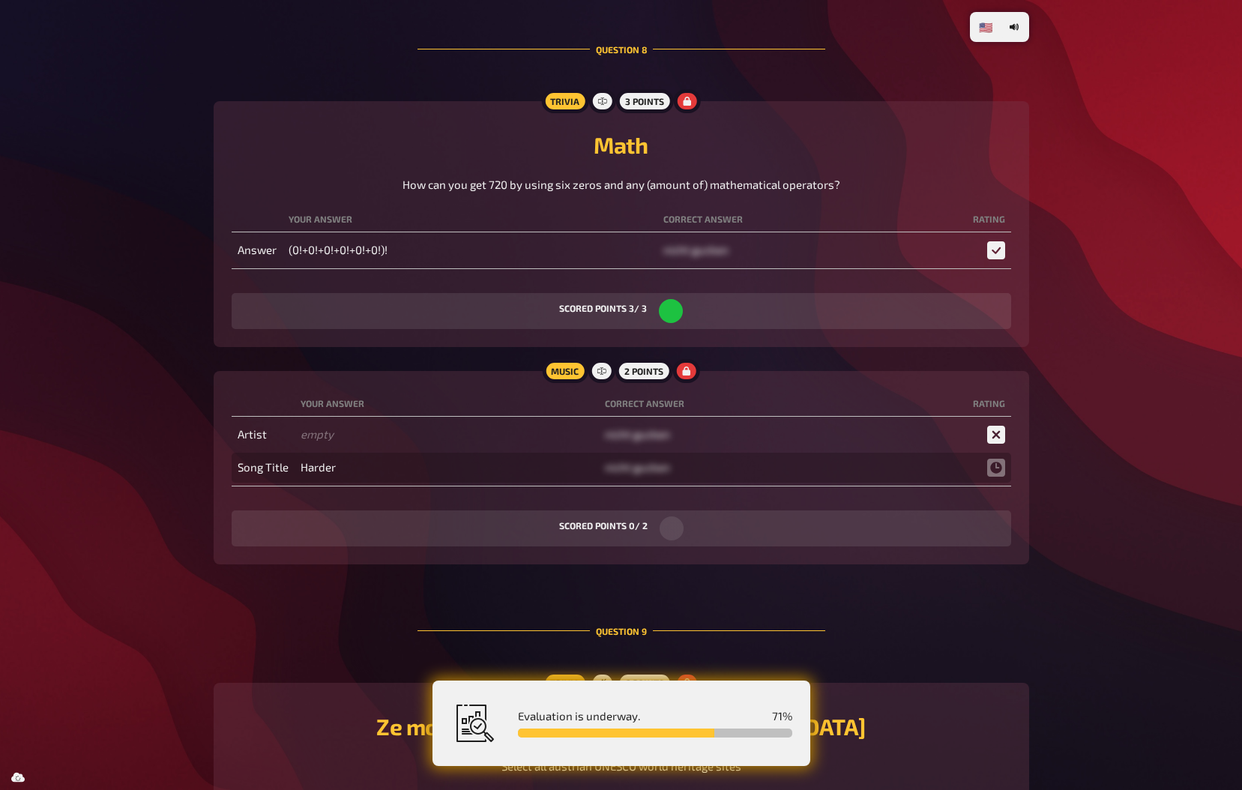
scroll to position [7177, 0]
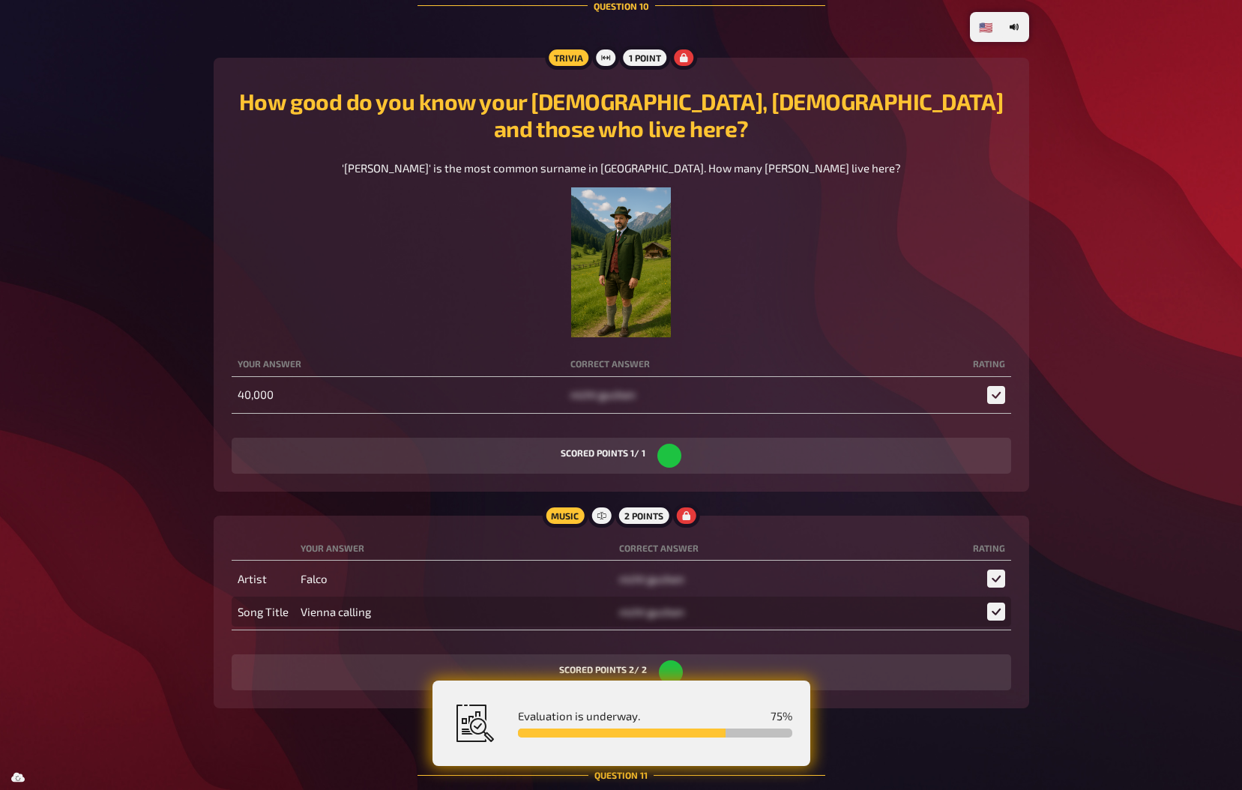
scroll to position [8585, 0]
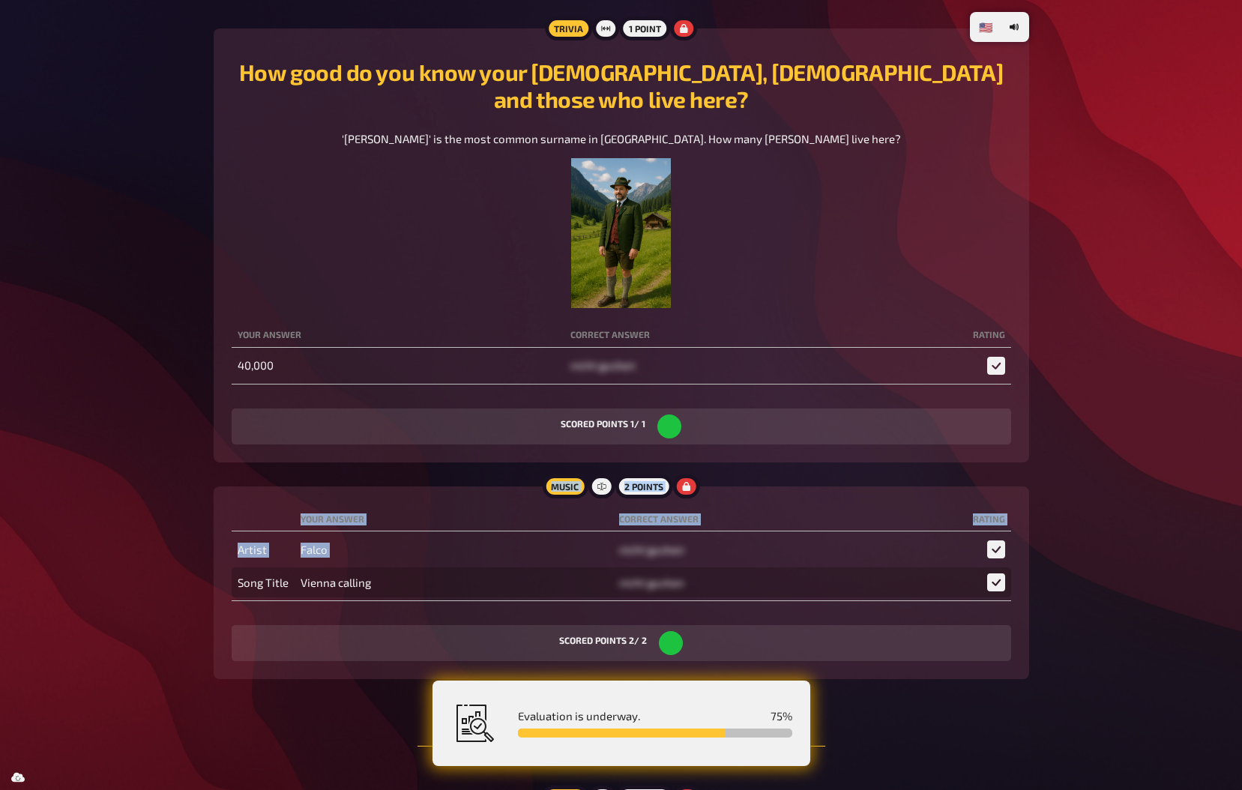
click at [685, 566] on tbody "Artist [PERSON_NAME] nicht gucken Song Title Vienna calling nicht gucken" at bounding box center [621, 565] width 779 height 63
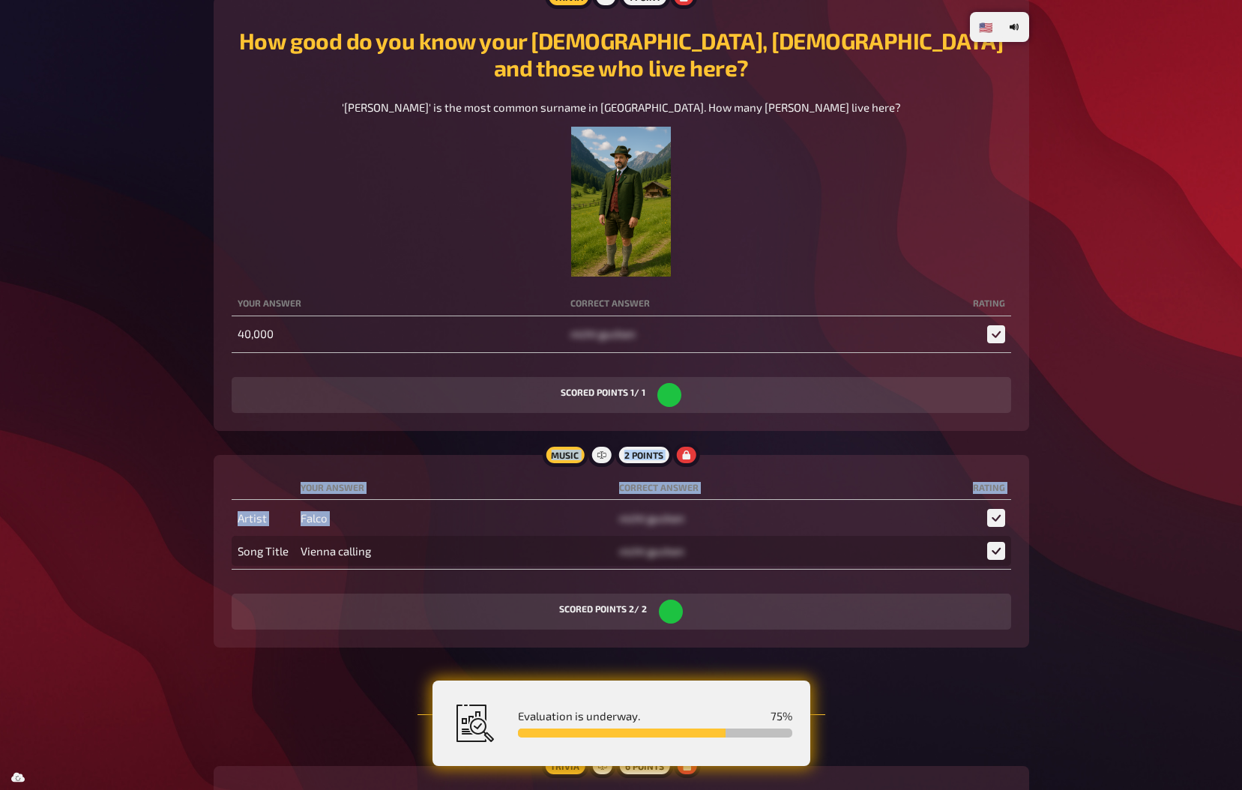
click at [685, 566] on div "Your answer Correct answer Rating Artist [PERSON_NAME] nicht gucken Song Title …" at bounding box center [621, 551] width 779 height 157
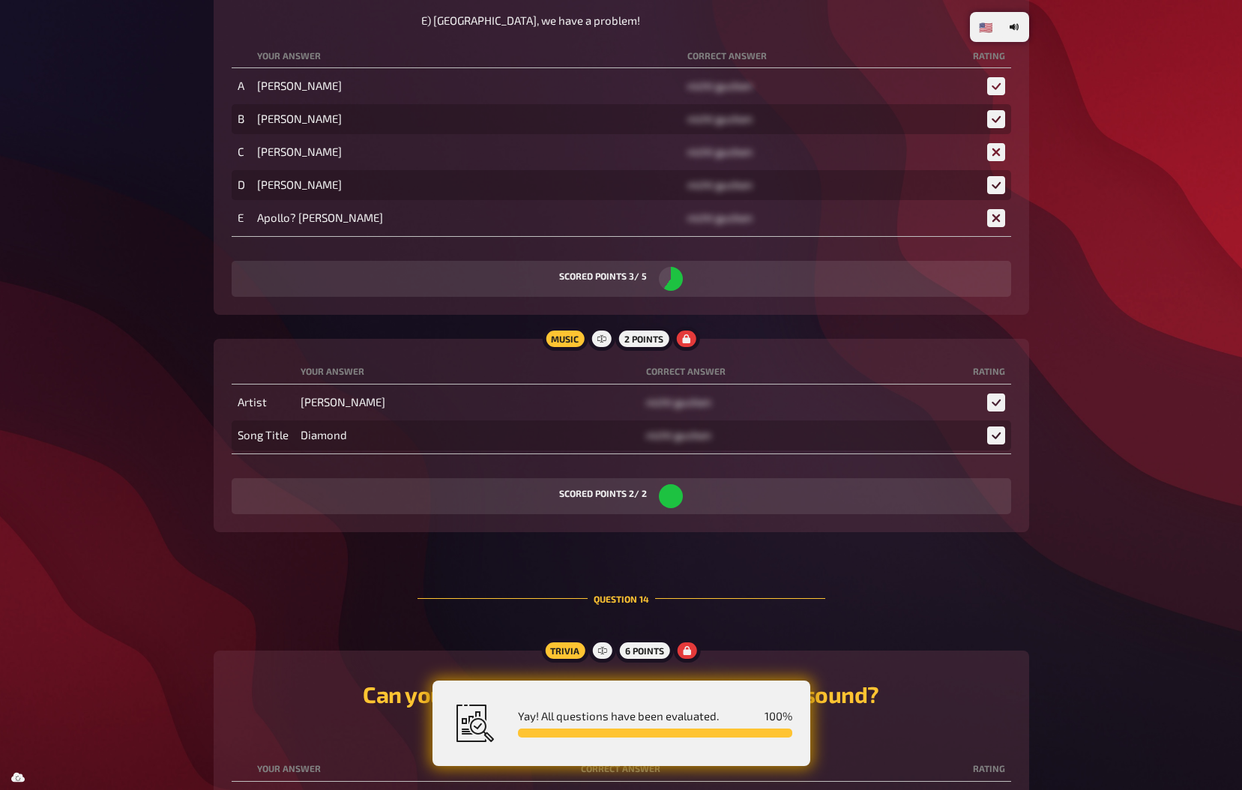
scroll to position [15300, 0]
click at [709, 358] on table "Your answer Correct answer Rating Artist [PERSON_NAME] nicht gucken Song Title …" at bounding box center [621, 405] width 779 height 97
drag, startPoint x: 709, startPoint y: 358, endPoint x: 692, endPoint y: 322, distance: 39.6
click at [692, 327] on div at bounding box center [685, 339] width 27 height 24
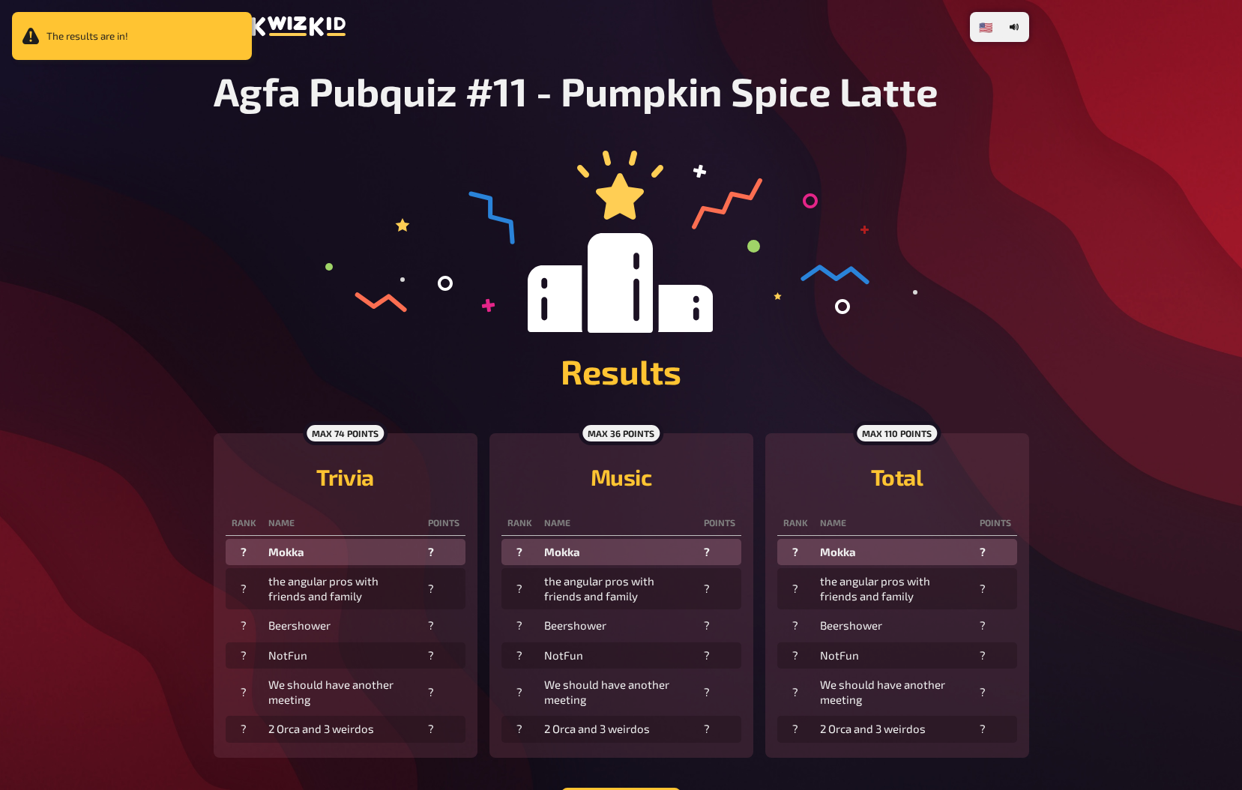
scroll to position [31, 0]
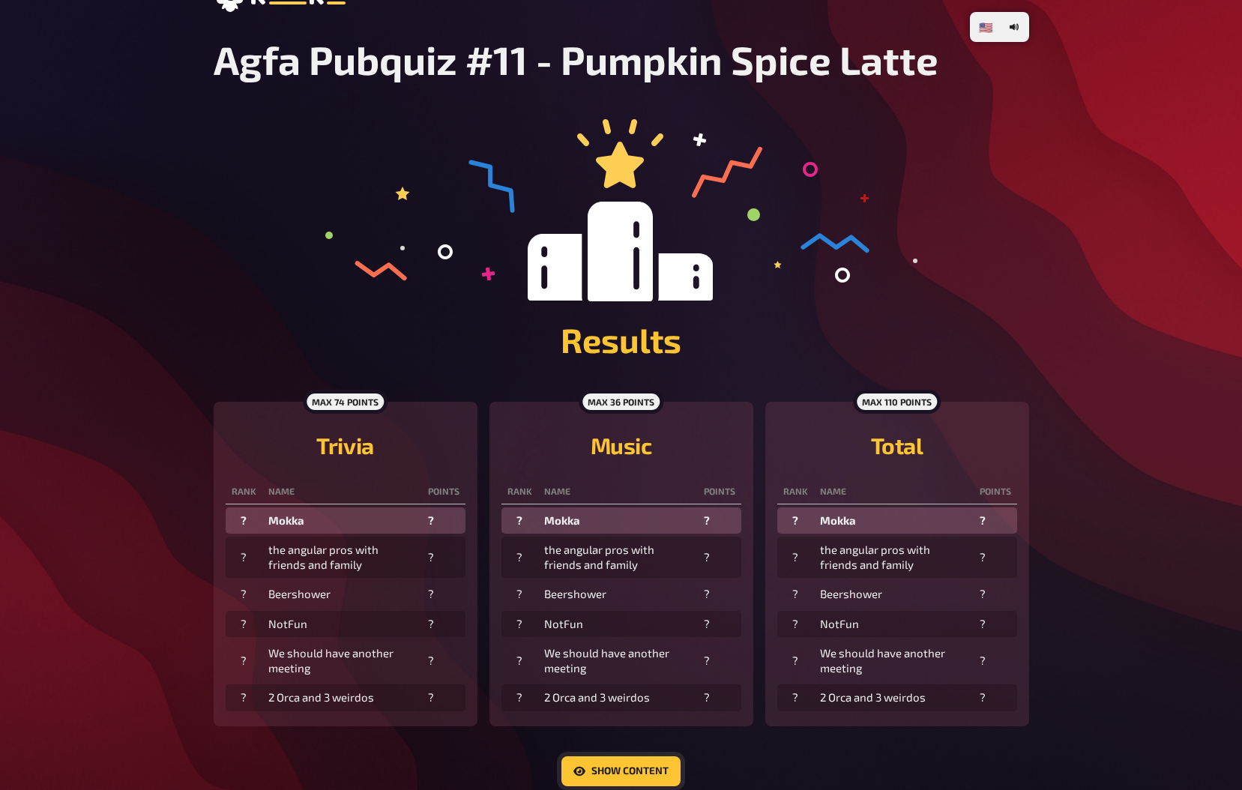
click at [587, 761] on button "Show content" at bounding box center [620, 771] width 119 height 30
click at [626, 764] on button "Hide content" at bounding box center [621, 771] width 112 height 30
click at [1125, 447] on div "🇩🇪 Deutsch 🇺🇸 English 🇳🇱 Nederlands Agfa Pubquiz #11 - Pumpkin Spice Latte Resu…" at bounding box center [621, 428] width 1242 height 919
